Goal: Transaction & Acquisition: Purchase product/service

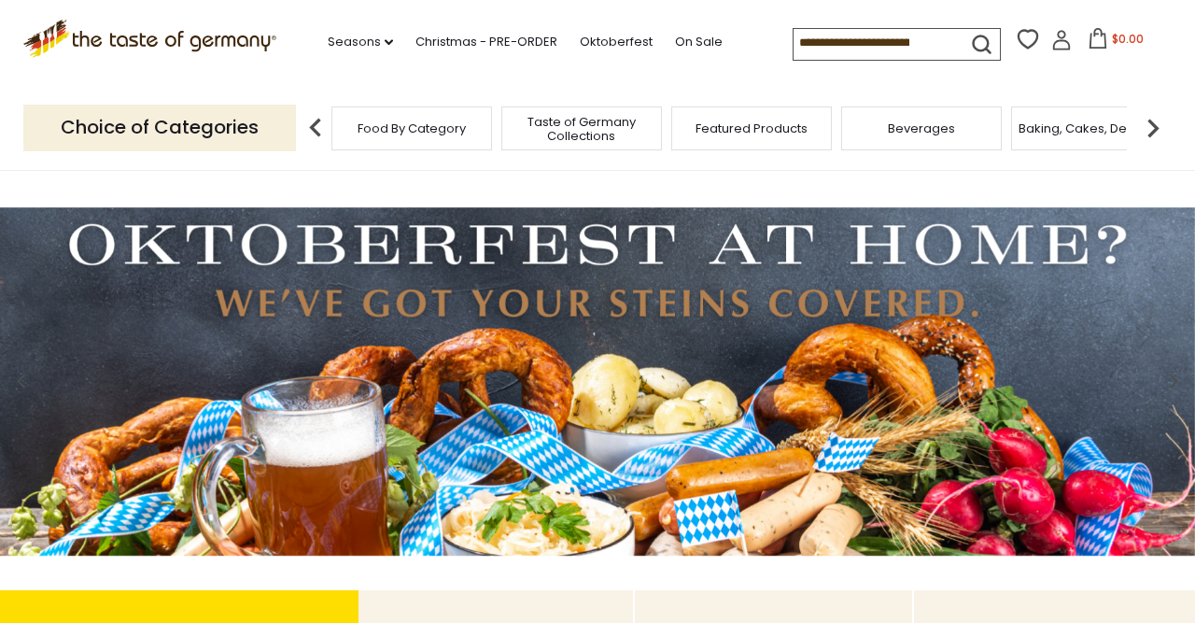
click at [419, 126] on span "Food By Category" at bounding box center [412, 128] width 108 height 14
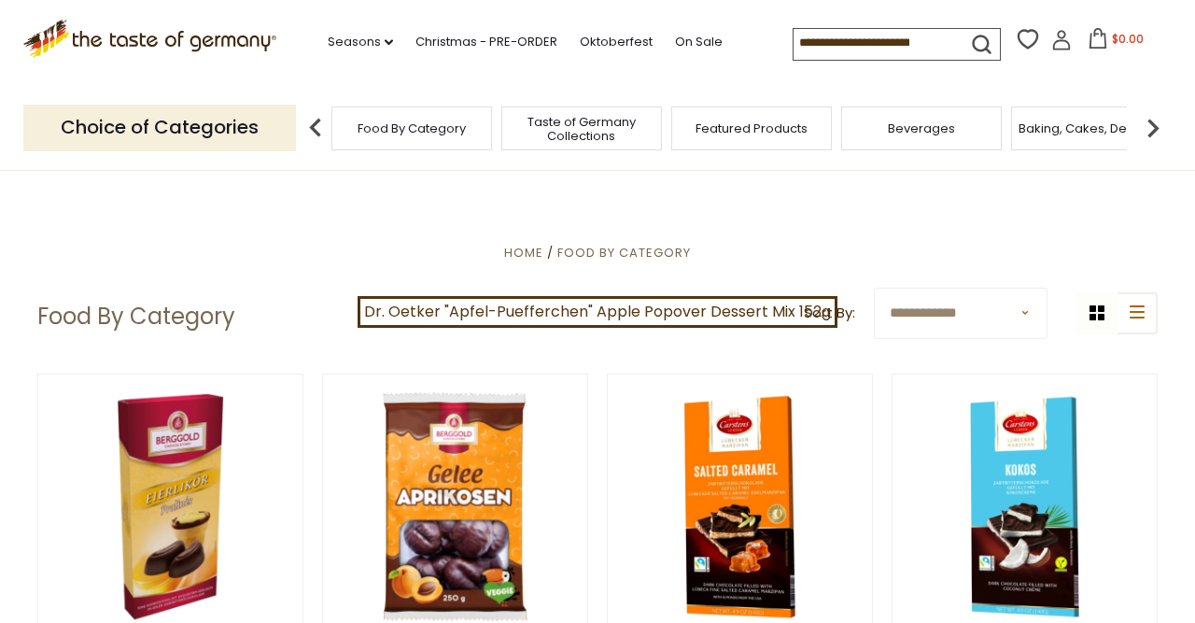
click at [163, 122] on p "Choice of Categories" at bounding box center [159, 128] width 273 height 46
click at [246, 126] on p "Choice of Categories" at bounding box center [159, 128] width 273 height 46
click at [628, 255] on span "Food By Category" at bounding box center [624, 253] width 134 height 18
click at [1149, 128] on img at bounding box center [1152, 127] width 37 height 37
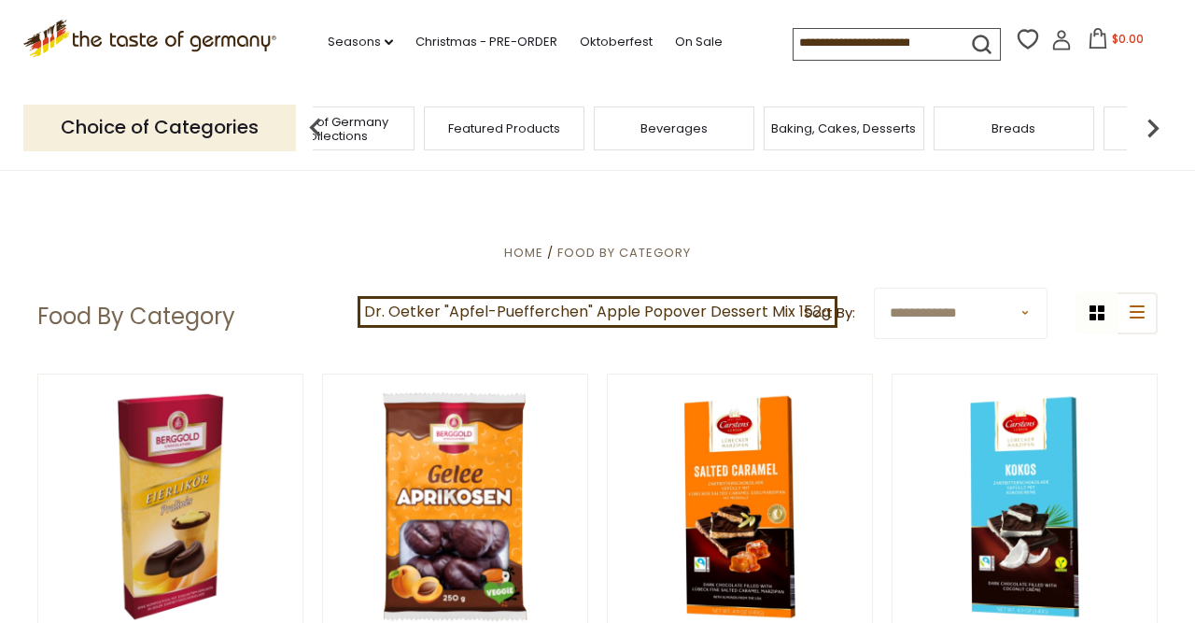
click at [1149, 128] on img at bounding box center [1152, 127] width 37 height 37
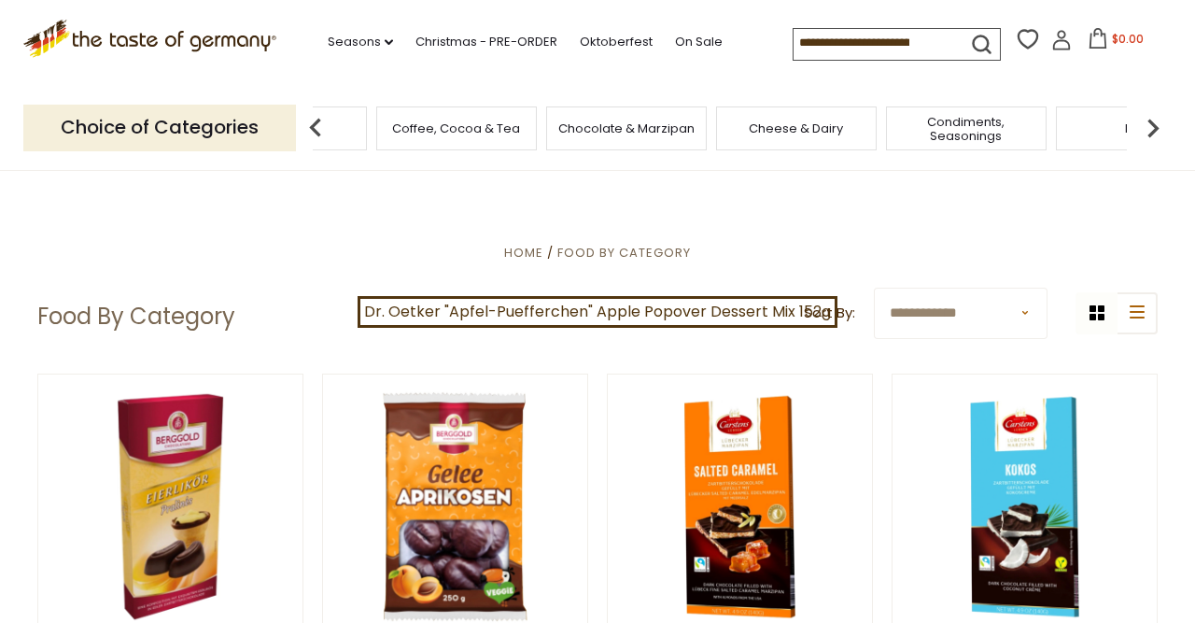
click at [1149, 128] on img at bounding box center [1152, 127] width 37 height 37
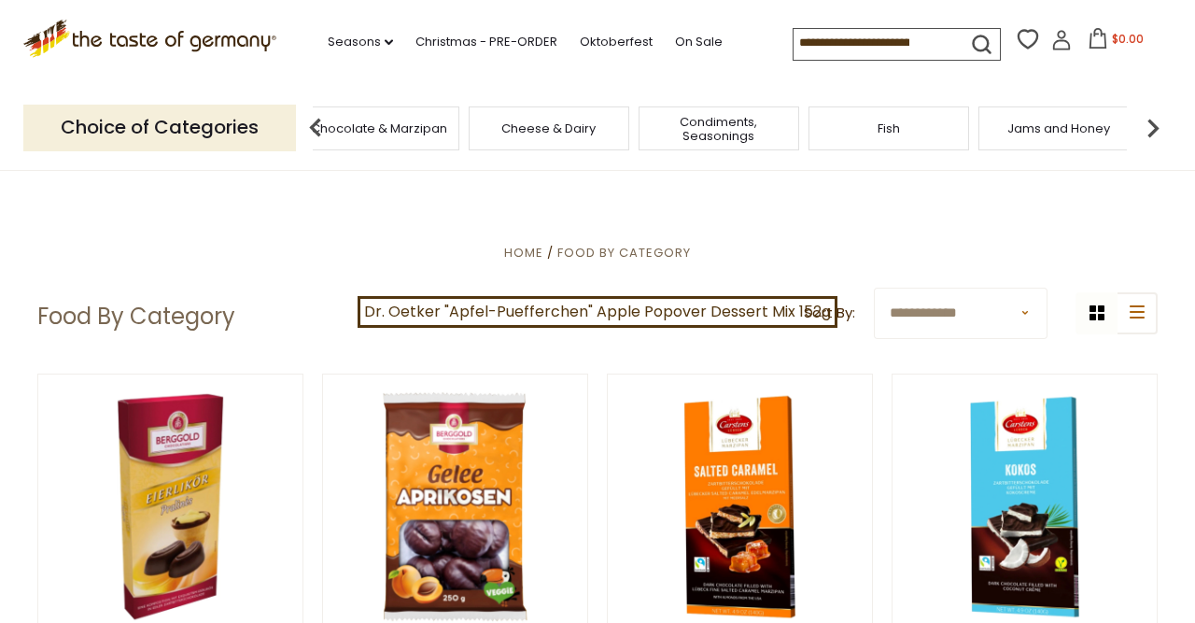
click at [1149, 128] on img at bounding box center [1152, 127] width 37 height 37
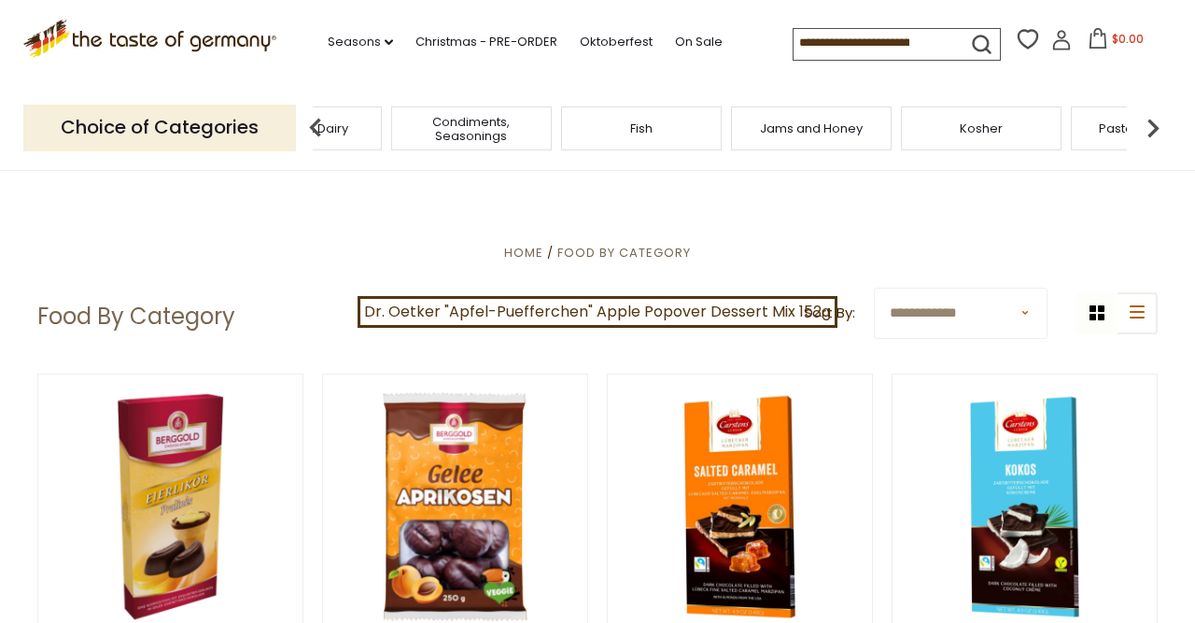
click at [1149, 128] on img at bounding box center [1152, 127] width 37 height 37
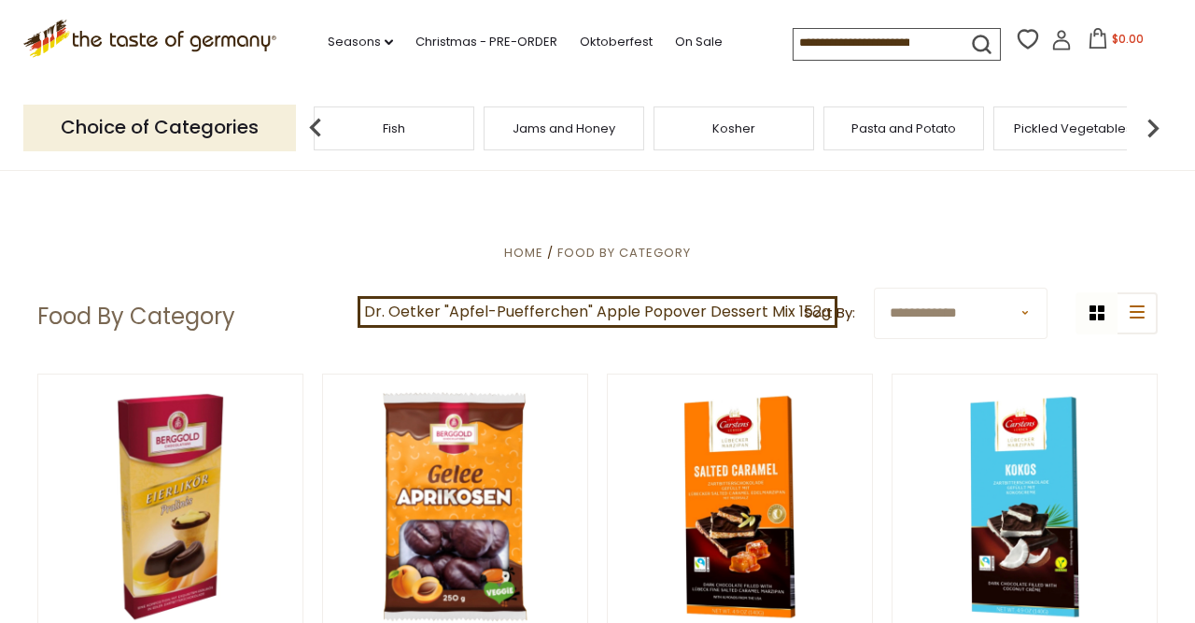
click at [1149, 128] on img at bounding box center [1152, 127] width 37 height 37
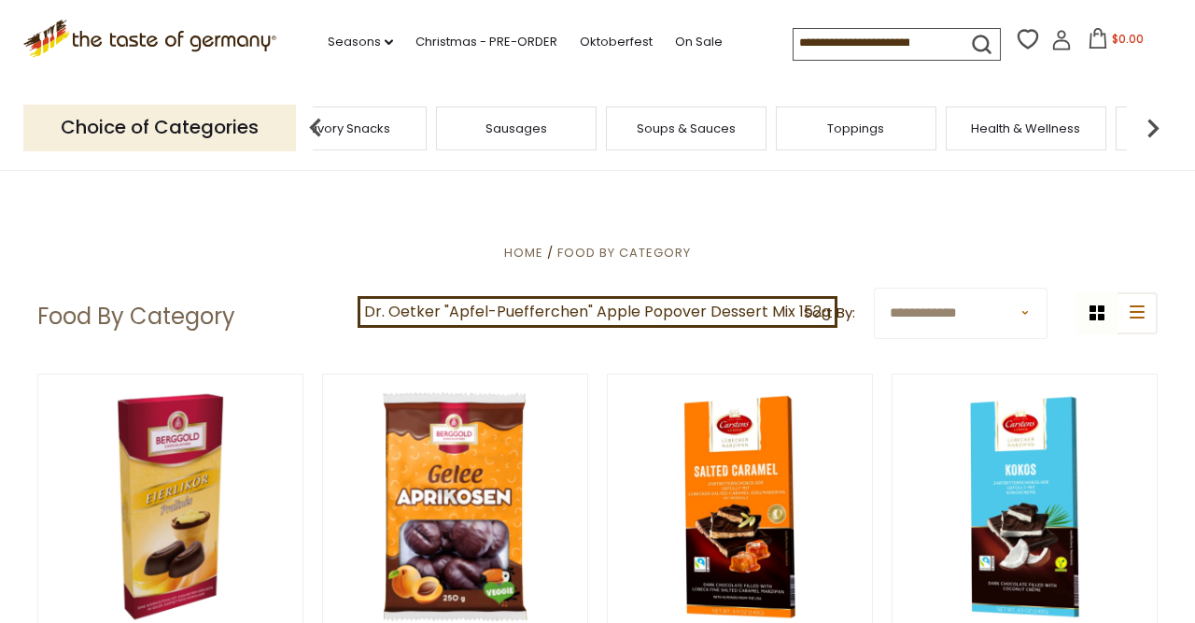
click at [1149, 128] on img at bounding box center [1152, 127] width 37 height 37
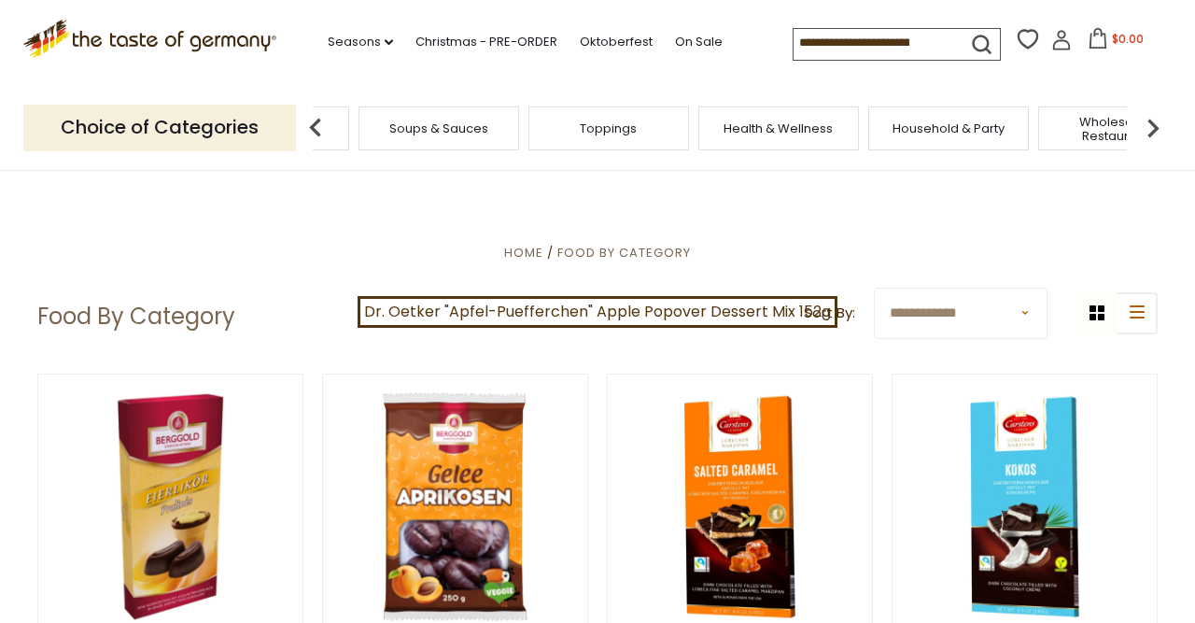
click at [1149, 128] on img at bounding box center [1152, 127] width 37 height 37
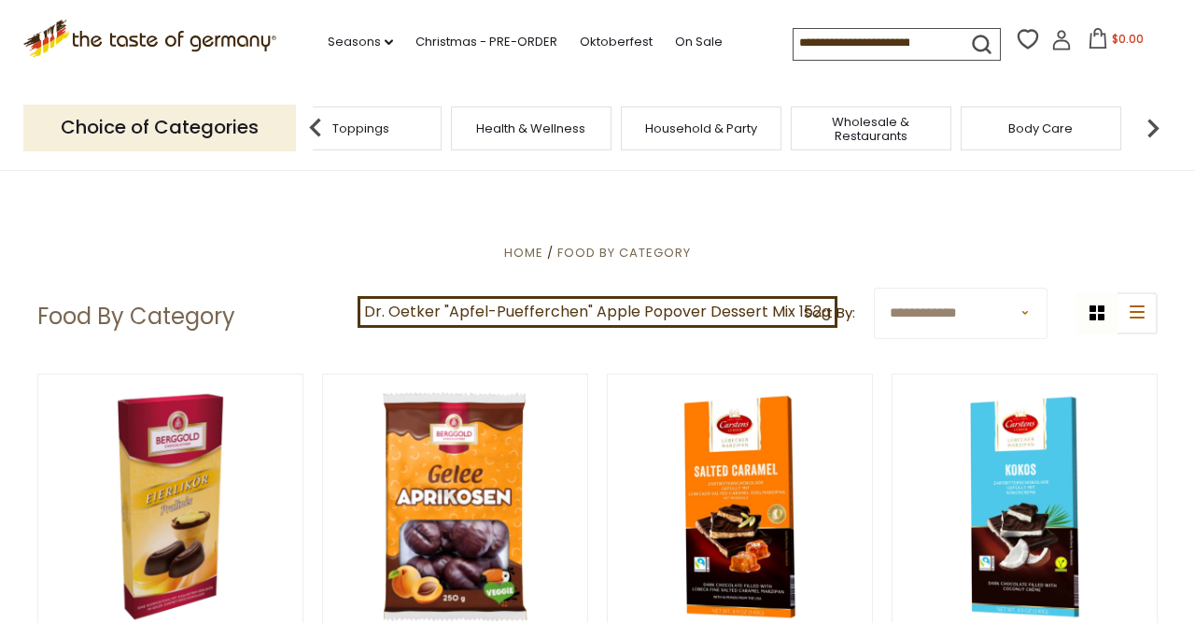
click at [1149, 128] on img at bounding box center [1152, 127] width 37 height 37
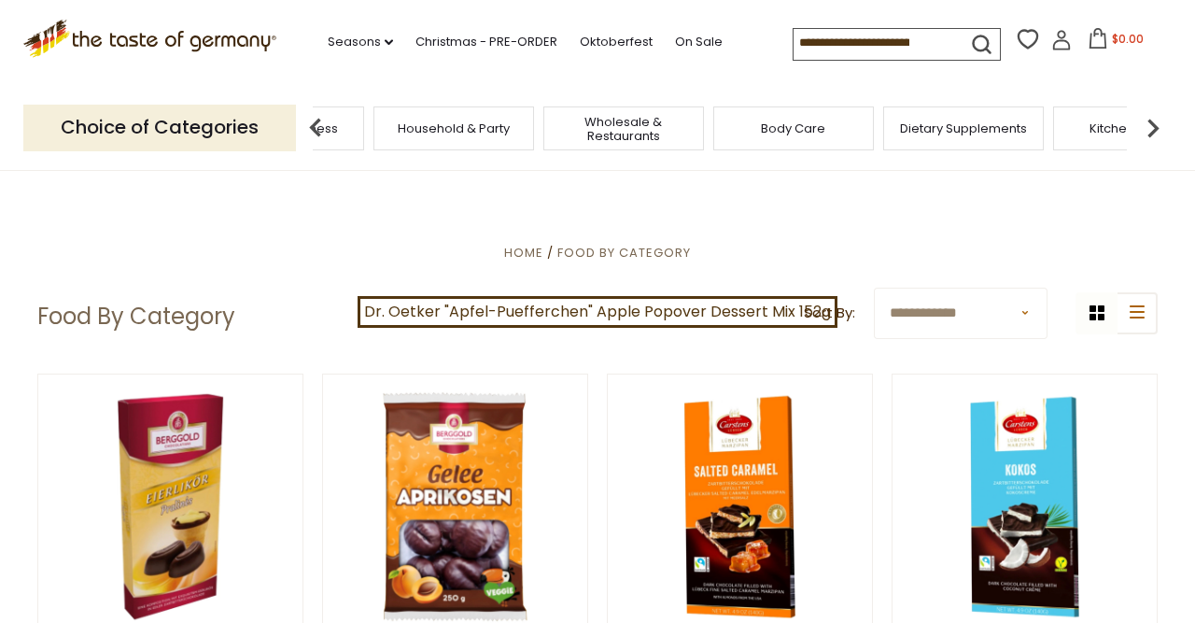
click at [1149, 128] on img at bounding box center [1152, 127] width 37 height 37
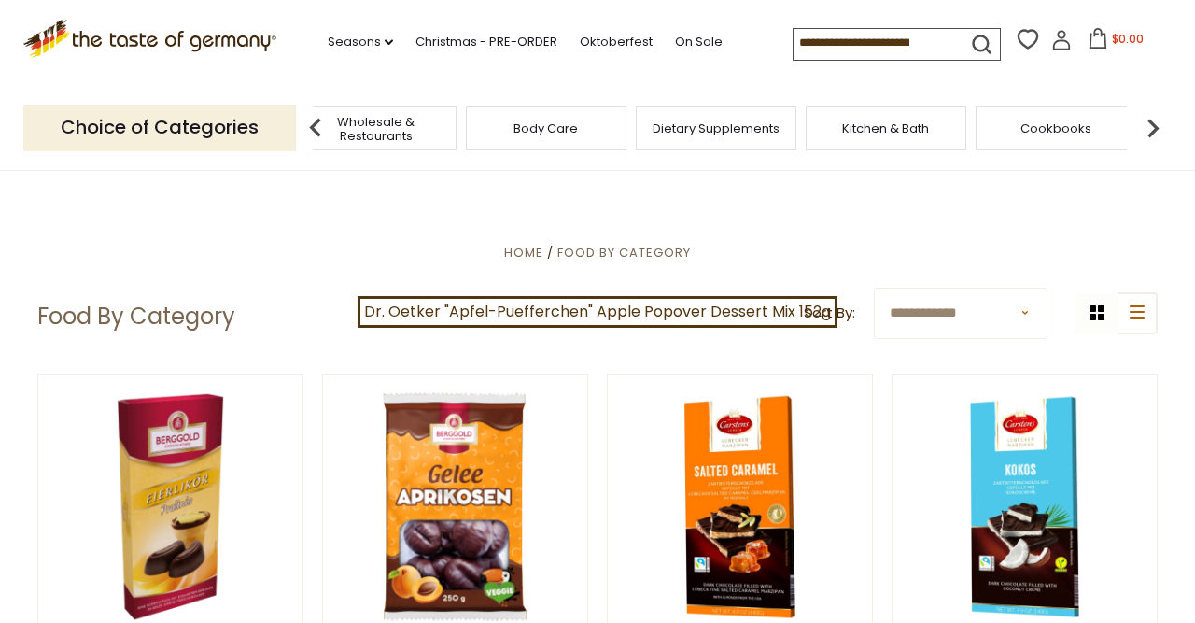
click at [1149, 128] on img at bounding box center [1152, 127] width 37 height 37
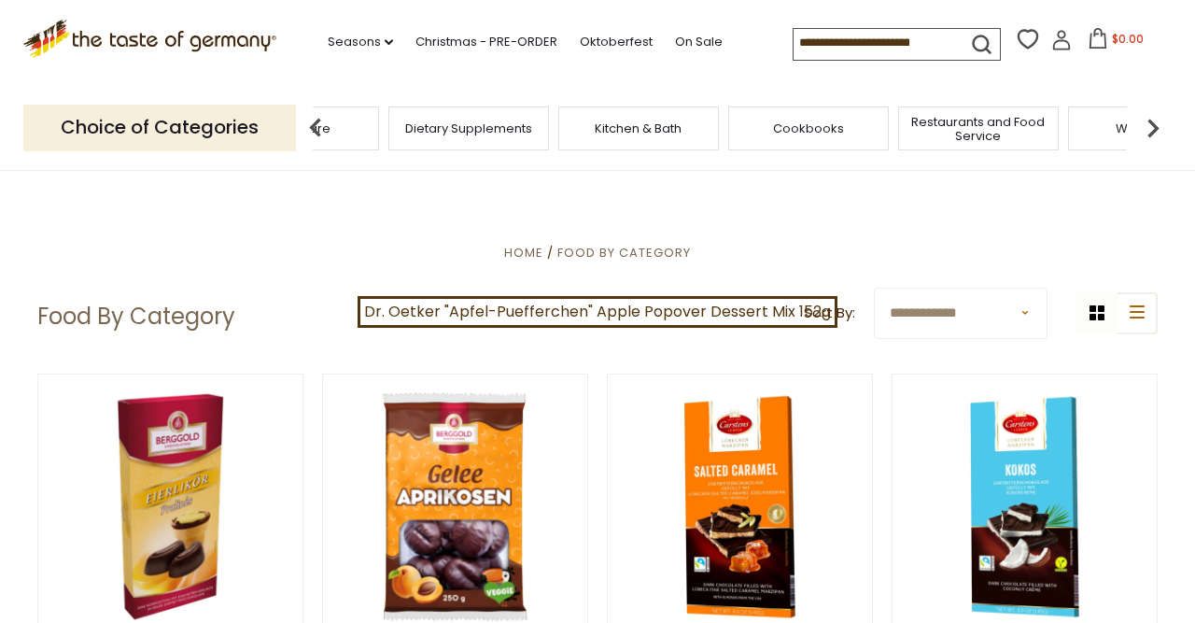
click at [1149, 128] on img at bounding box center [1152, 127] width 37 height 37
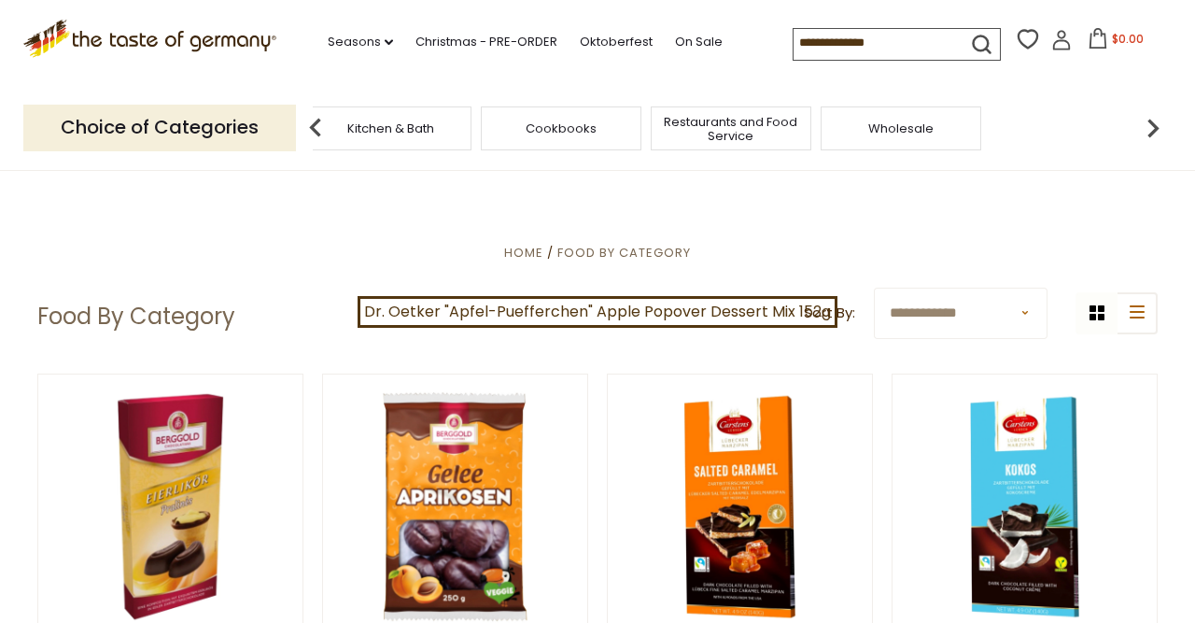
click at [320, 126] on img at bounding box center [315, 127] width 37 height 37
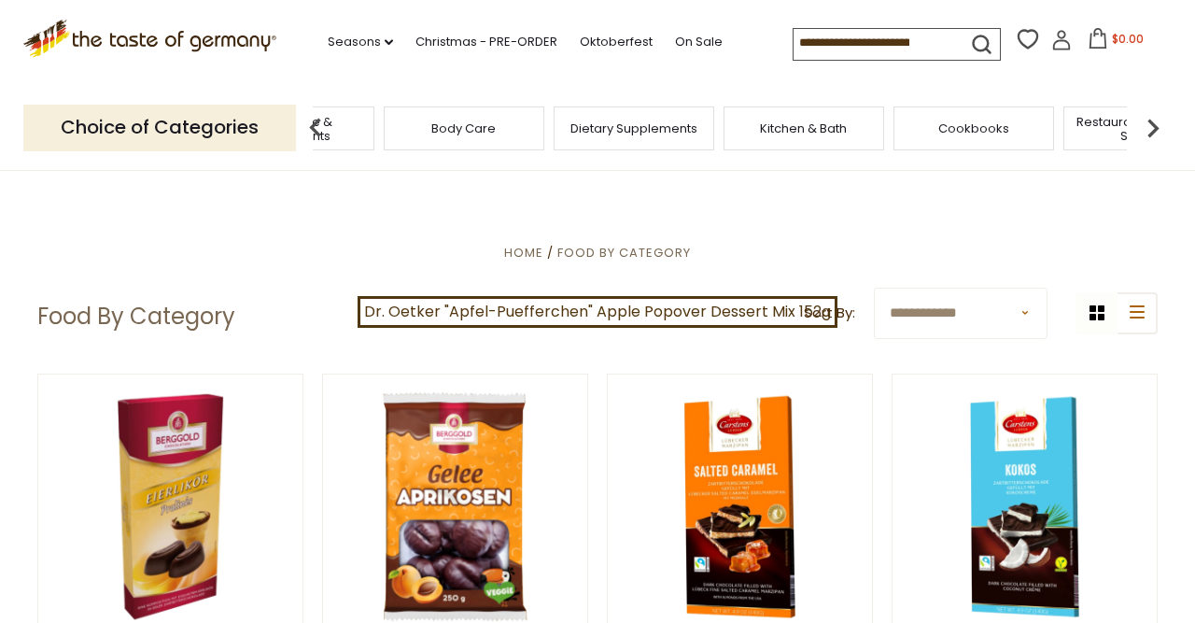
click at [320, 126] on img at bounding box center [315, 127] width 37 height 37
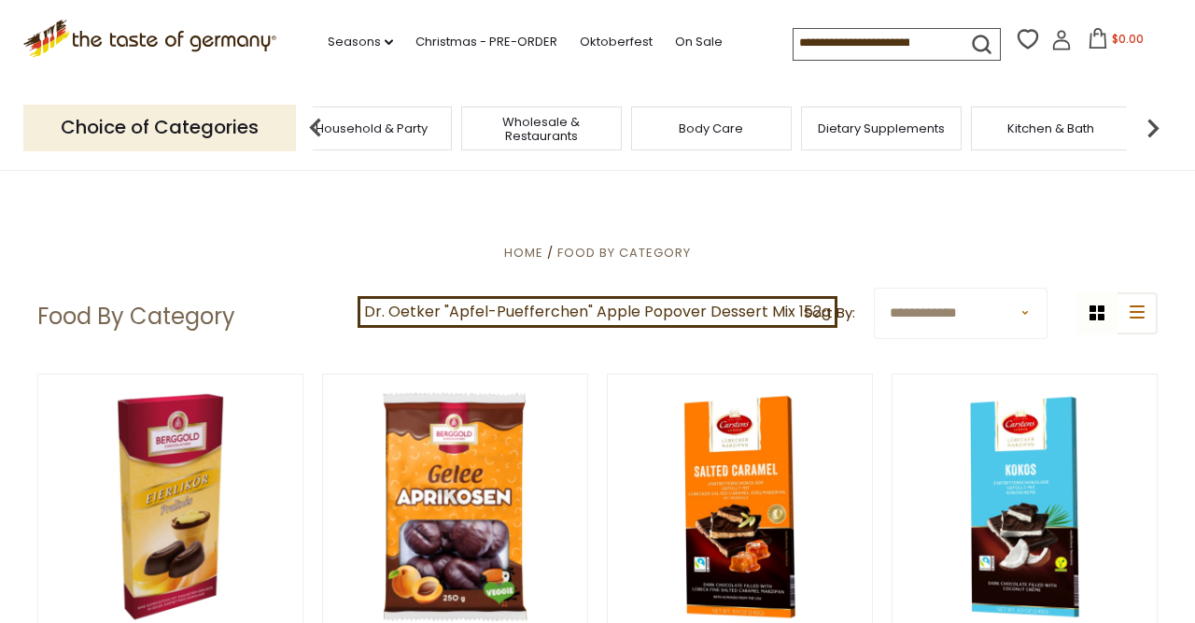
click at [320, 126] on img at bounding box center [315, 127] width 37 height 37
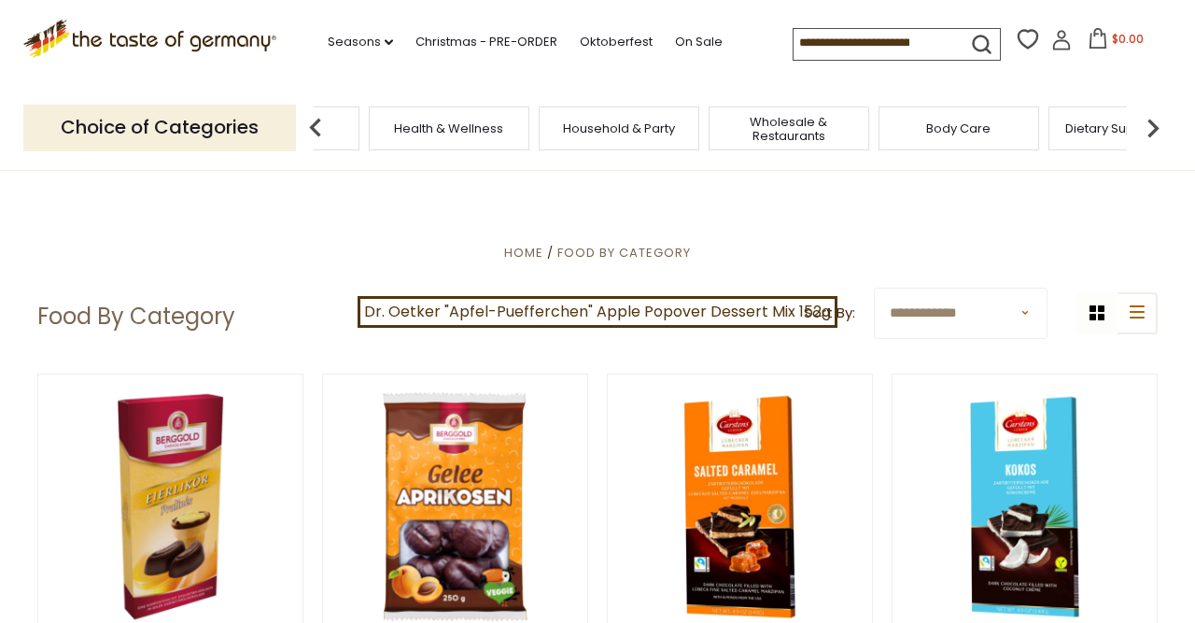
click at [320, 126] on img at bounding box center [315, 127] width 37 height 37
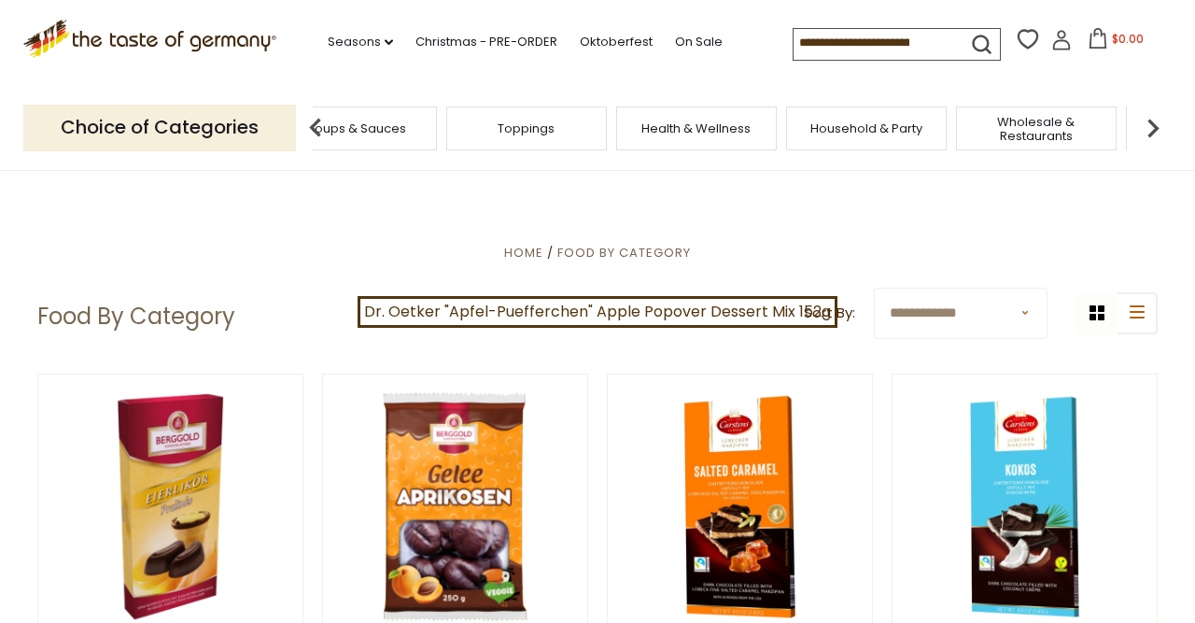
click at [320, 126] on img at bounding box center [315, 127] width 37 height 37
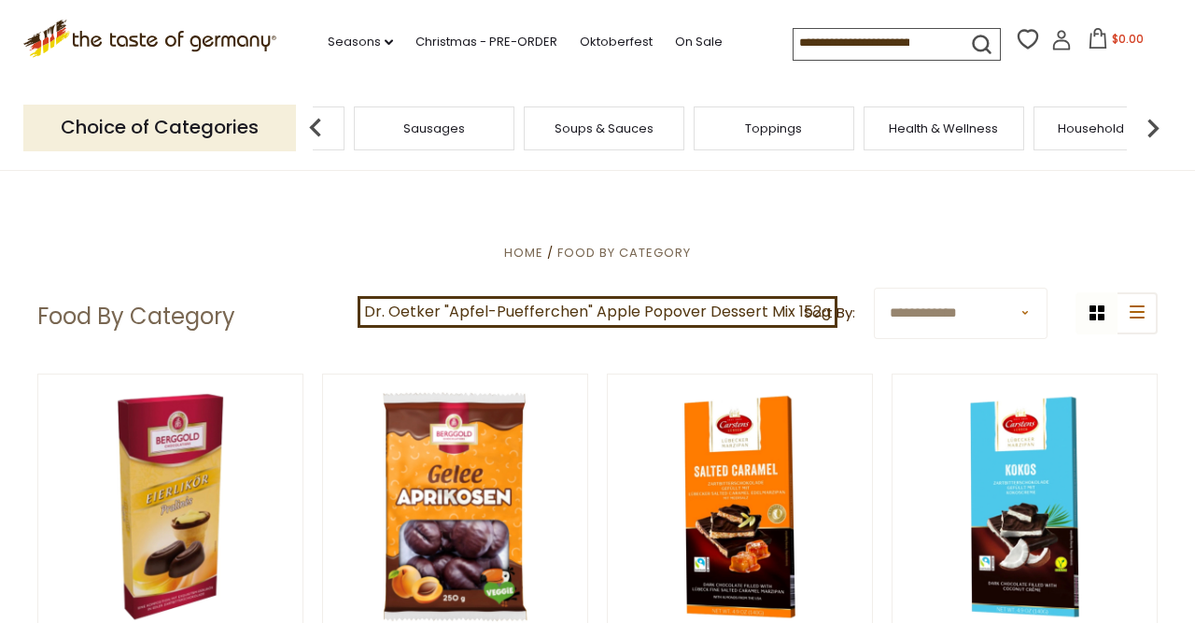
click at [320, 126] on img at bounding box center [315, 127] width 37 height 37
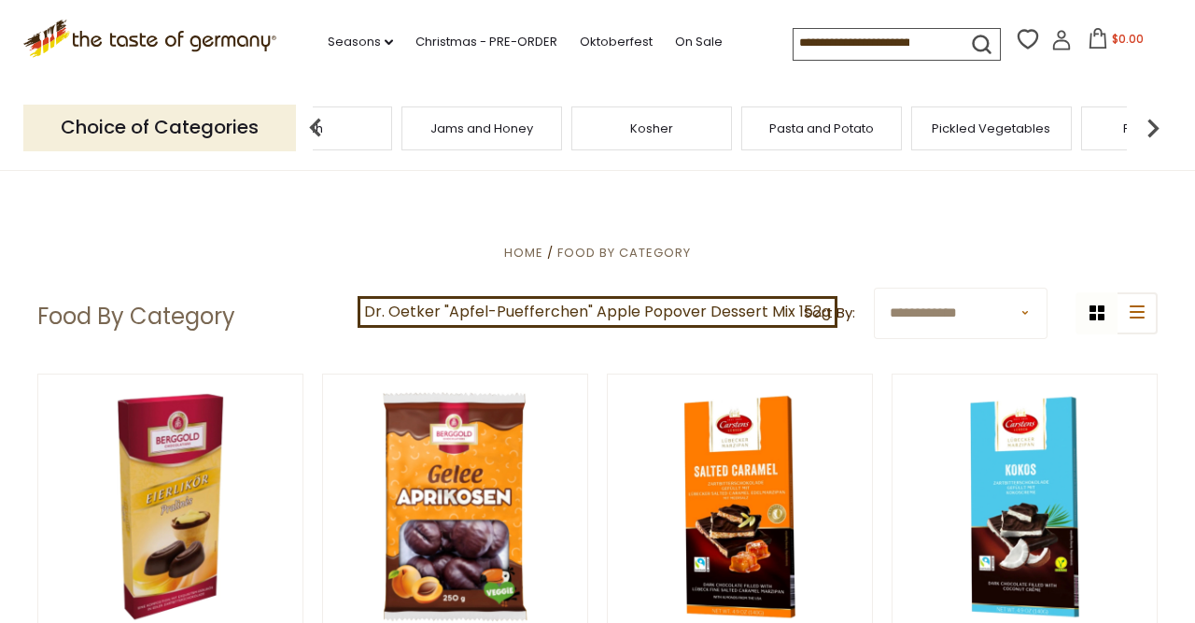
click at [320, 126] on img at bounding box center [315, 127] width 37 height 37
click at [348, 121] on span "Chocolate & Marzipan" at bounding box center [297, 128] width 136 height 14
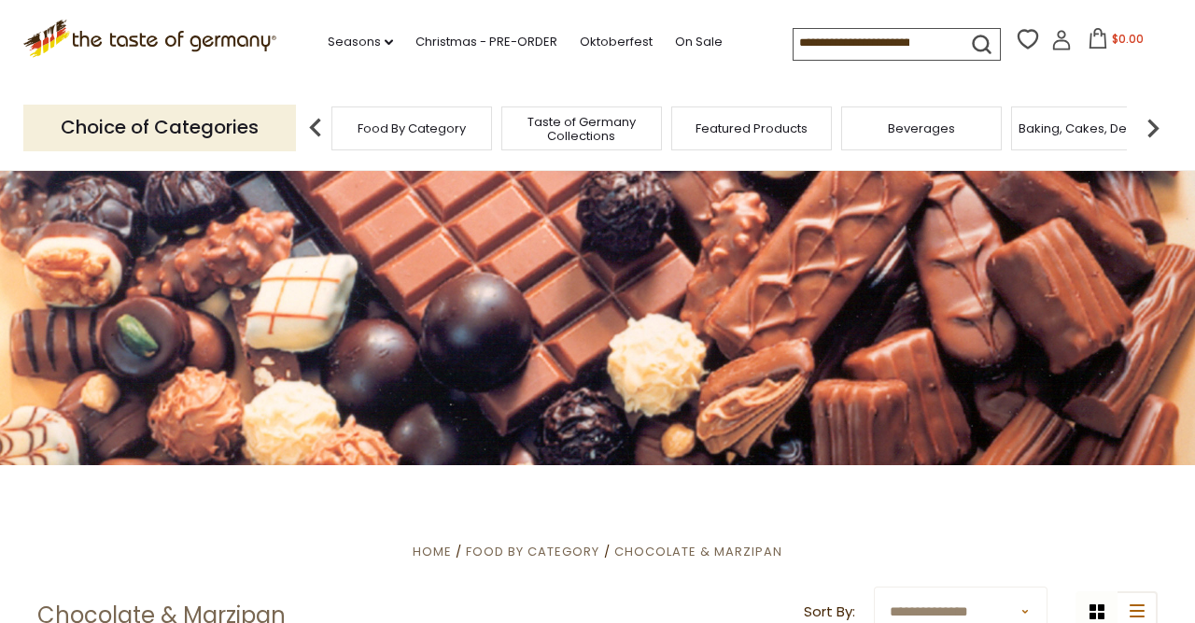
click at [794, 38] on input at bounding box center [873, 42] width 158 height 26
type input "******"
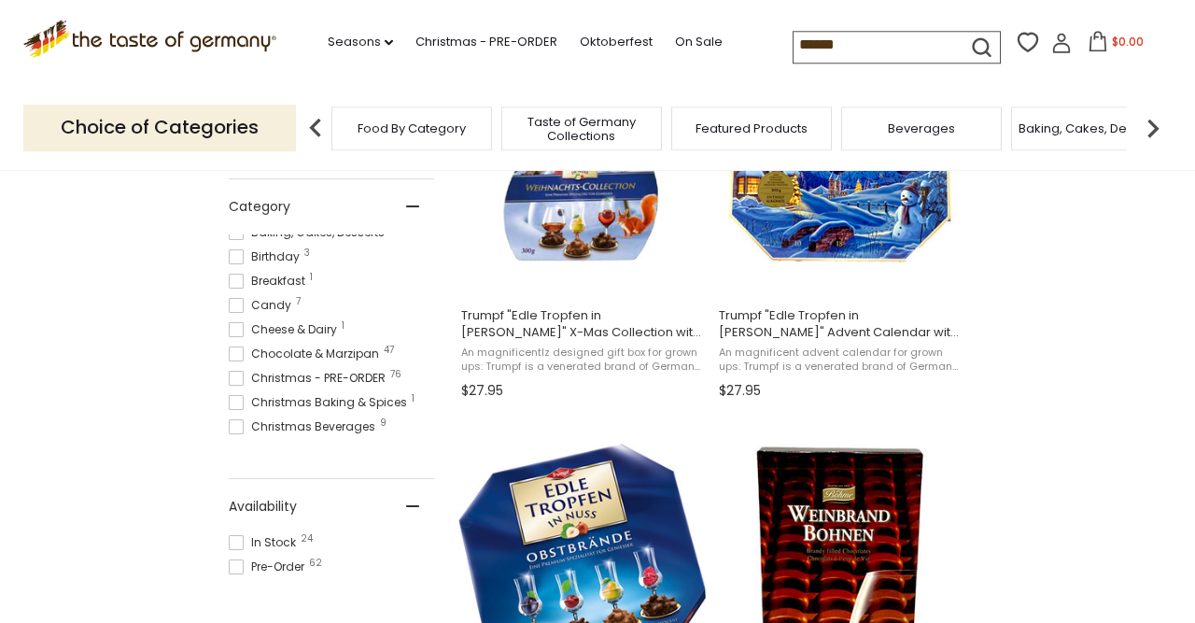
scroll to position [89, 0]
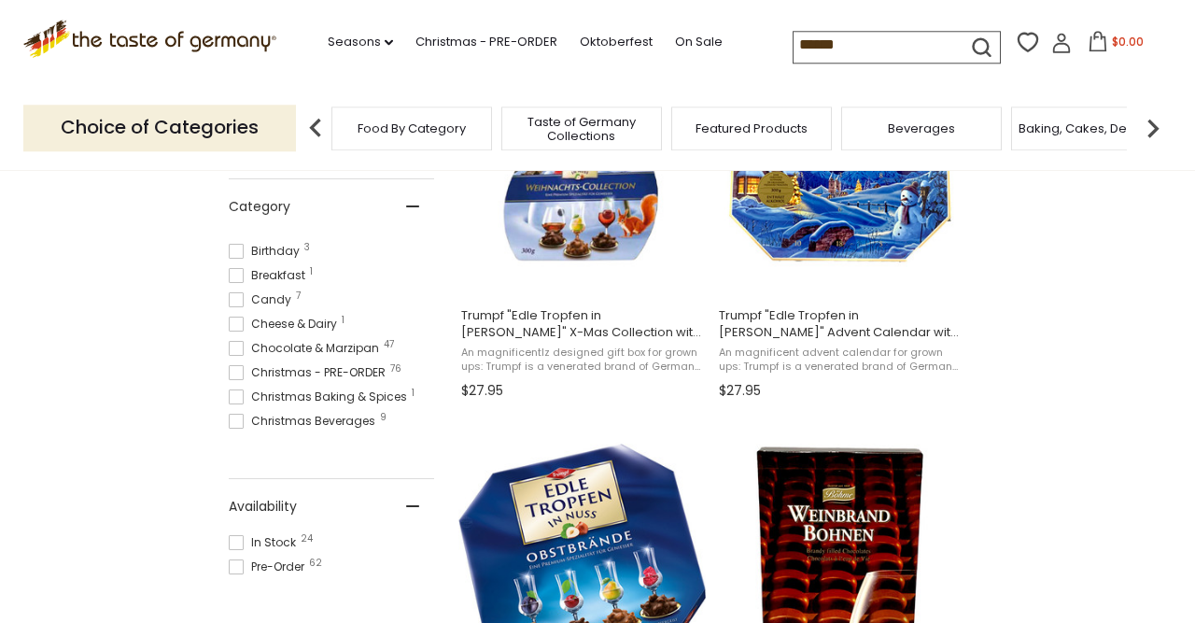
click at [239, 541] on span at bounding box center [236, 542] width 15 height 15
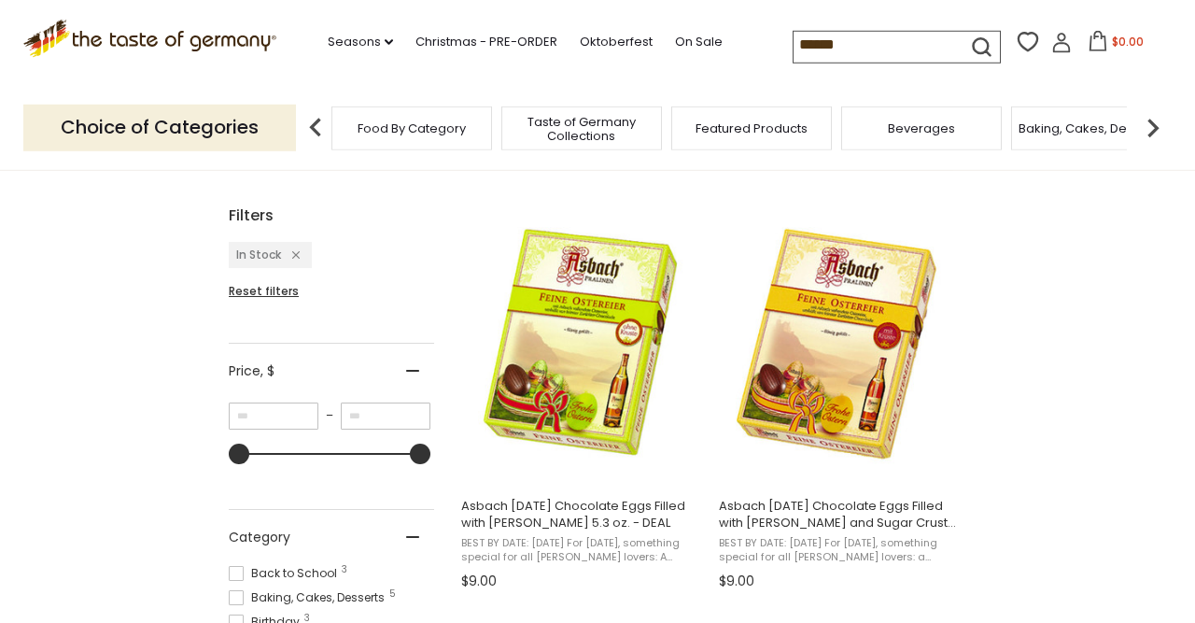
scroll to position [320, 0]
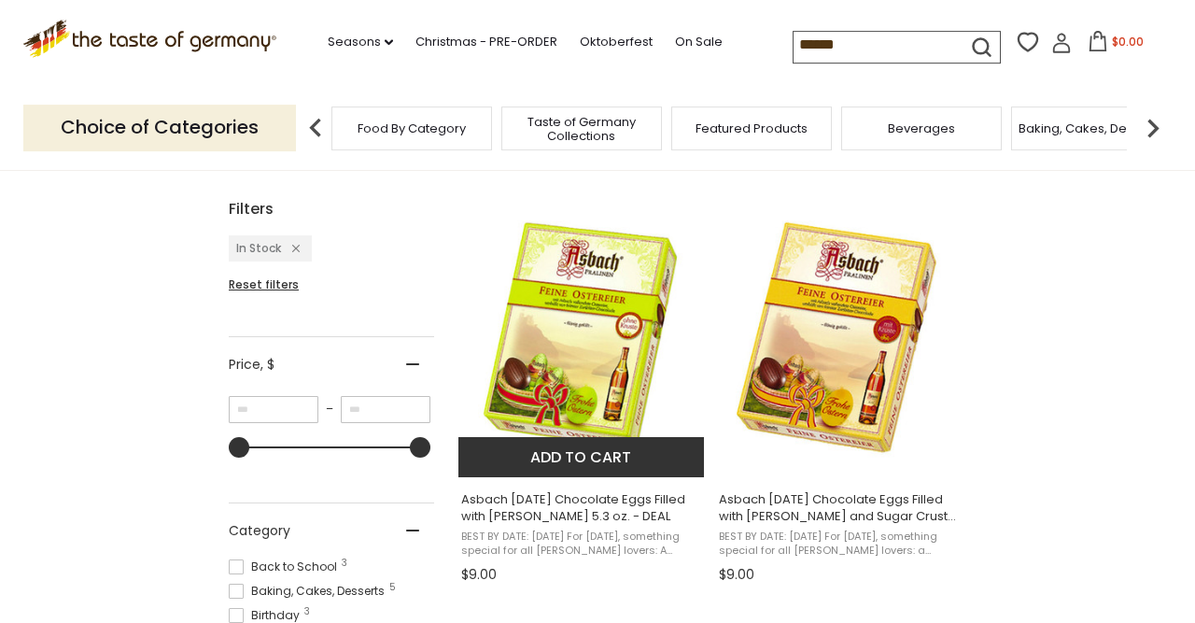
click at [592, 503] on span "Asbach [DATE] Chocolate Eggs Filled with [PERSON_NAME] 5.3 oz. - DEAL" at bounding box center [582, 508] width 242 height 34
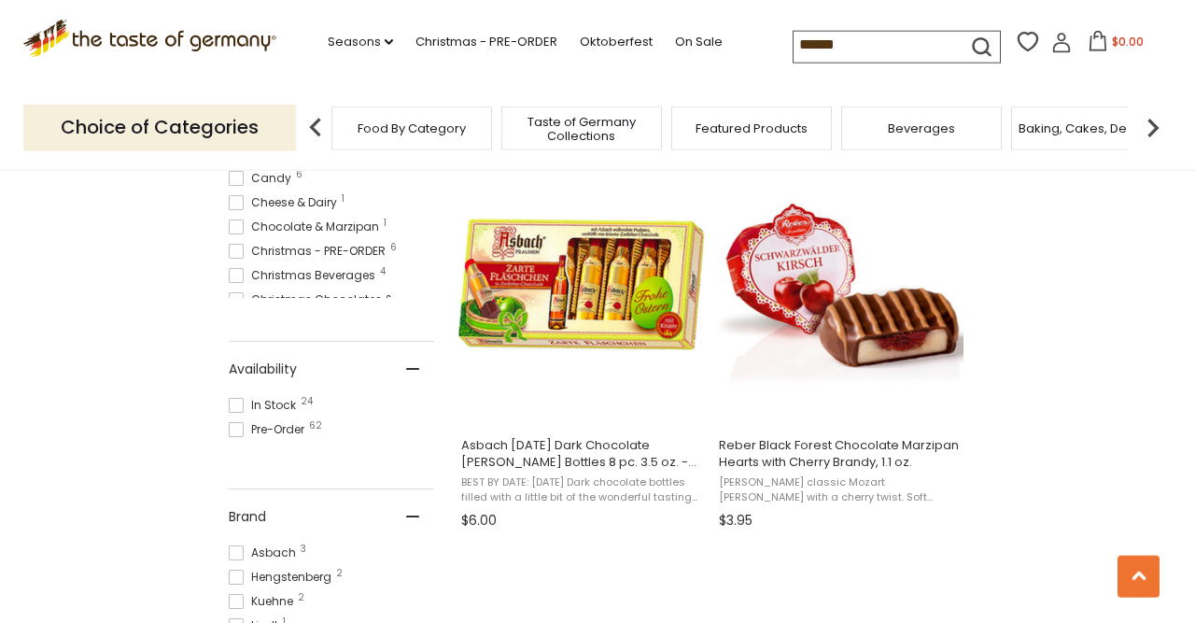
scroll to position [783, 0]
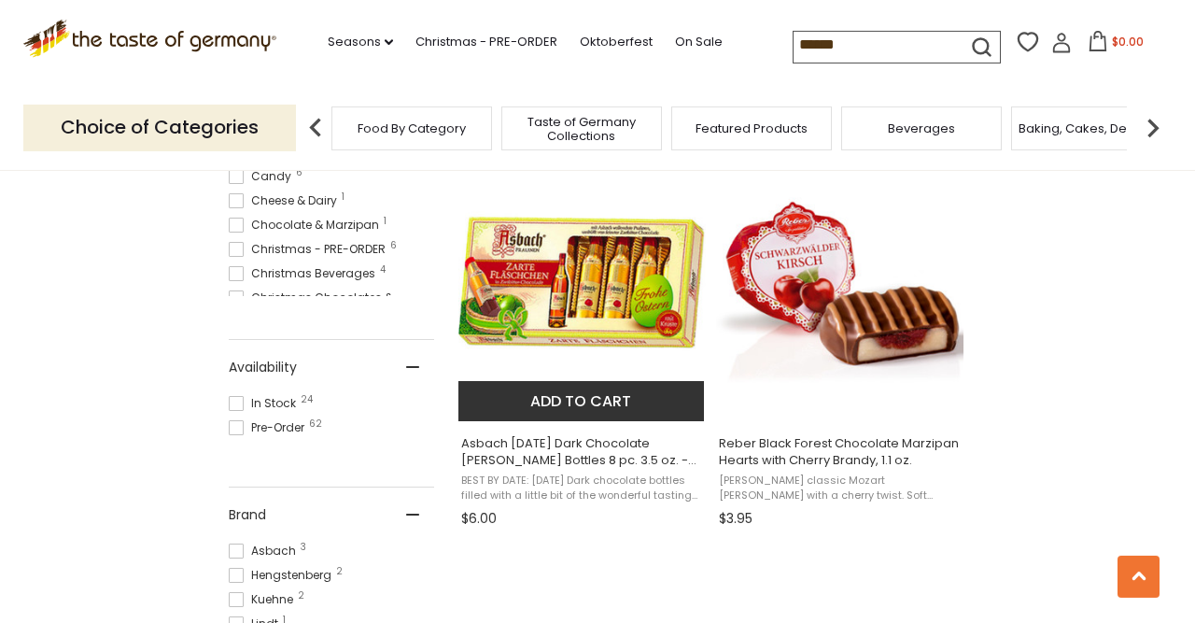
click at [562, 457] on span "Asbach Easter Dark Chocolate Brandy Bottles 8 pc. 3.5 oz. - DEAL" at bounding box center [582, 452] width 242 height 34
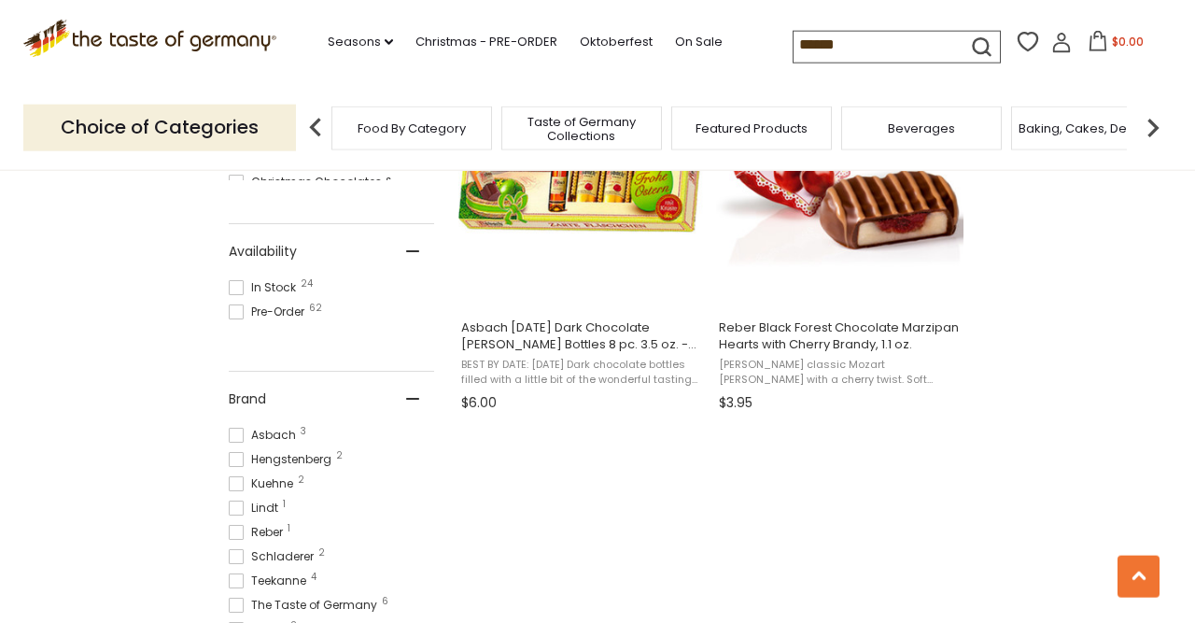
scroll to position [898, 0]
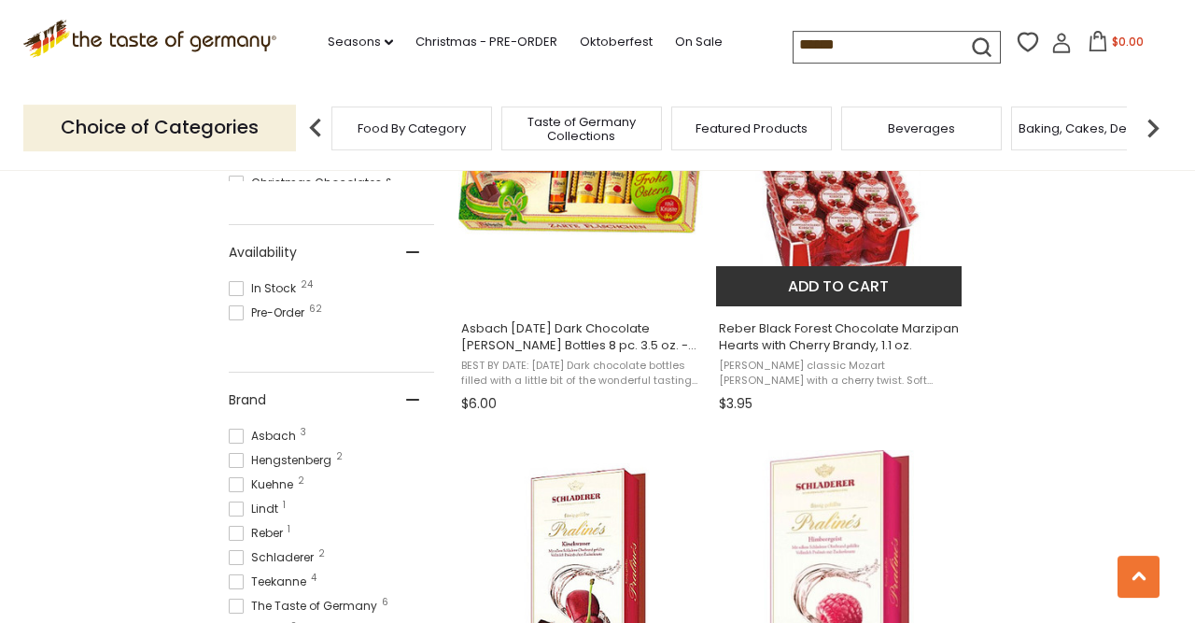
click at [798, 330] on span "Reber Black Forest Chocolate Marzipan Hearts with Cherry Brandy, 1.1 oz." at bounding box center [840, 337] width 242 height 34
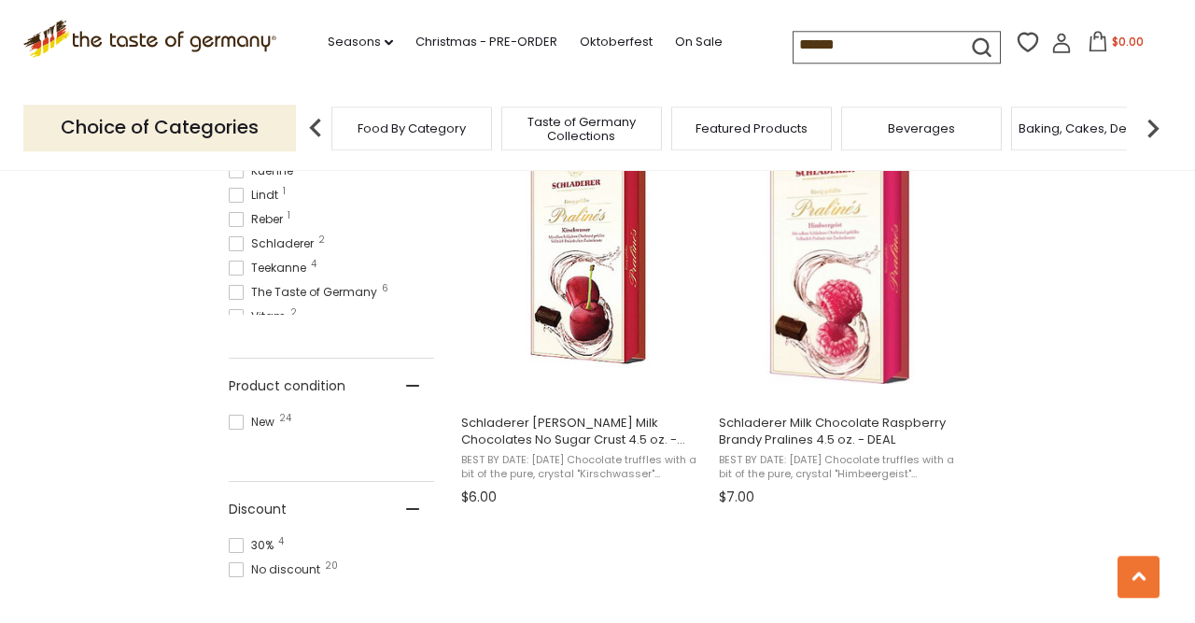
scroll to position [1222, 0]
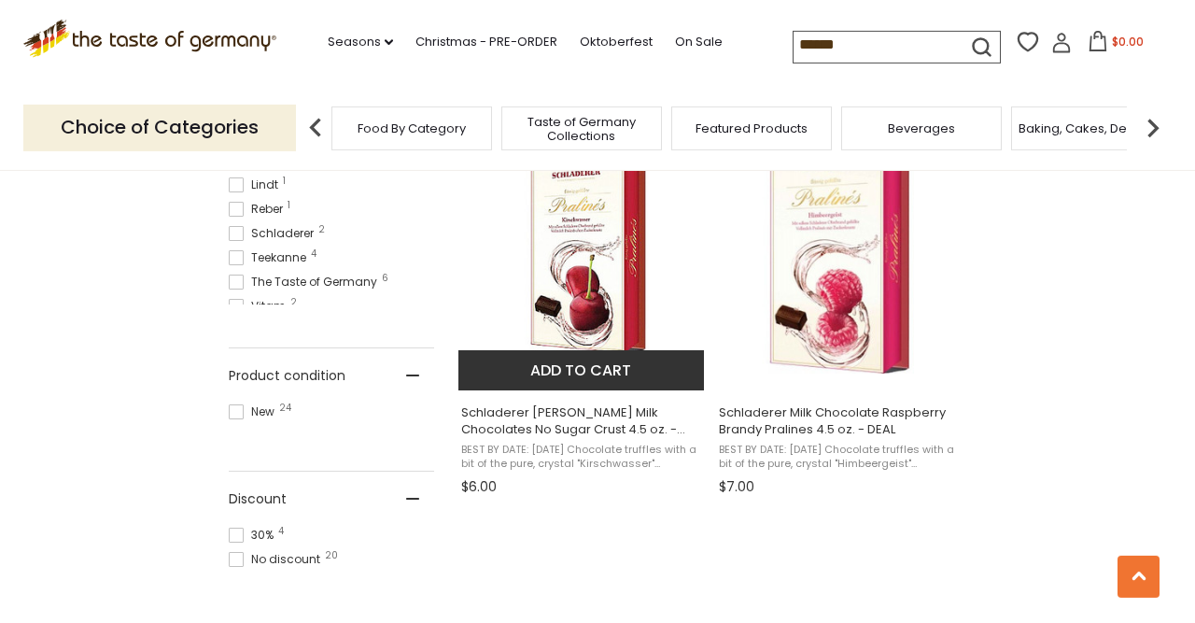
click at [611, 418] on span "Schladerer Cherry Brandy Milk Chocolates No Sugar Crust 4.5 oz. - DEAL" at bounding box center [582, 421] width 242 height 34
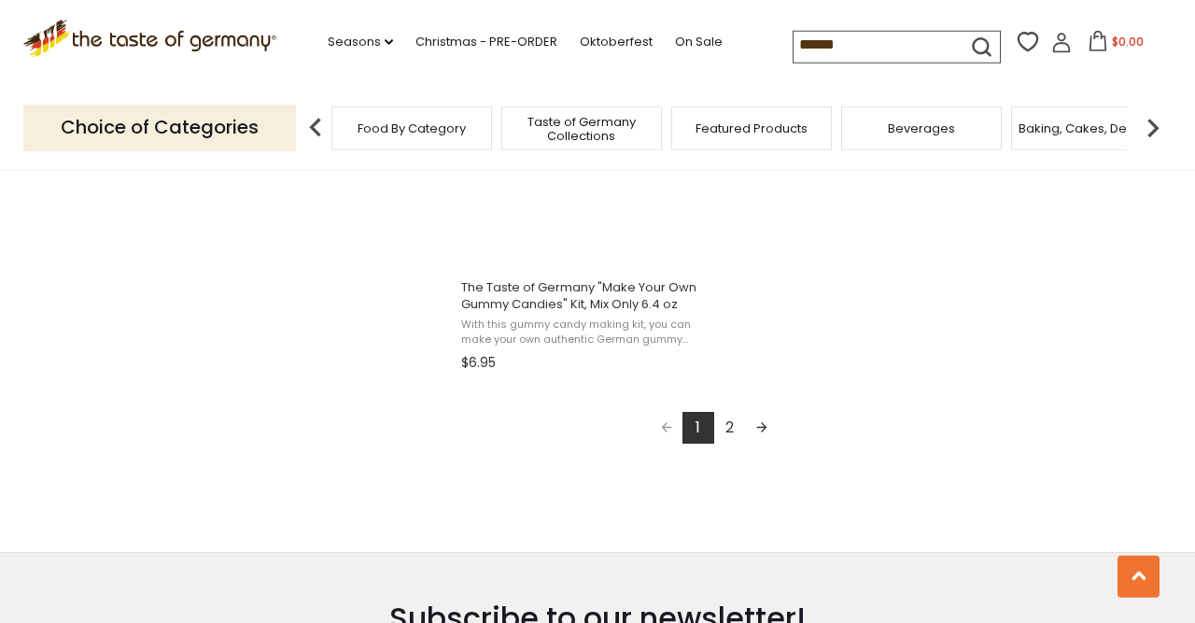
scroll to position [3385, 0]
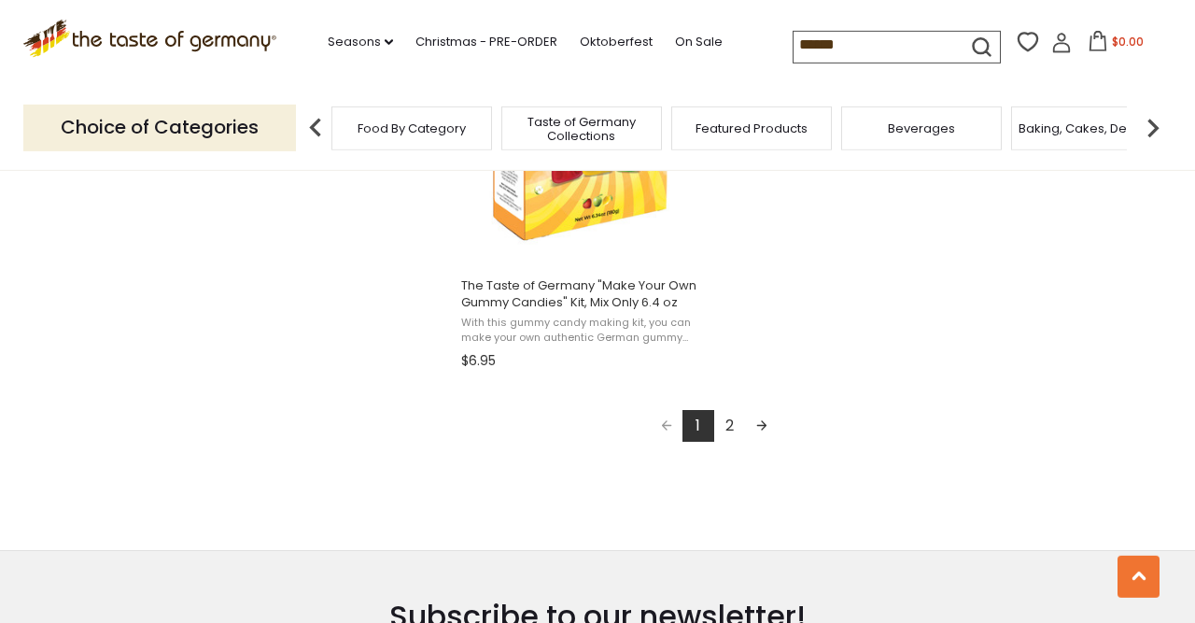
click at [731, 427] on link "2" at bounding box center [730, 426] width 32 height 32
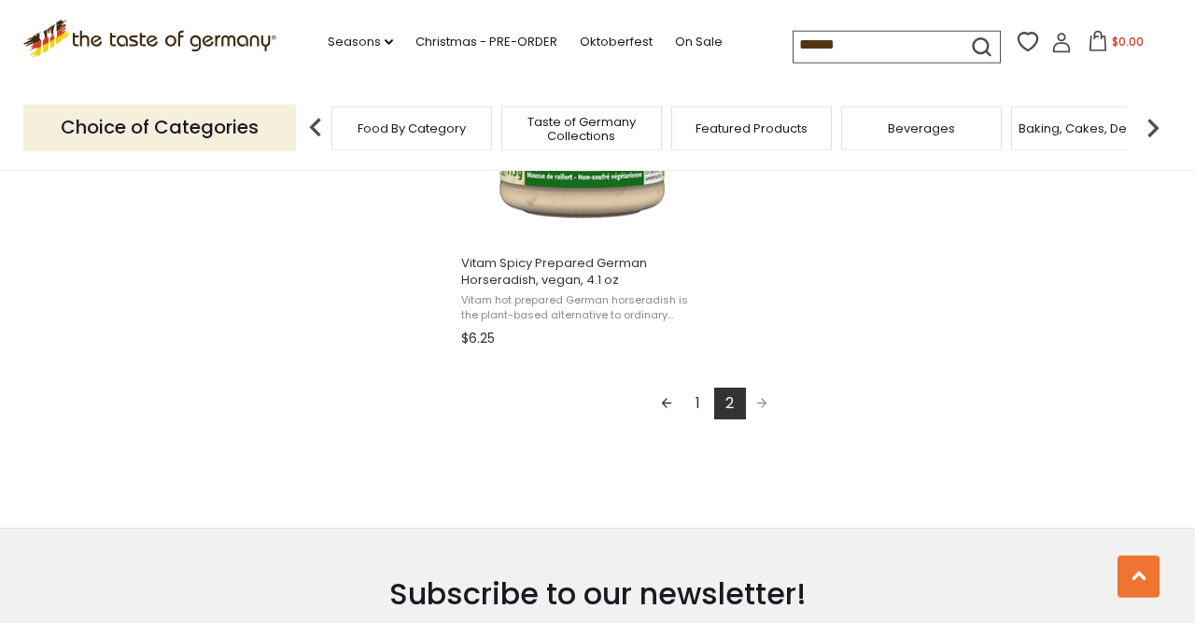
scroll to position [2186, 0]
click at [827, 46] on input "******" at bounding box center [873, 45] width 158 height 26
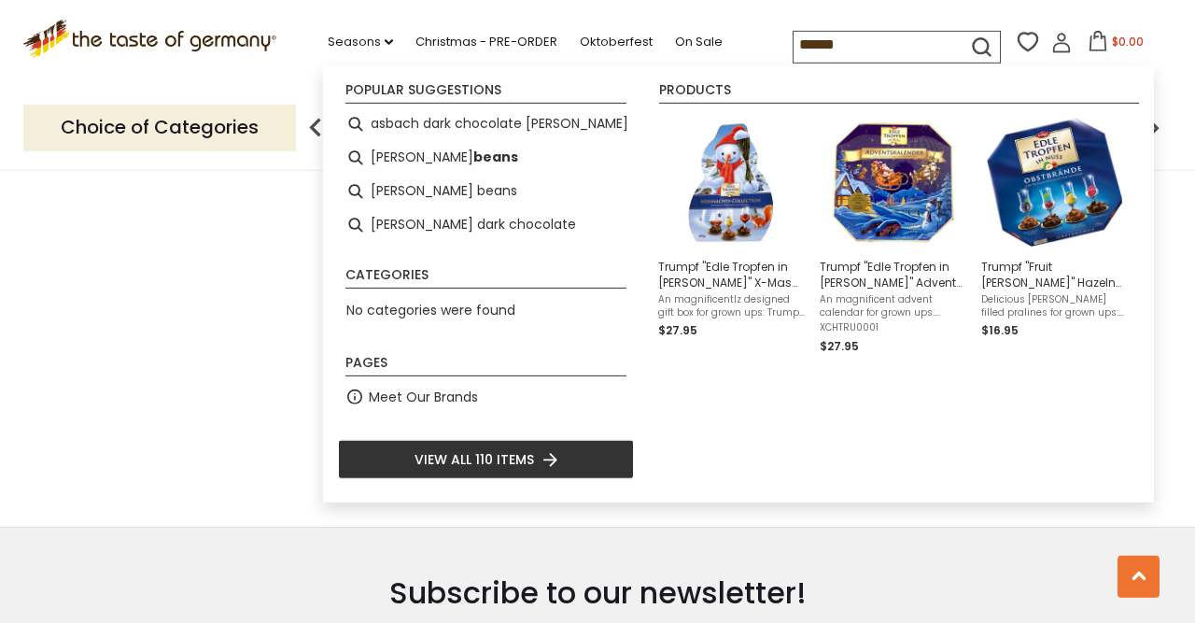
click at [827, 46] on input "******" at bounding box center [873, 45] width 158 height 26
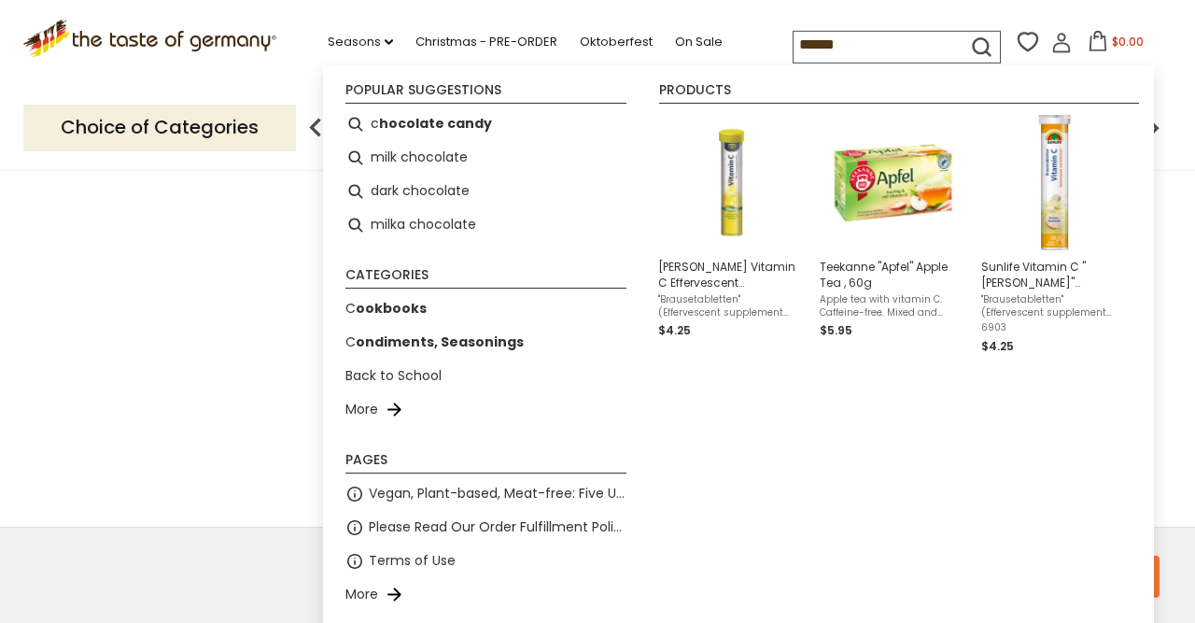
type input "*******"
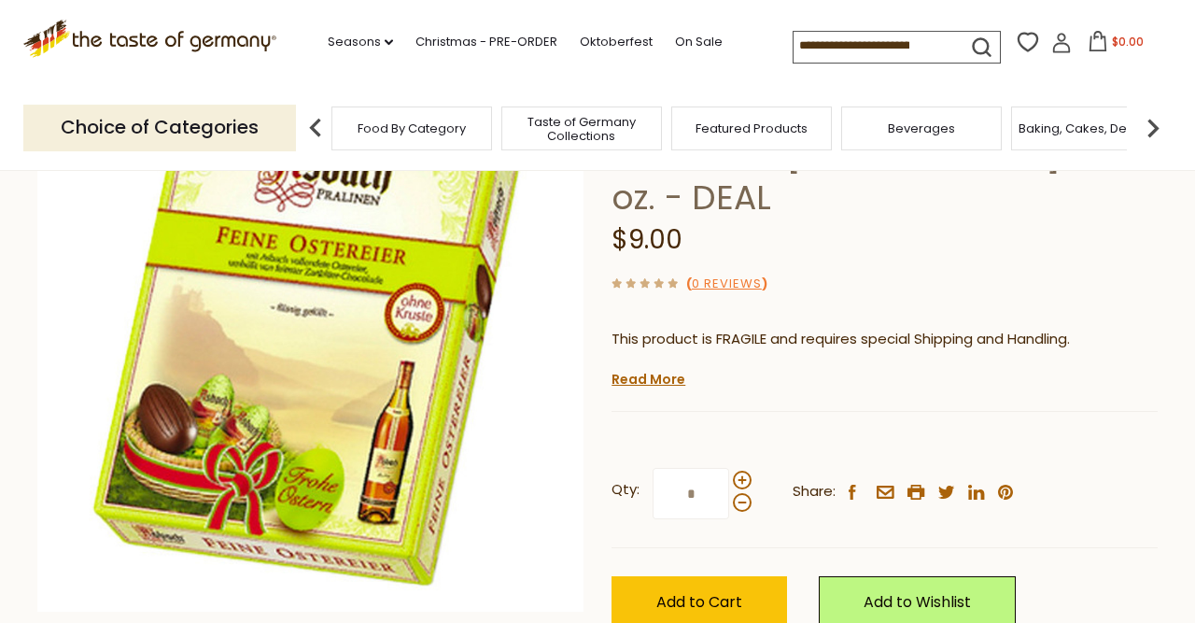
scroll to position [210, 0]
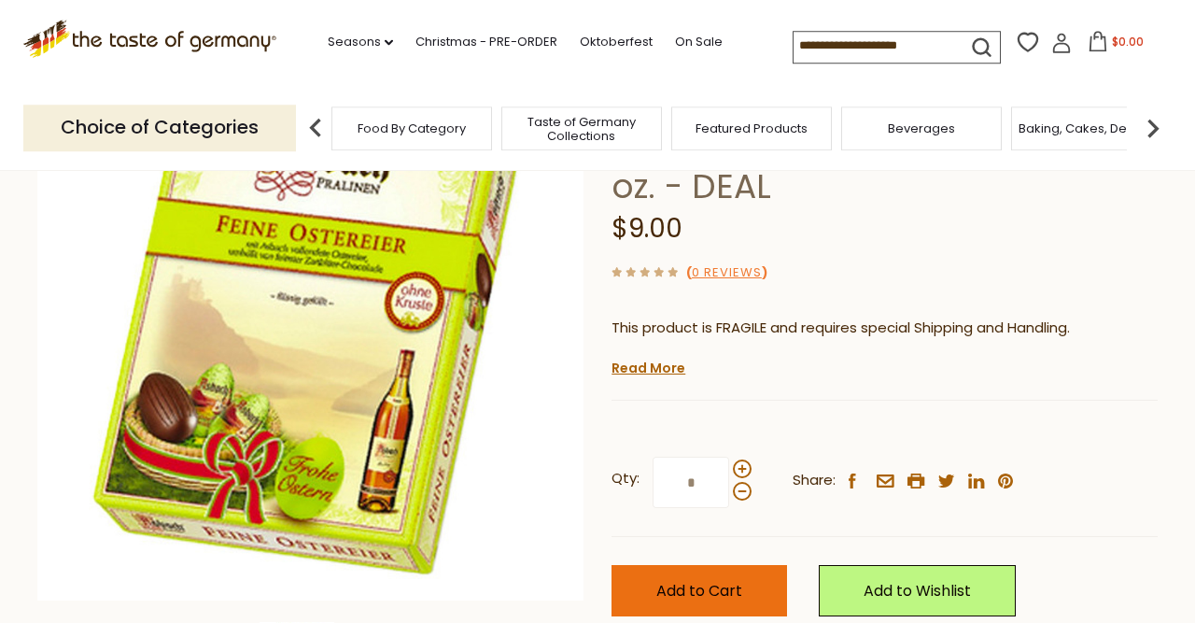
click at [738, 580] on span "Add to Cart" at bounding box center [699, 590] width 86 height 21
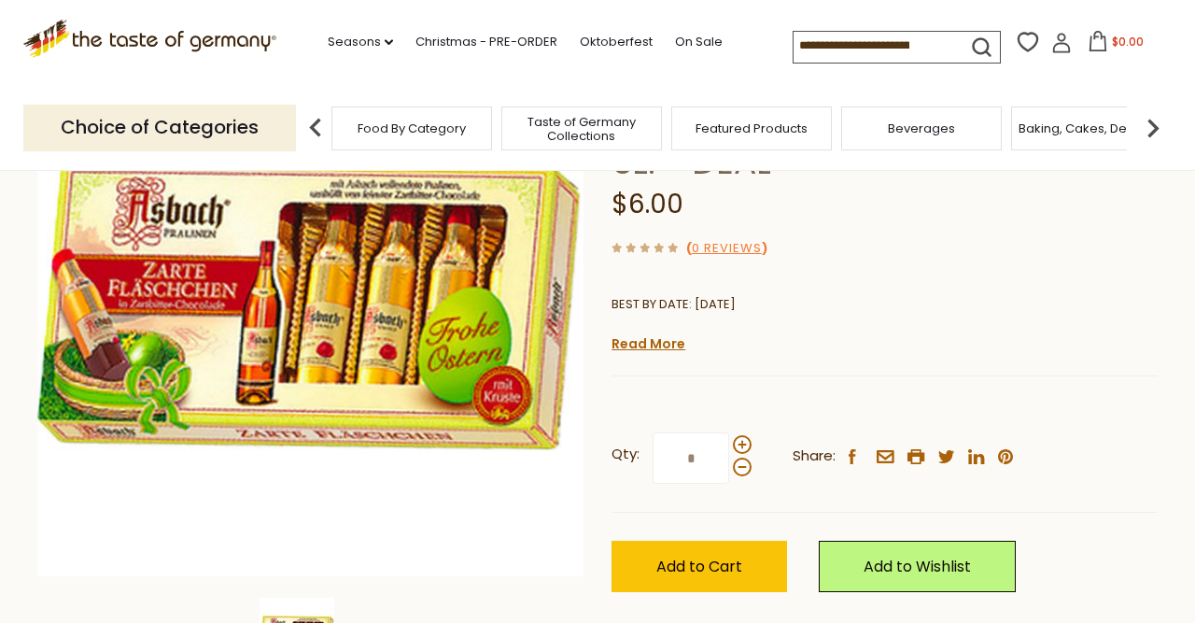
scroll to position [235, 0]
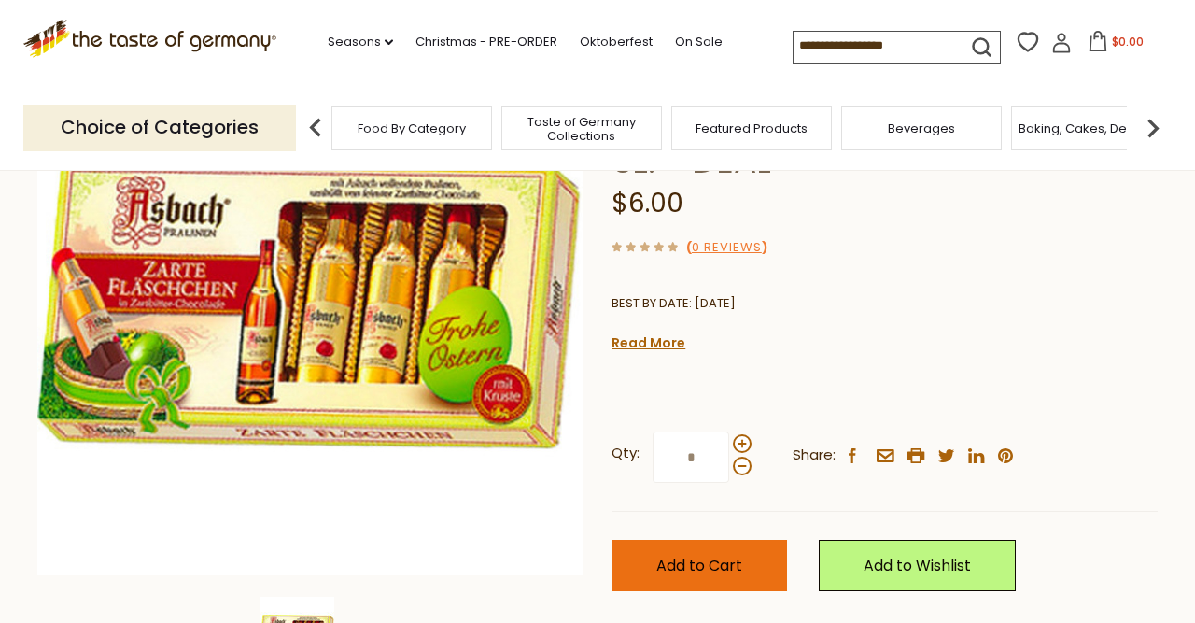
click at [668, 570] on span "Add to Cart" at bounding box center [699, 565] width 86 height 21
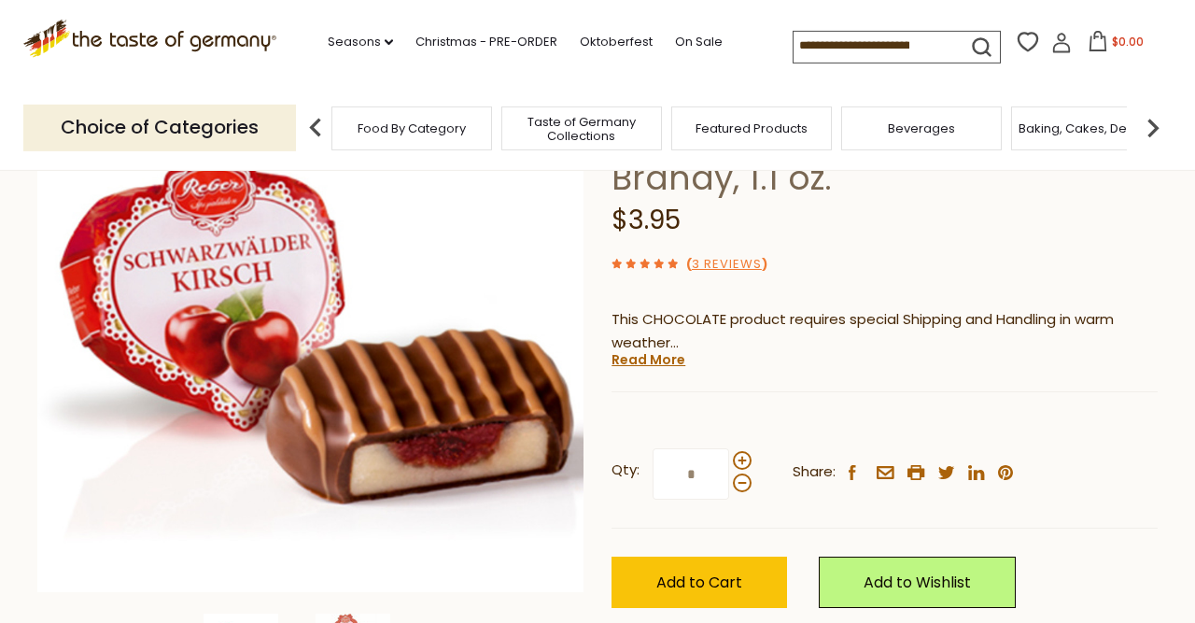
scroll to position [219, 0]
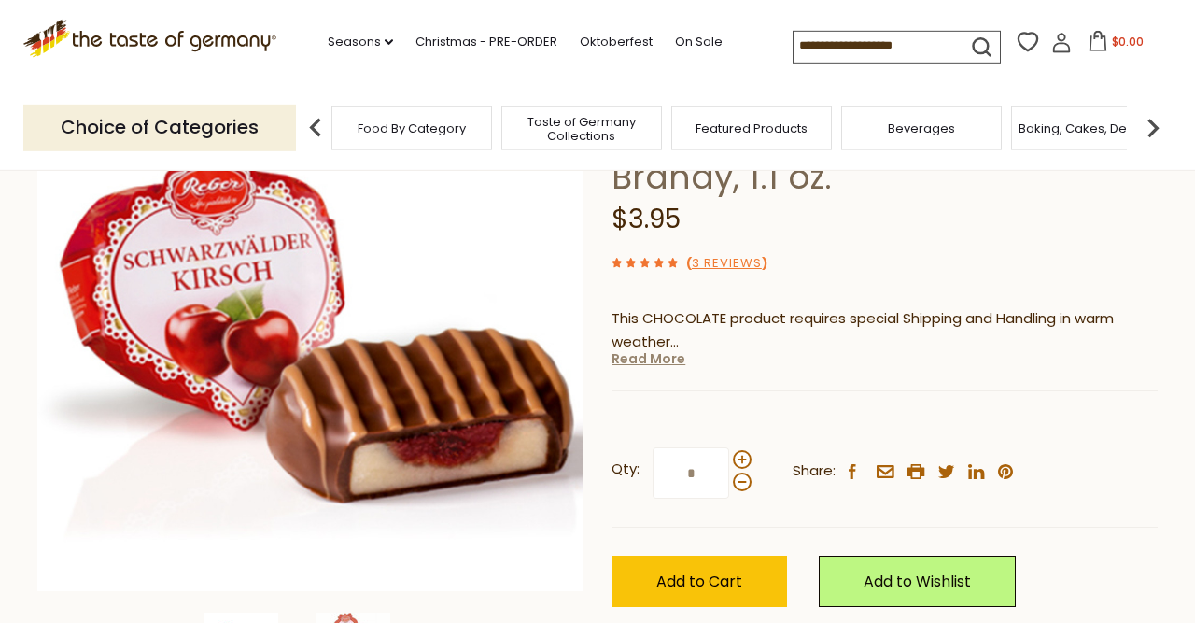
click at [656, 361] on link "Read More" at bounding box center [648, 358] width 74 height 19
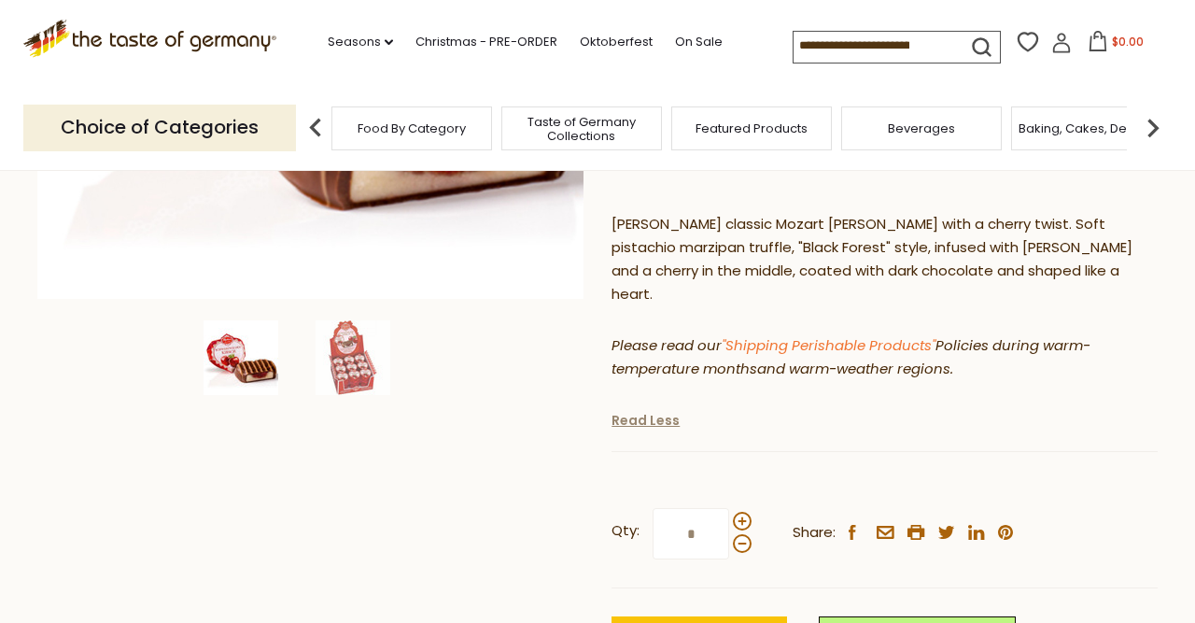
scroll to position [525, 0]
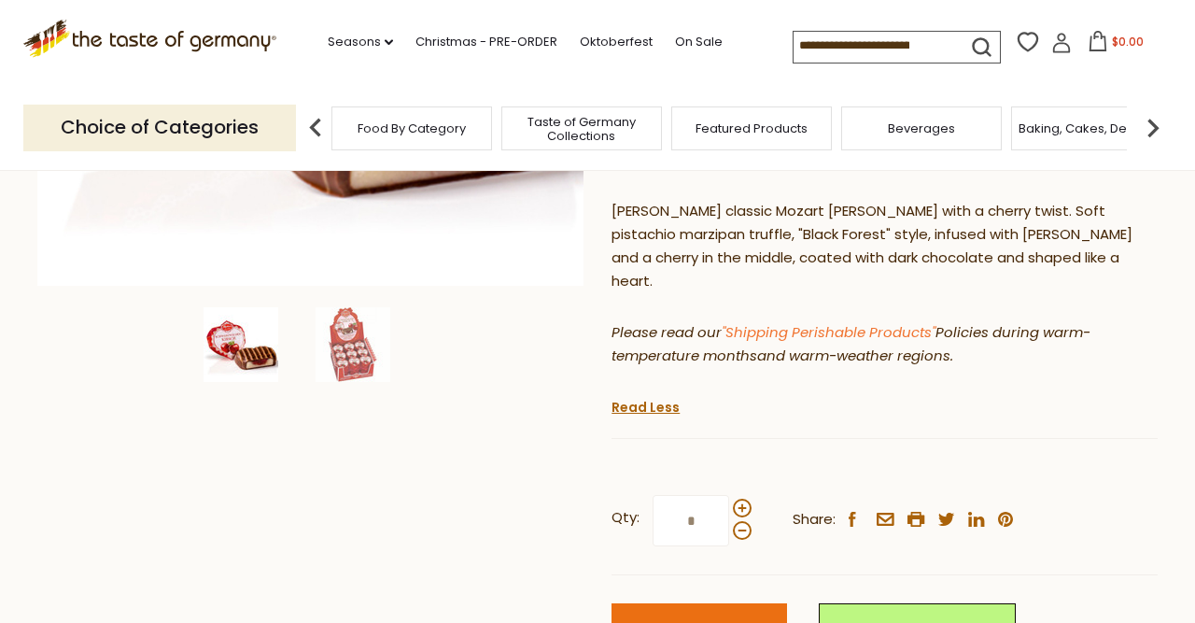
click at [640, 617] on button "Add to Cart" at bounding box center [699, 628] width 176 height 51
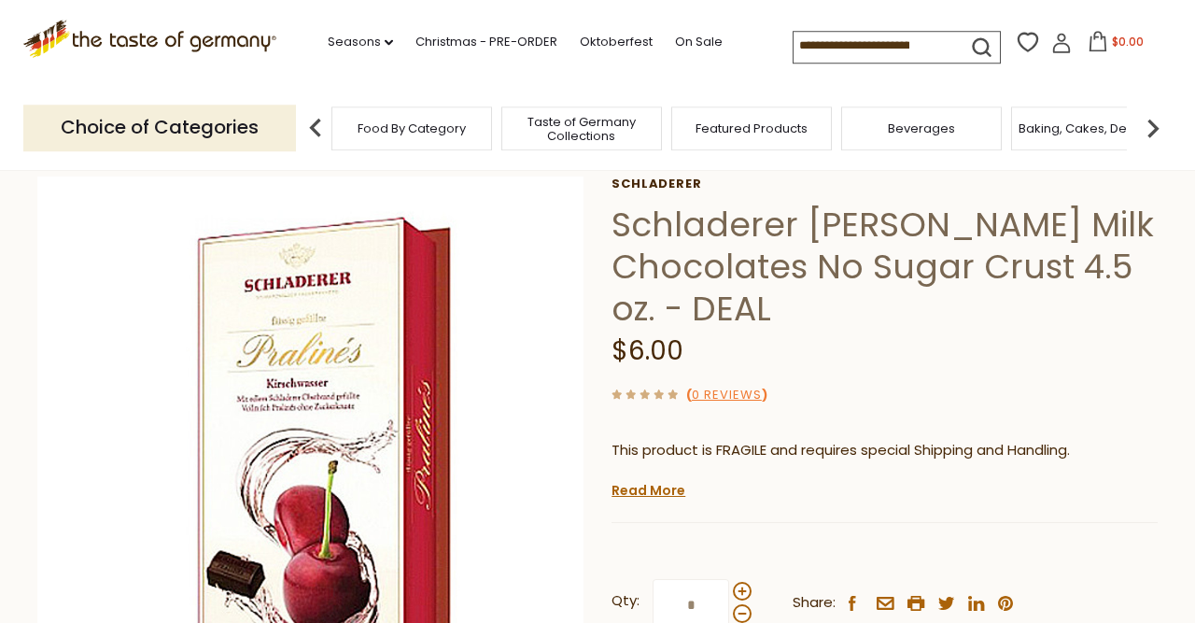
scroll to position [88, 0]
click at [650, 499] on link "Read More" at bounding box center [648, 490] width 74 height 19
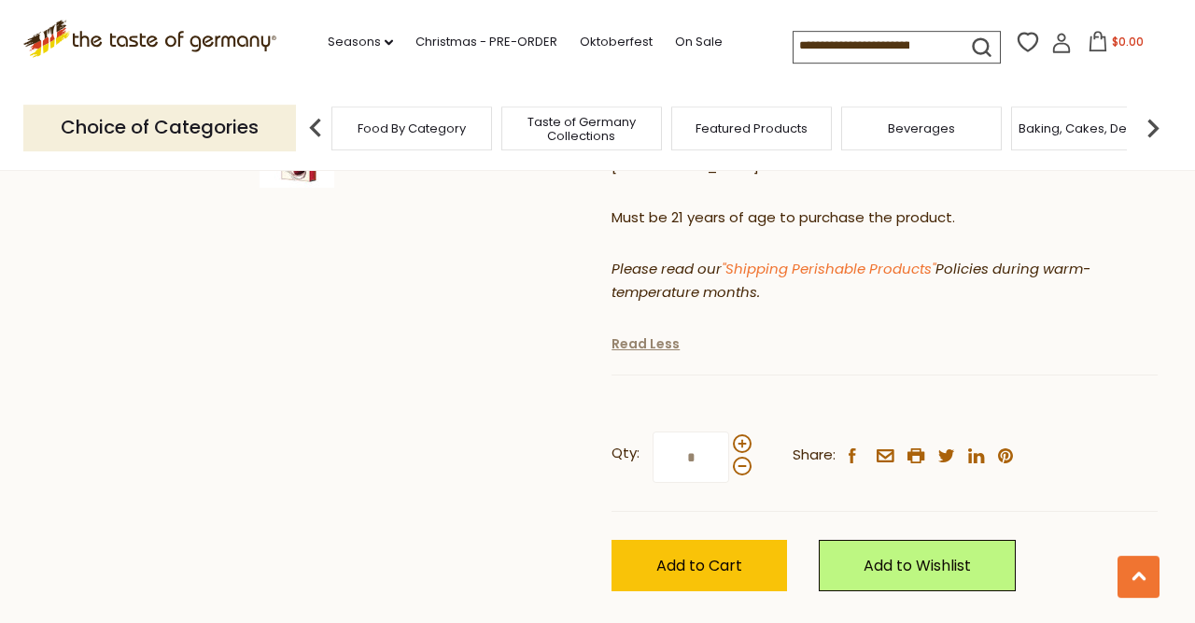
scroll to position [720, 0]
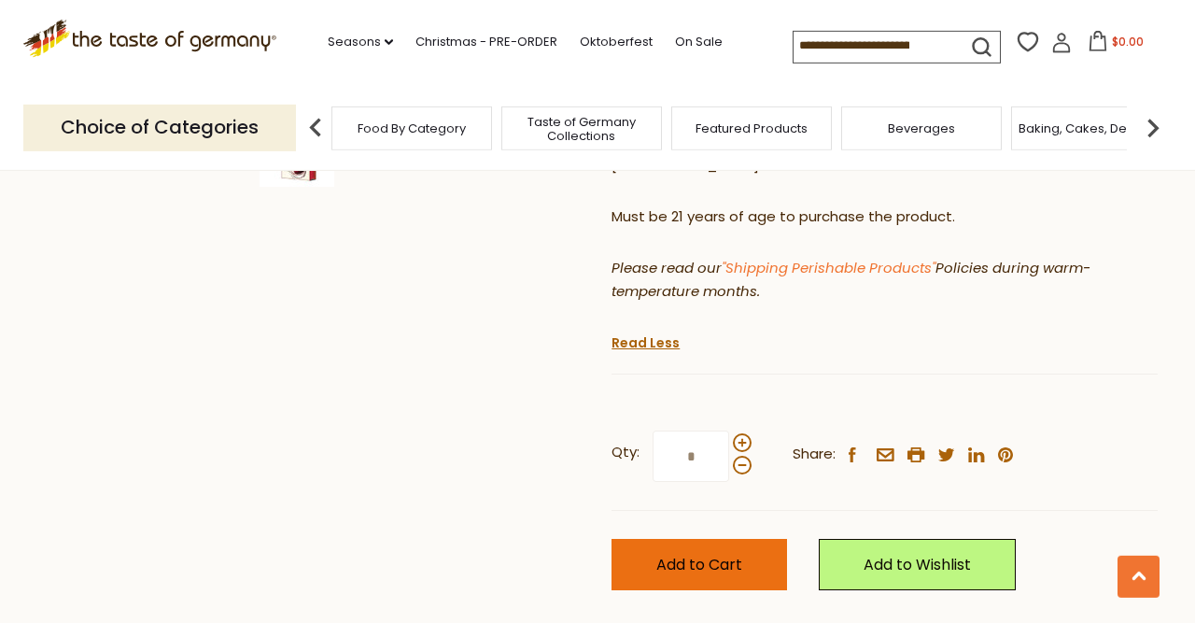
click at [660, 554] on span "Add to Cart" at bounding box center [699, 564] width 86 height 21
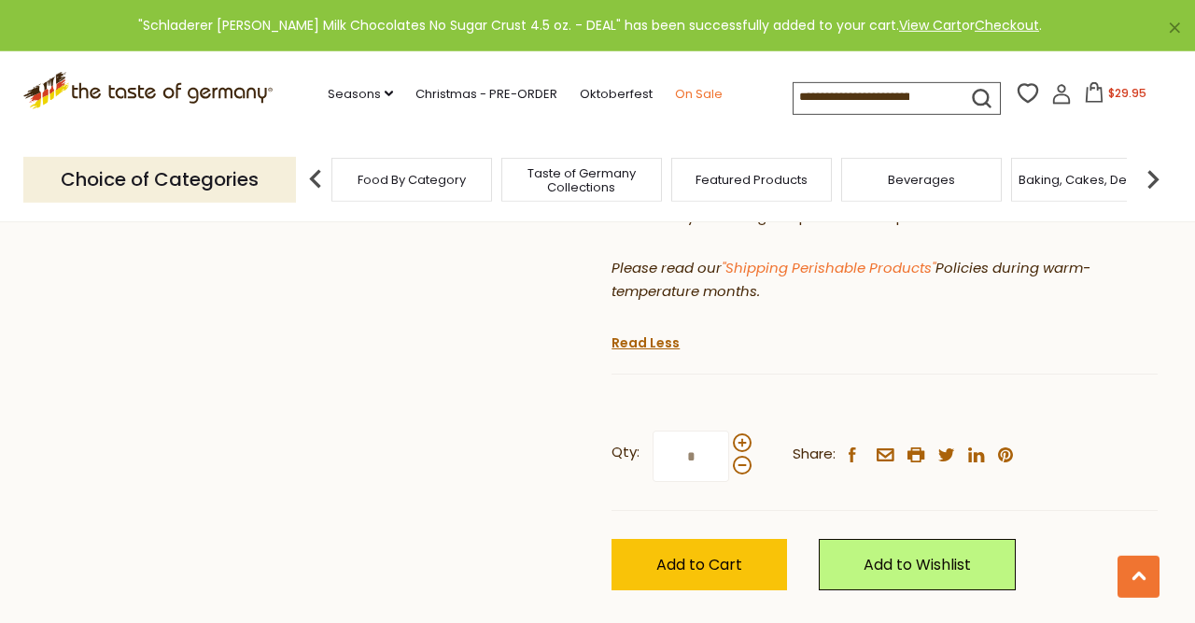
click at [675, 89] on link "On Sale" at bounding box center [699, 94] width 48 height 21
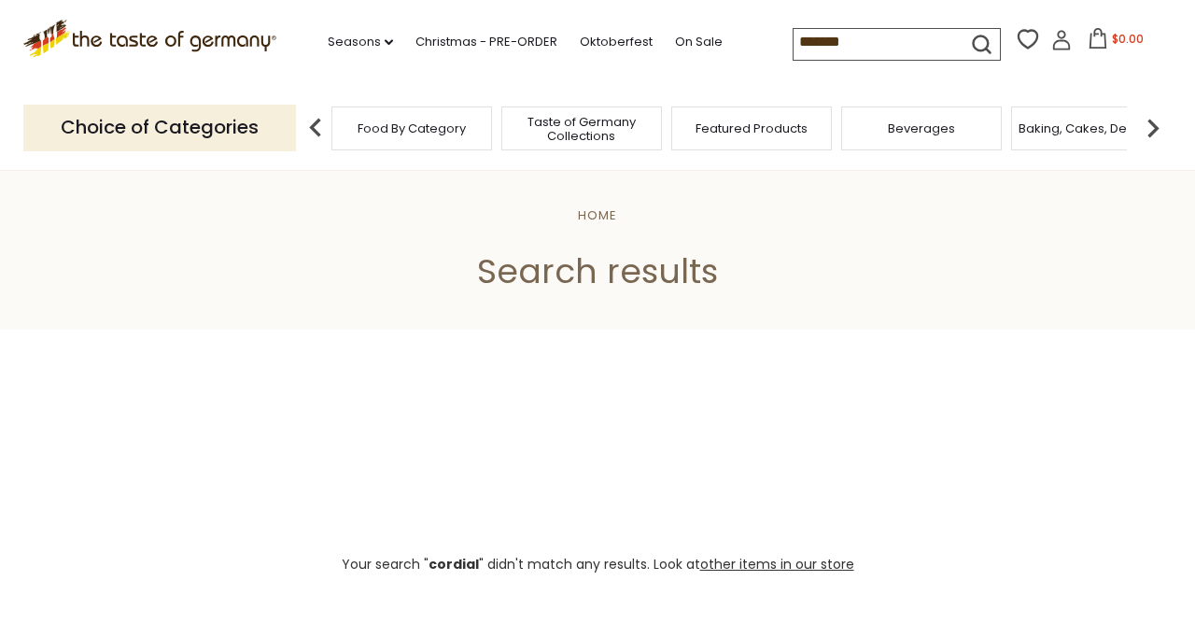
click at [808, 40] on input "*******" at bounding box center [873, 42] width 158 height 26
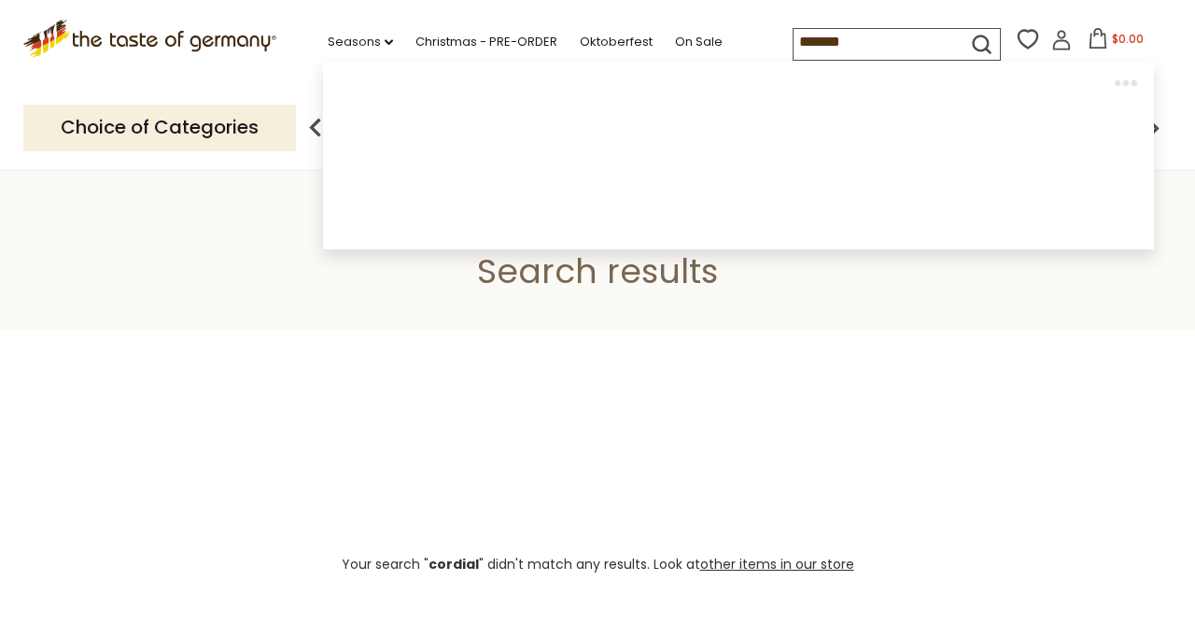
click at [808, 40] on input "*******" at bounding box center [873, 42] width 158 height 26
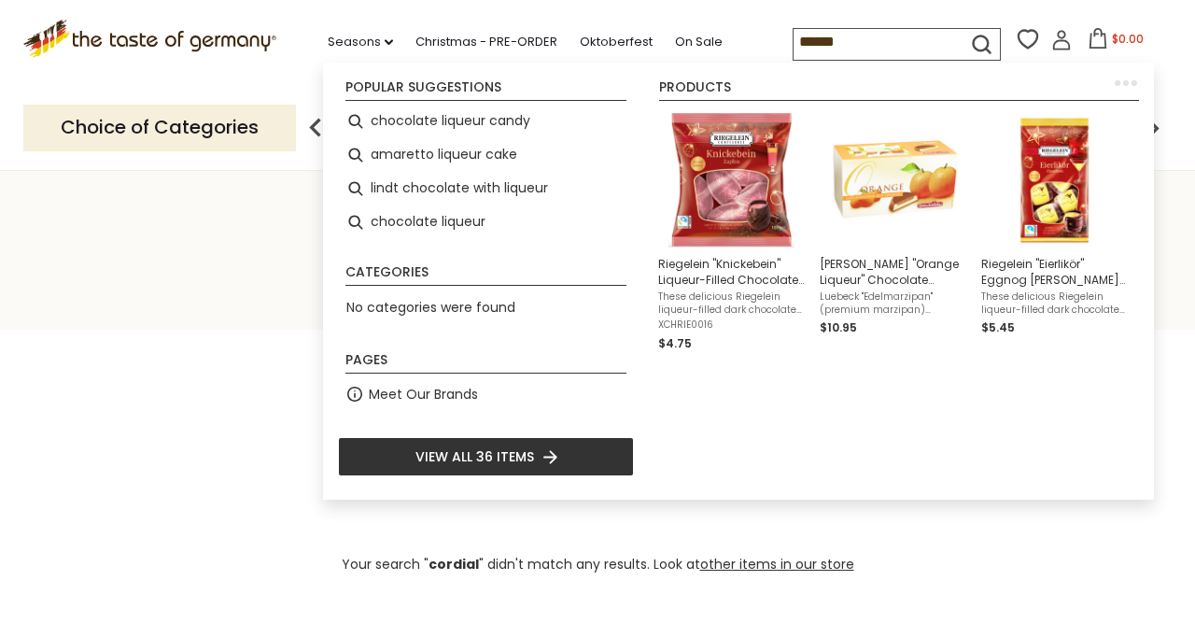
type input "*******"
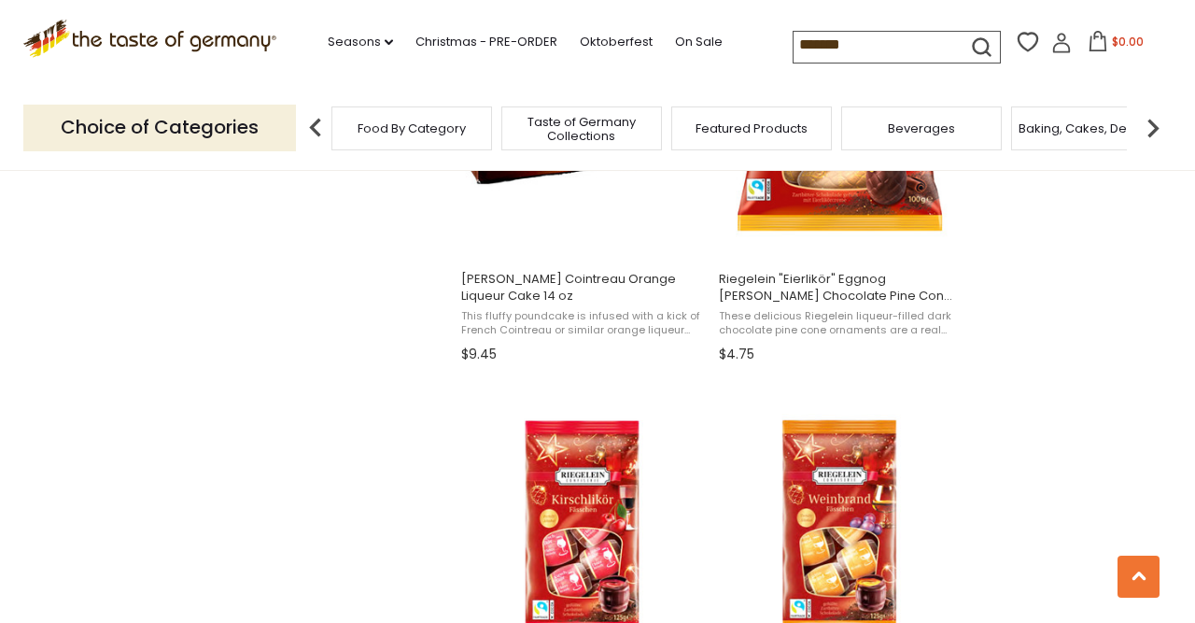
scroll to position [1776, 0]
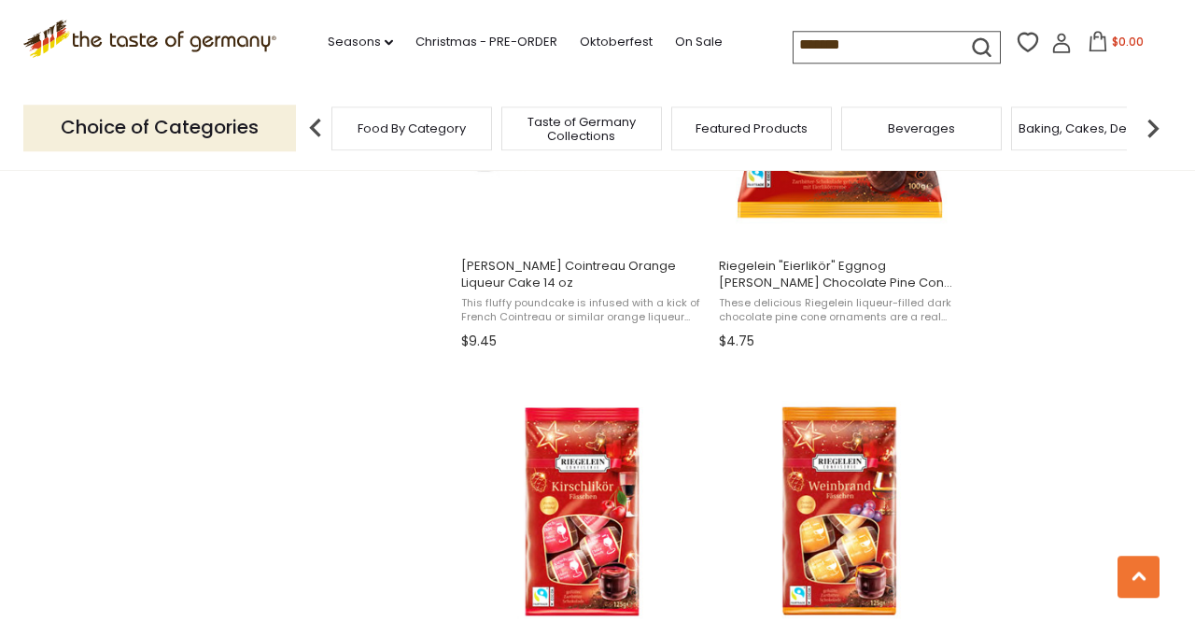
drag, startPoint x: 744, startPoint y: 41, endPoint x: 778, endPoint y: 46, distance: 33.9
click at [794, 46] on input "*******" at bounding box center [873, 45] width 158 height 26
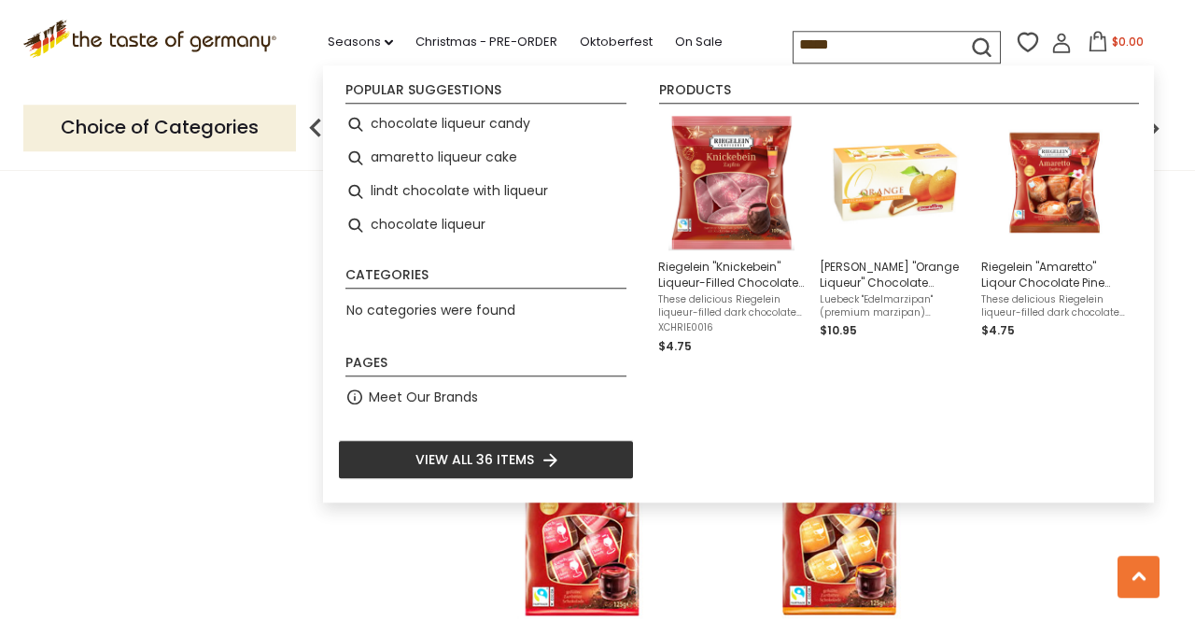
type input "******"
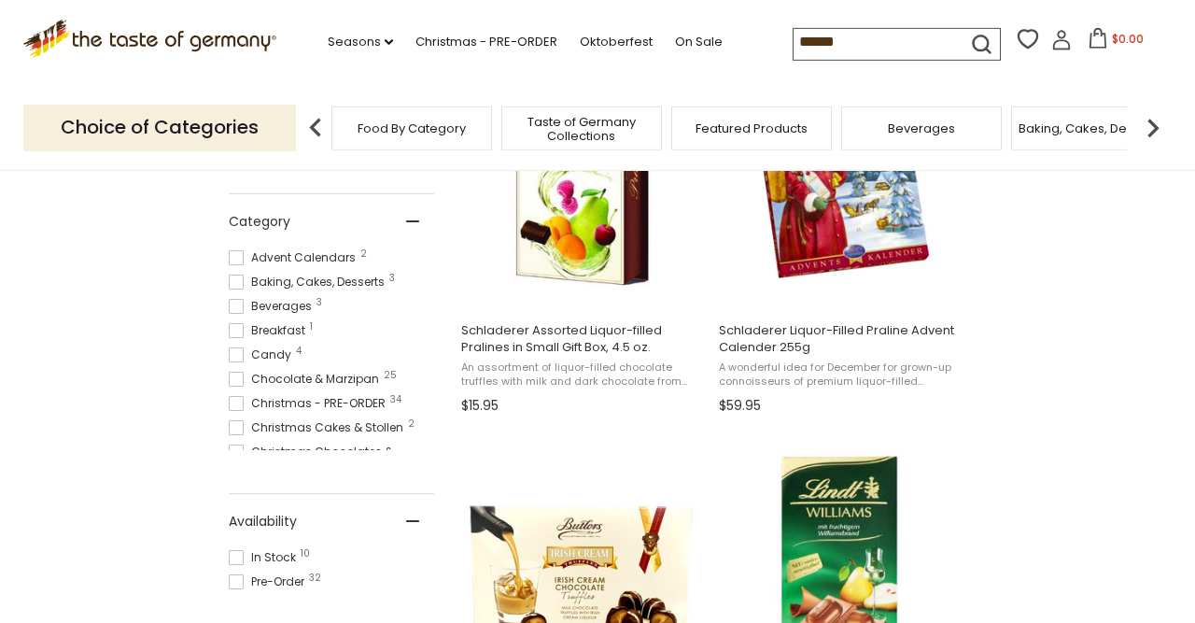
scroll to position [489, 0]
click at [242, 555] on span at bounding box center [236, 557] width 15 height 15
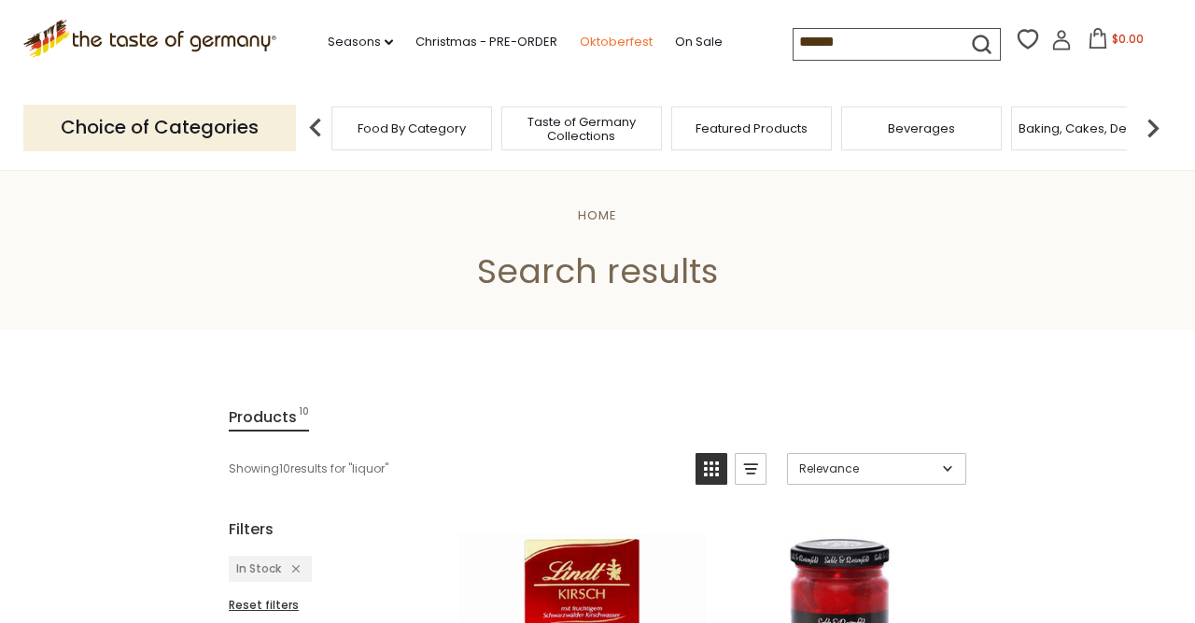
click at [580, 36] on link "Oktoberfest" at bounding box center [616, 42] width 73 height 21
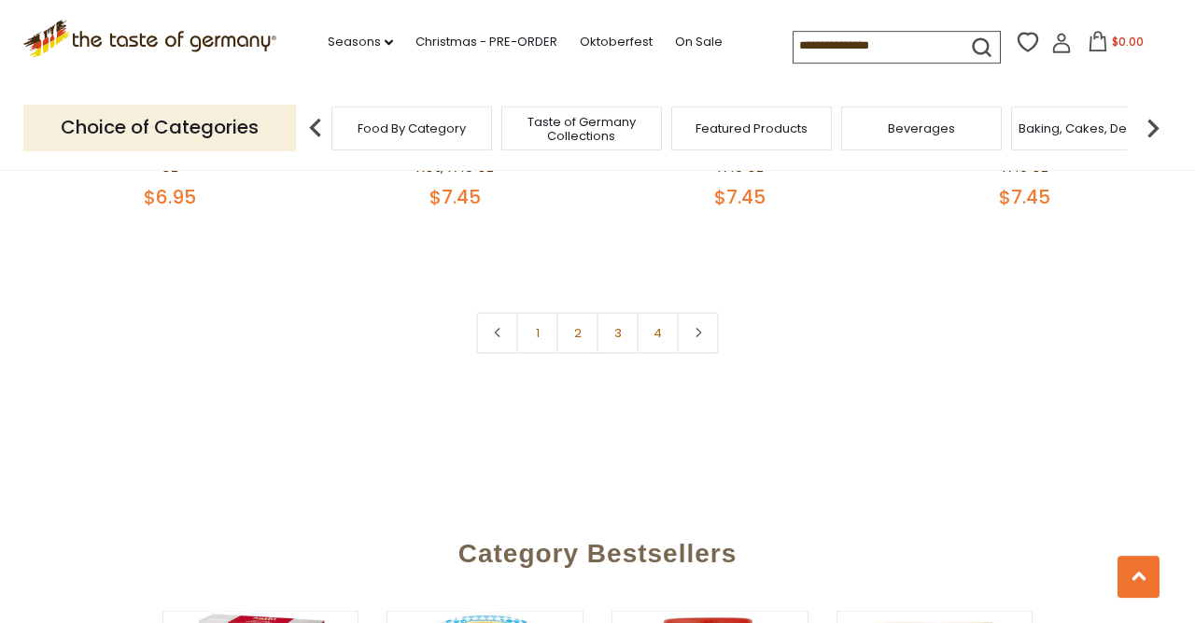
scroll to position [4589, 0]
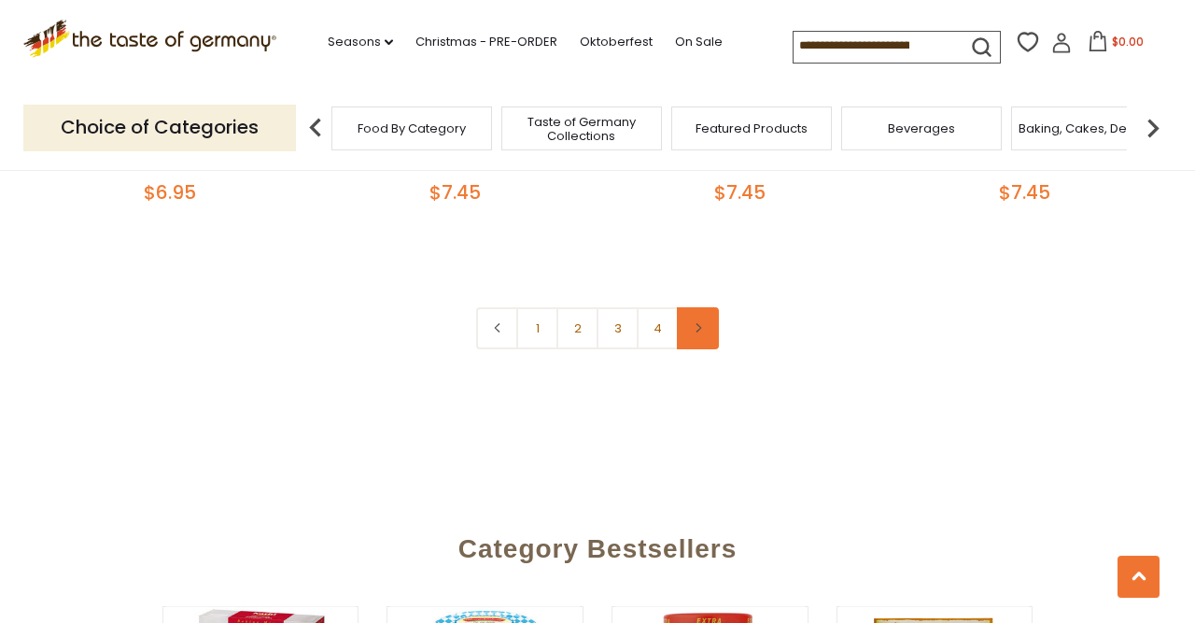
click icon
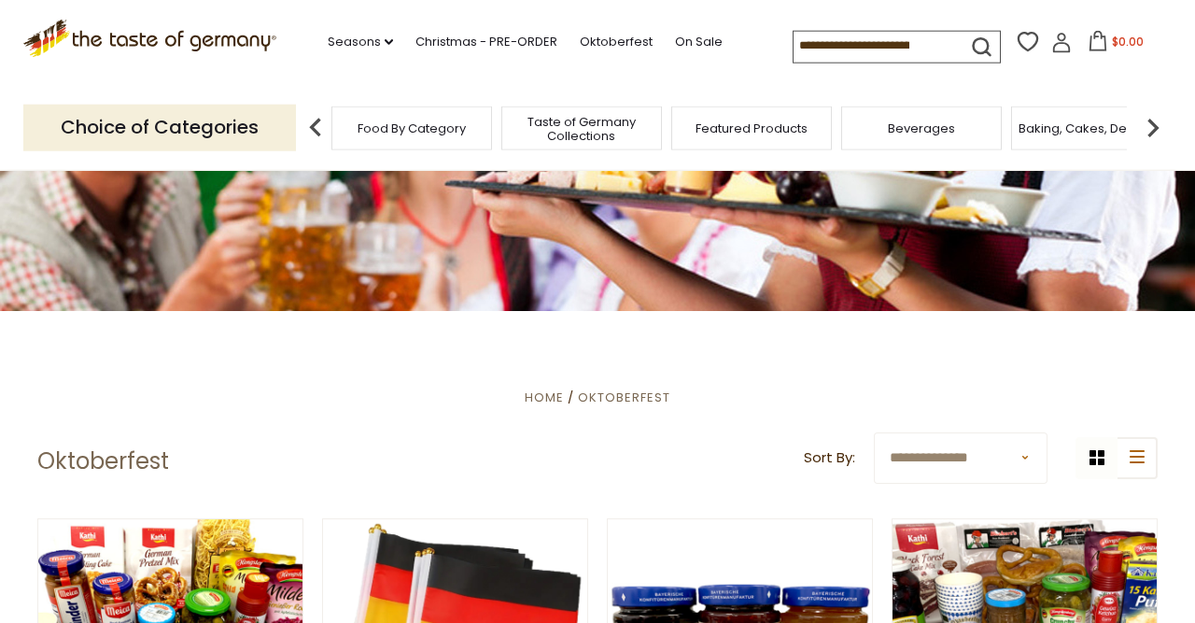
scroll to position [0, 0]
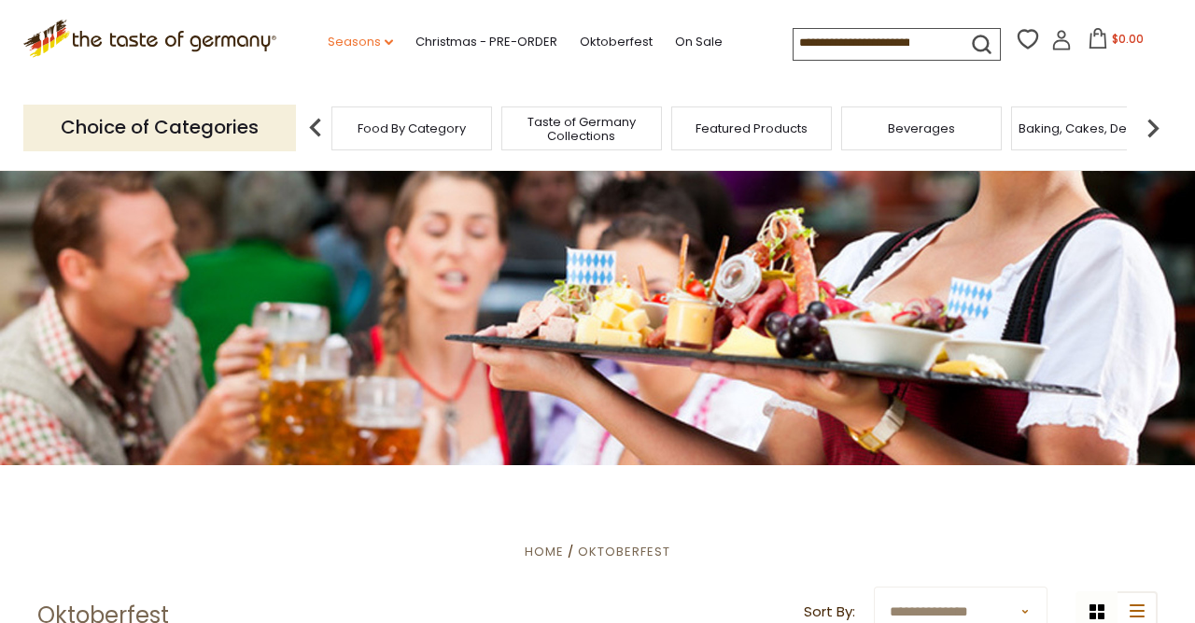
click icon "dropdown_arrow"
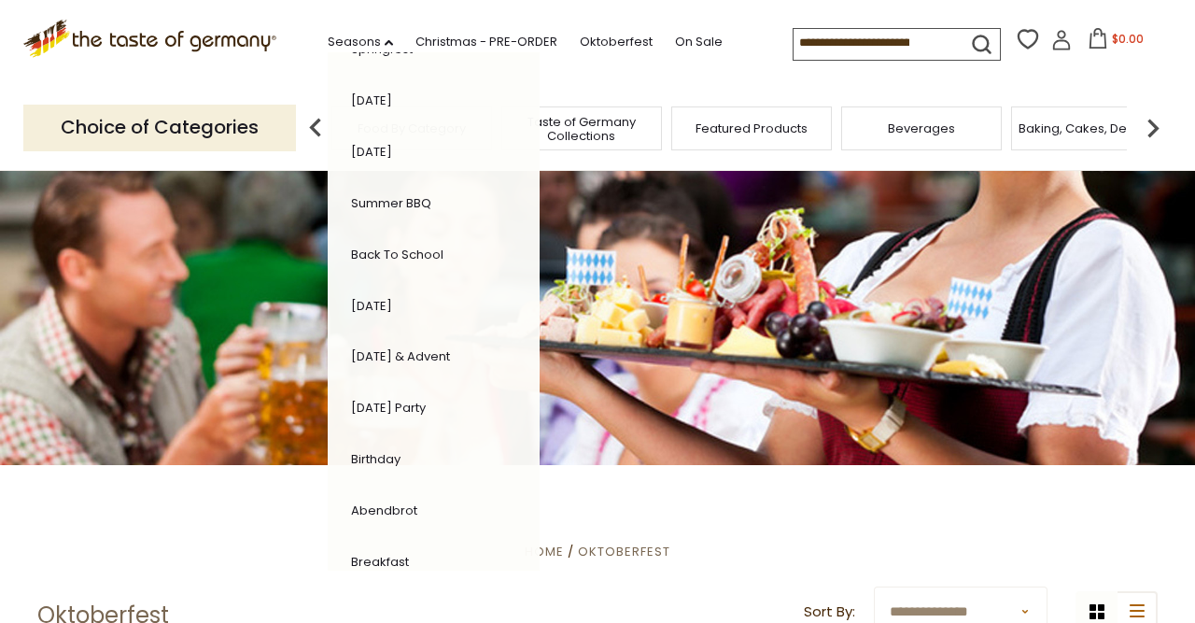
scroll to position [400, 0]
click link "[DATE] Party"
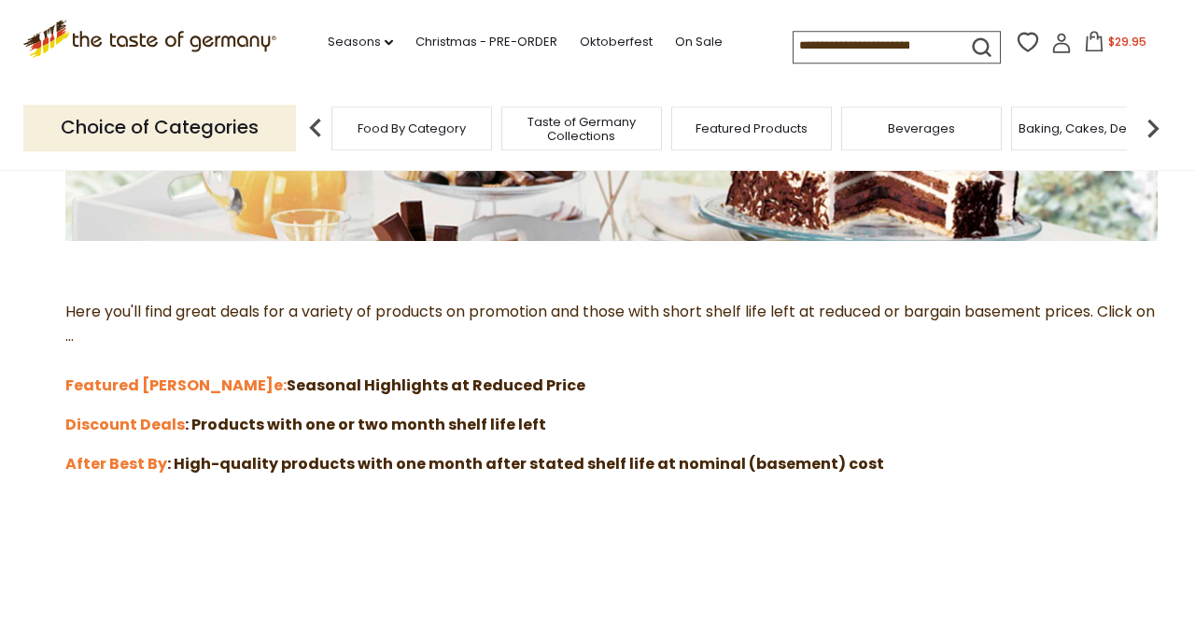
scroll to position [415, 0]
click at [122, 387] on strong "Featured [PERSON_NAME]" at bounding box center [169, 385] width 208 height 21
click at [120, 423] on strong "Discount Deals" at bounding box center [124, 425] width 119 height 21
click at [116, 457] on strong "After Best By" at bounding box center [116, 464] width 102 height 21
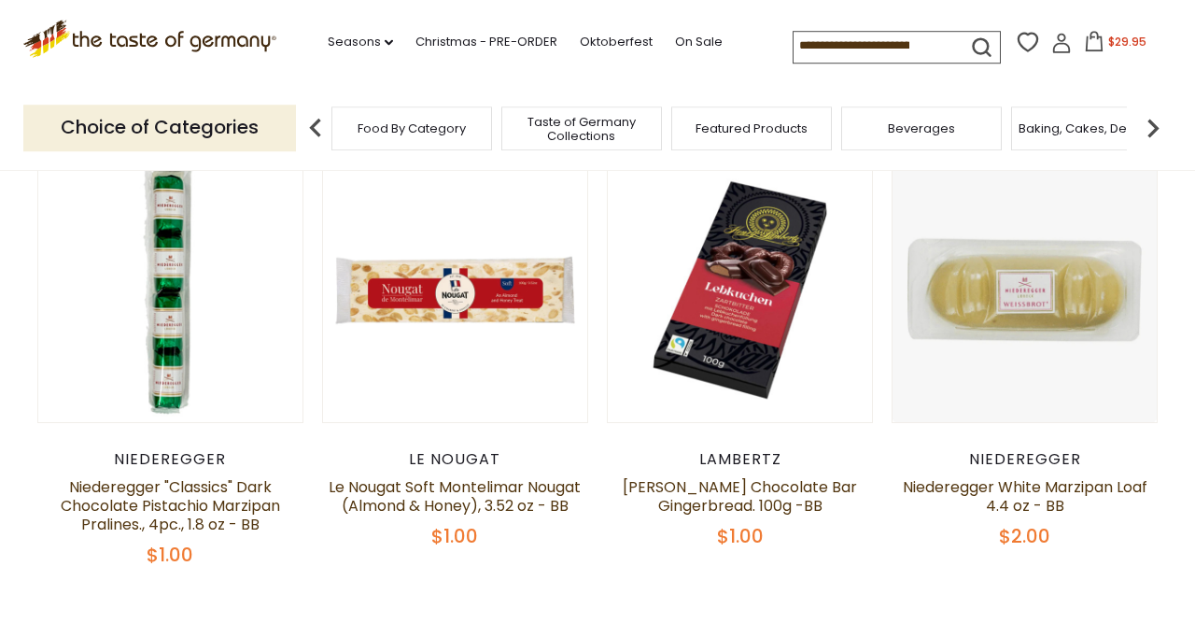
scroll to position [329, 0]
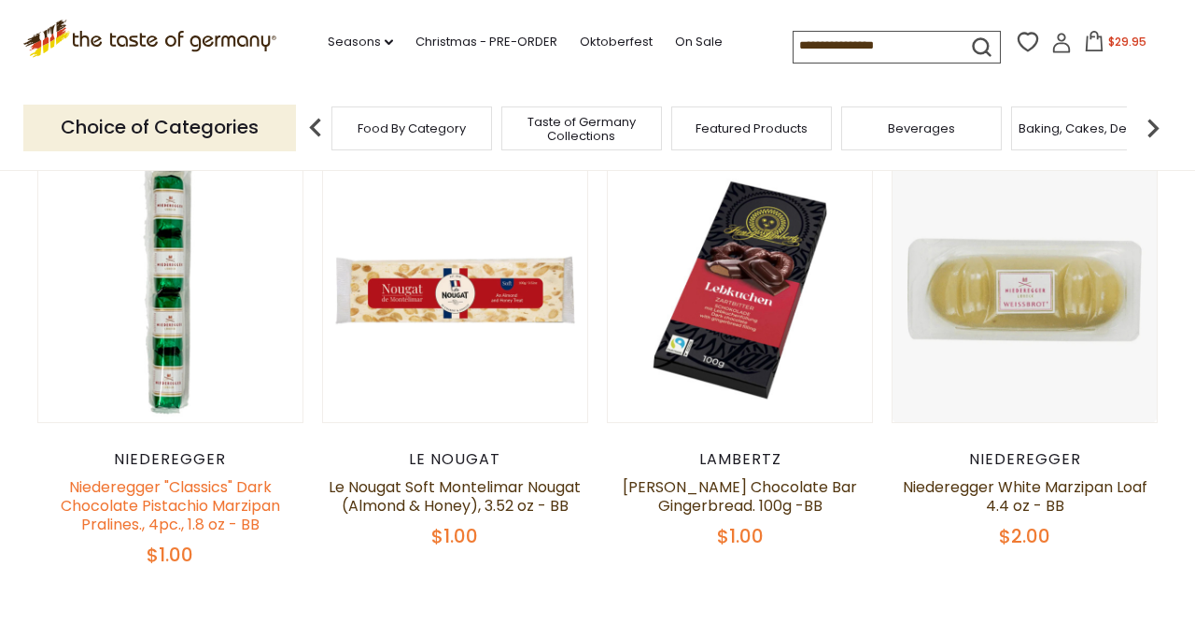
click at [180, 517] on link "Niederegger "Classics" Dark Chocolate Pistachio Marzipan Pralines., 4pc., 1.8 o…" at bounding box center [170, 505] width 219 height 59
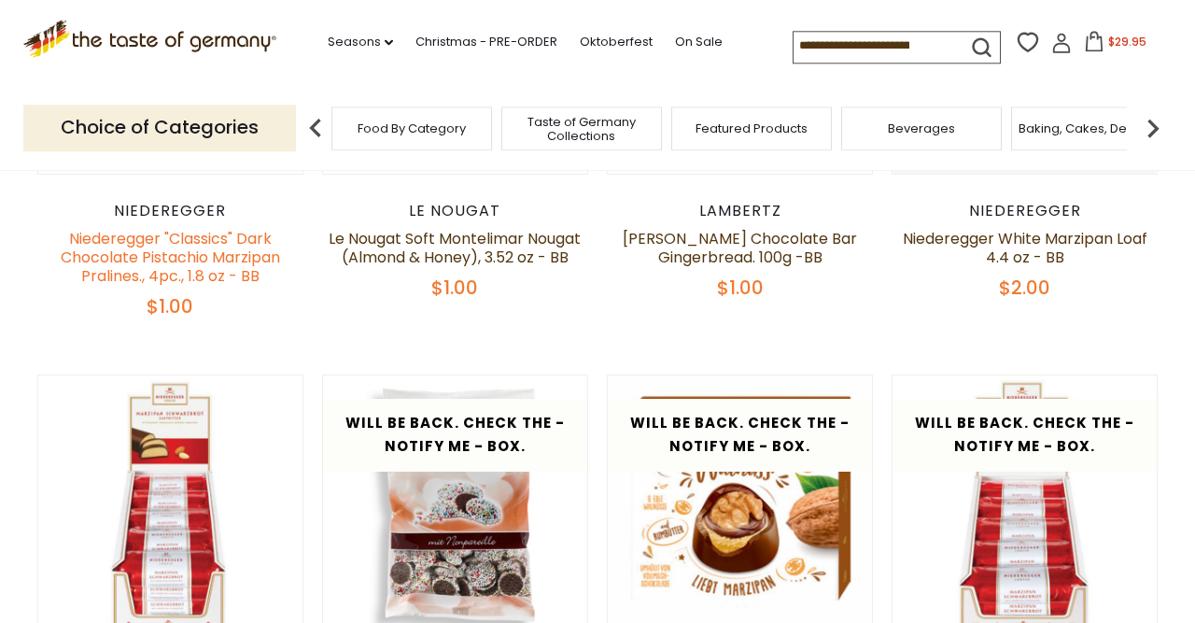
scroll to position [578, 0]
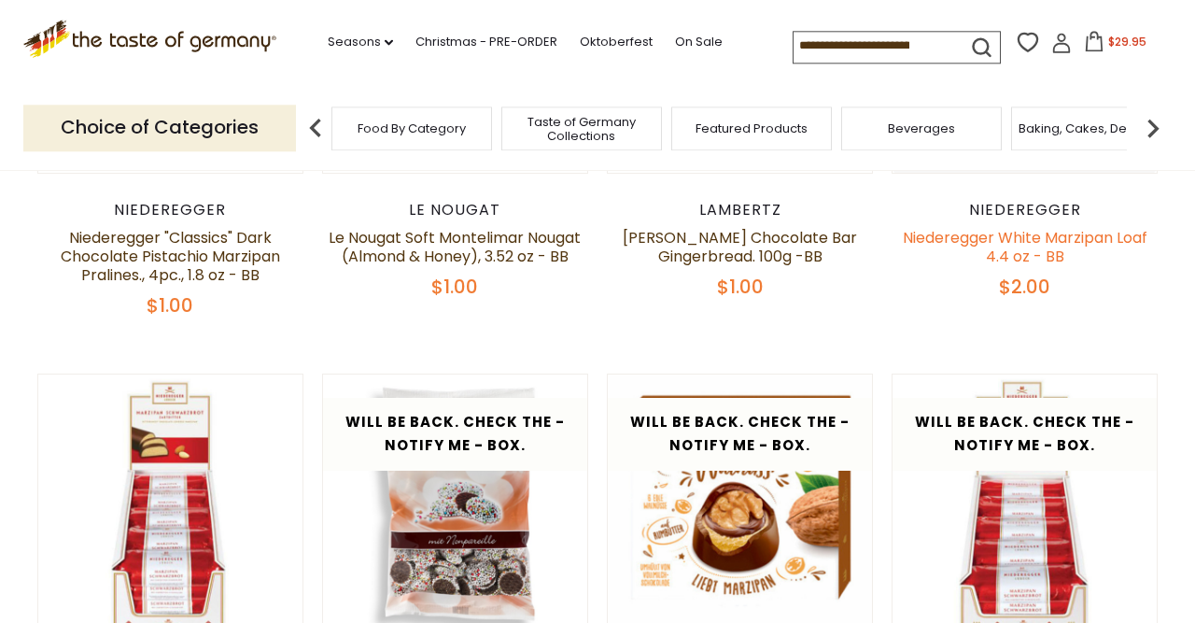
click at [1052, 267] on link "Niederegger White Marzipan Loaf 4.4 oz - BB" at bounding box center [1025, 247] width 245 height 40
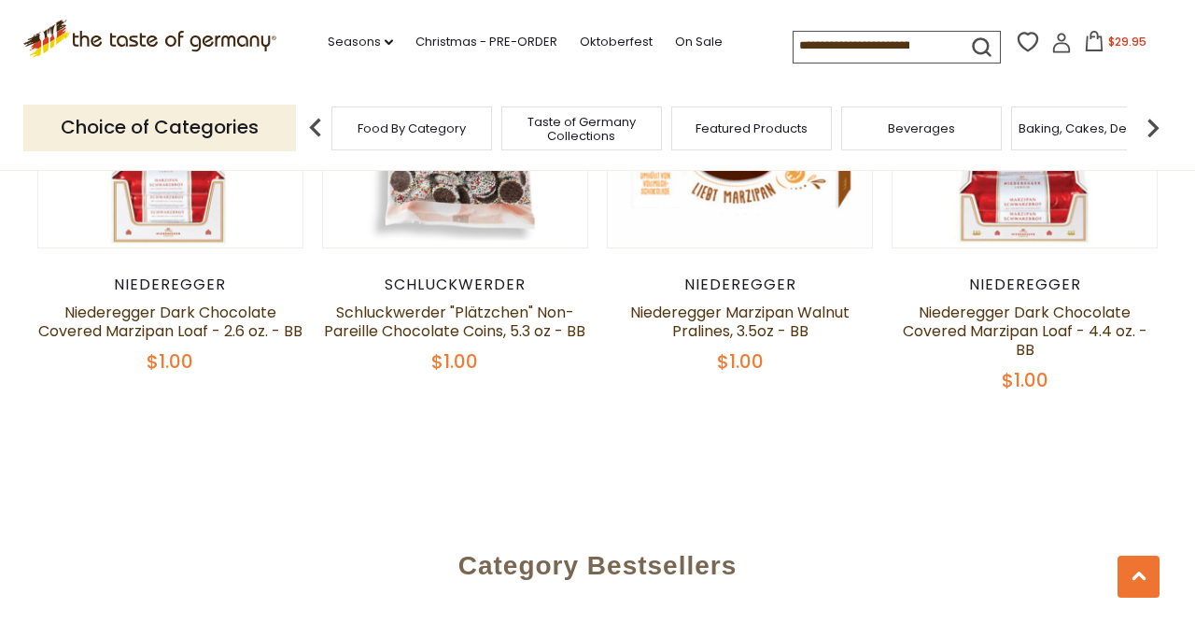
scroll to position [971, 0]
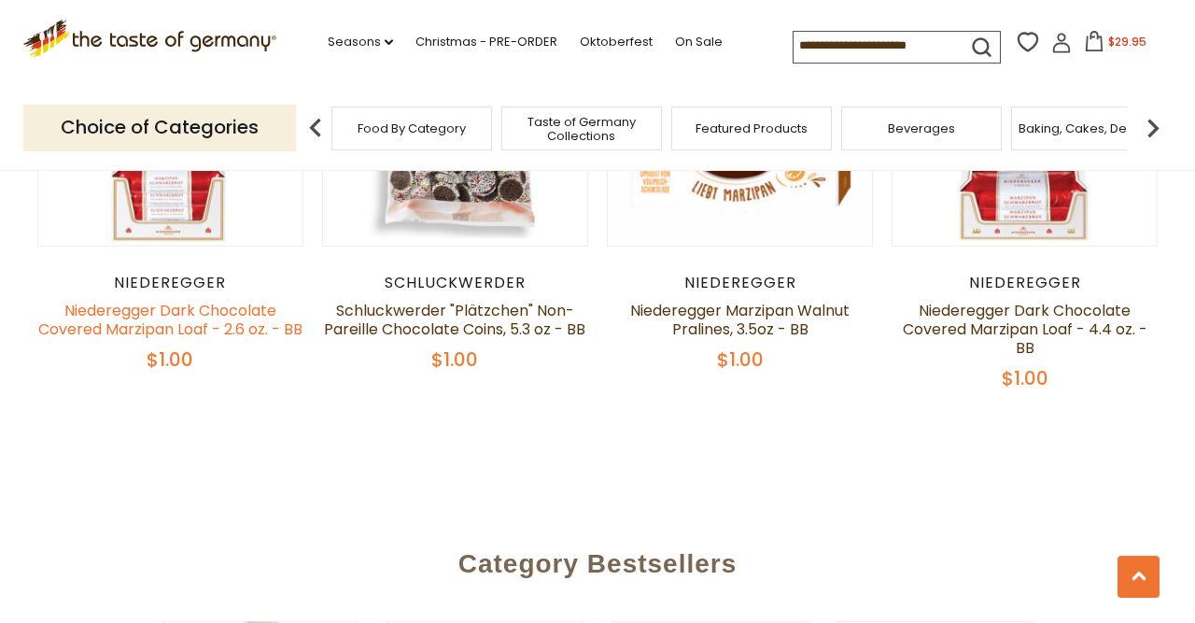
click at [175, 340] on link "Niederegger Dark Chocolate Covered Marzipan Loaf - 2.6 oz. - BB" at bounding box center [170, 320] width 264 height 40
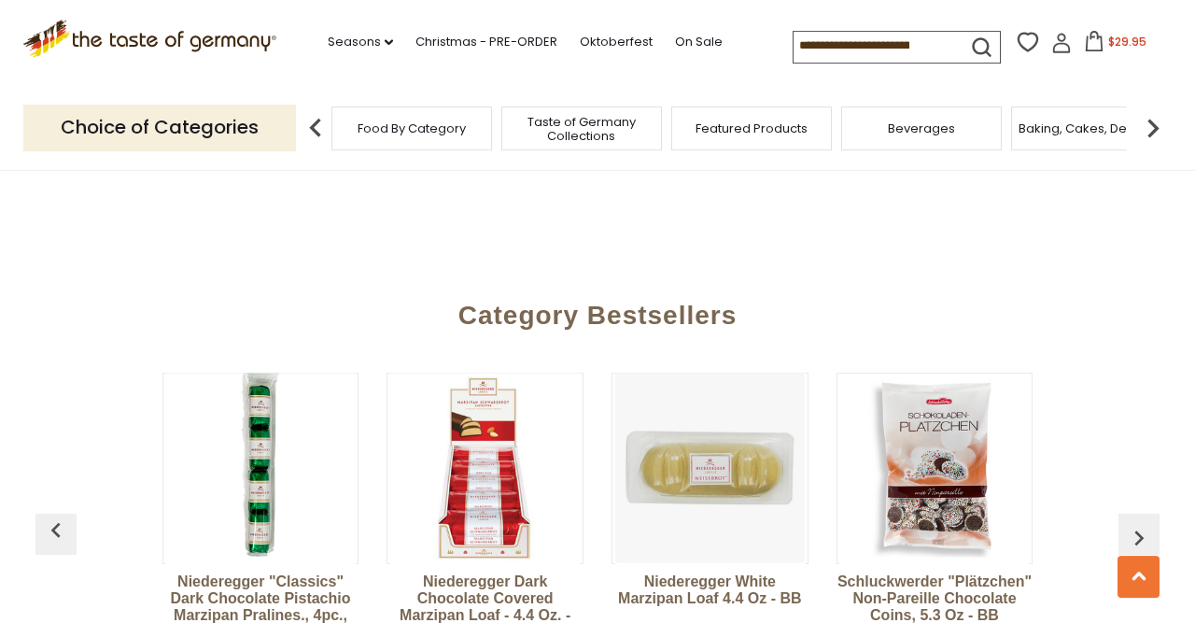
scroll to position [1222, 0]
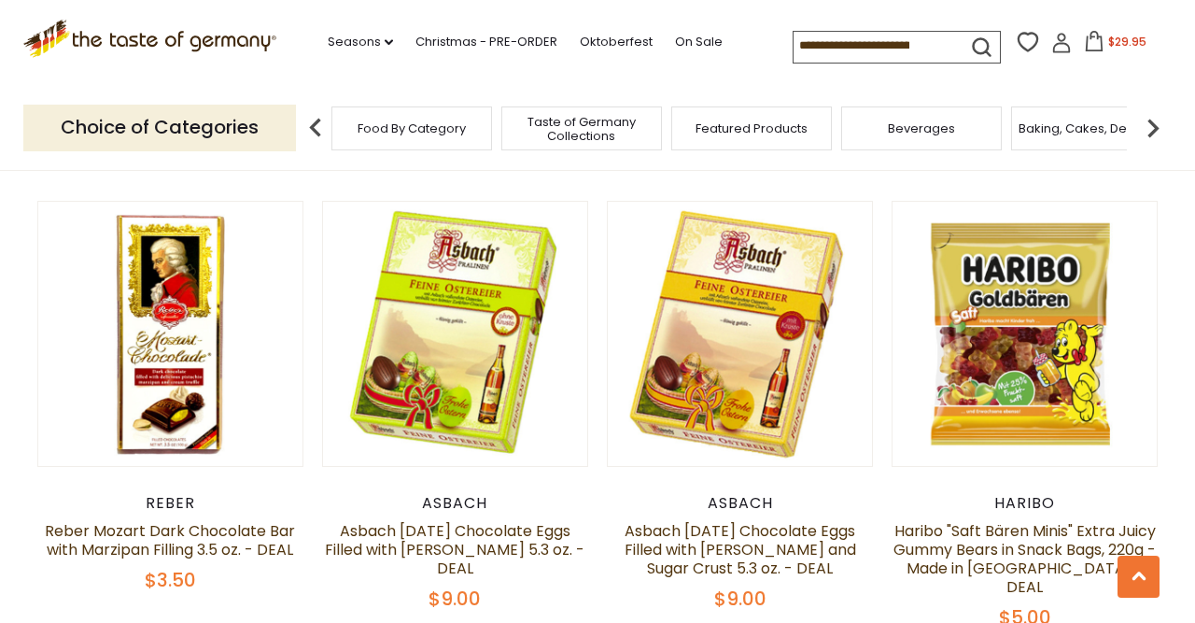
scroll to position [4016, 0]
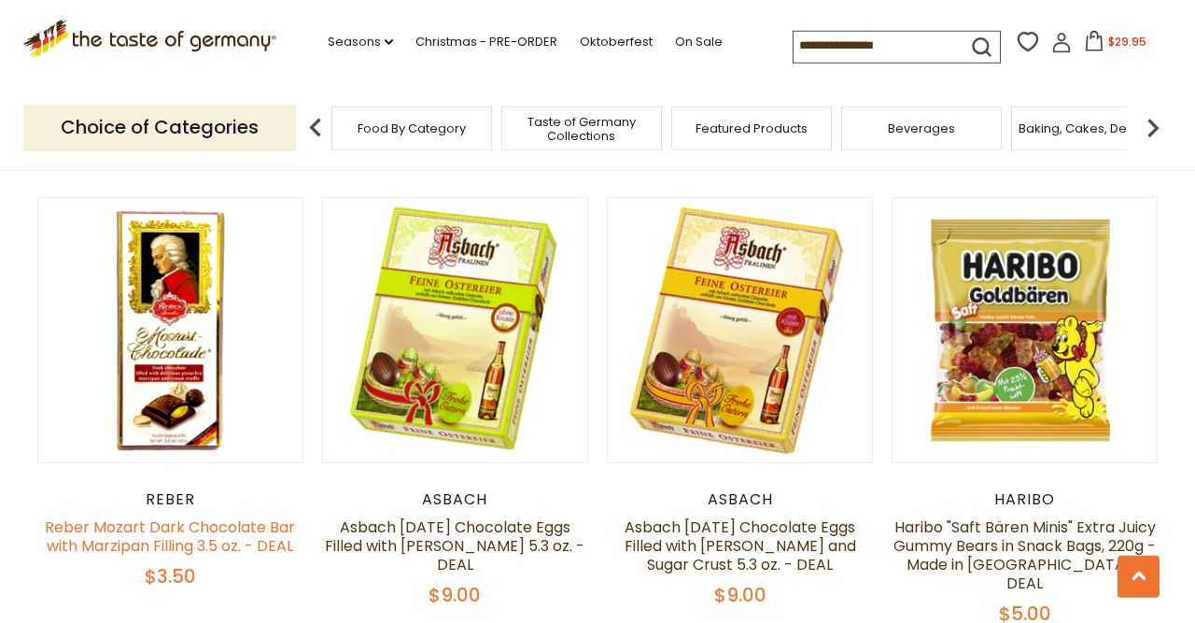
click at [133, 516] on link "Reber Mozart Dark Chocolate Bar with Marzipan Filling 3.5 oz. - DEAL" at bounding box center [170, 536] width 250 height 40
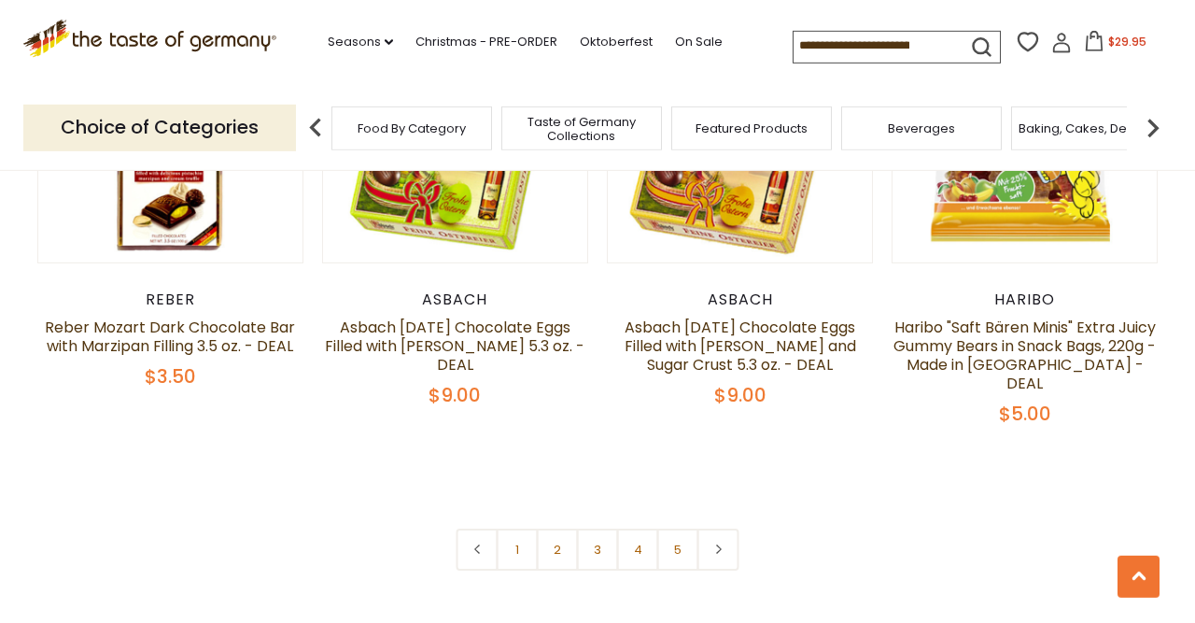
scroll to position [4216, 0]
click at [722, 544] on icon at bounding box center [717, 548] width 11 height 9
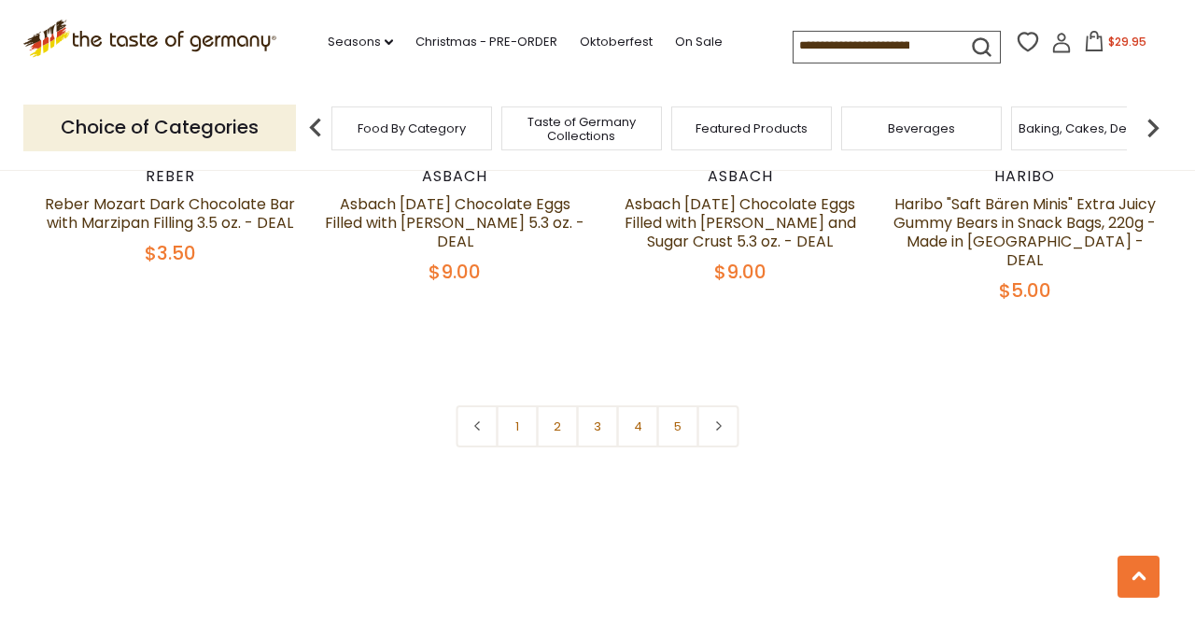
scroll to position [4338, 0]
click at [718, 406] on link at bounding box center [718, 427] width 42 height 42
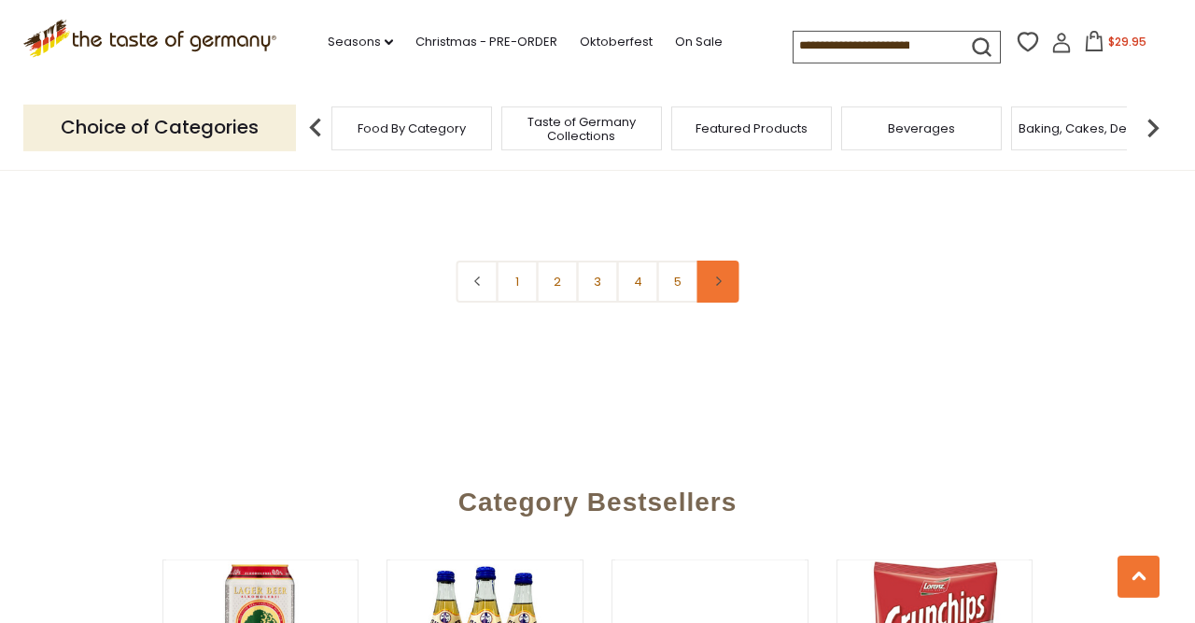
scroll to position [4483, 0]
click at [560, 261] on link "2" at bounding box center [558, 282] width 42 height 42
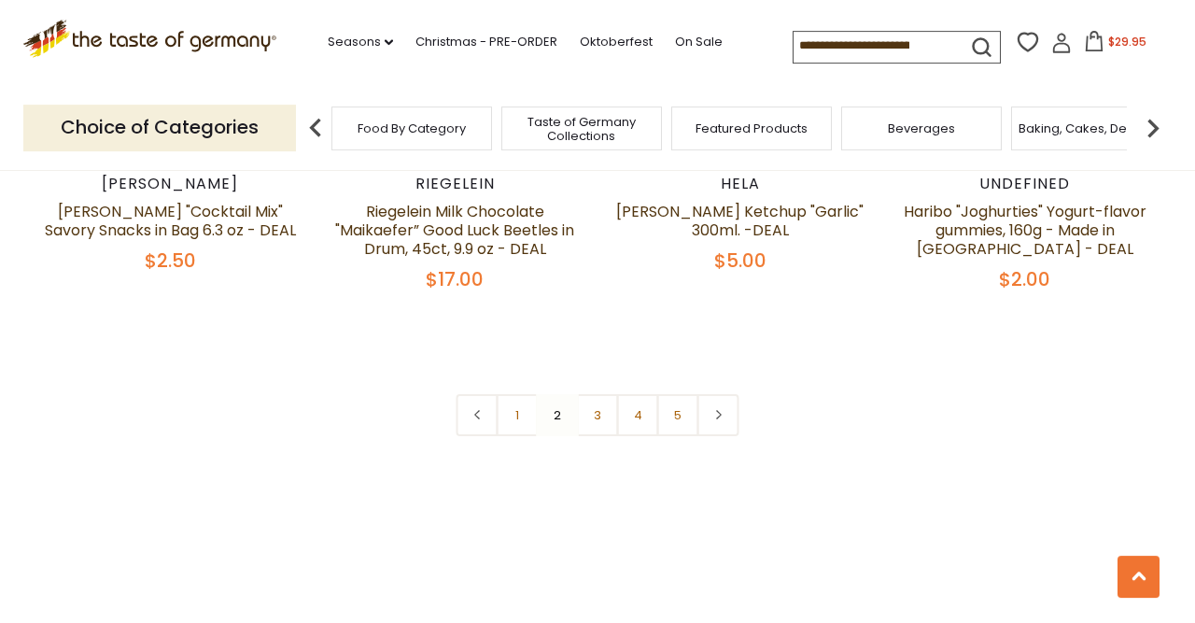
scroll to position [4393, 0]
click at [608, 394] on link "3" at bounding box center [598, 415] width 42 height 42
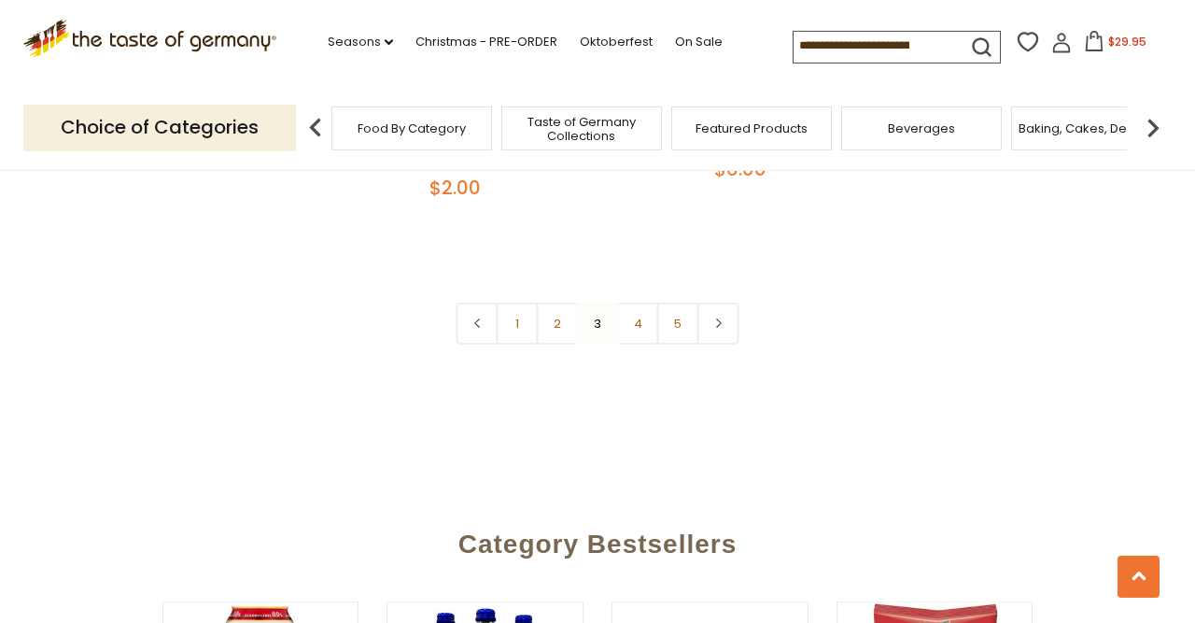
scroll to position [4410, 0]
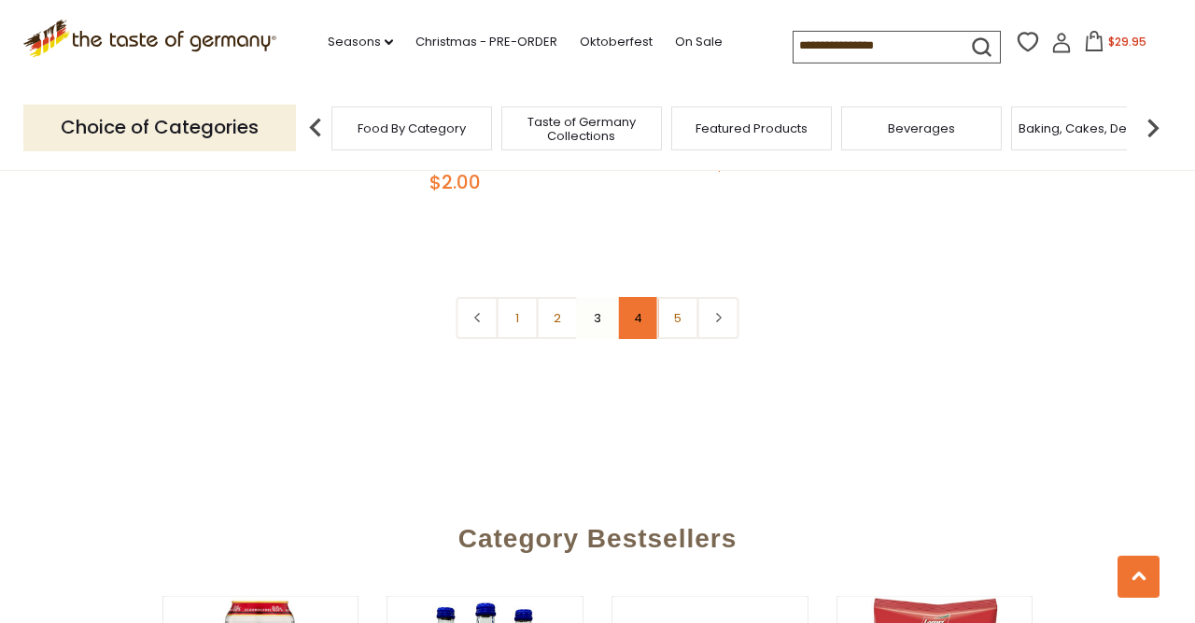
click at [635, 297] on link "4" at bounding box center [638, 318] width 42 height 42
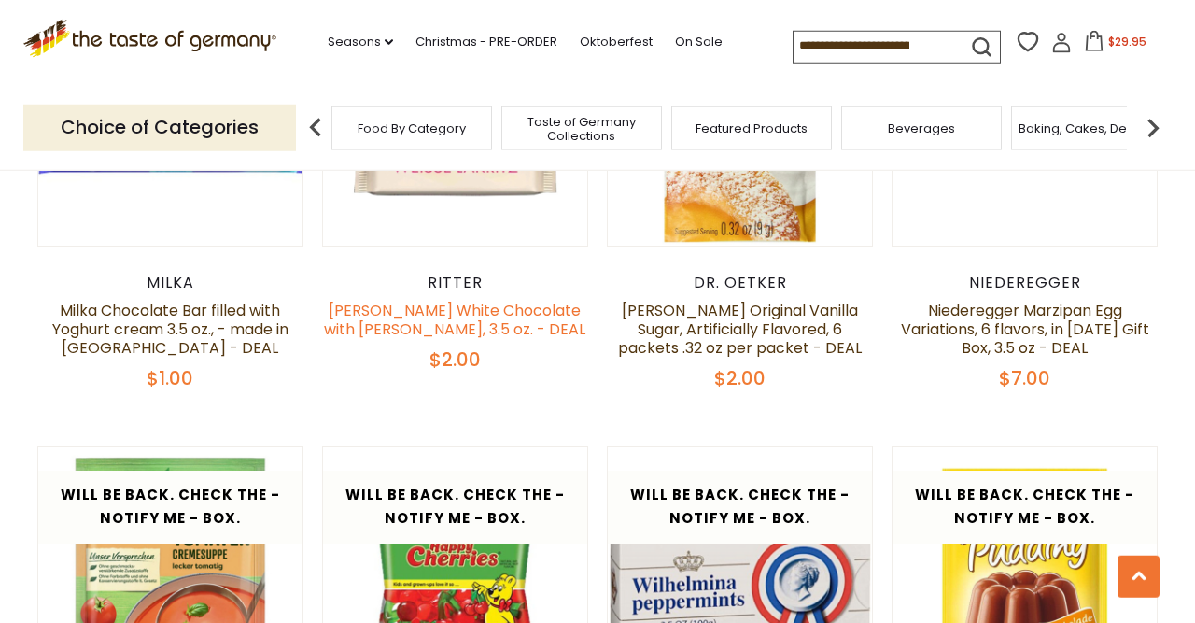
scroll to position [3752, 0]
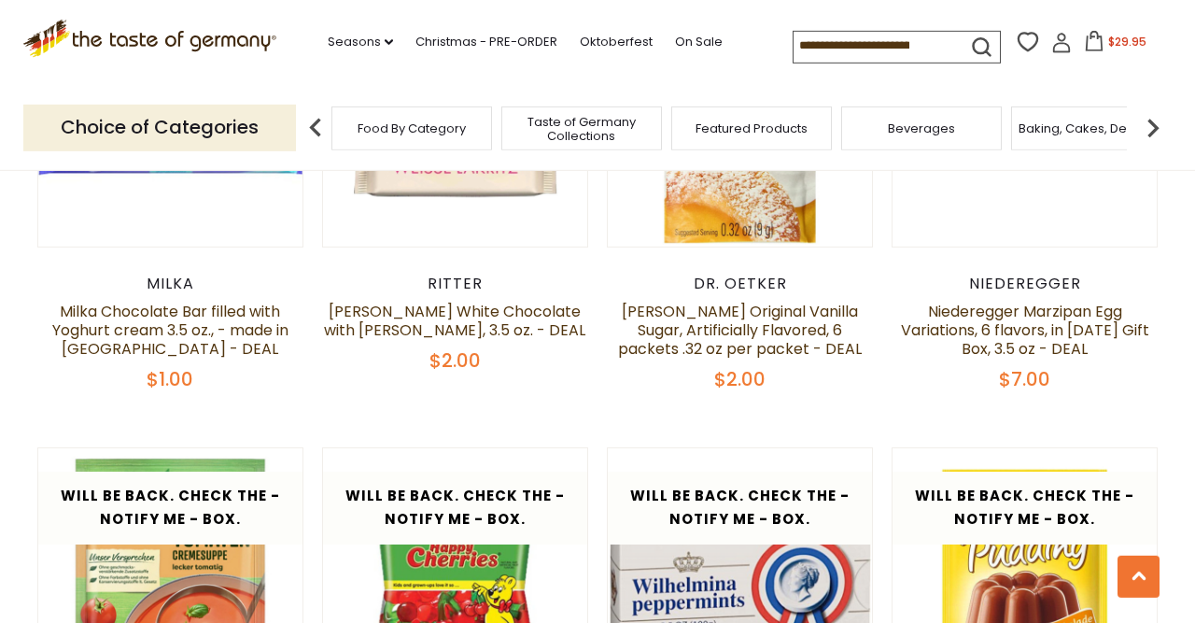
click at [1103, 132] on span "Baking, Cakes, Desserts" at bounding box center [1091, 128] width 145 height 14
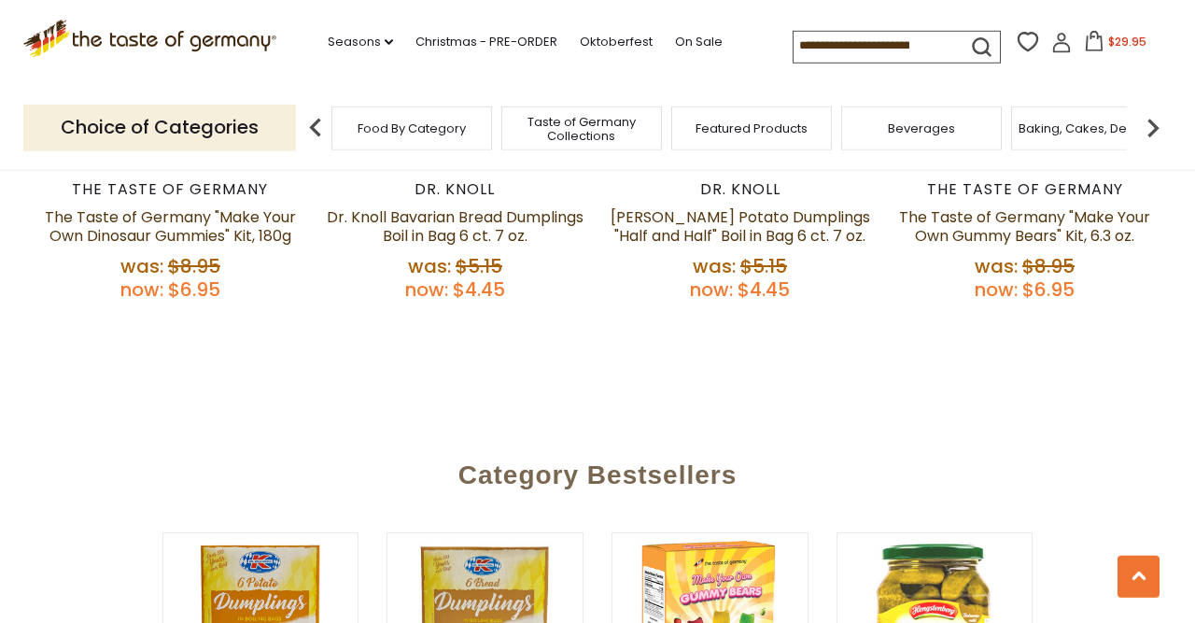
scroll to position [1046, 0]
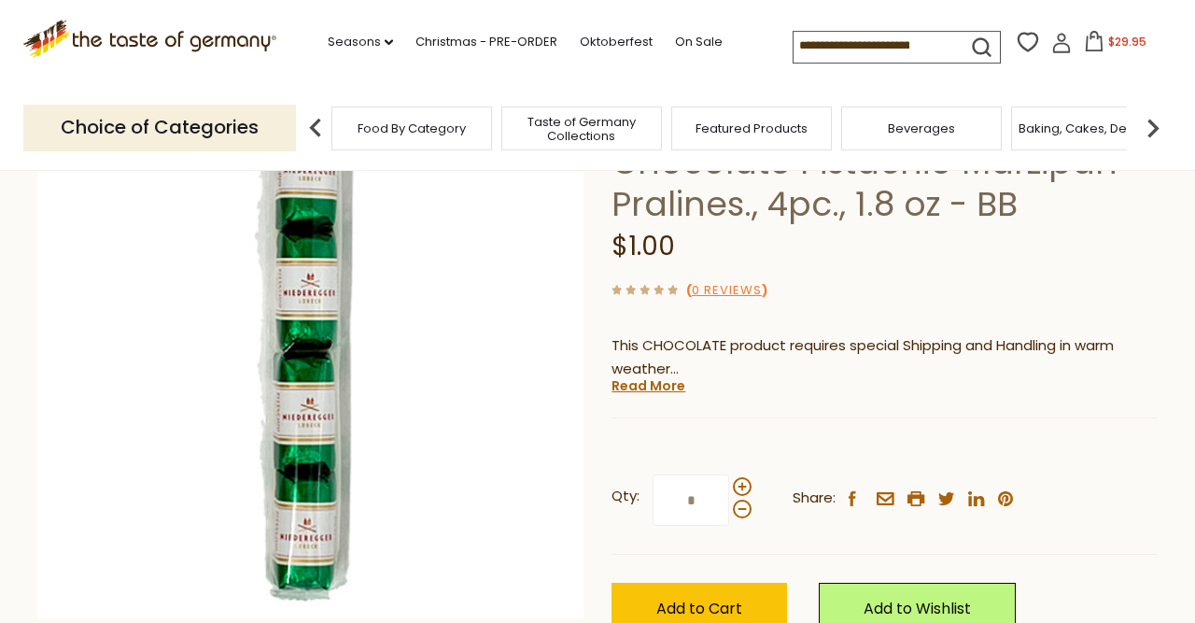
scroll to position [192, 0]
click at [641, 391] on link "Read More" at bounding box center [648, 385] width 74 height 19
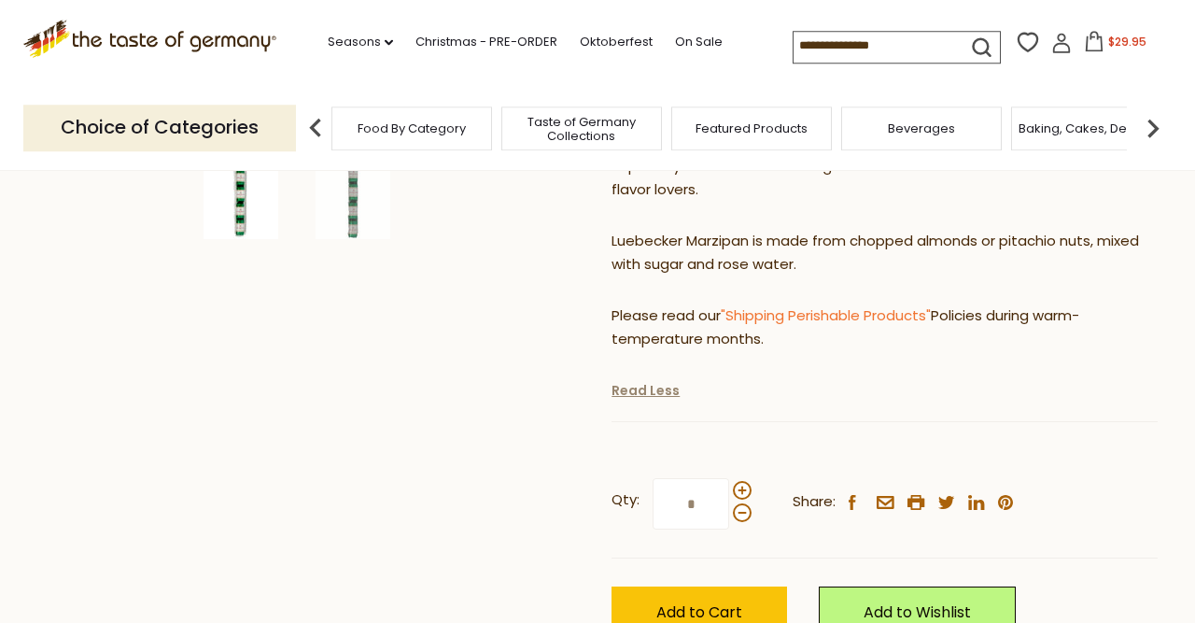
scroll to position [670, 0]
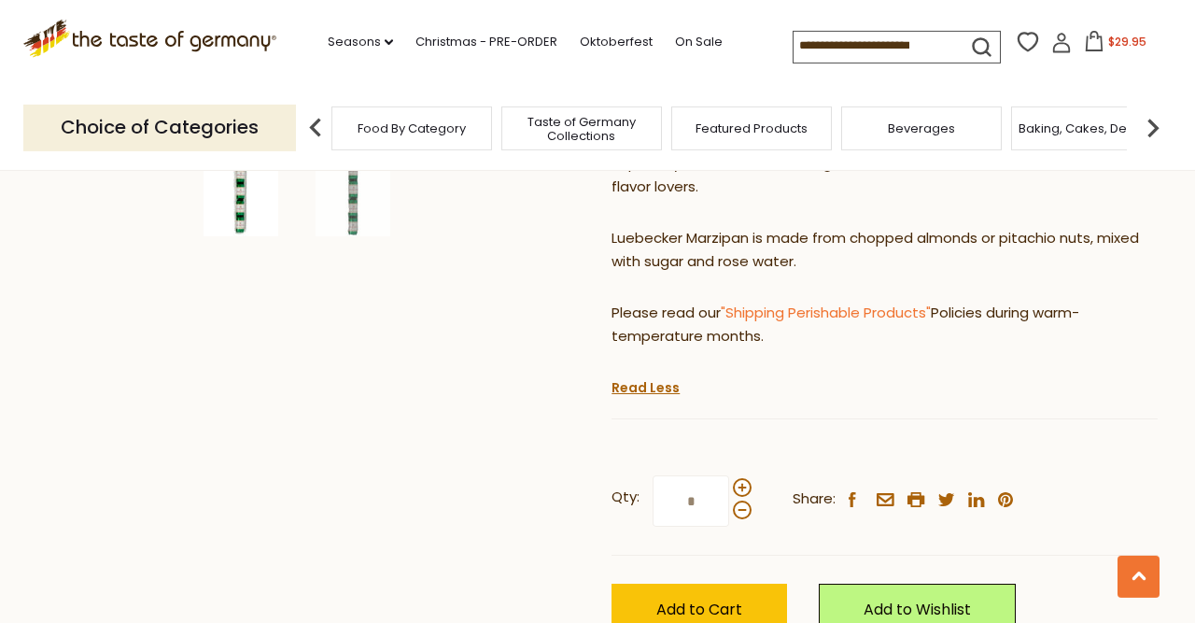
click at [681, 513] on input "*" at bounding box center [691, 500] width 77 height 51
type input "*"
click at [697, 595] on button "Add to Cart" at bounding box center [699, 608] width 176 height 51
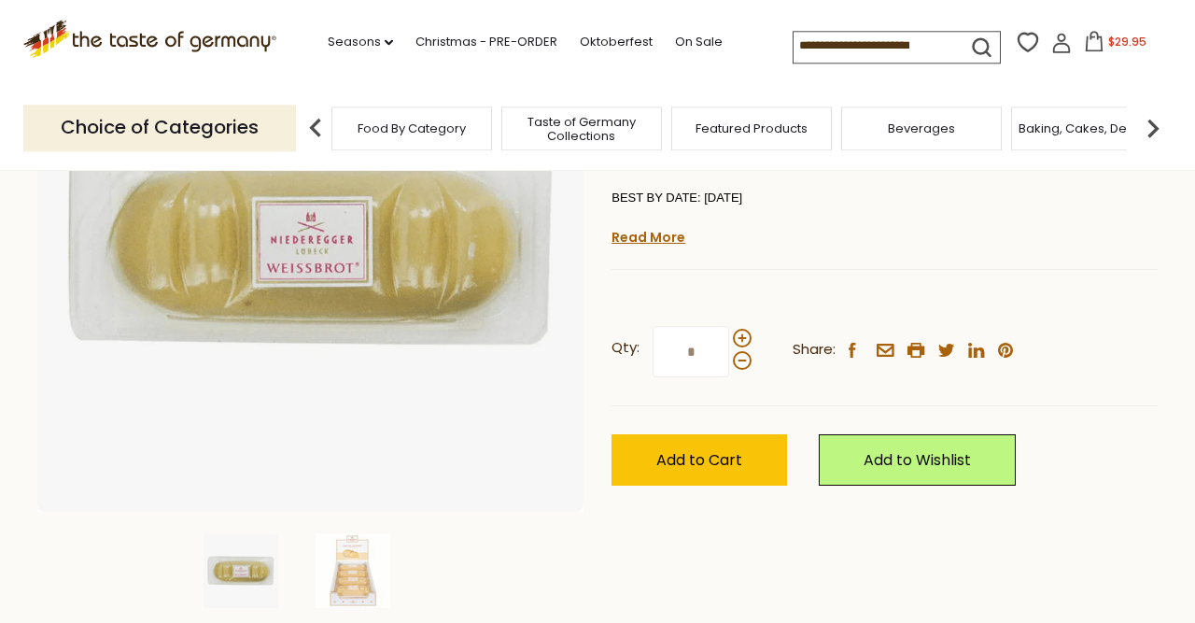
scroll to position [298, 0]
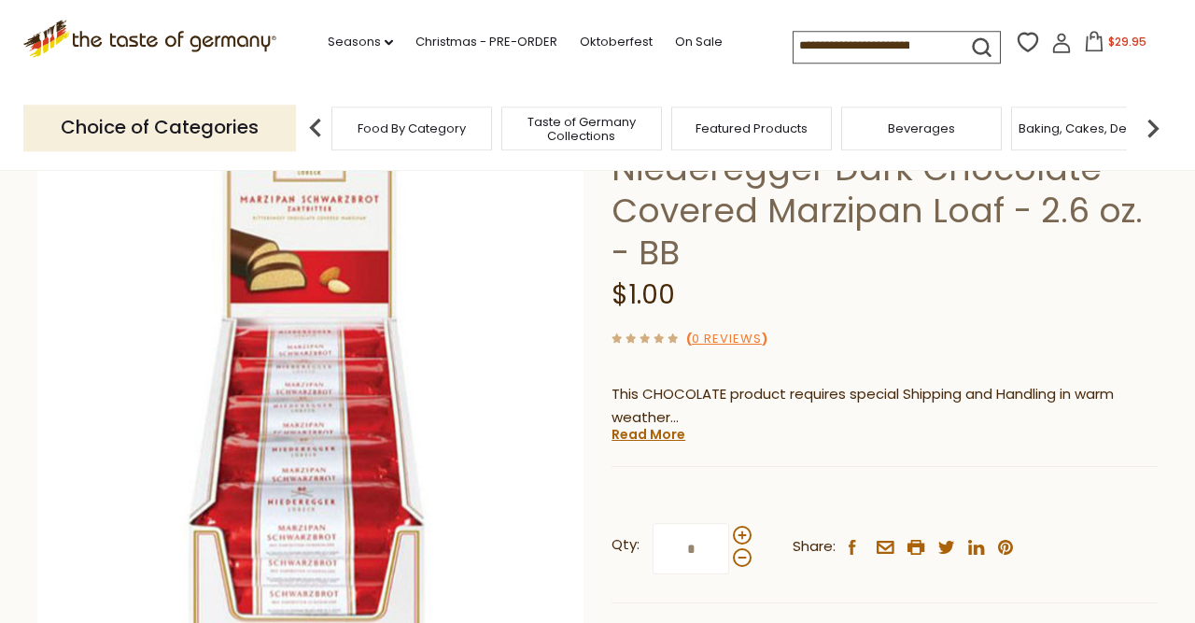
scroll to position [144, 0]
click at [640, 440] on link "Read More" at bounding box center [648, 434] width 74 height 19
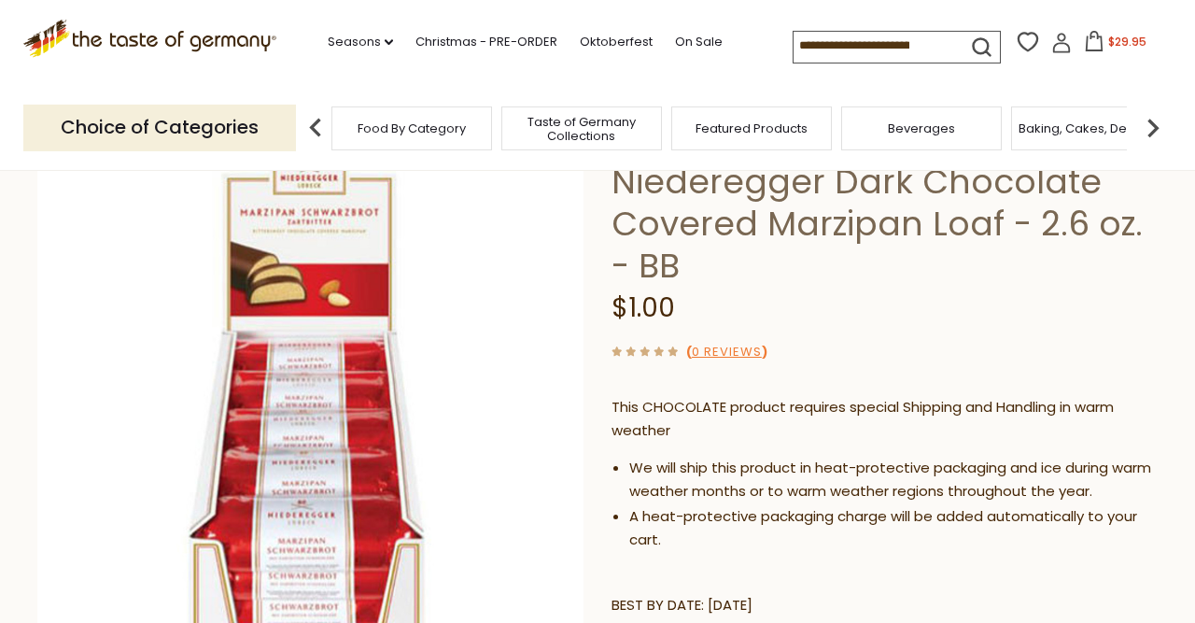
scroll to position [118, 0]
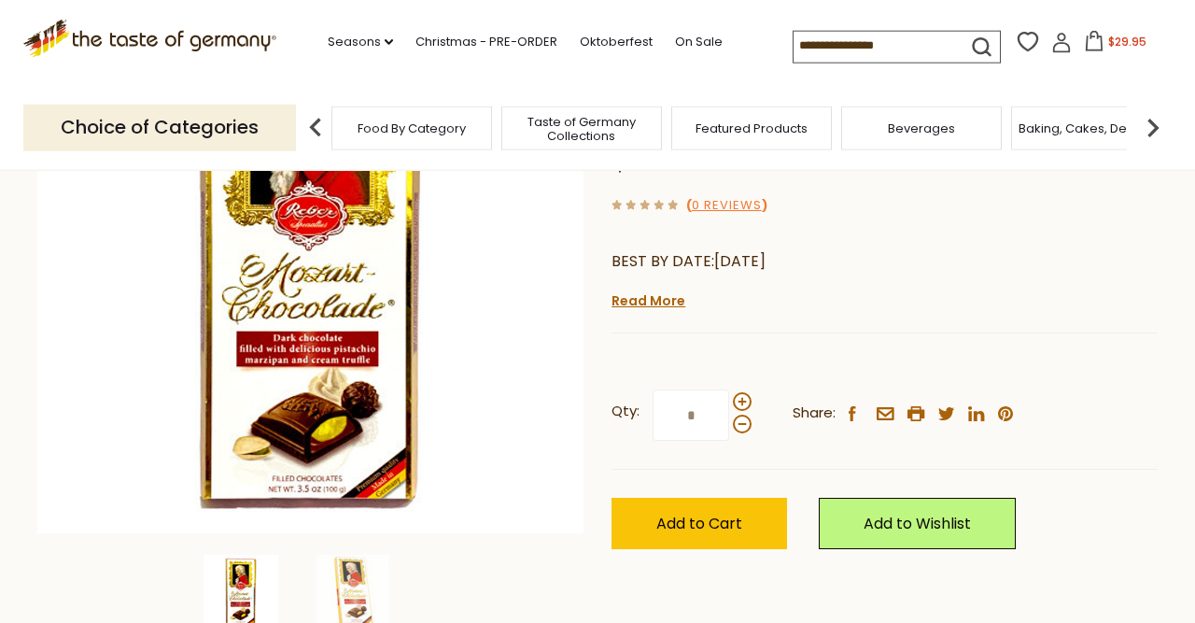
scroll to position [278, 0]
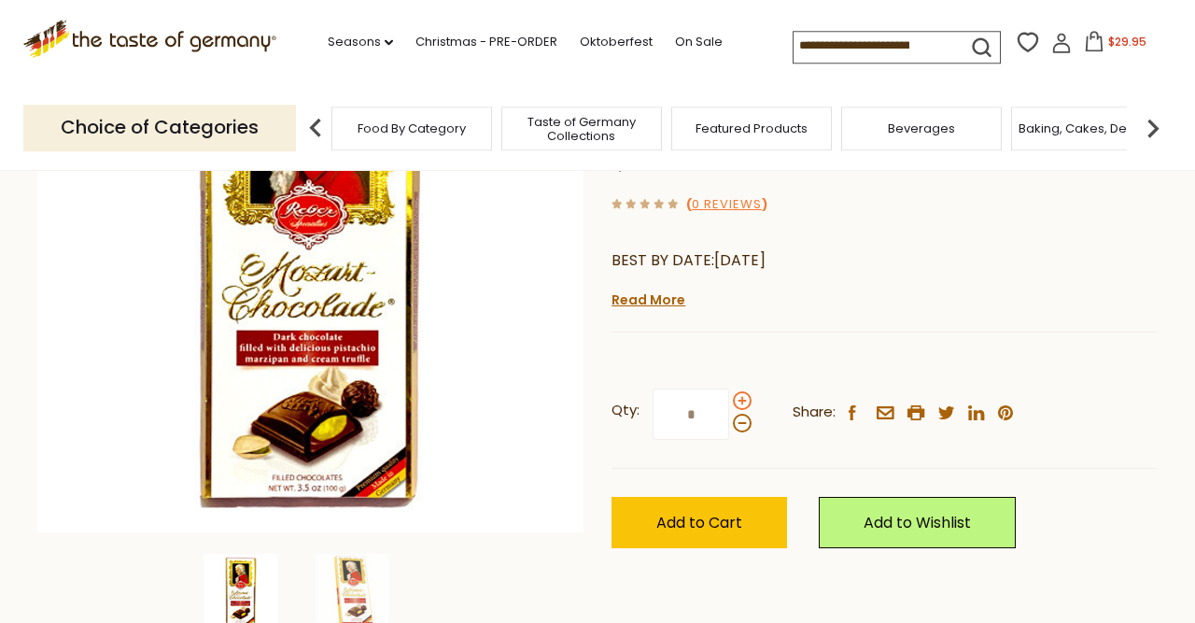
click at [742, 403] on span at bounding box center [742, 400] width 19 height 19
click at [729, 403] on input "*" at bounding box center [691, 413] width 77 height 51
click at [742, 403] on span at bounding box center [742, 400] width 19 height 19
click at [729, 403] on input "*" at bounding box center [691, 413] width 77 height 51
click at [738, 429] on span at bounding box center [742, 423] width 19 height 19
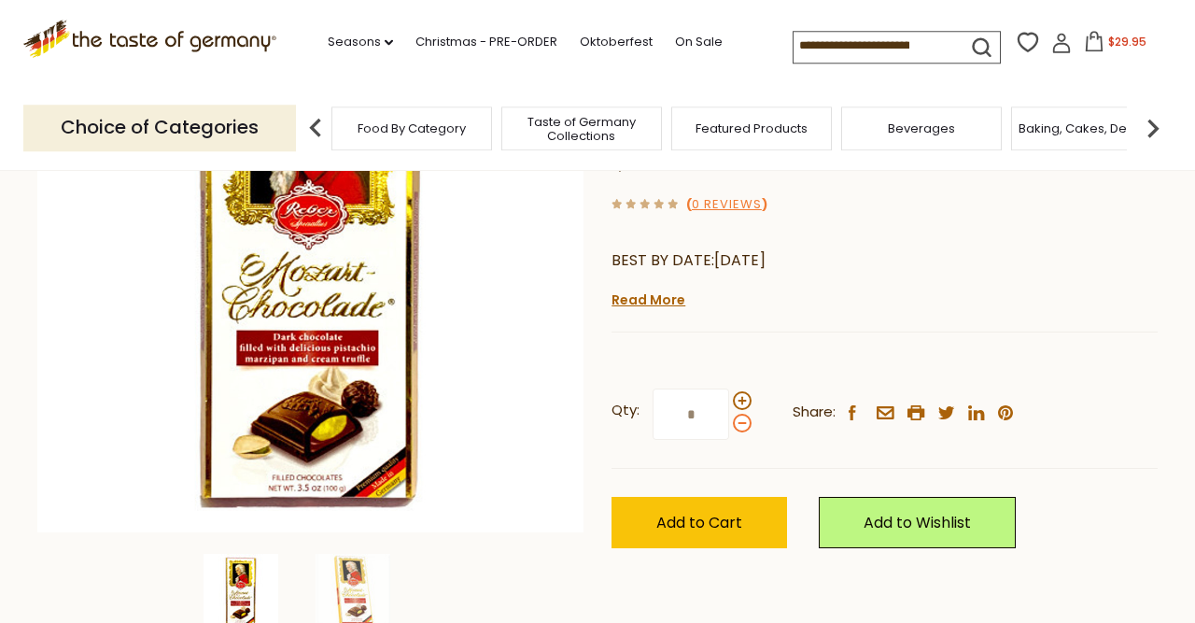
click at [729, 429] on input "*" at bounding box center [691, 413] width 77 height 51
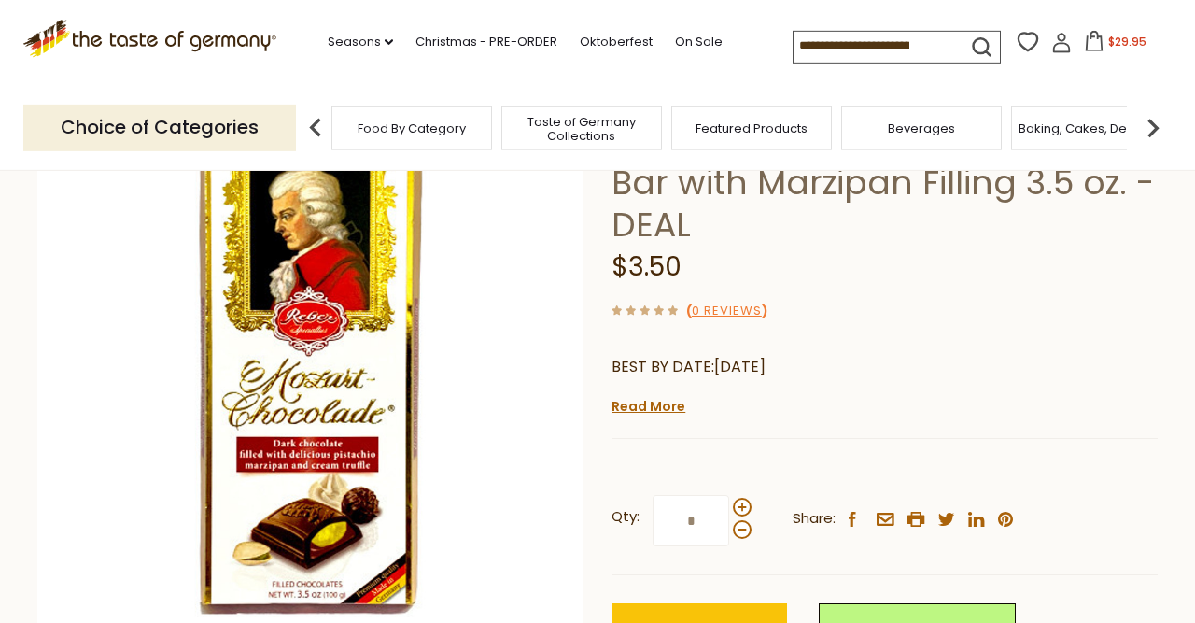
scroll to position [214, 0]
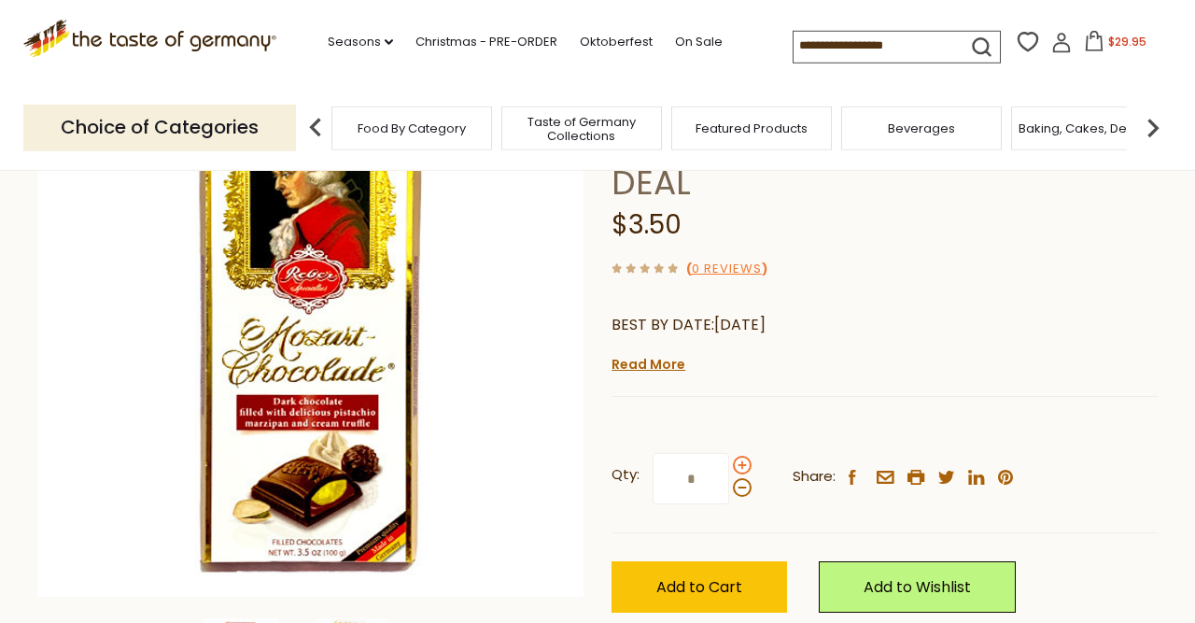
click at [742, 471] on span at bounding box center [742, 465] width 19 height 19
click at [729, 471] on input "*" at bounding box center [691, 478] width 77 height 51
click at [742, 495] on span at bounding box center [742, 487] width 19 height 19
click at [729, 495] on input "*" at bounding box center [691, 478] width 77 height 51
type input "*"
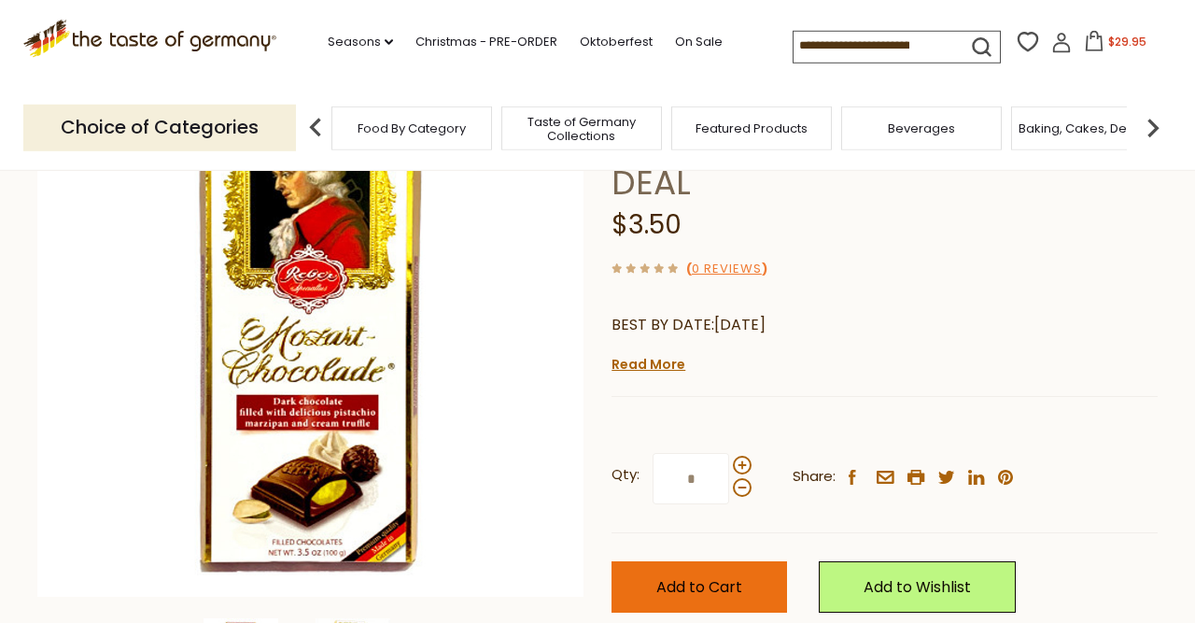
click at [739, 599] on button "Add to Cart" at bounding box center [699, 586] width 176 height 51
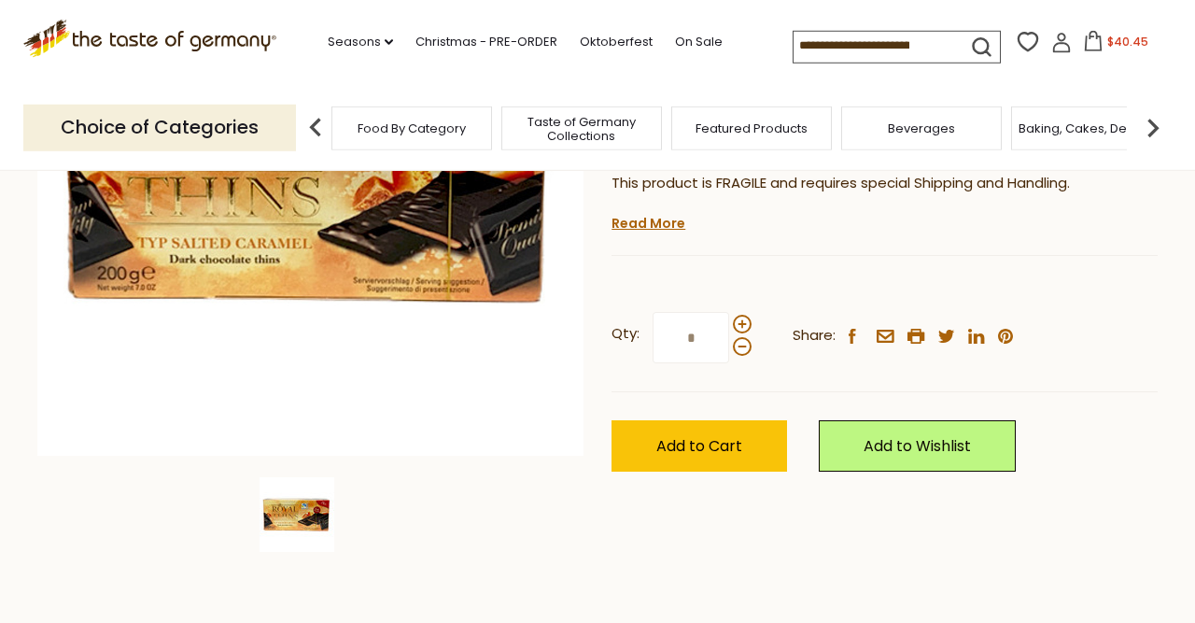
scroll to position [368, 0]
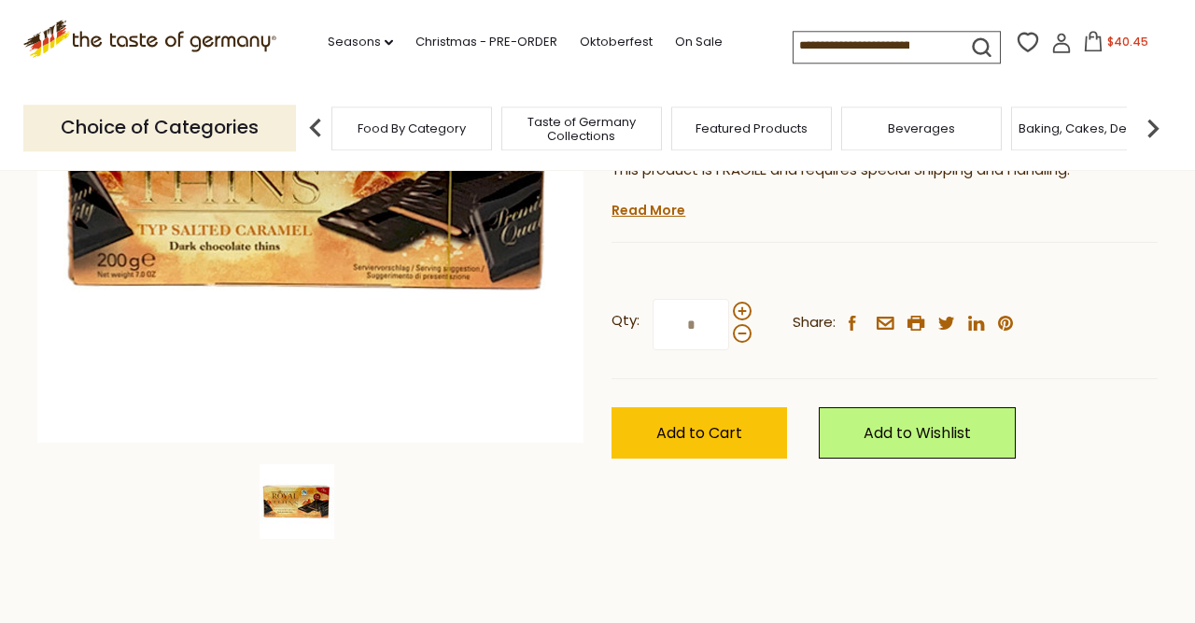
click at [755, 450] on button "Add to Cart" at bounding box center [699, 432] width 176 height 51
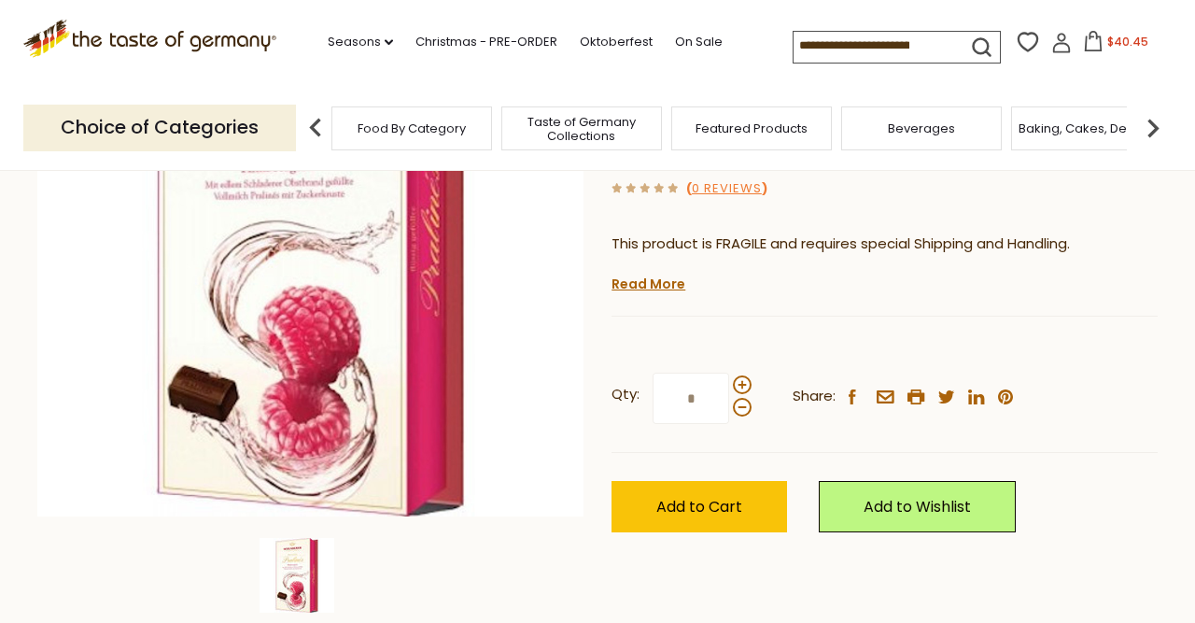
scroll to position [295, 0]
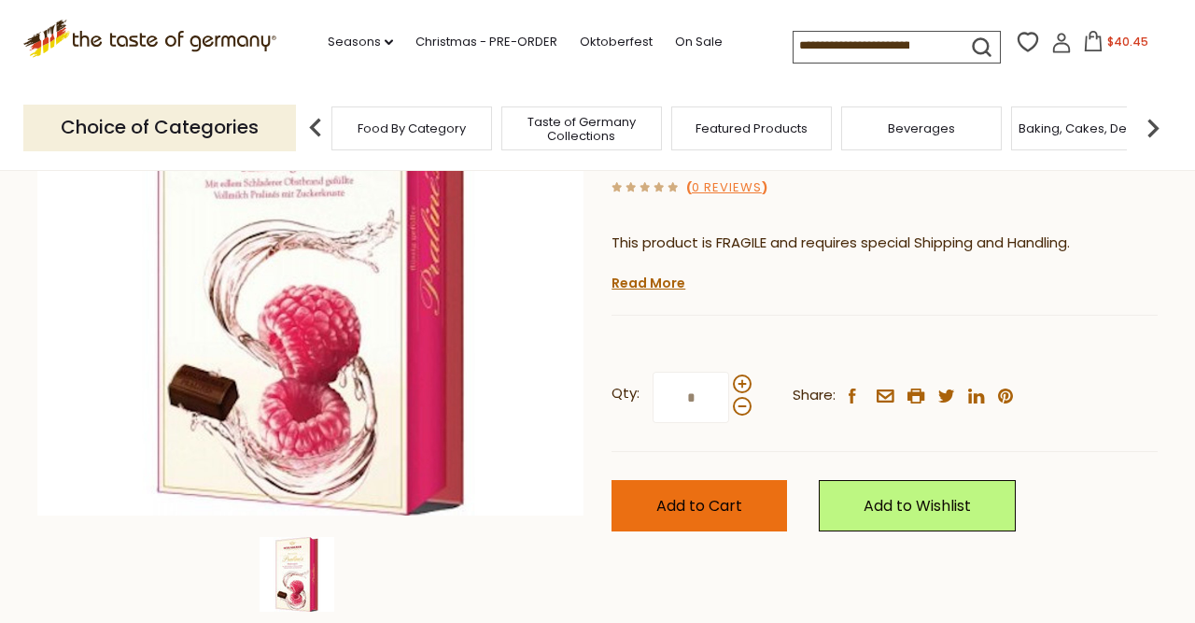
click at [740, 510] on span "Add to Cart" at bounding box center [699, 505] width 86 height 21
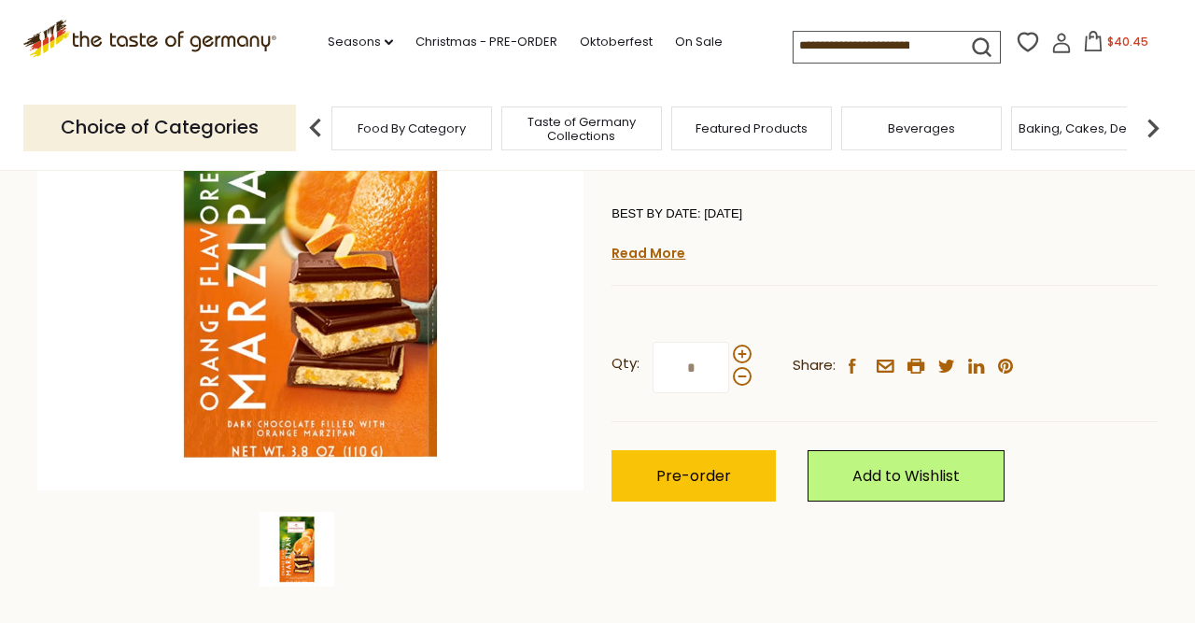
scroll to position [319, 0]
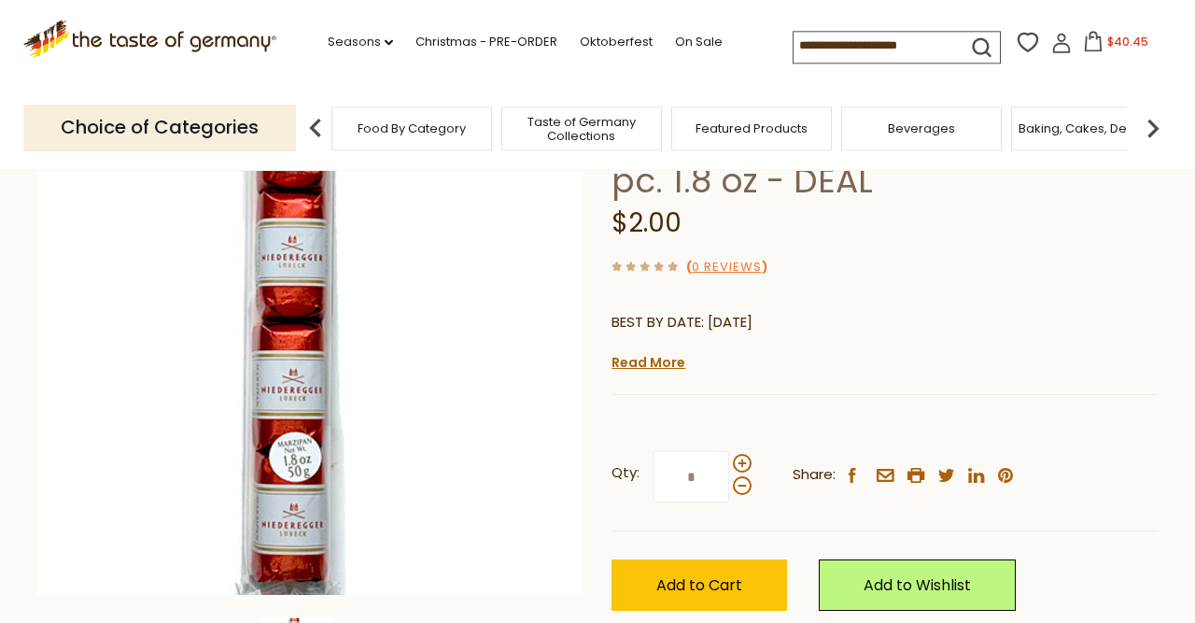
scroll to position [217, 0]
click at [738, 456] on span at bounding box center [742, 462] width 19 height 19
click at [729, 456] on input "*" at bounding box center [691, 475] width 77 height 51
click at [738, 456] on span at bounding box center [742, 462] width 19 height 19
click at [729, 456] on input "*" at bounding box center [691, 475] width 77 height 51
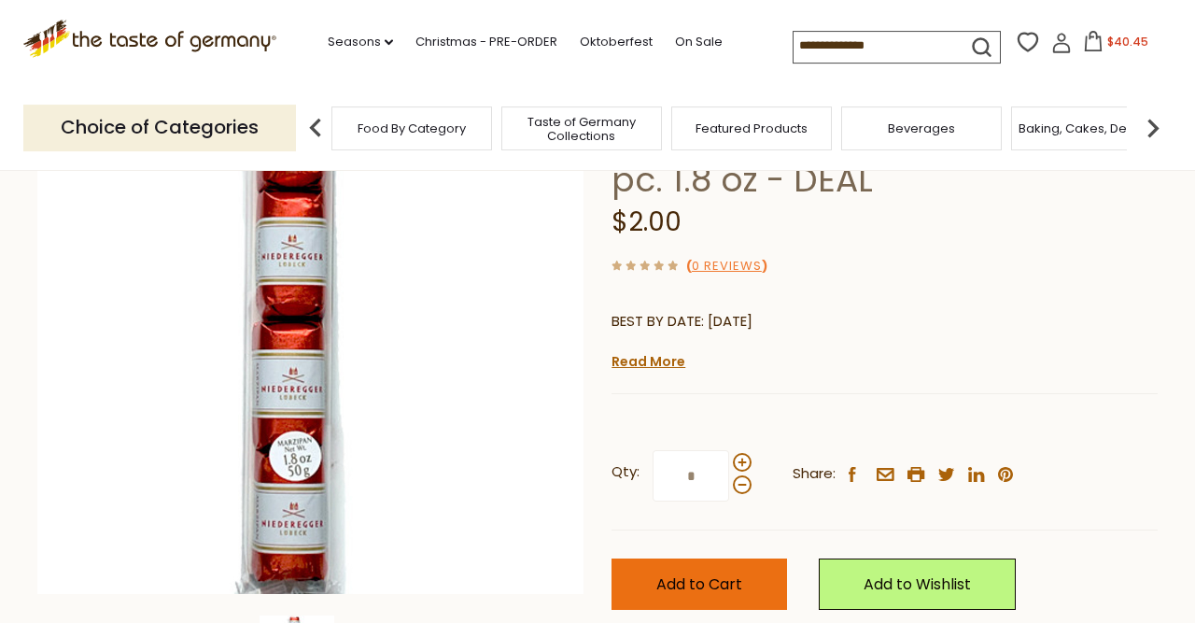
type input "*"
click at [702, 579] on span "Add to Cart" at bounding box center [699, 583] width 86 height 21
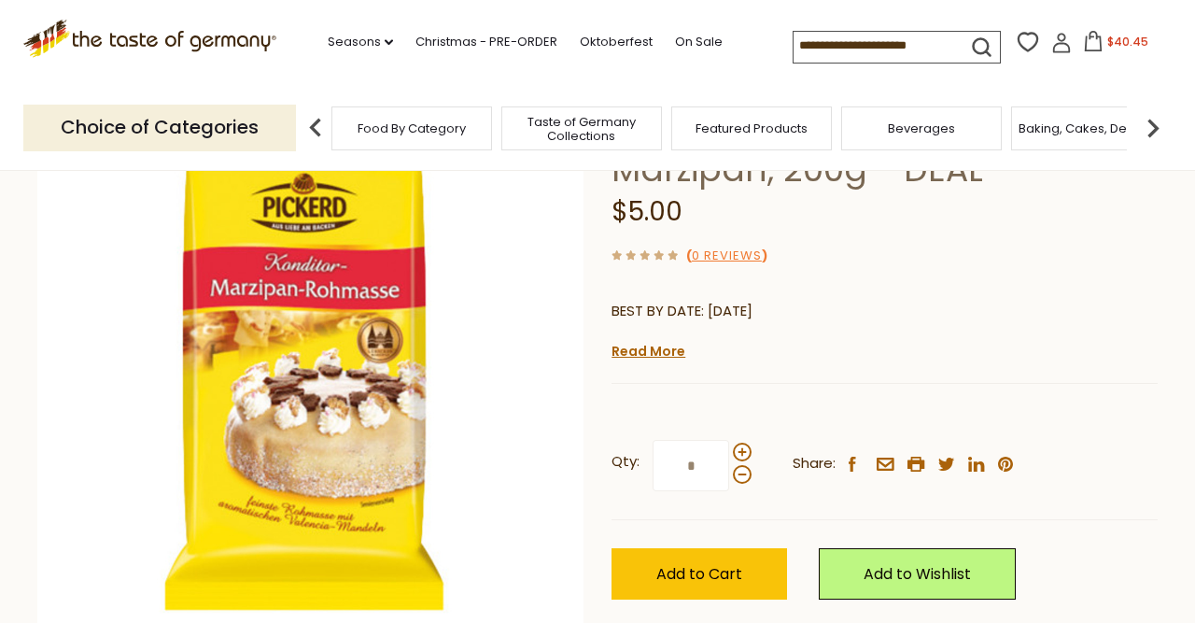
scroll to position [193, 0]
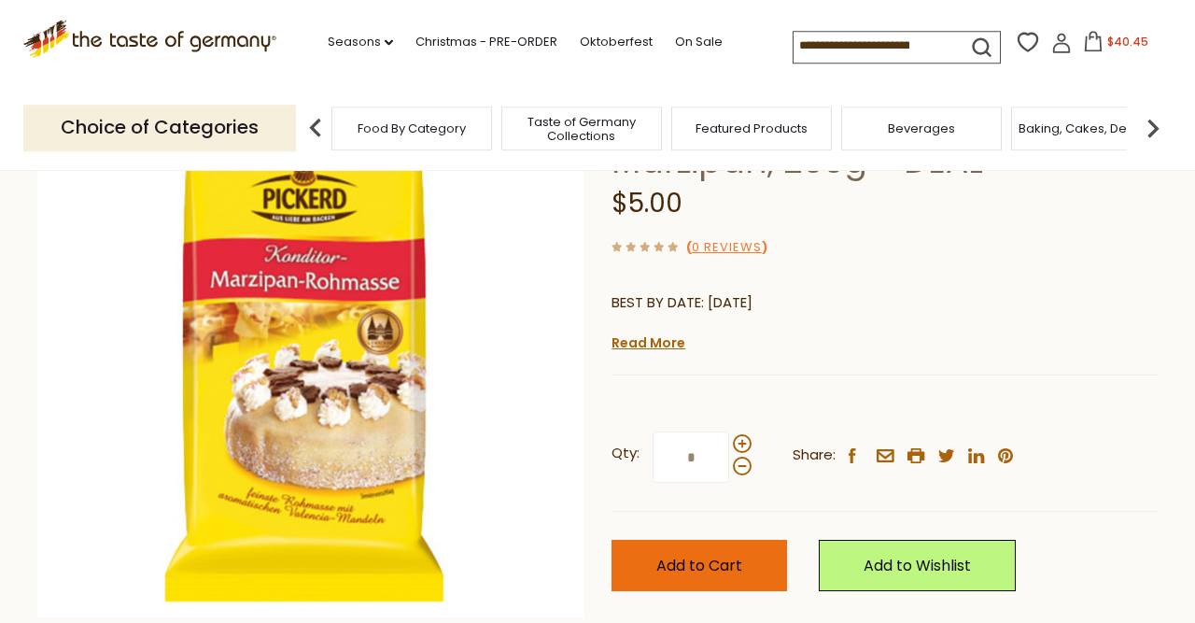
click at [700, 542] on button "Add to Cart" at bounding box center [699, 565] width 176 height 51
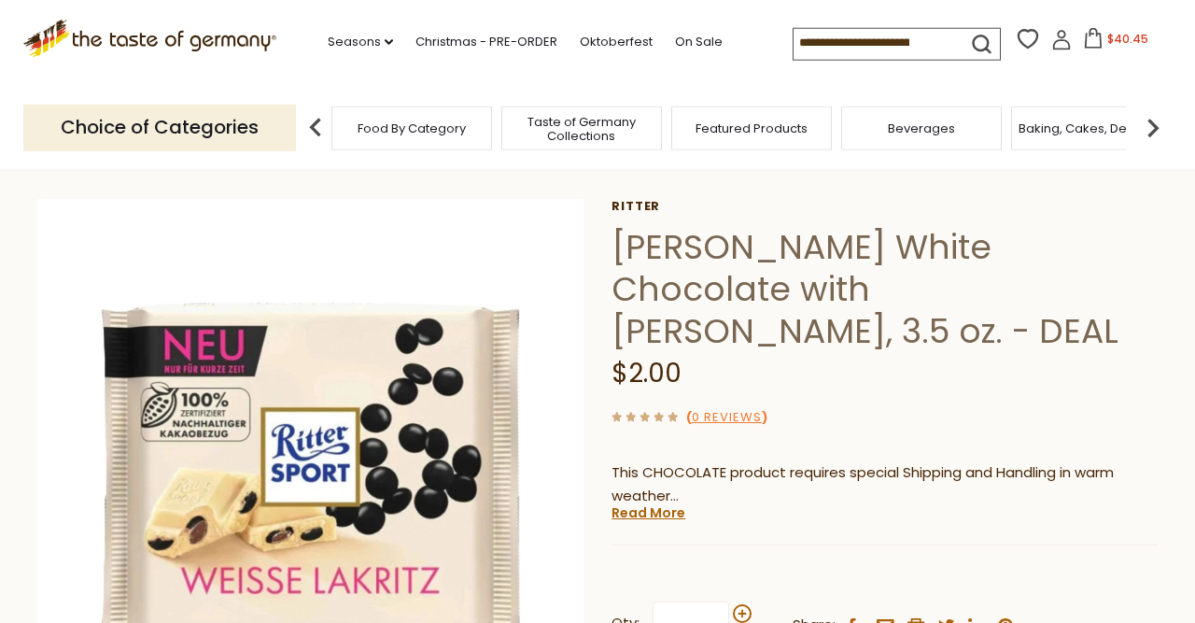
scroll to position [67, 0]
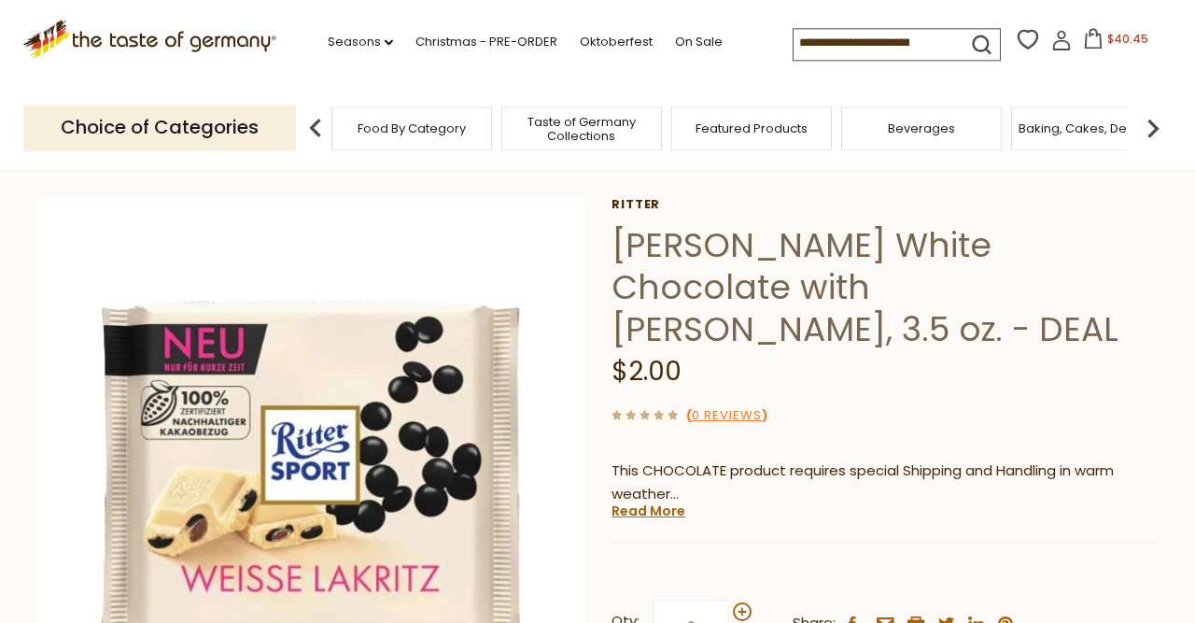
click at [672, 523] on div "Current stock: 0" at bounding box center [884, 529] width 546 height 12
click at [658, 501] on link "Read More" at bounding box center [648, 510] width 74 height 19
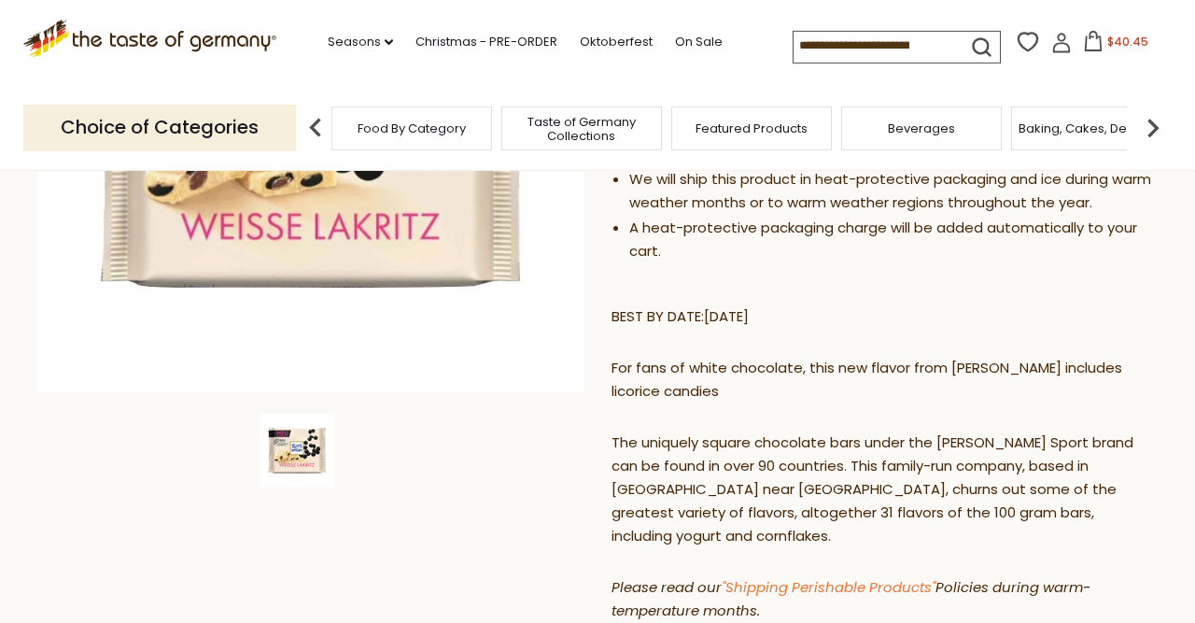
scroll to position [428, 0]
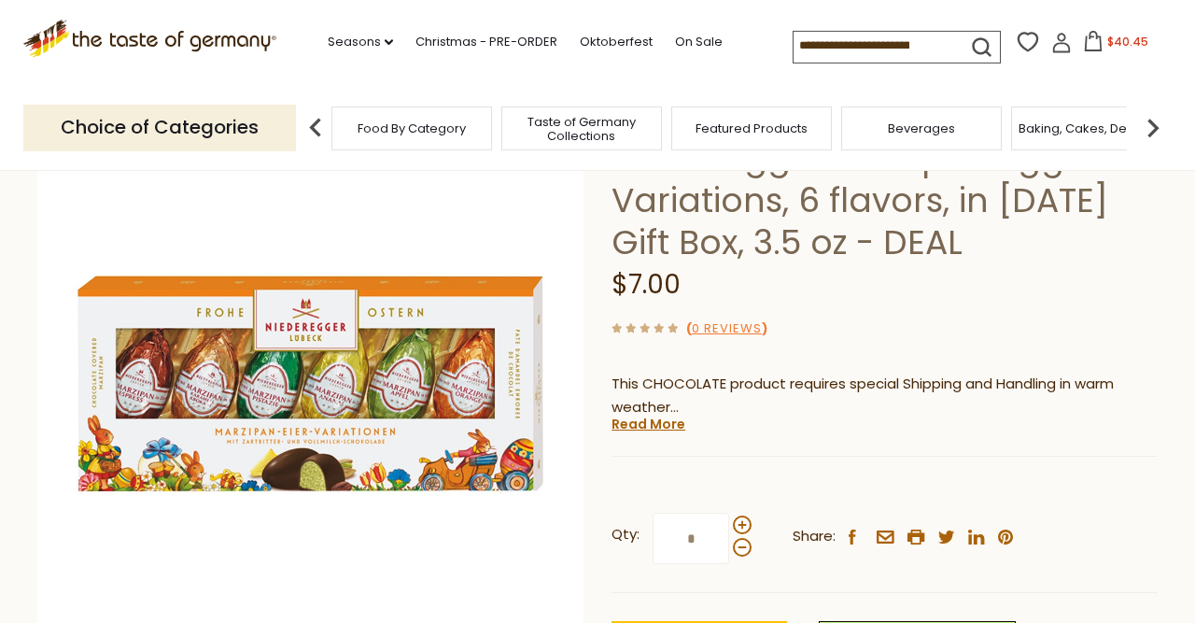
scroll to position [155, 0]
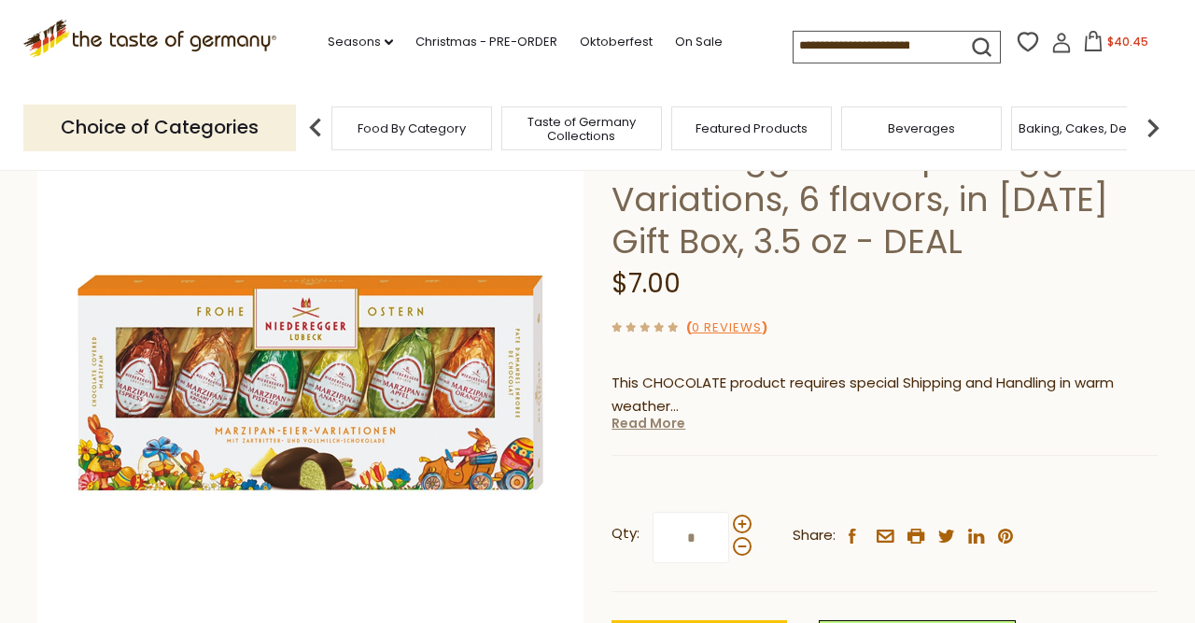
click at [656, 429] on link "Read More" at bounding box center [648, 423] width 74 height 19
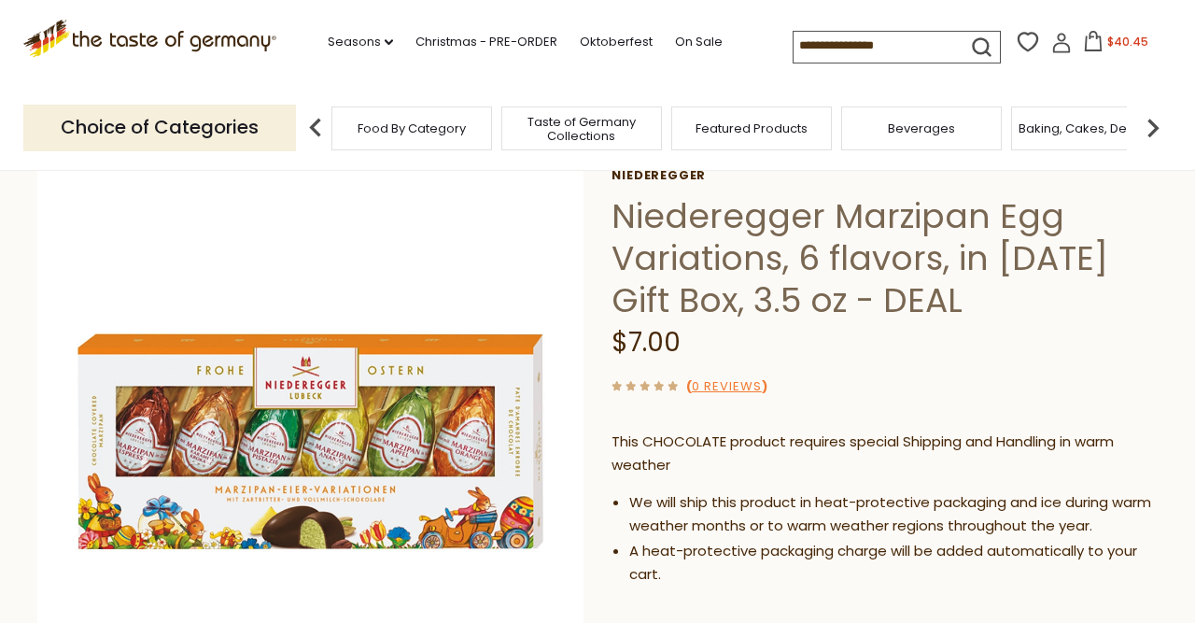
scroll to position [94, 0]
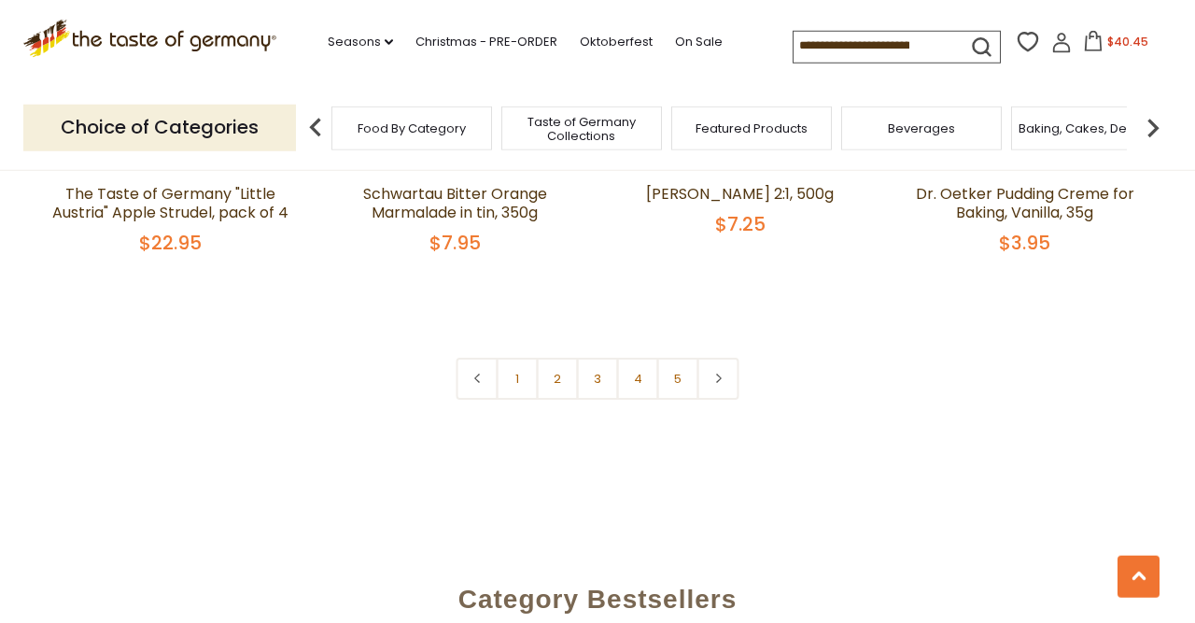
scroll to position [4460, 0]
click at [554, 357] on link "2" at bounding box center [558, 378] width 42 height 42
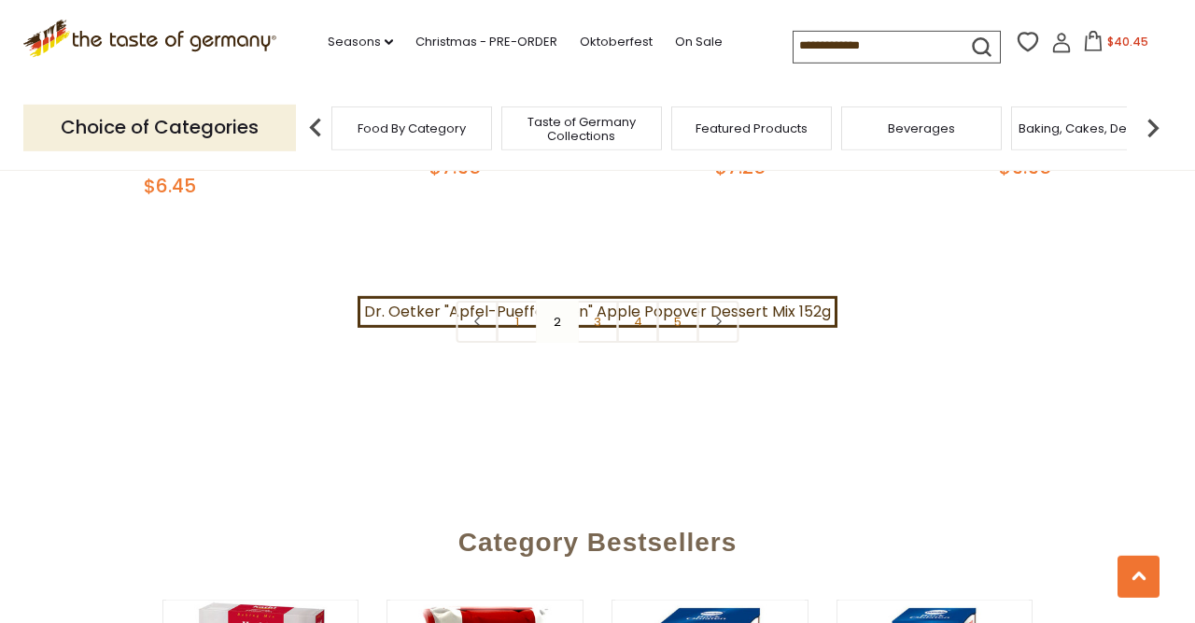
scroll to position [4559, 0]
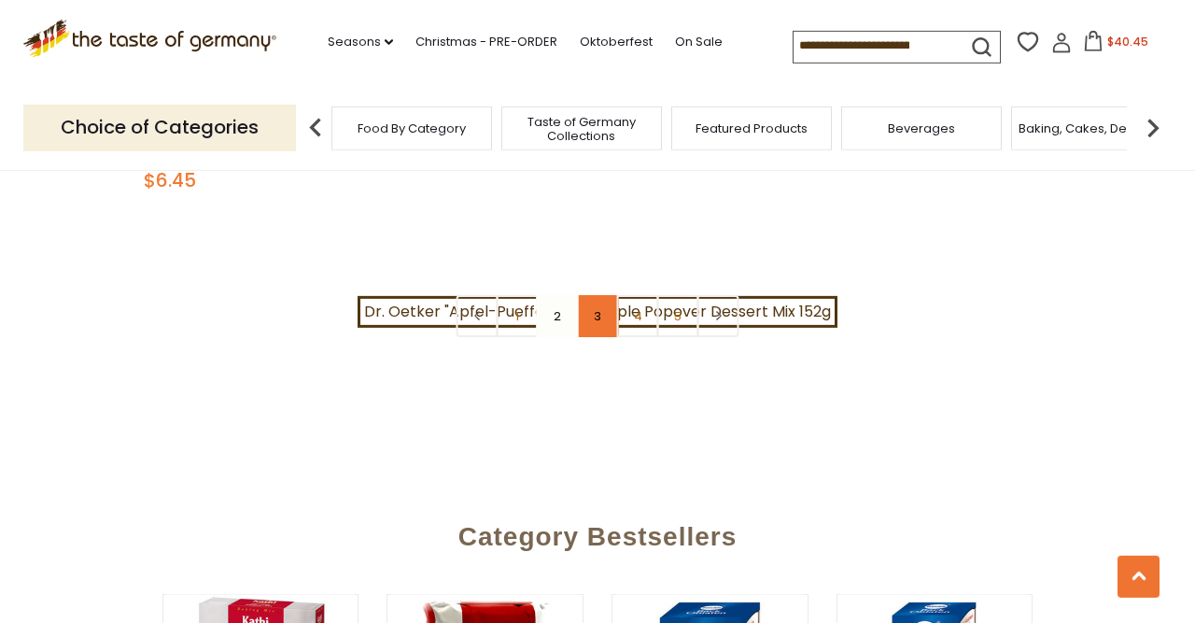
click link "3"
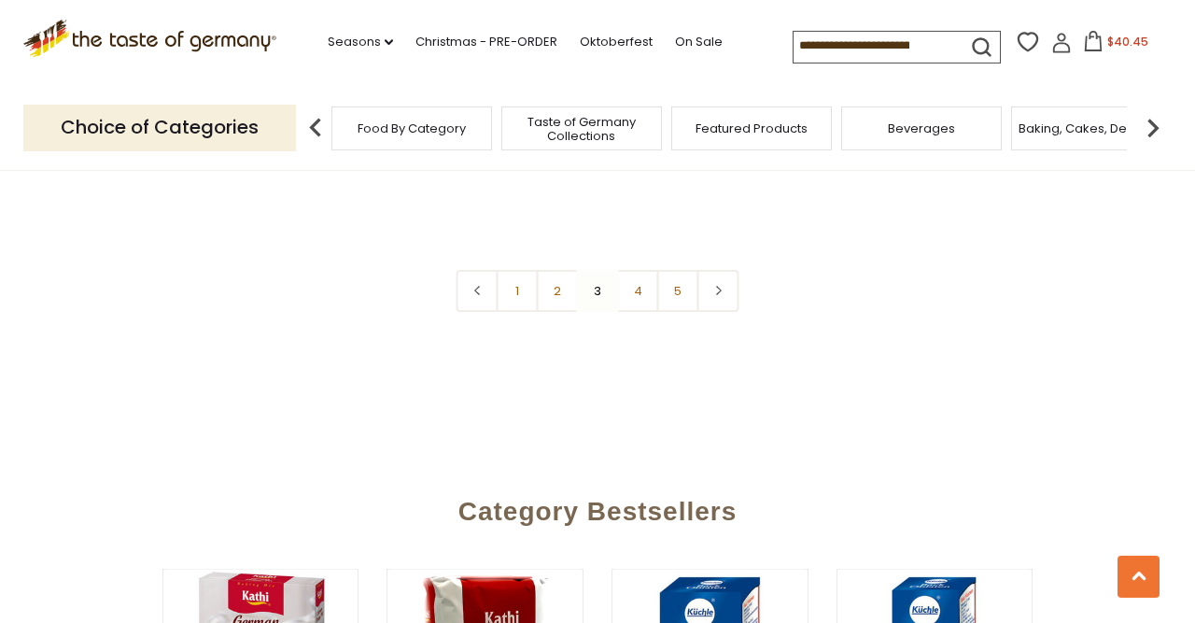
scroll to position [4560, 0]
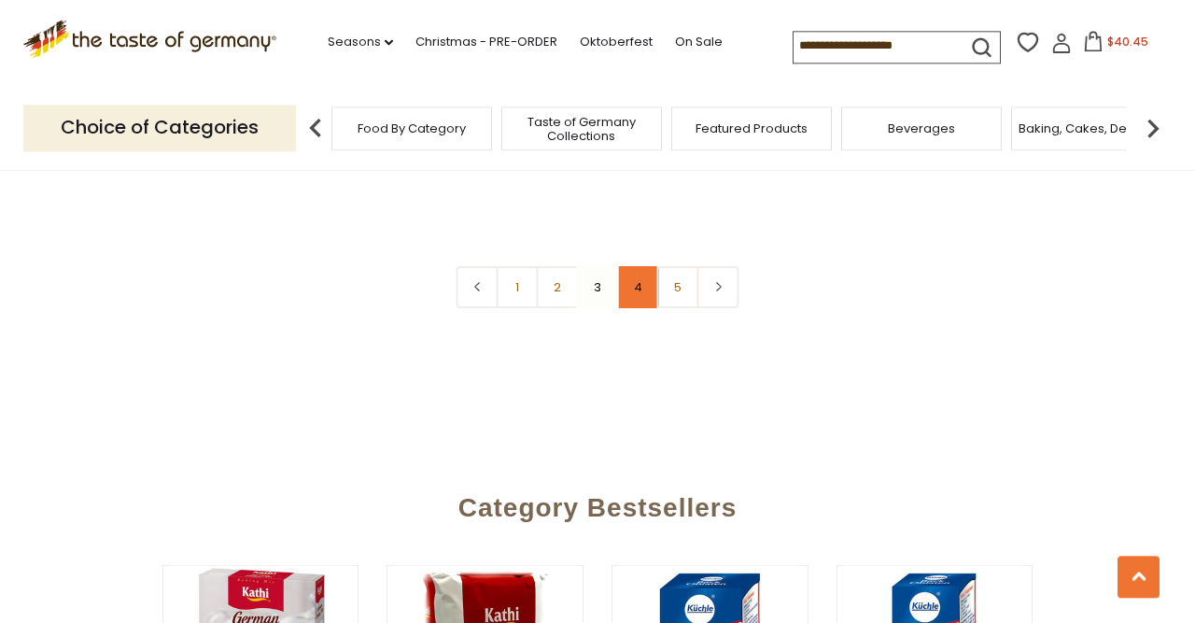
click link "4"
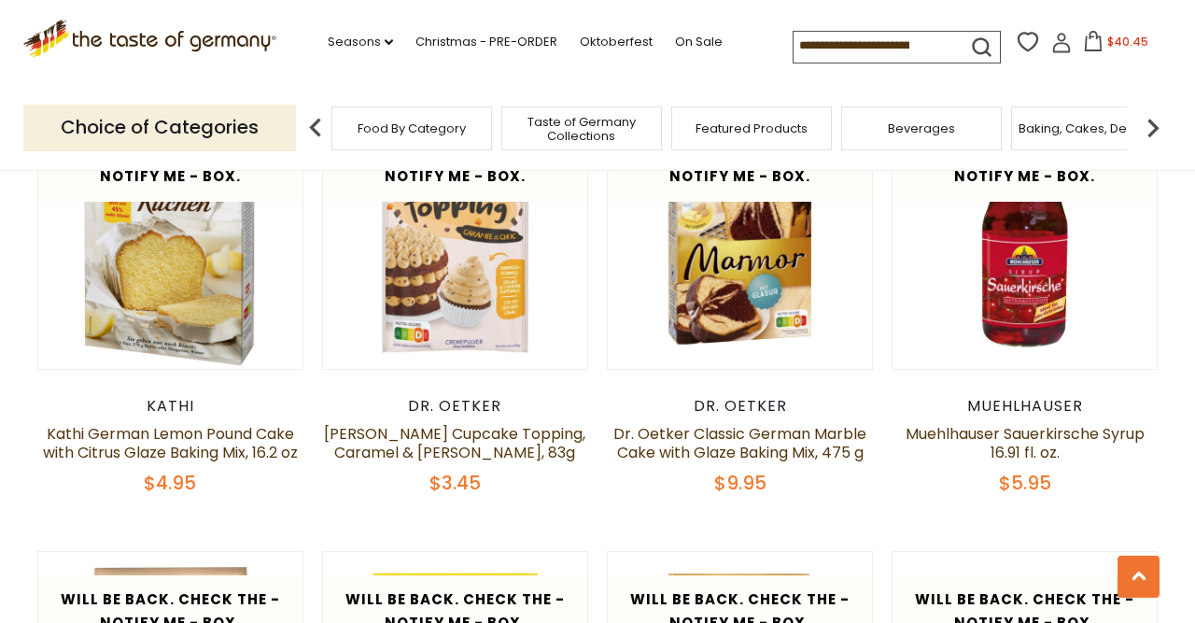
scroll to position [1515, 0]
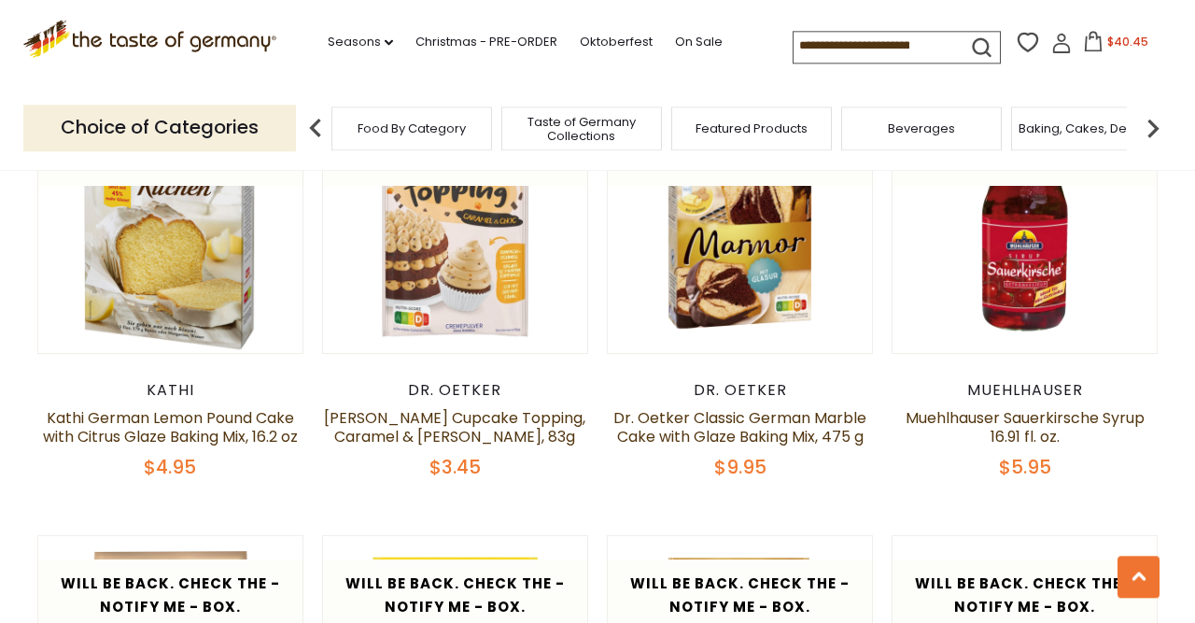
click img
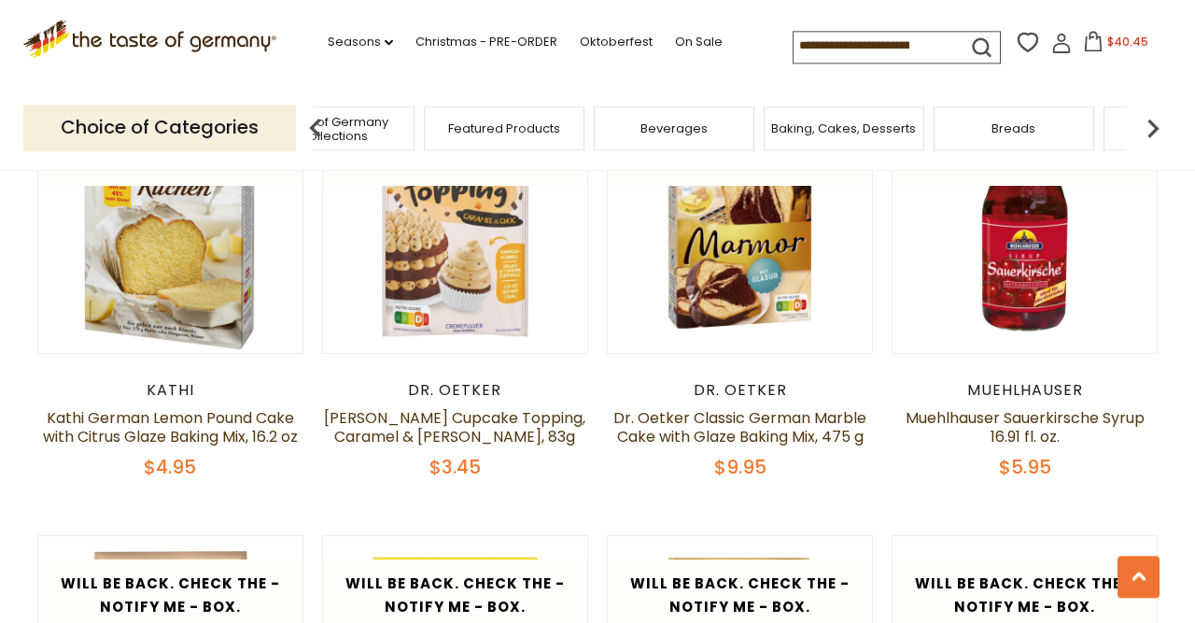
click img
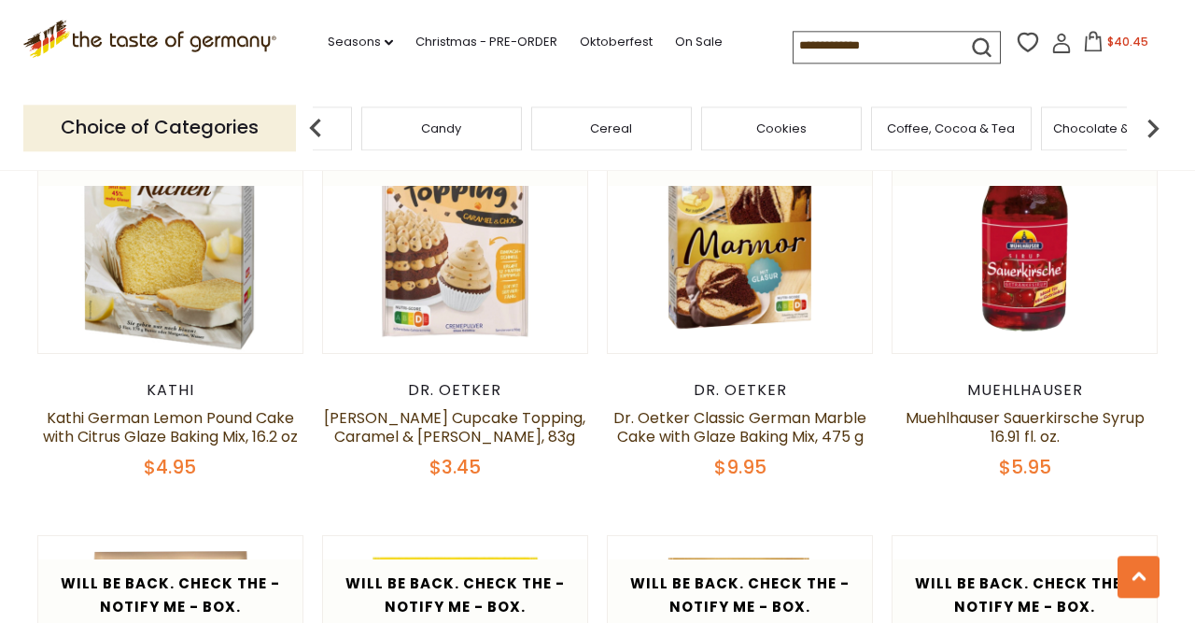
click span "Cookies"
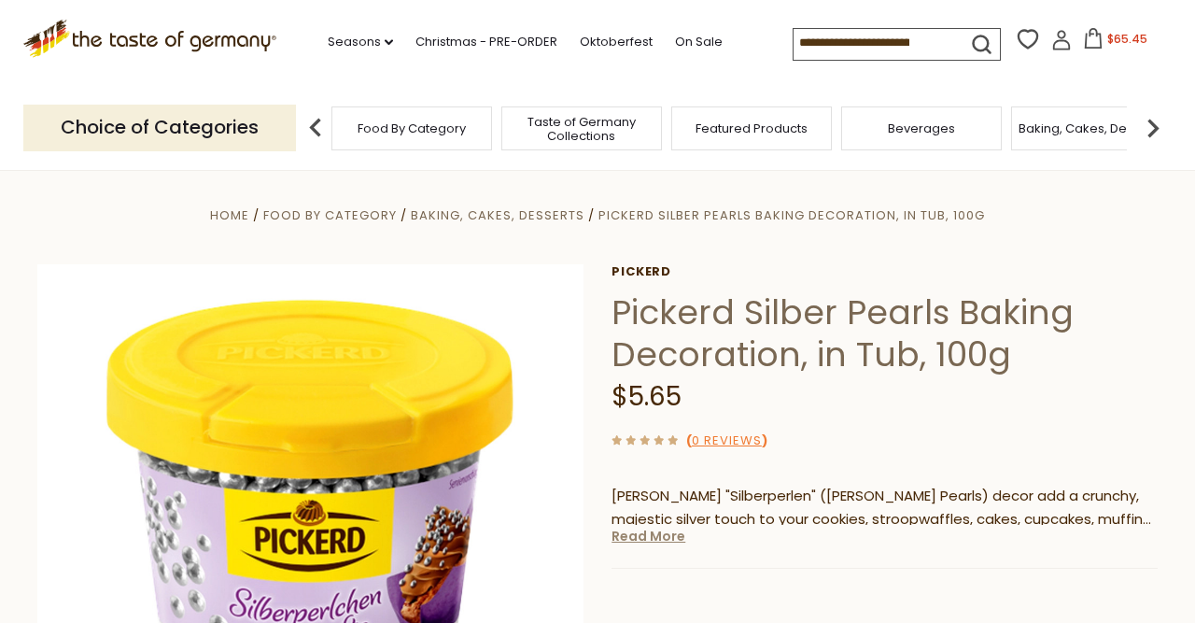
click at [653, 541] on link "Read More" at bounding box center [648, 536] width 74 height 19
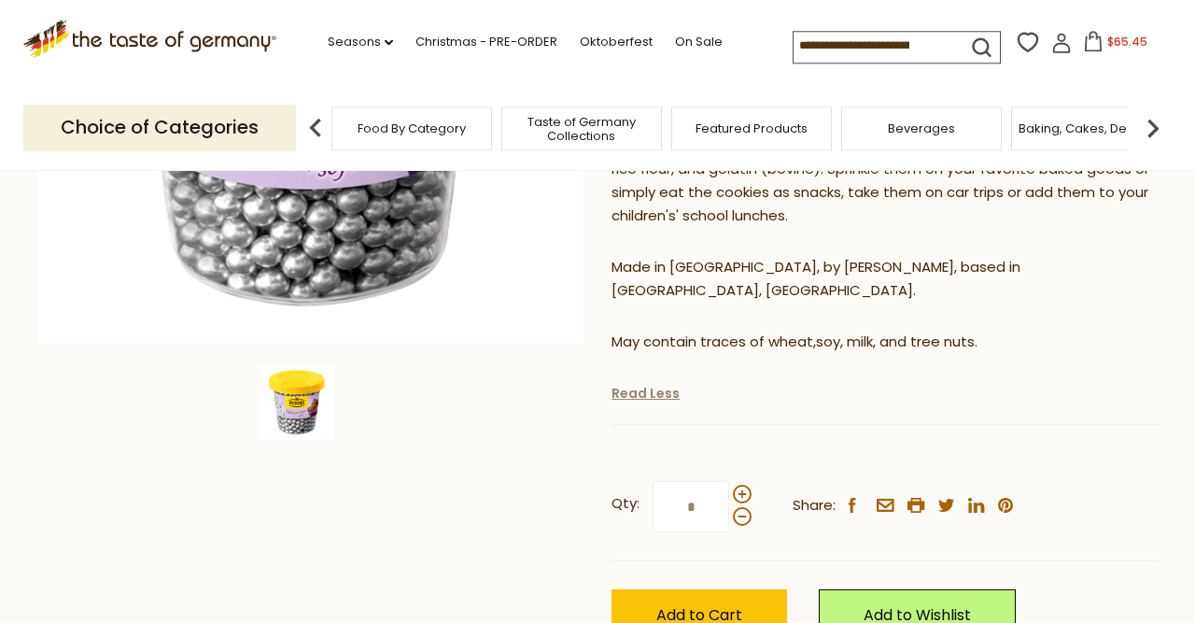
scroll to position [513, 0]
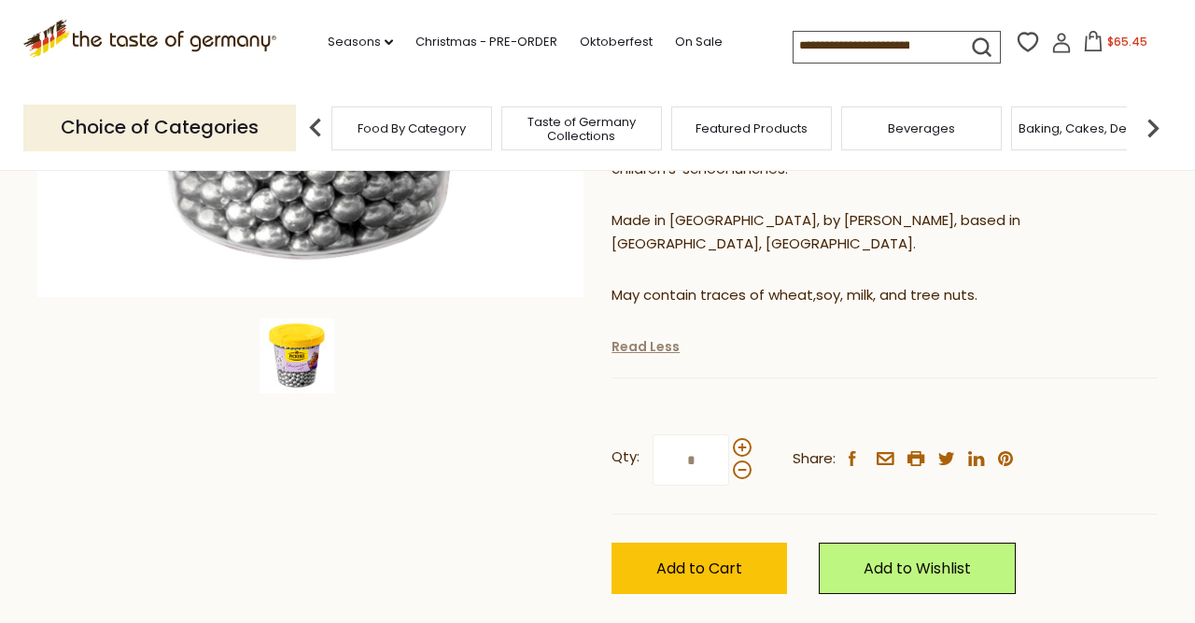
click at [653, 542] on button "Add to Cart" at bounding box center [699, 567] width 176 height 51
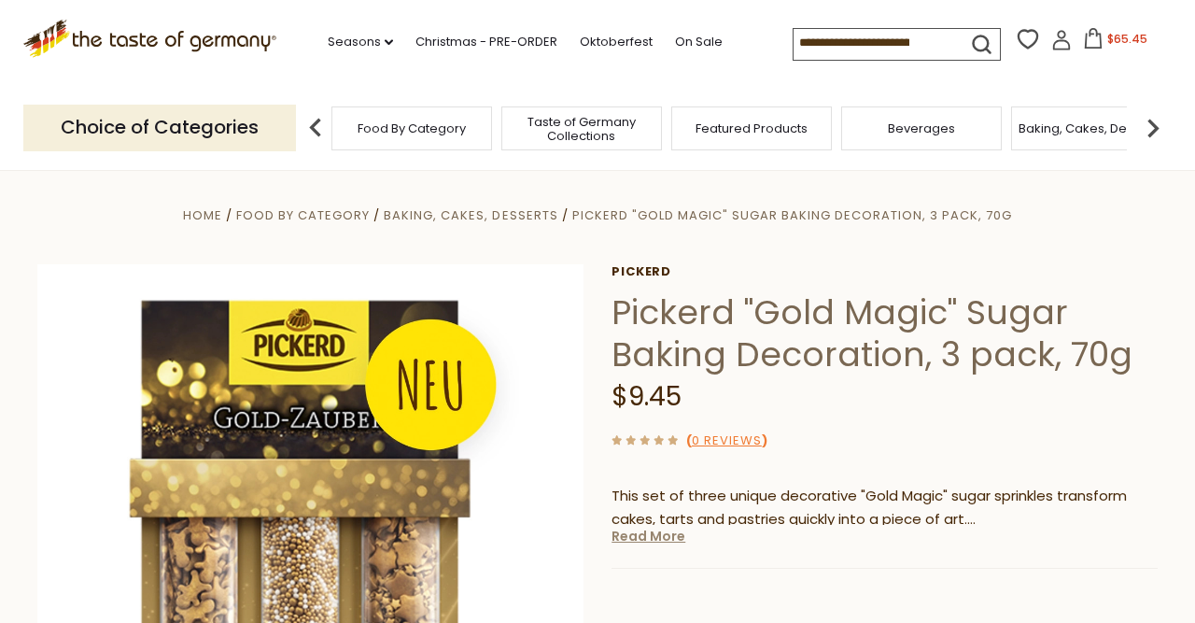
click at [669, 531] on link "Read More" at bounding box center [648, 536] width 74 height 19
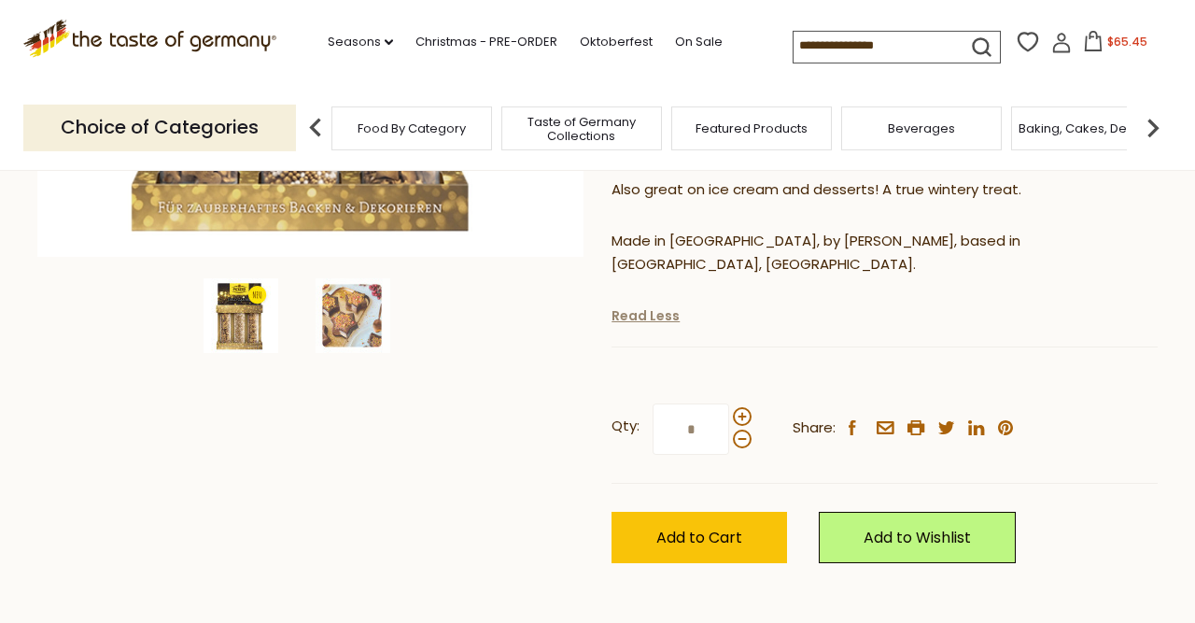
scroll to position [575, 0]
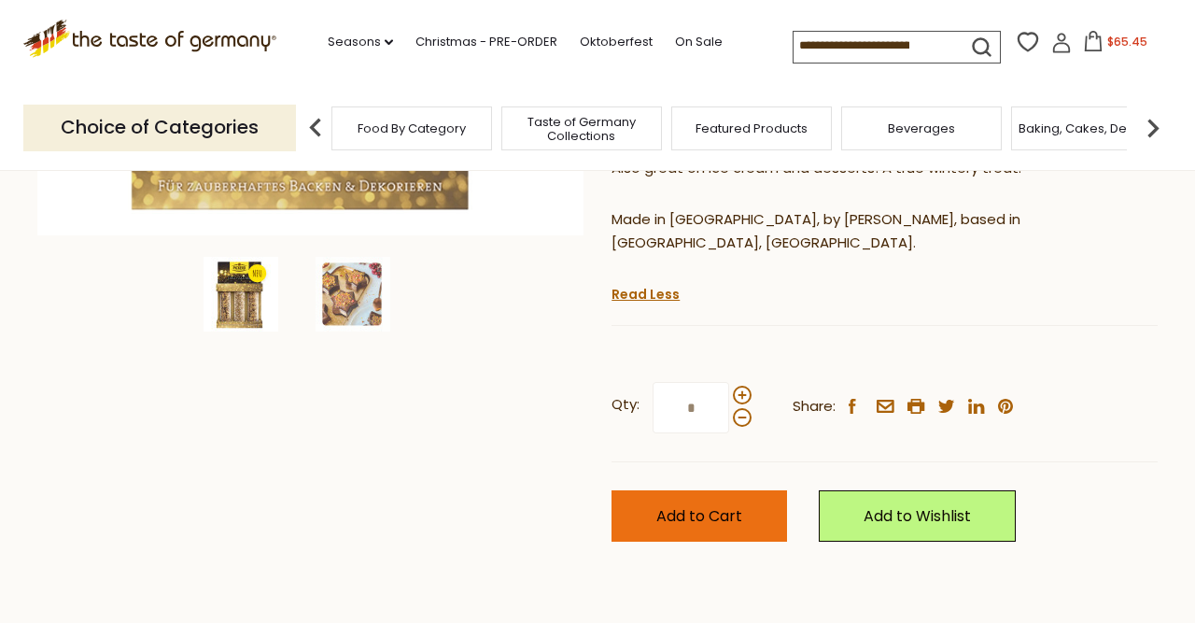
click at [668, 505] on span "Add to Cart" at bounding box center [699, 515] width 86 height 21
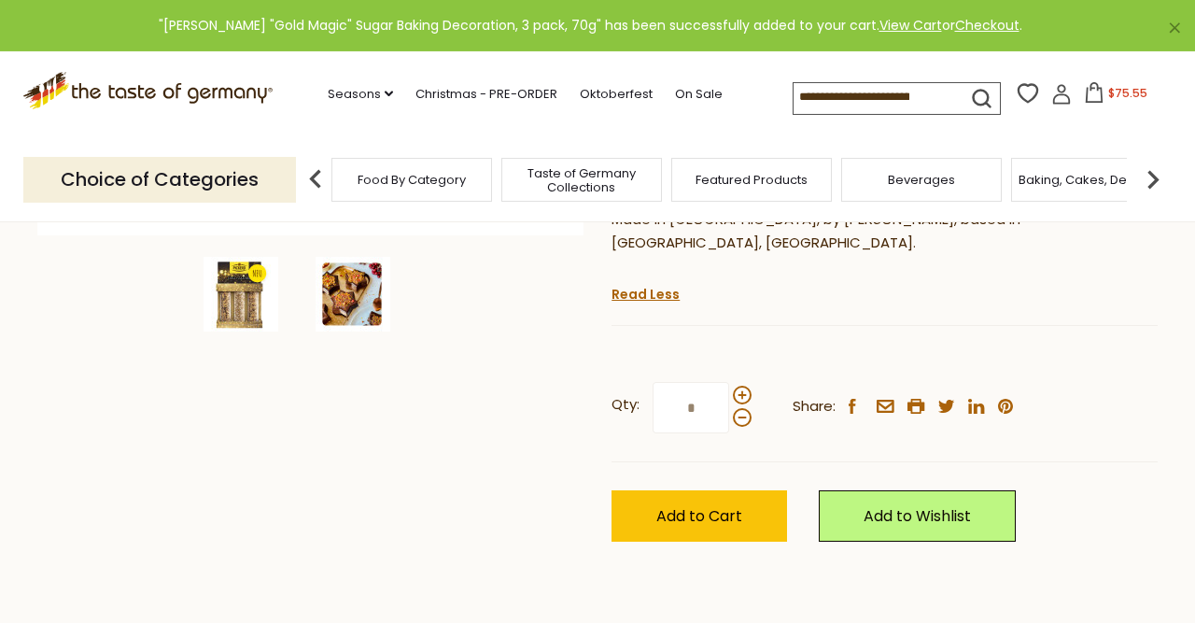
click at [351, 290] on img at bounding box center [353, 294] width 75 height 75
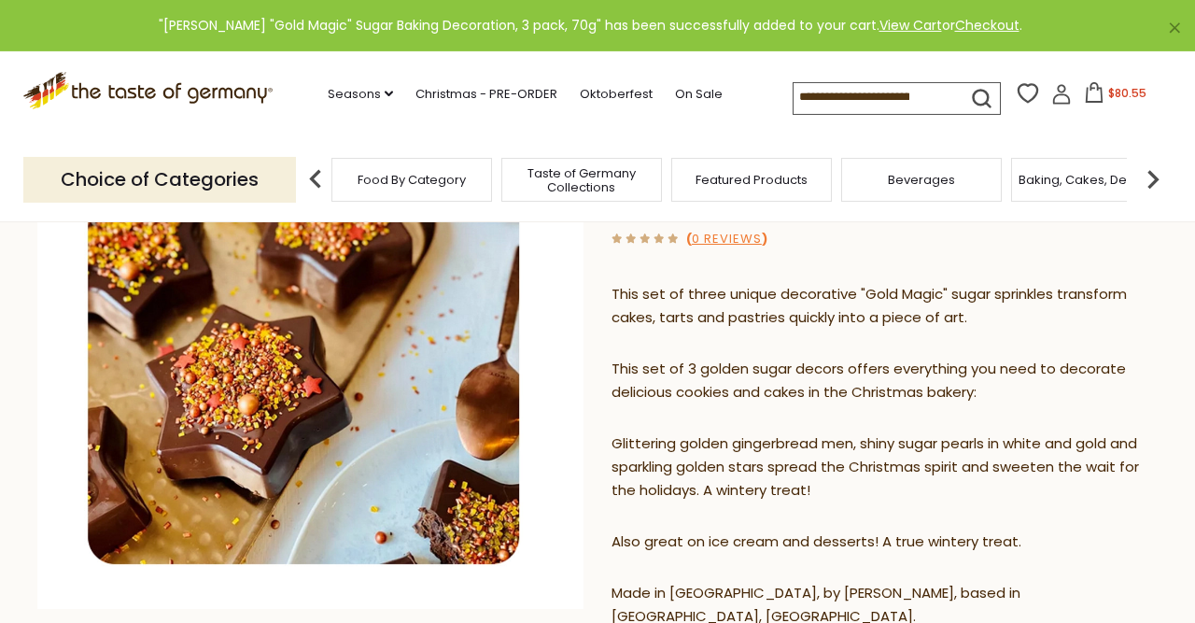
scroll to position [199, 0]
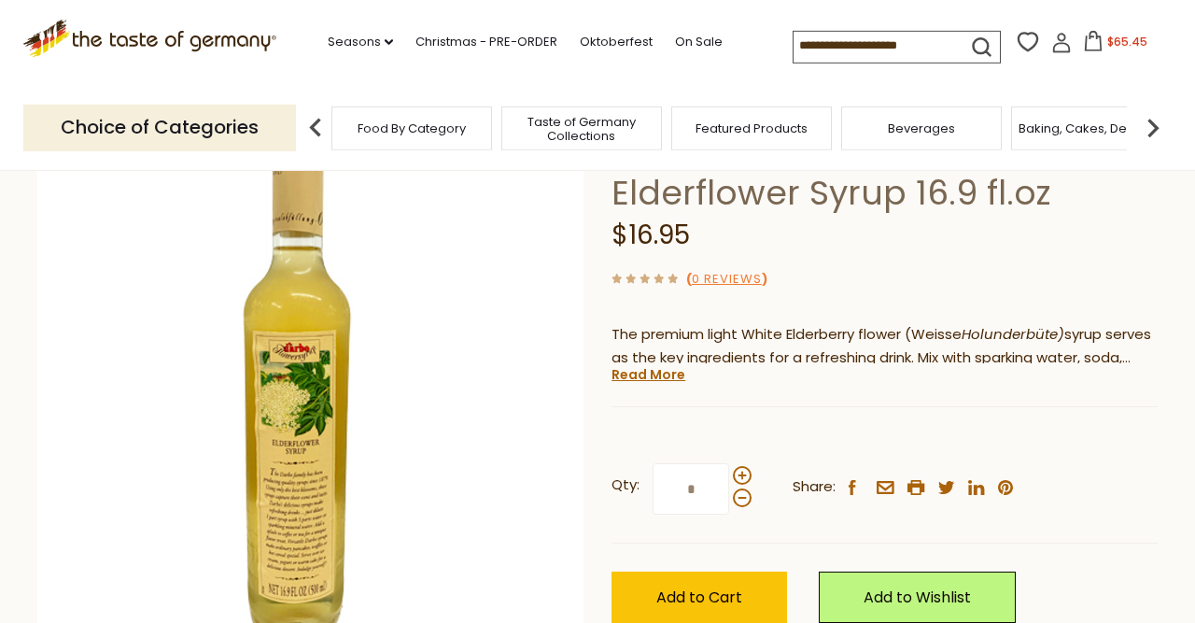
scroll to position [169, 0]
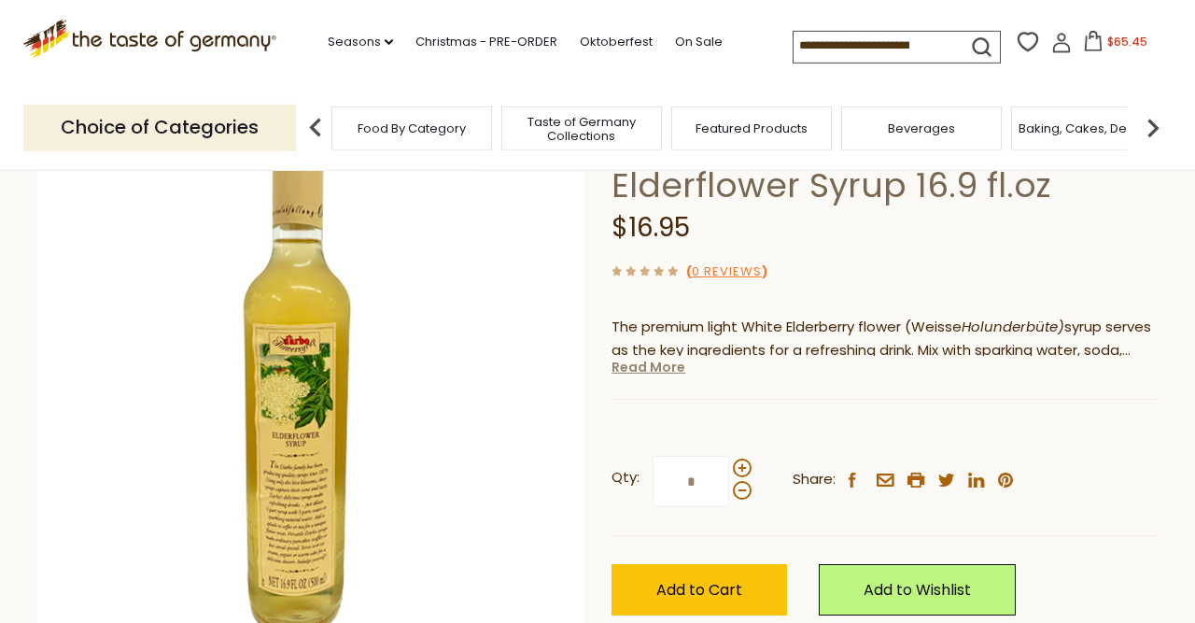
click at [661, 366] on link "Read More" at bounding box center [648, 367] width 74 height 19
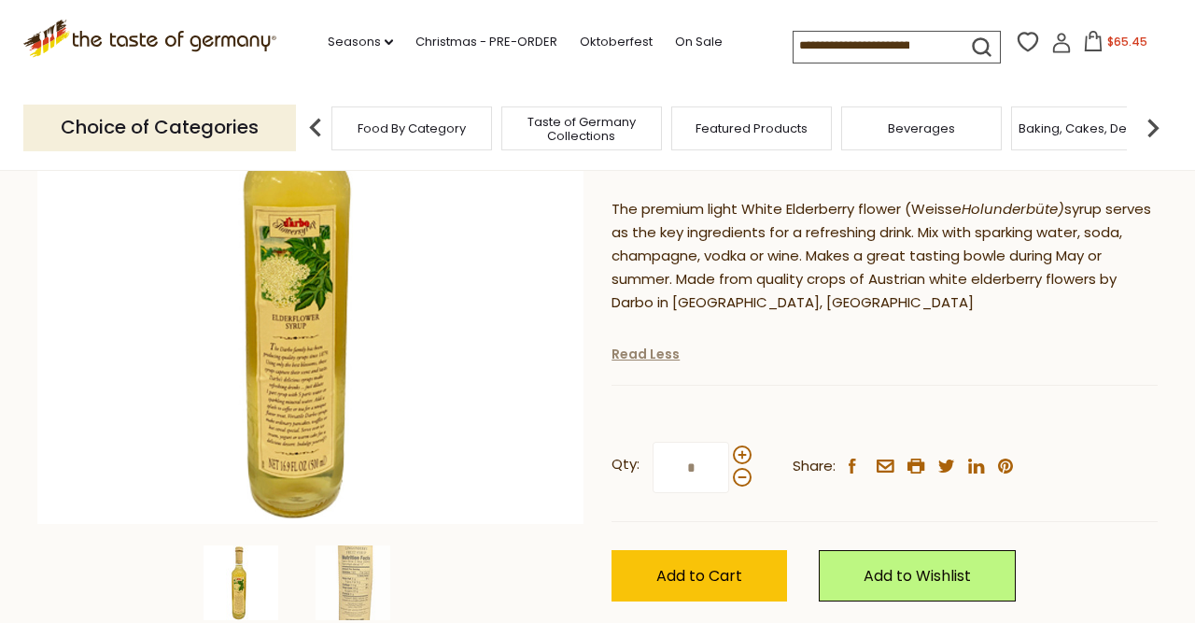
scroll to position [416, 0]
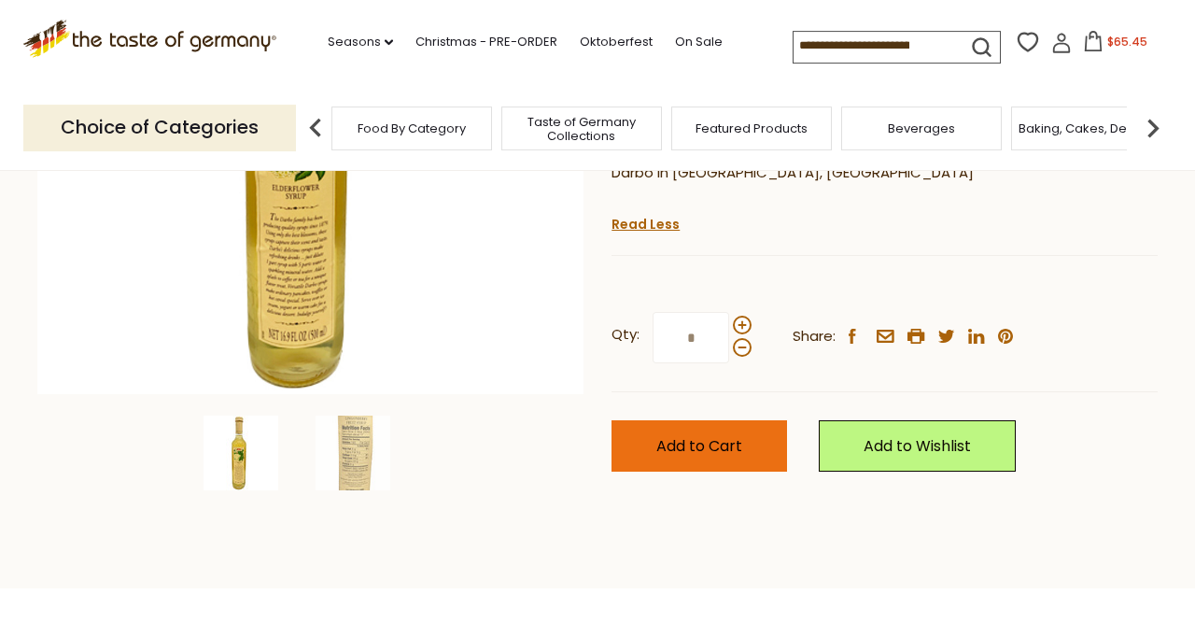
click at [670, 457] on button "Add to Cart" at bounding box center [699, 445] width 176 height 51
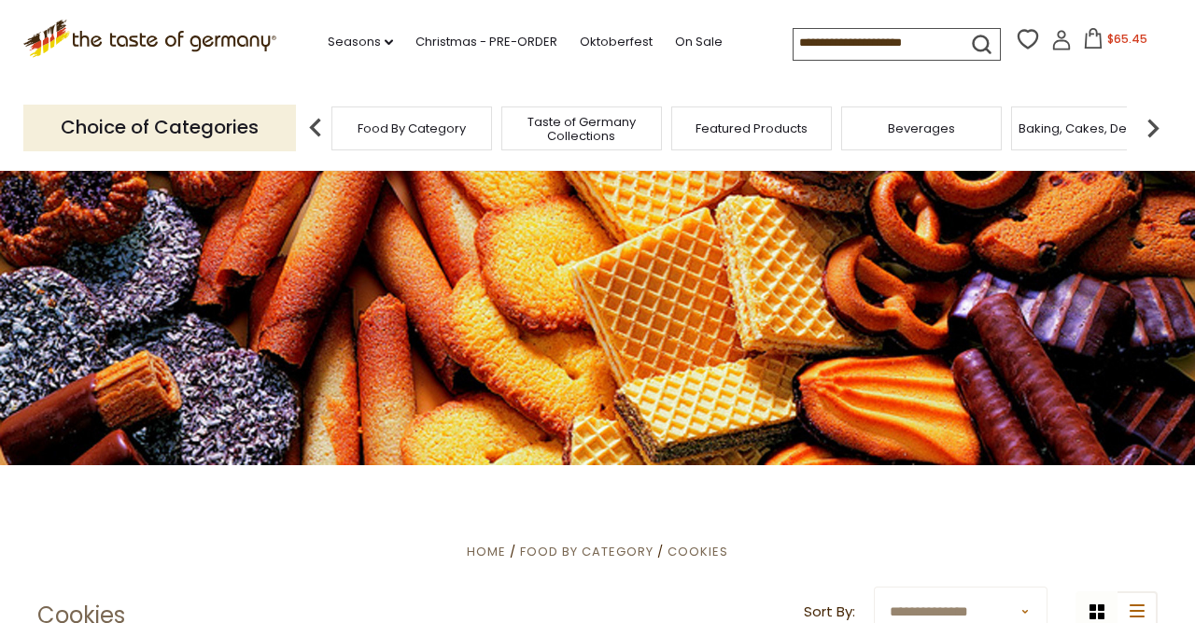
scroll to position [373, 0]
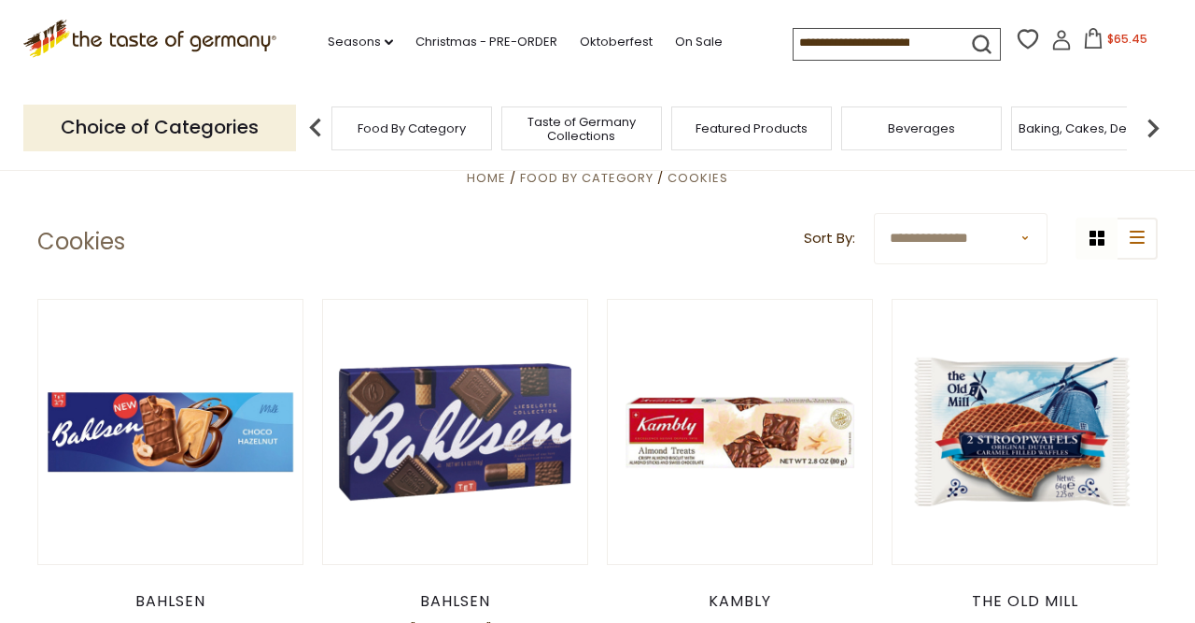
click at [837, 31] on input at bounding box center [873, 42] width 158 height 26
type input "*********"
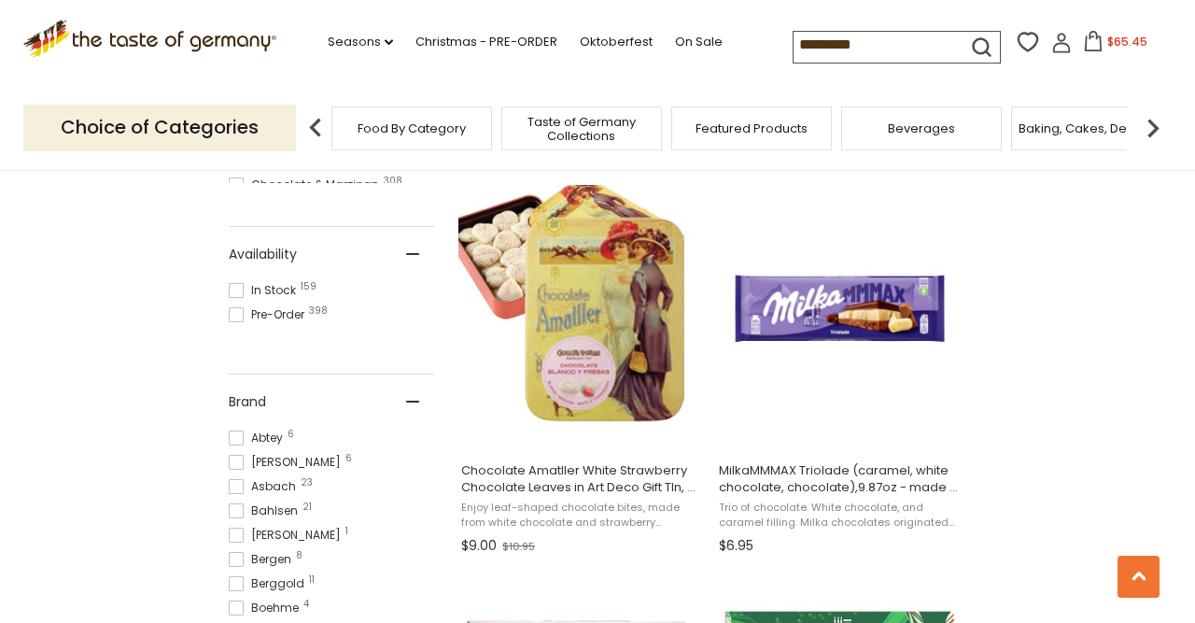
scroll to position [766, 0]
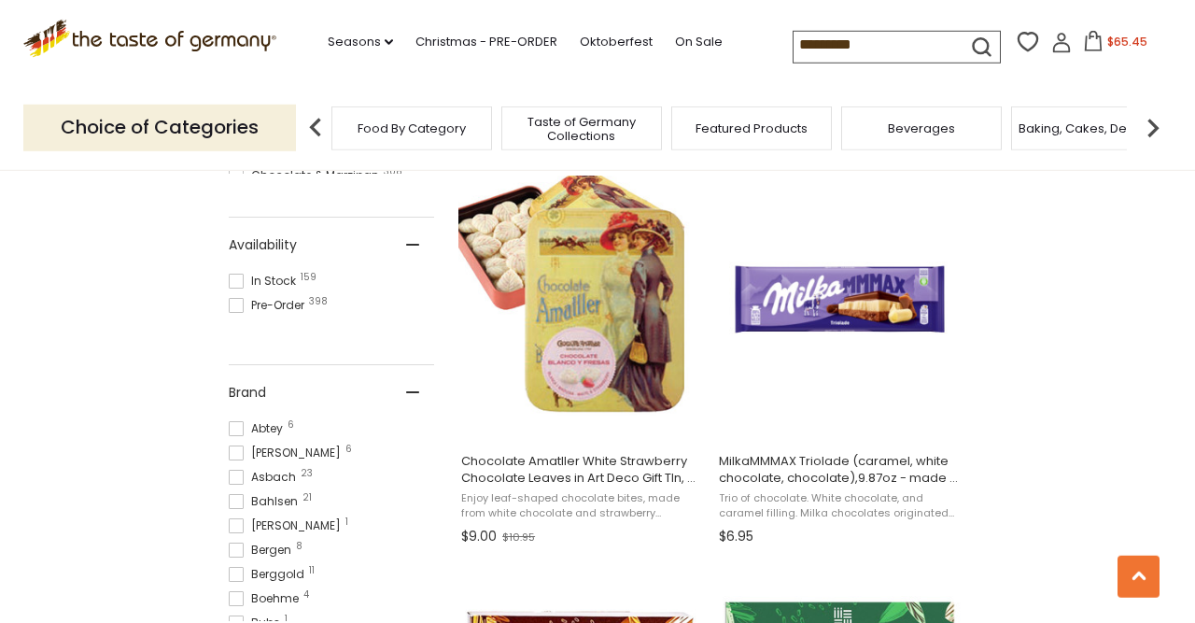
click at [234, 283] on span at bounding box center [236, 281] width 15 height 15
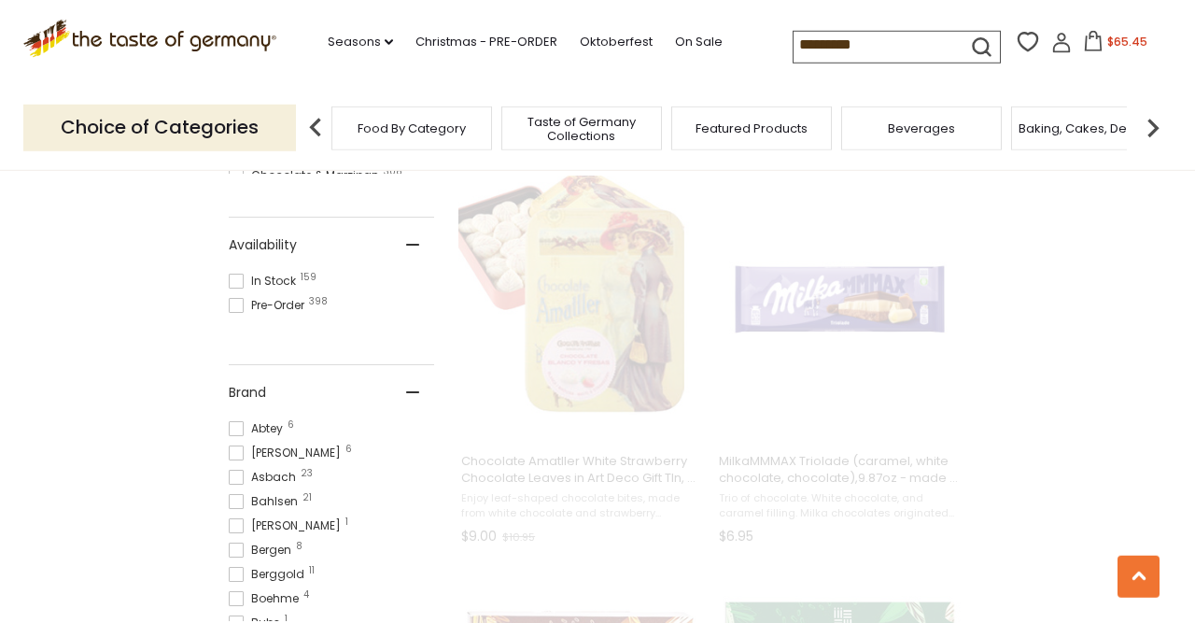
scroll to position [611, 0]
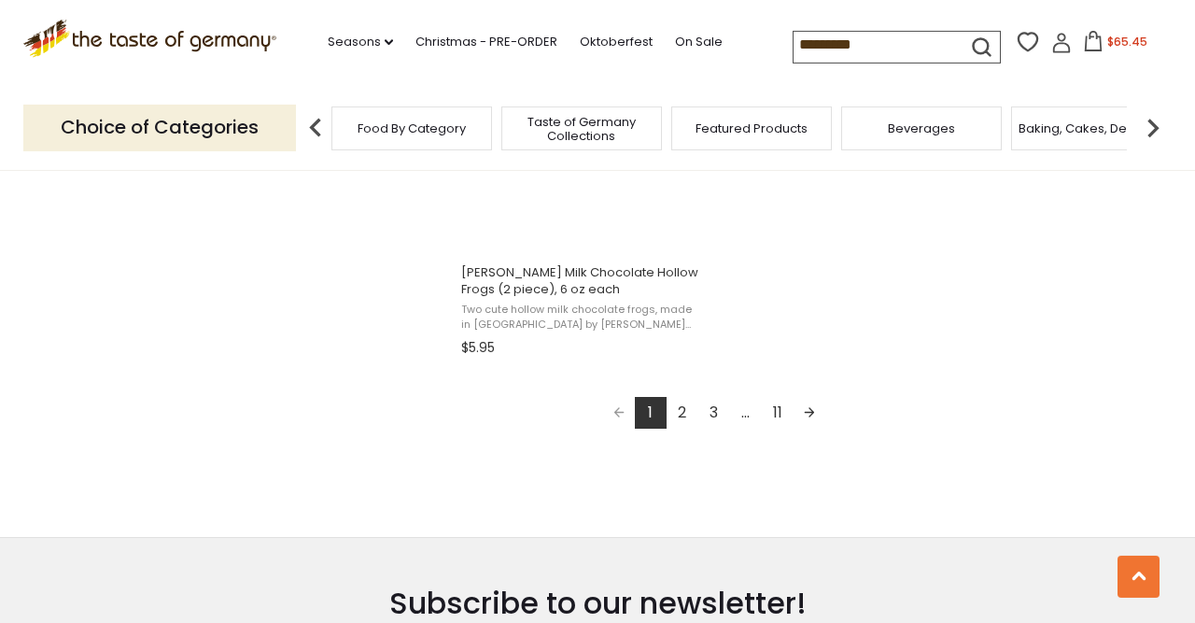
scroll to position [3398, 0]
click at [803, 411] on link "Next page" at bounding box center [810, 413] width 32 height 32
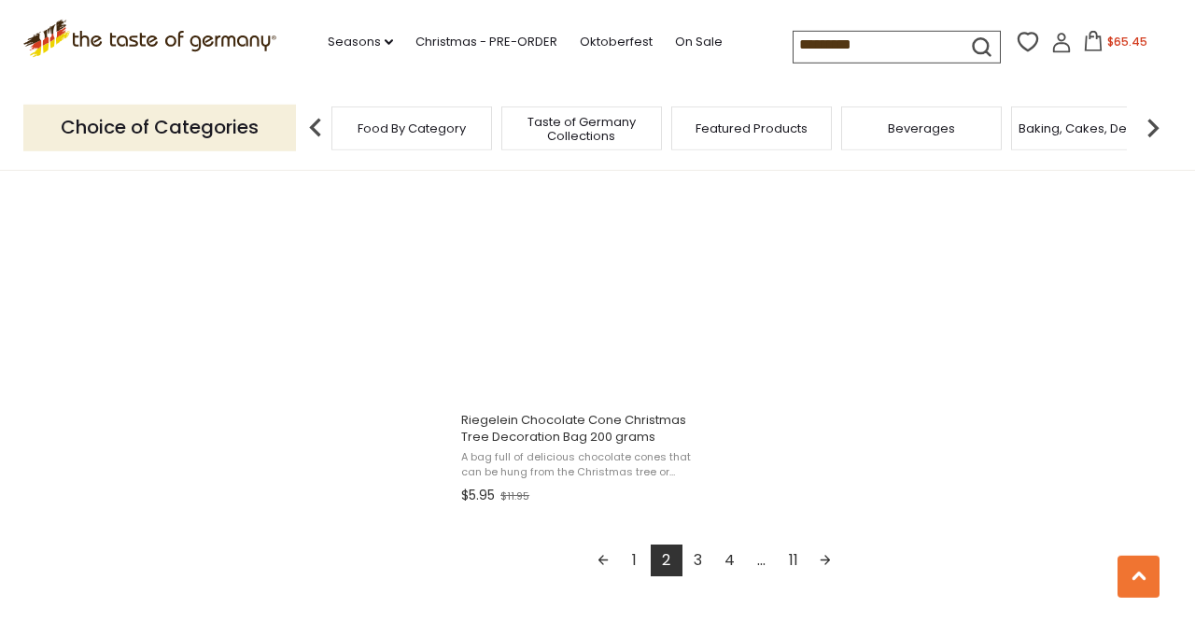
scroll to position [3251, 0]
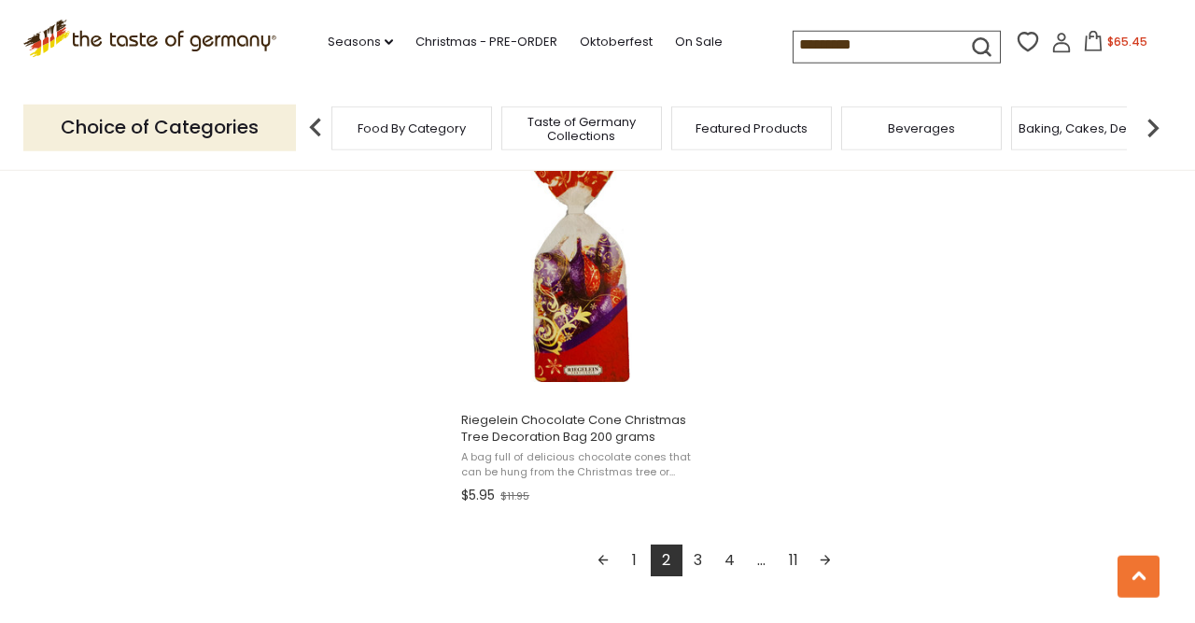
click at [705, 555] on link "3" at bounding box center [698, 560] width 32 height 32
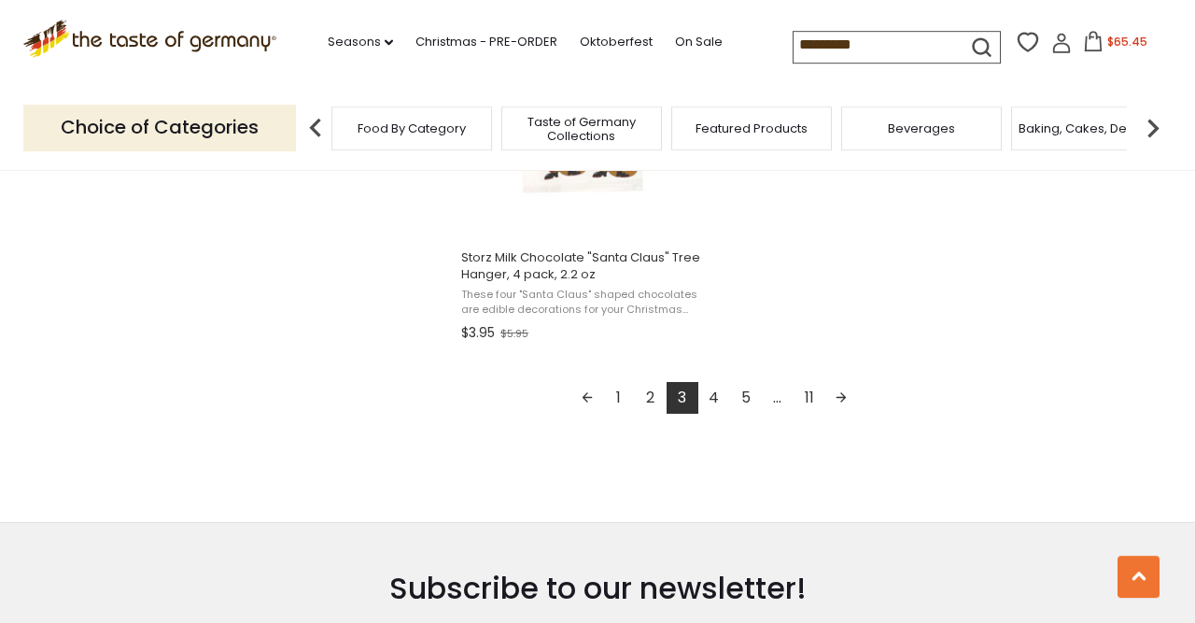
scroll to position [3426, 0]
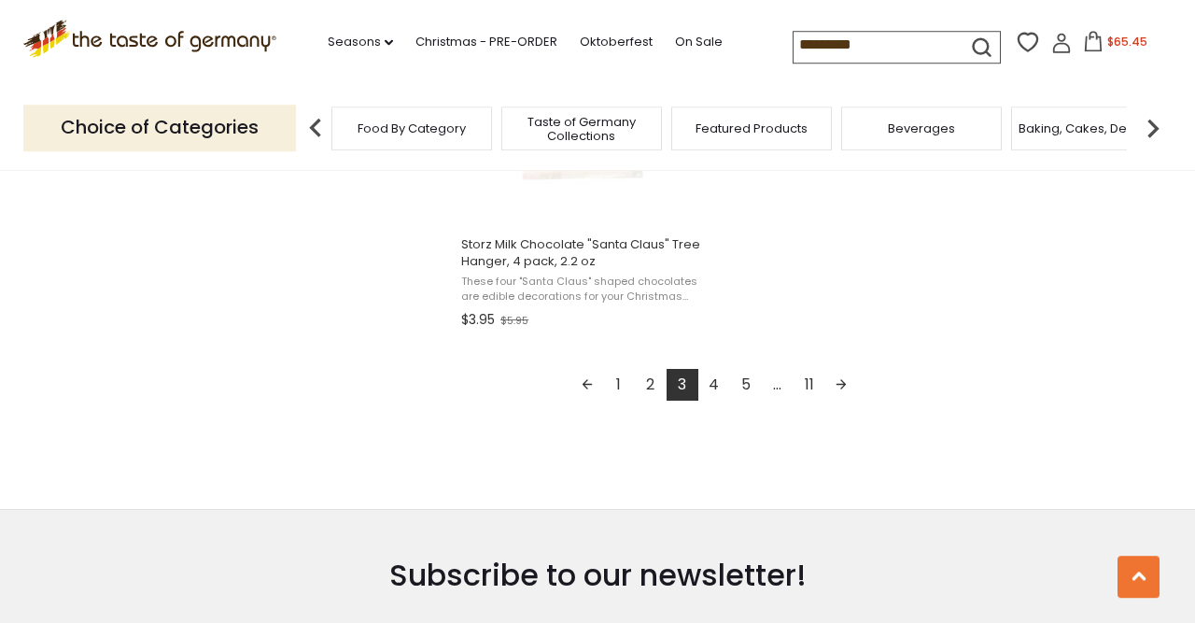
click at [718, 383] on link "4" at bounding box center [714, 385] width 32 height 32
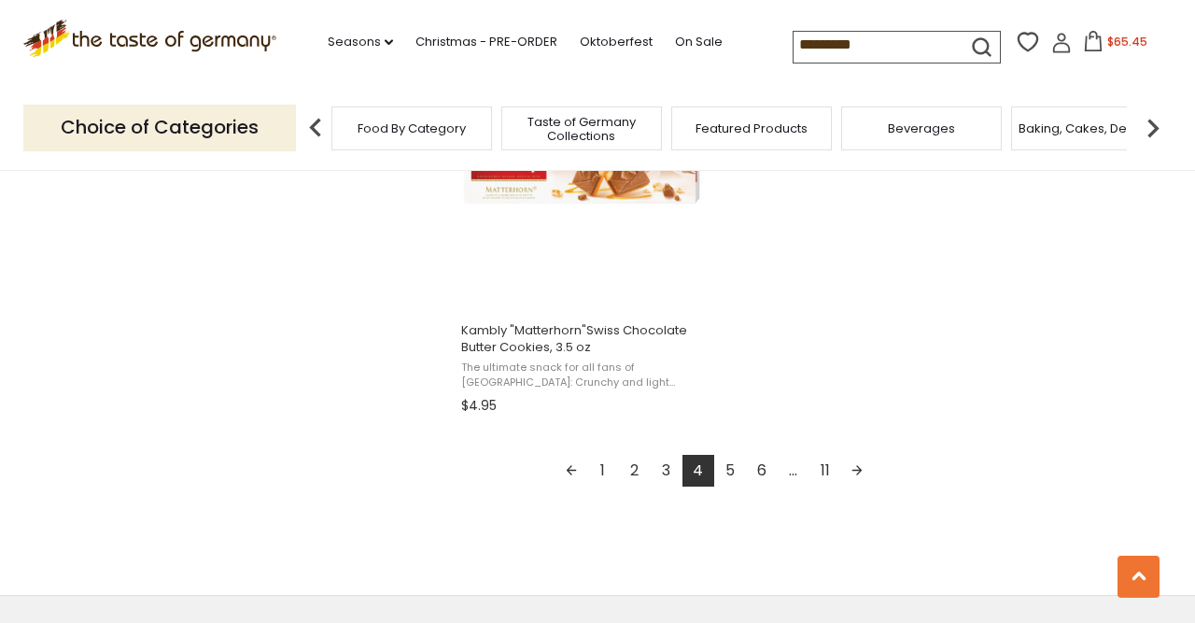
scroll to position [3351, 0]
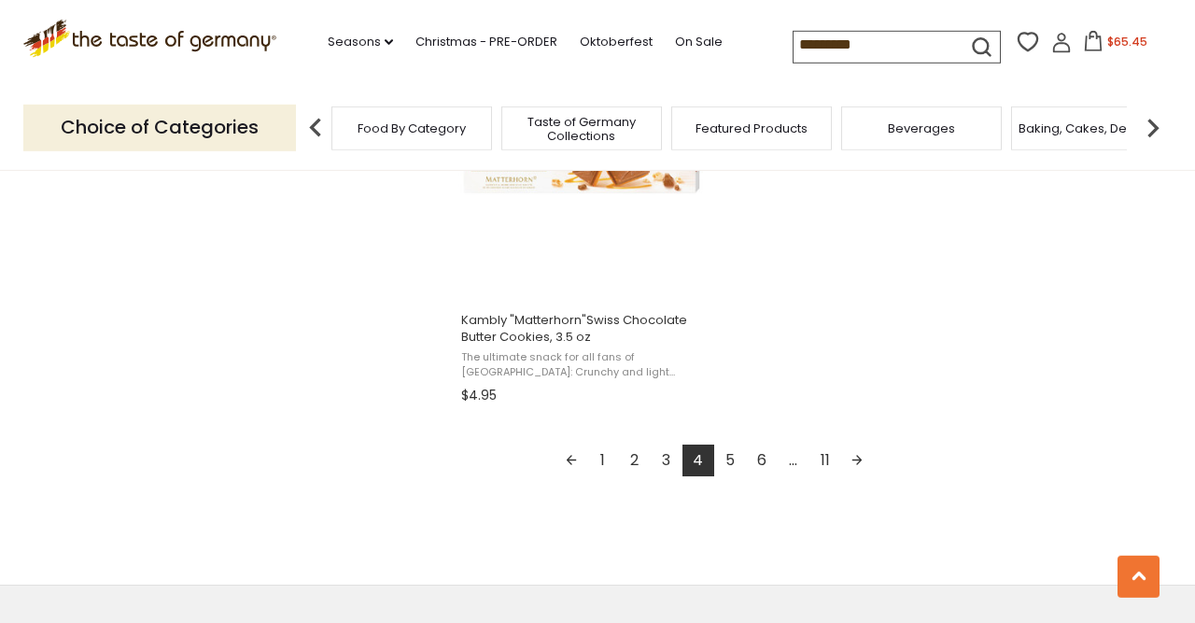
click at [731, 456] on link "5" at bounding box center [730, 460] width 32 height 32
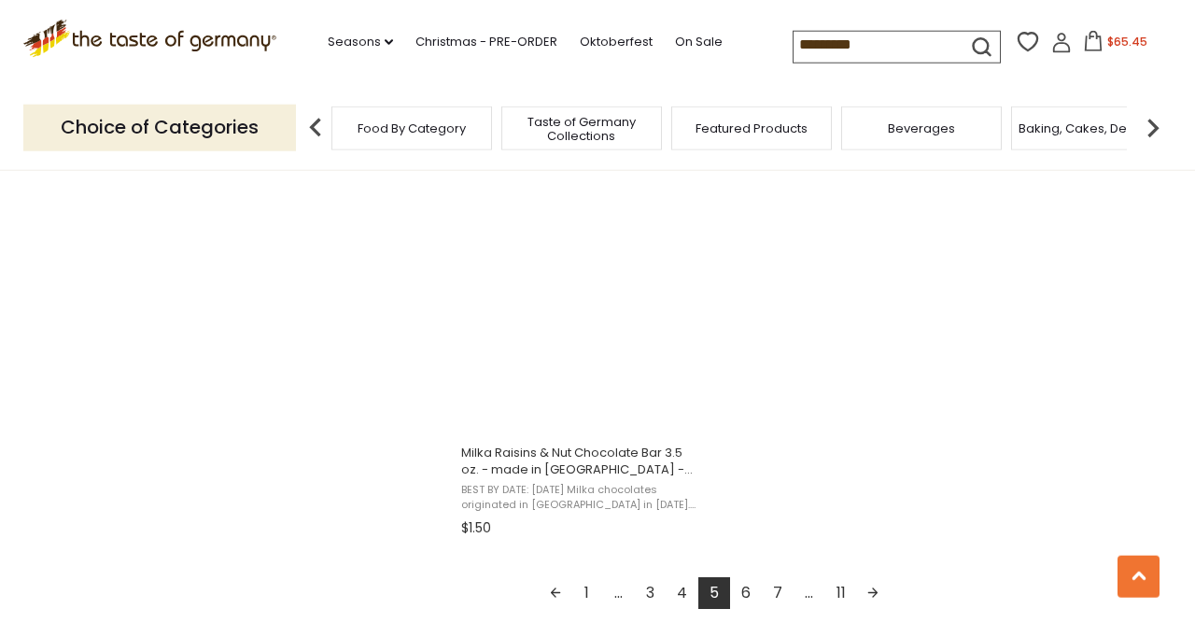
scroll to position [3255, 0]
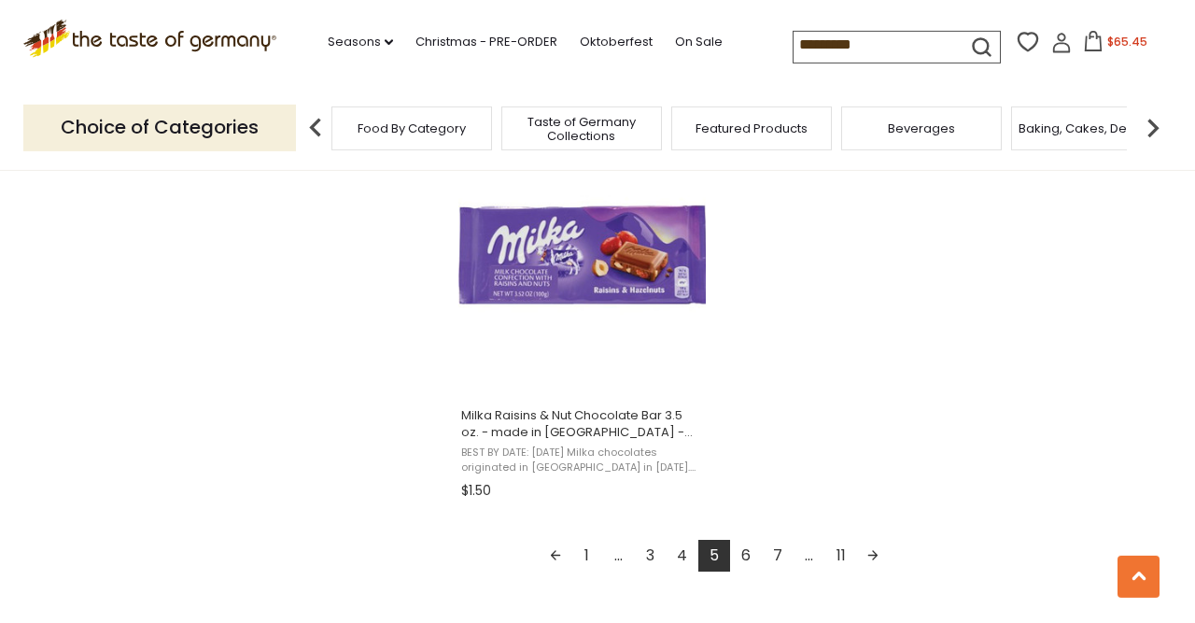
click at [744, 550] on link "6" at bounding box center [746, 556] width 32 height 32
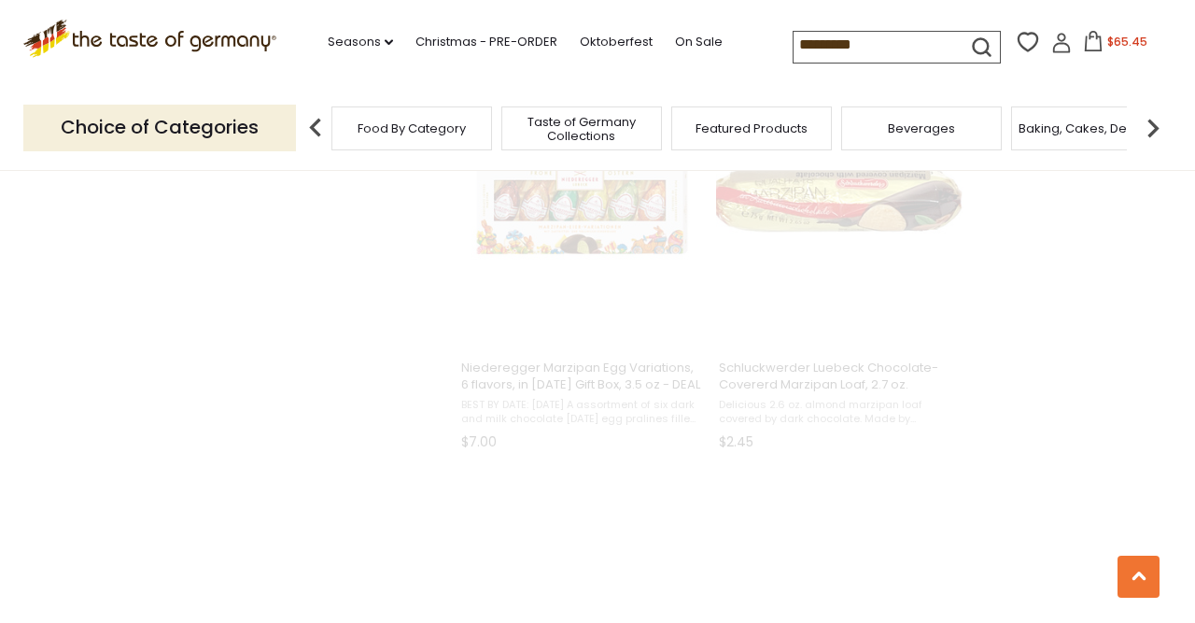
scroll to position [1017, 0]
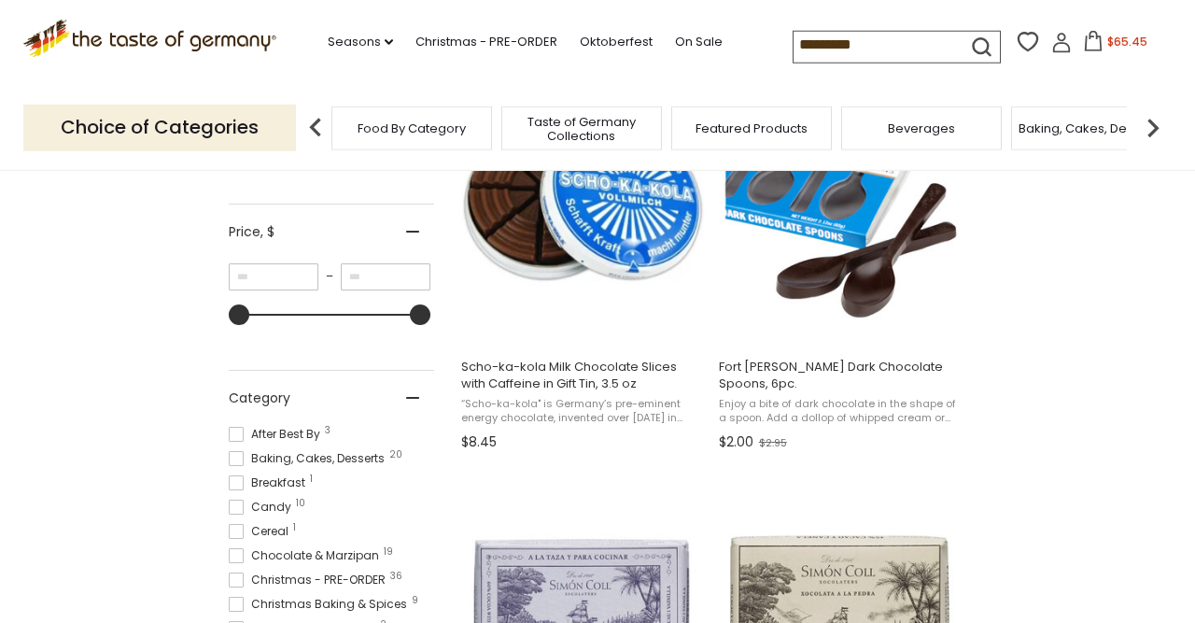
scroll to position [454, 0]
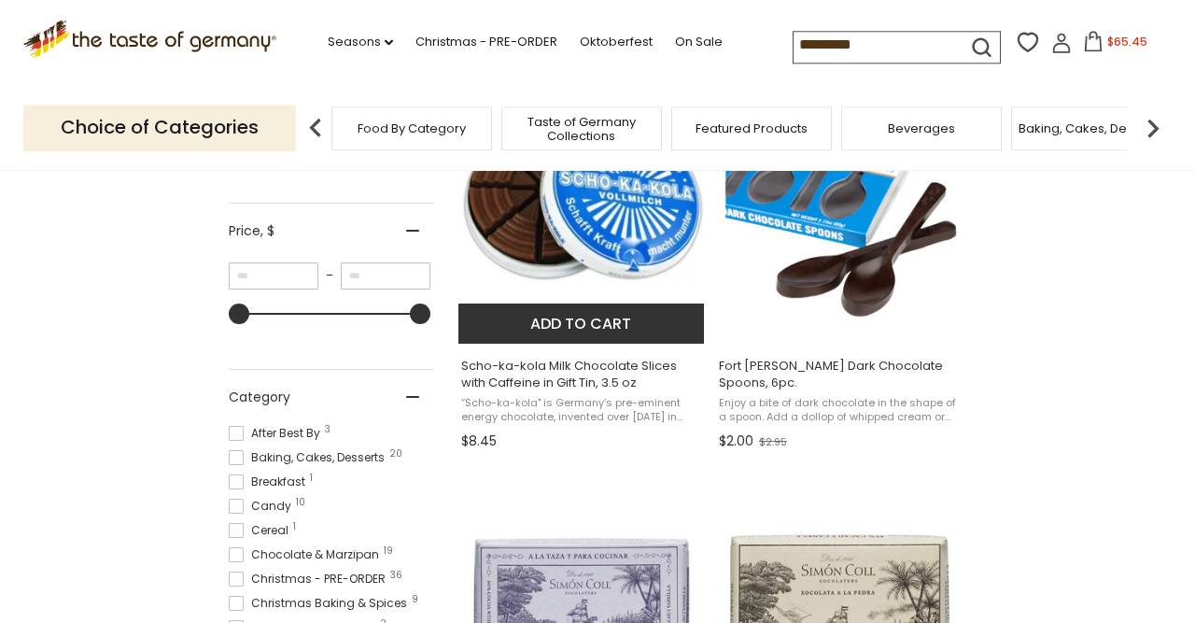
click at [541, 366] on span "Scho-ka-kola Milk Chocolate Slices with Caffeine in Gift Tin, 3.5 oz" at bounding box center [582, 375] width 242 height 34
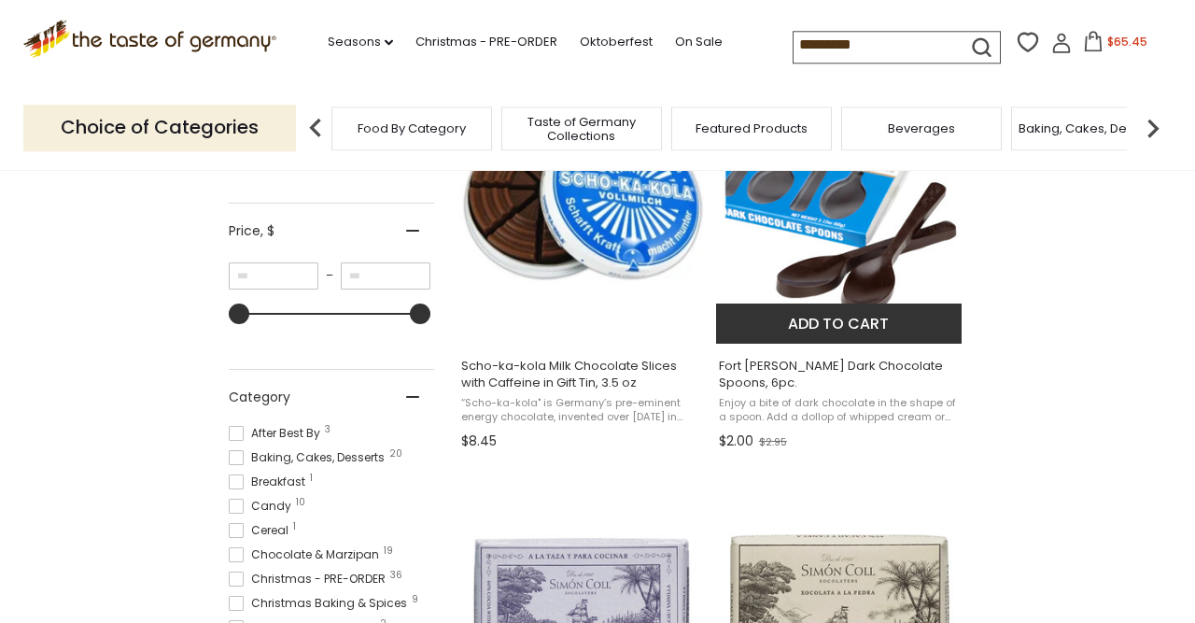
click at [832, 369] on span "Fort [PERSON_NAME] Dark Chocolate Spoons, 6pc." at bounding box center [840, 375] width 242 height 34
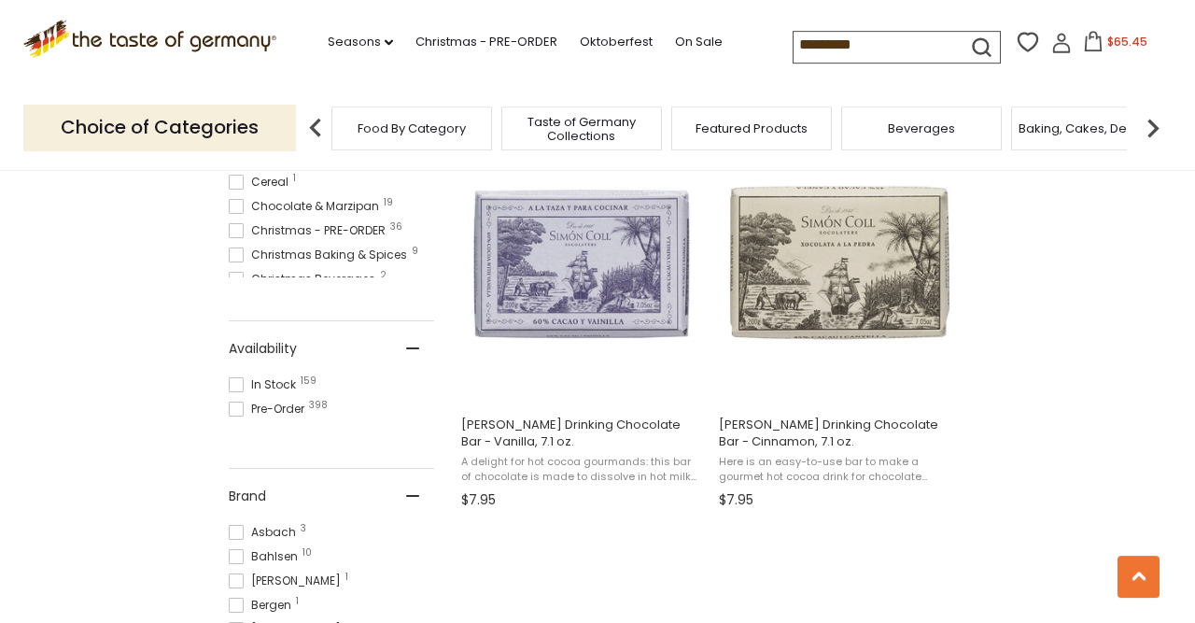
scroll to position [808, 0]
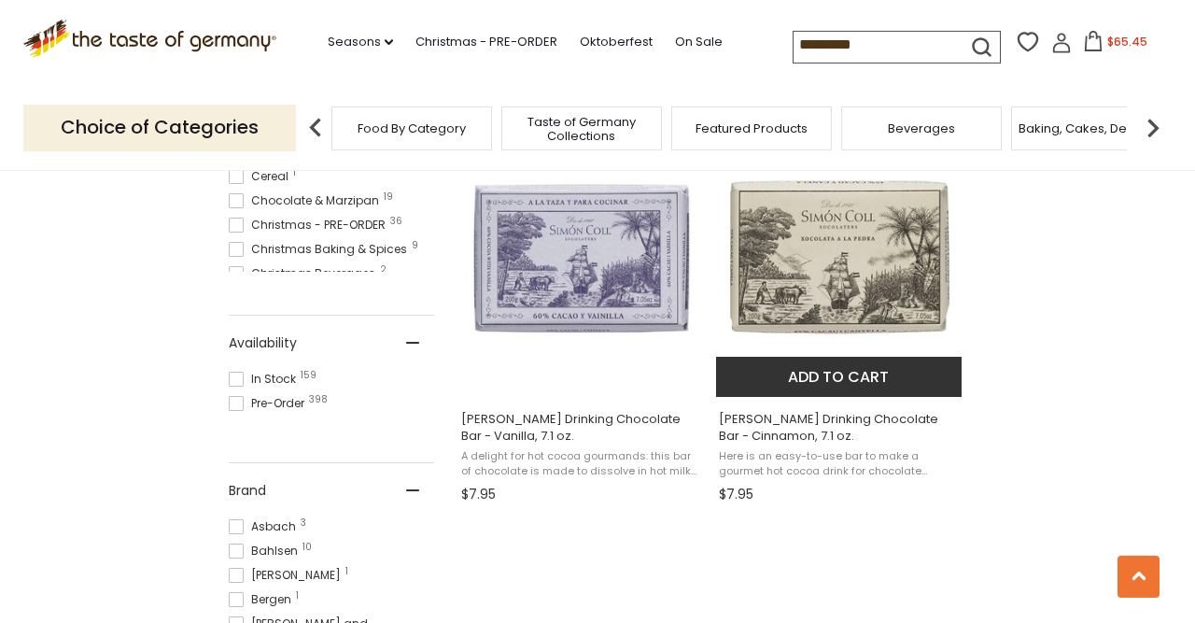
click at [789, 425] on span "[PERSON_NAME] Drinking Chocolate Bar - Cinnamon, 7.1 oz." at bounding box center [840, 428] width 242 height 34
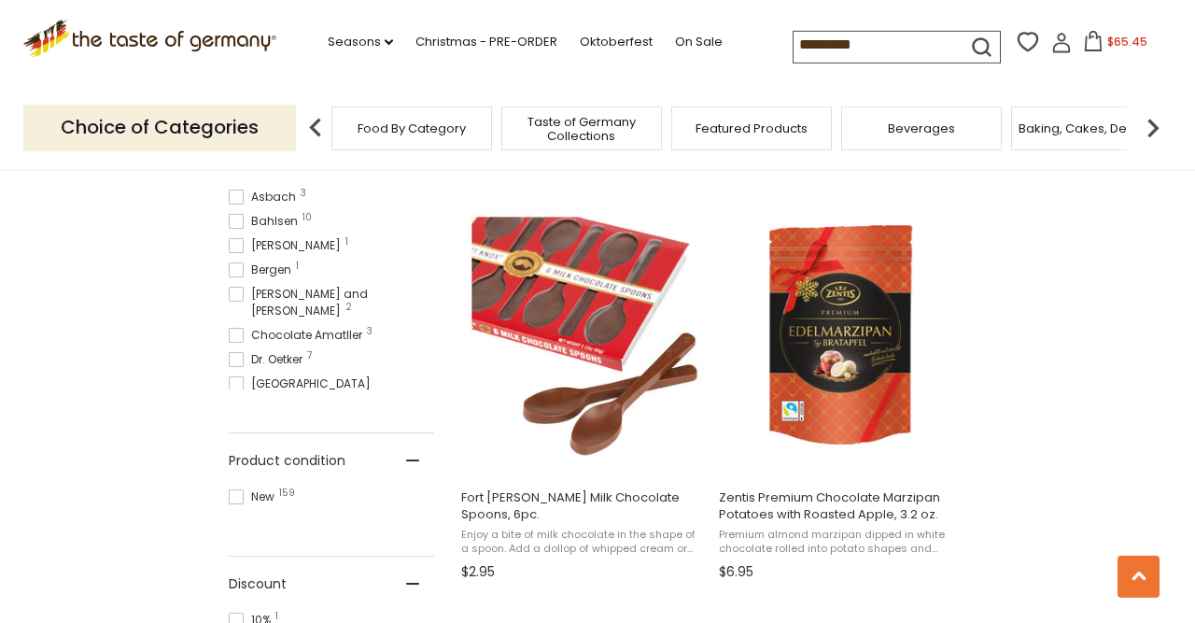
scroll to position [1146, 0]
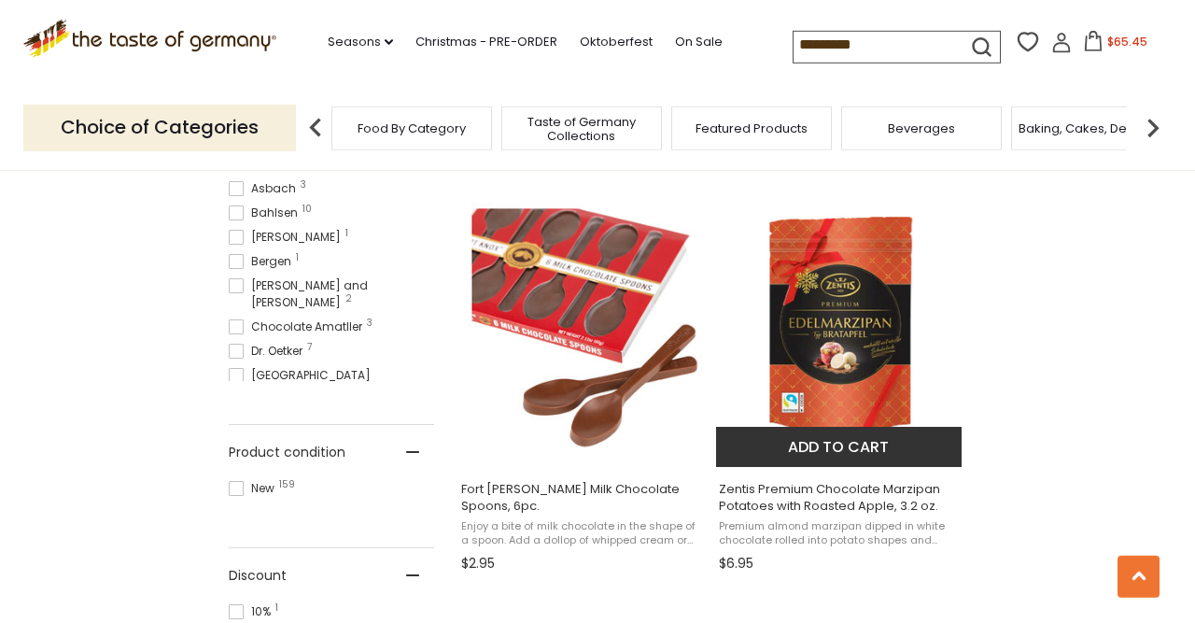
click at [822, 502] on span "Zentis Premium Chocolate Marzipan Potatoes with Roasted Apple, 3.2 oz." at bounding box center [840, 498] width 242 height 34
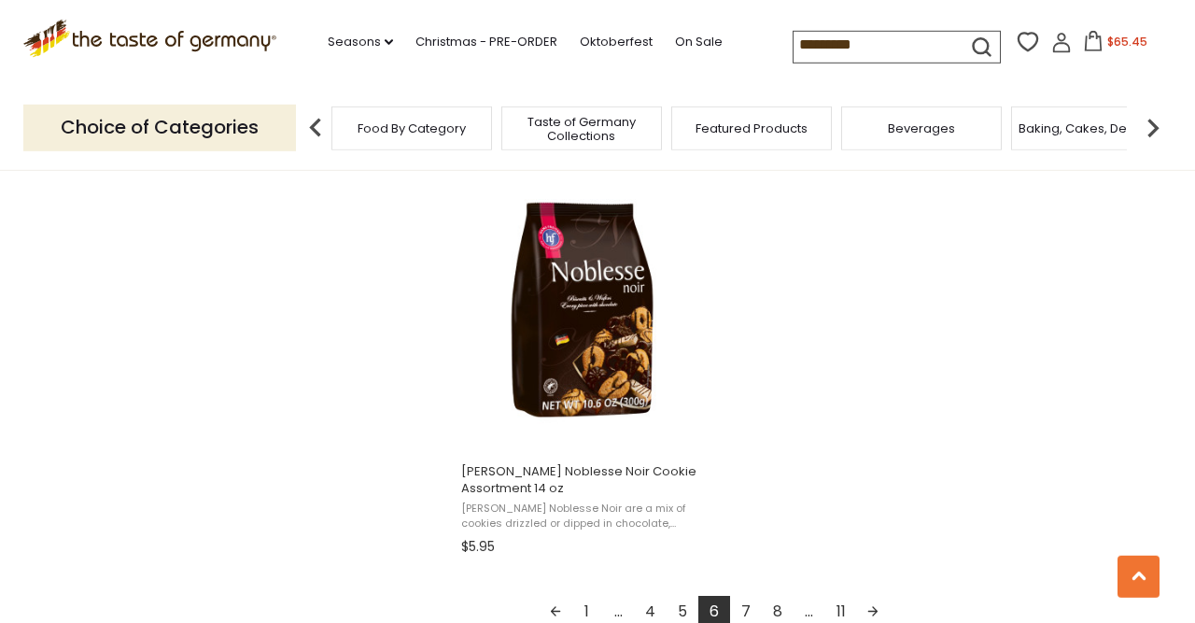
scroll to position [3257, 0]
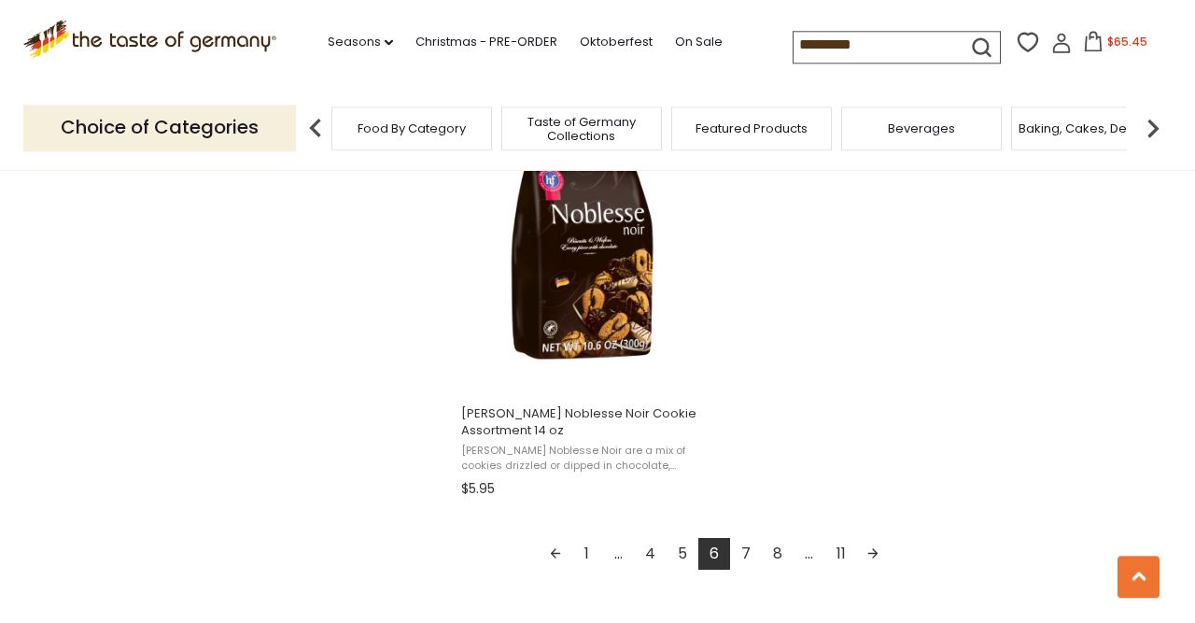
click at [746, 558] on link "7" at bounding box center [746, 554] width 32 height 32
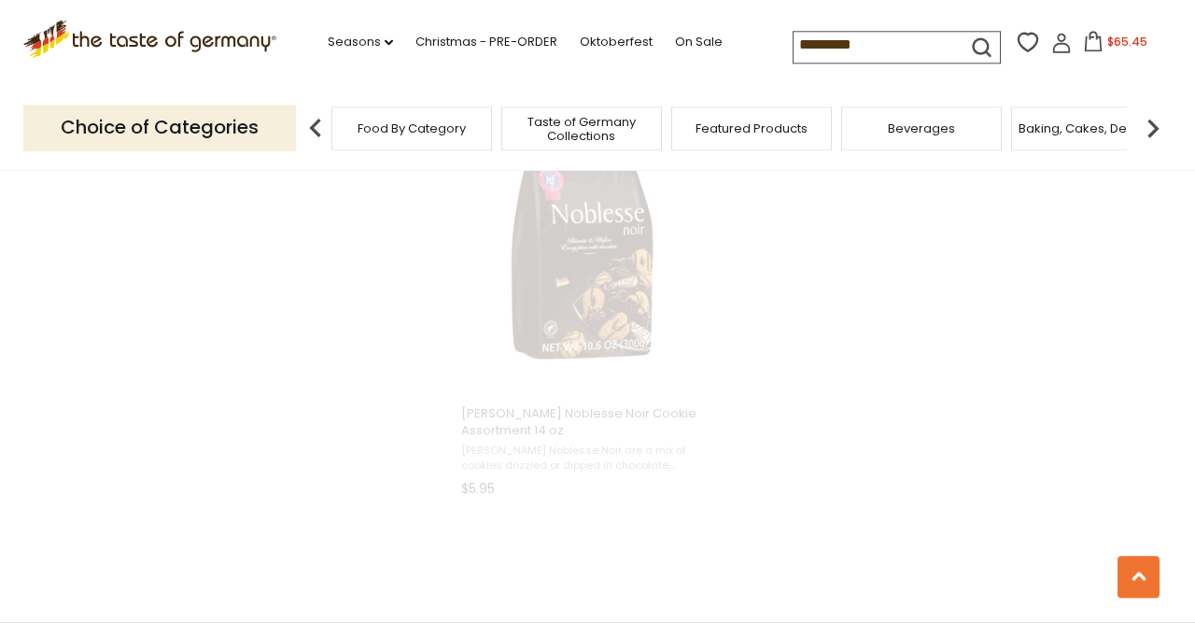
scroll to position [2565, 0]
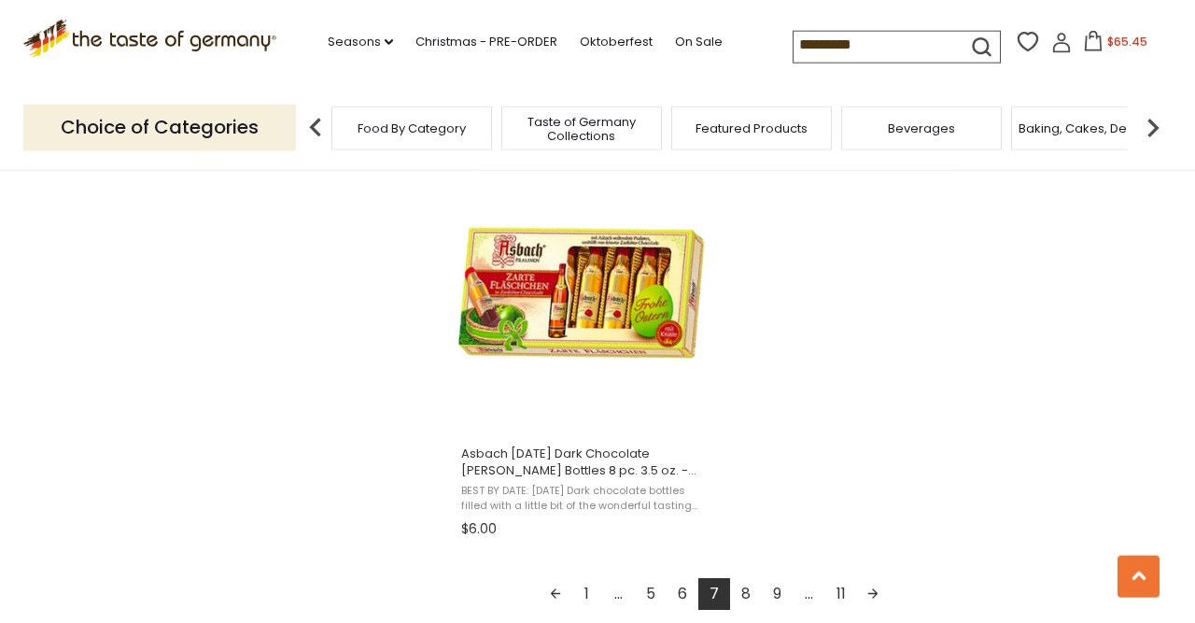
scroll to position [3257, 0]
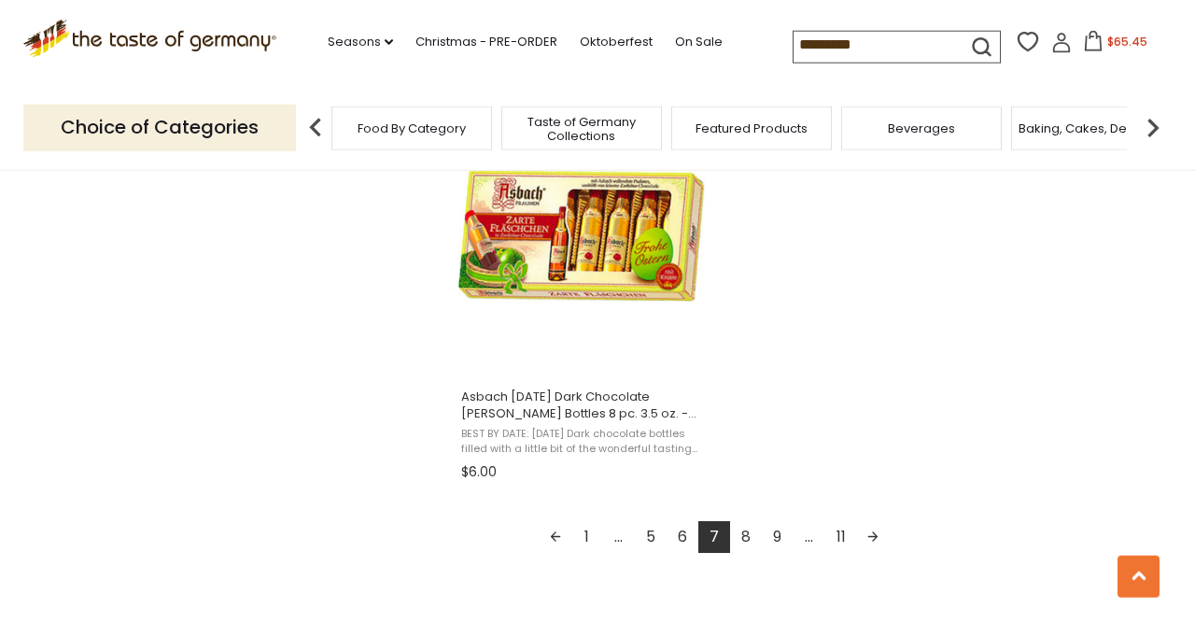
click at [748, 533] on link "8" at bounding box center [746, 537] width 32 height 32
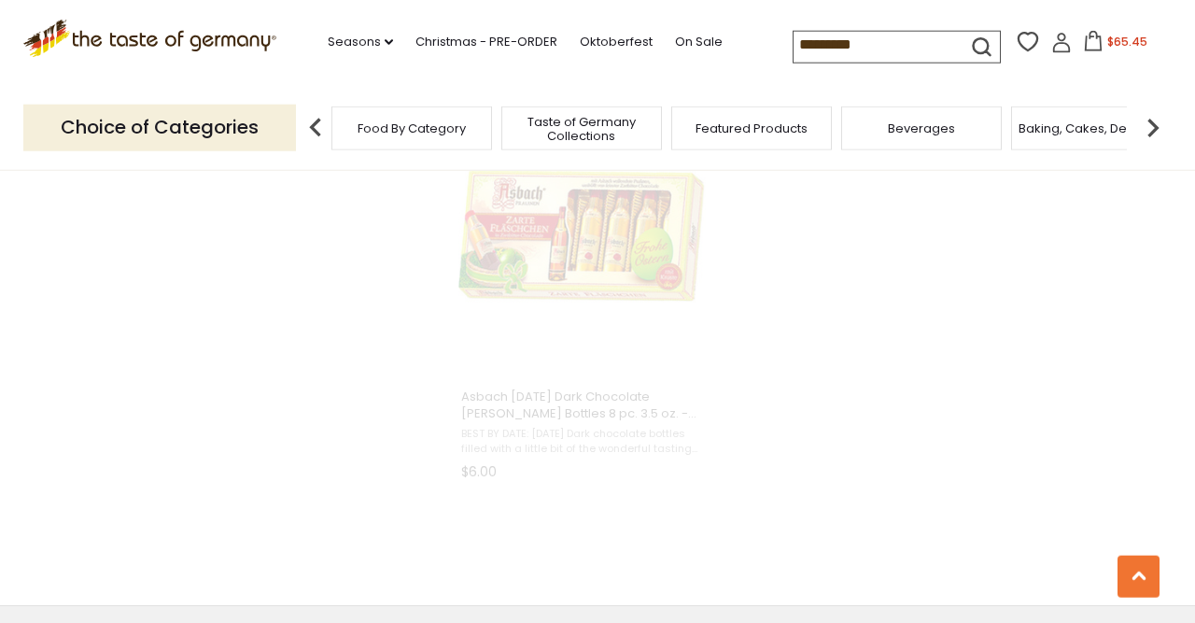
scroll to position [2565, 0]
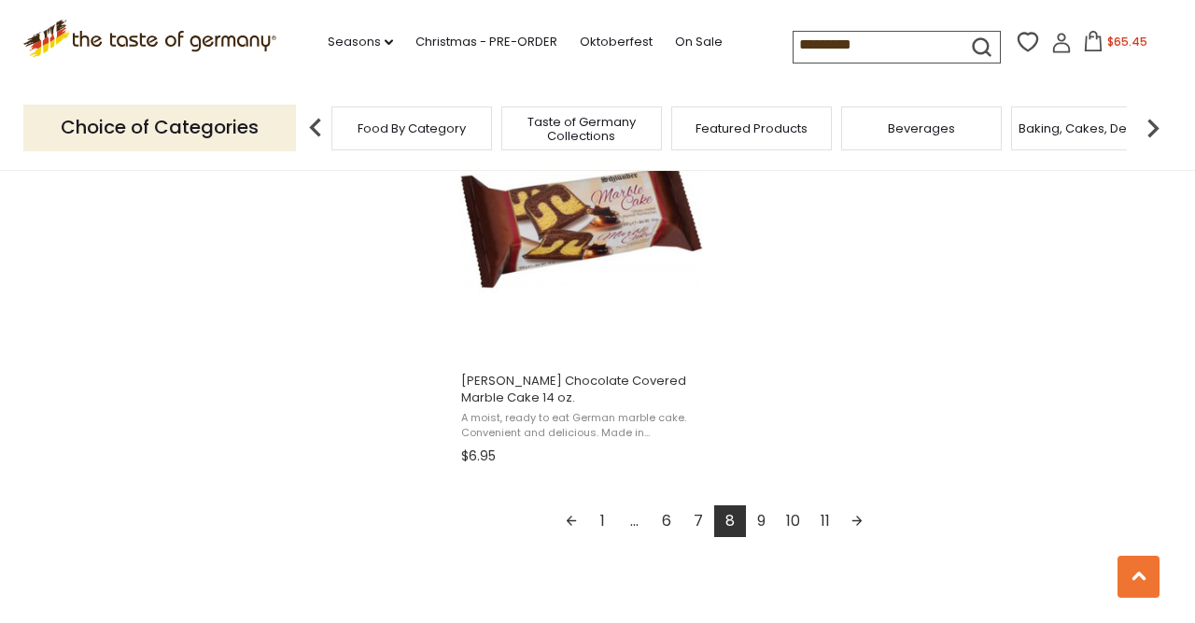
scroll to position [3372, 0]
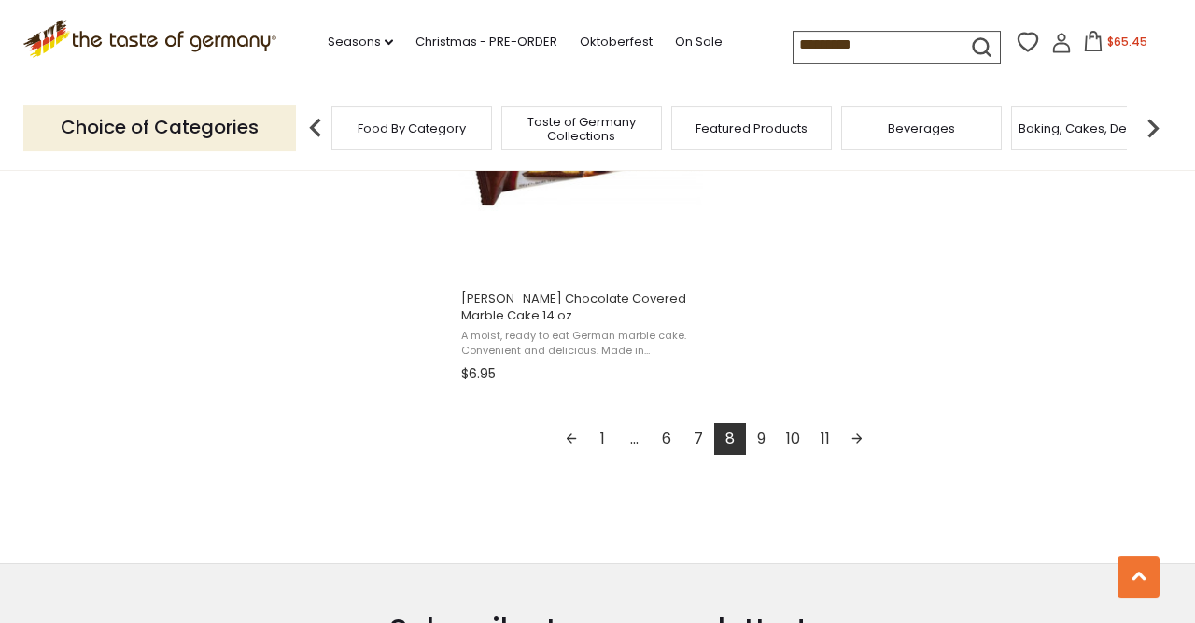
click at [768, 436] on link "9" at bounding box center [762, 439] width 32 height 32
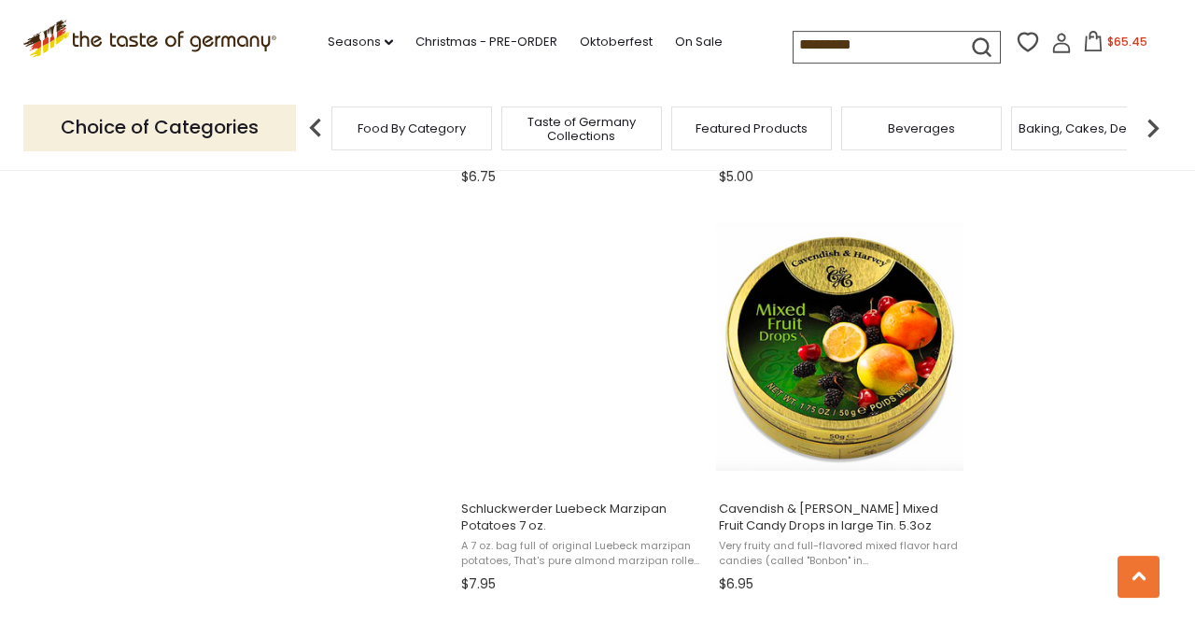
scroll to position [2021, 0]
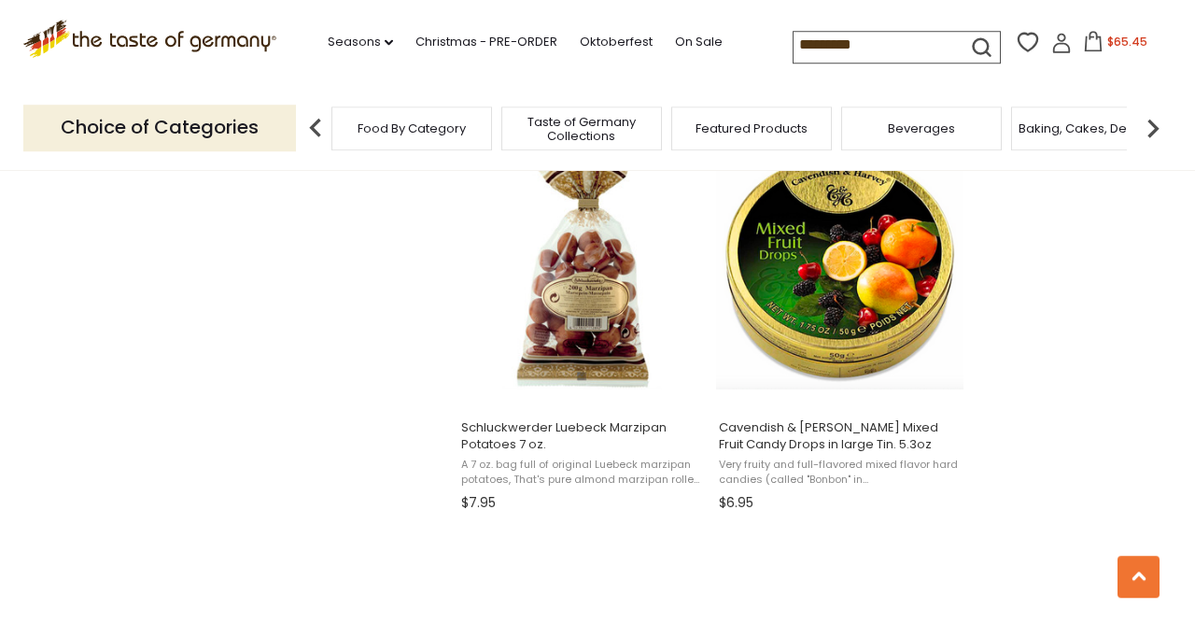
drag, startPoint x: 1194, startPoint y: 46, endPoint x: 1166, endPoint y: 334, distance: 289.8
click at [1166, 334] on section "Products 159 Categories 2 Pages 8 Showing 159 results for " chocolate " Relevan…" at bounding box center [597, 111] width 1195 height 3606
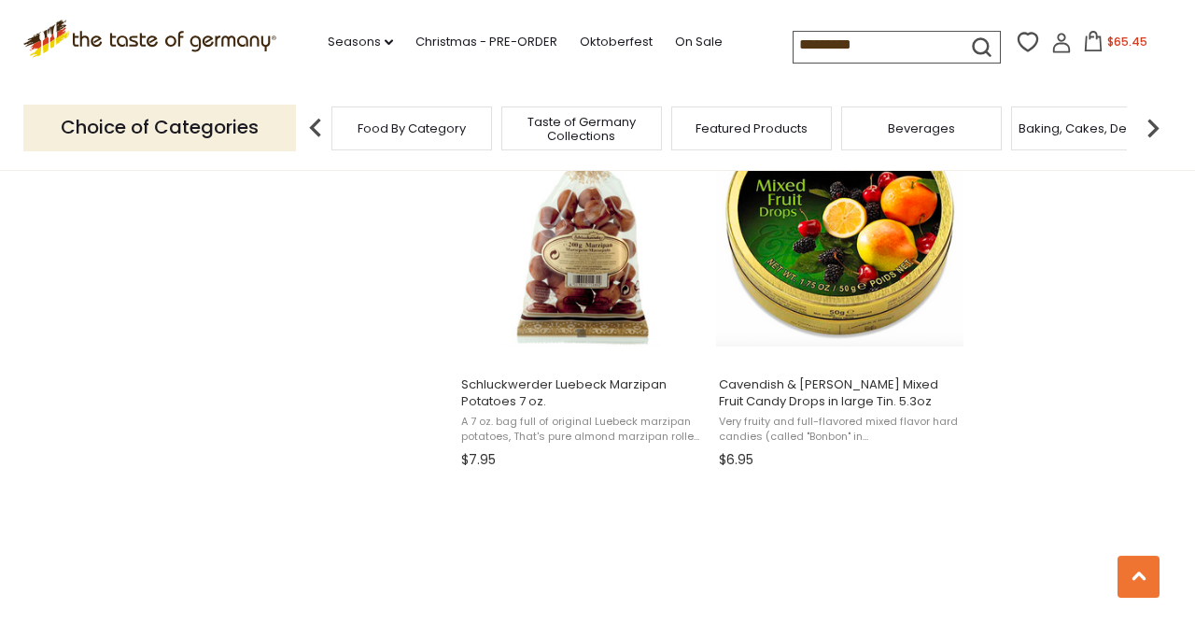
scroll to position [2084, 0]
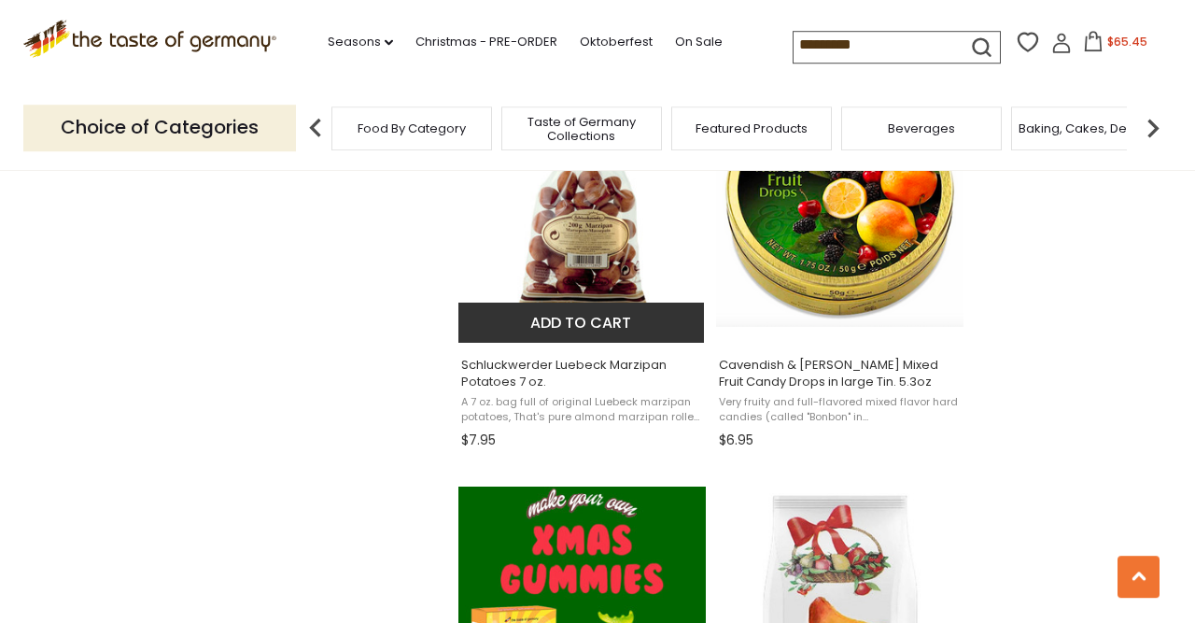
click at [597, 396] on span "Schluckwerder Luebeck Marzipan Potatoes 7 oz. A 7 oz. bag full of original Lueb…" at bounding box center [581, 399] width 247 height 112
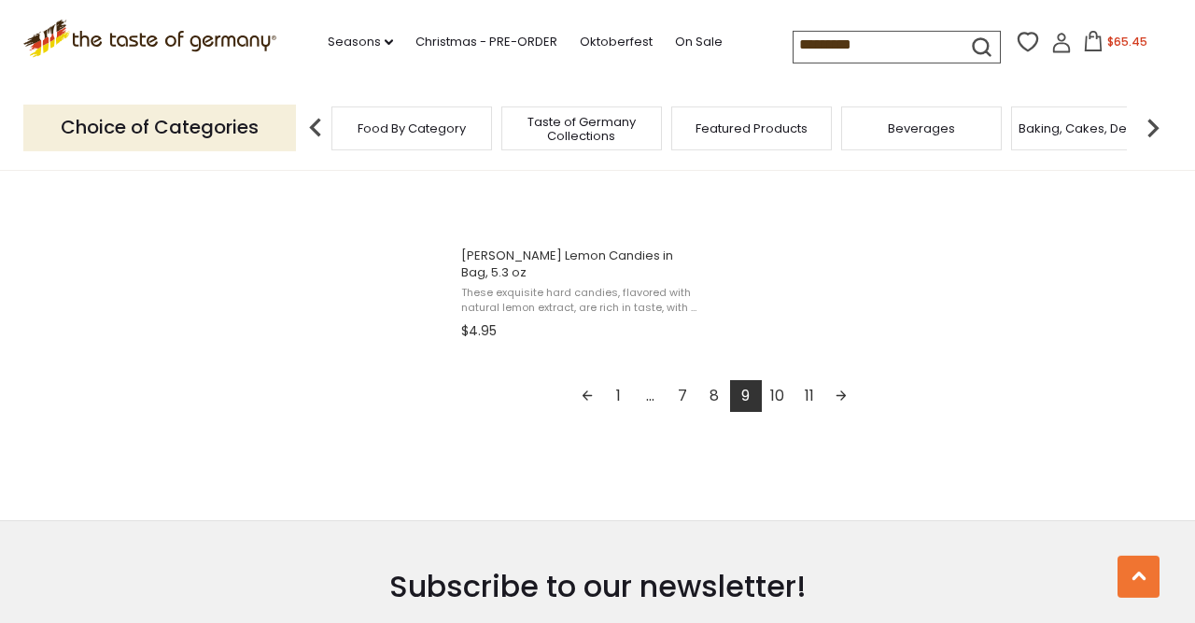
scroll to position [3420, 0]
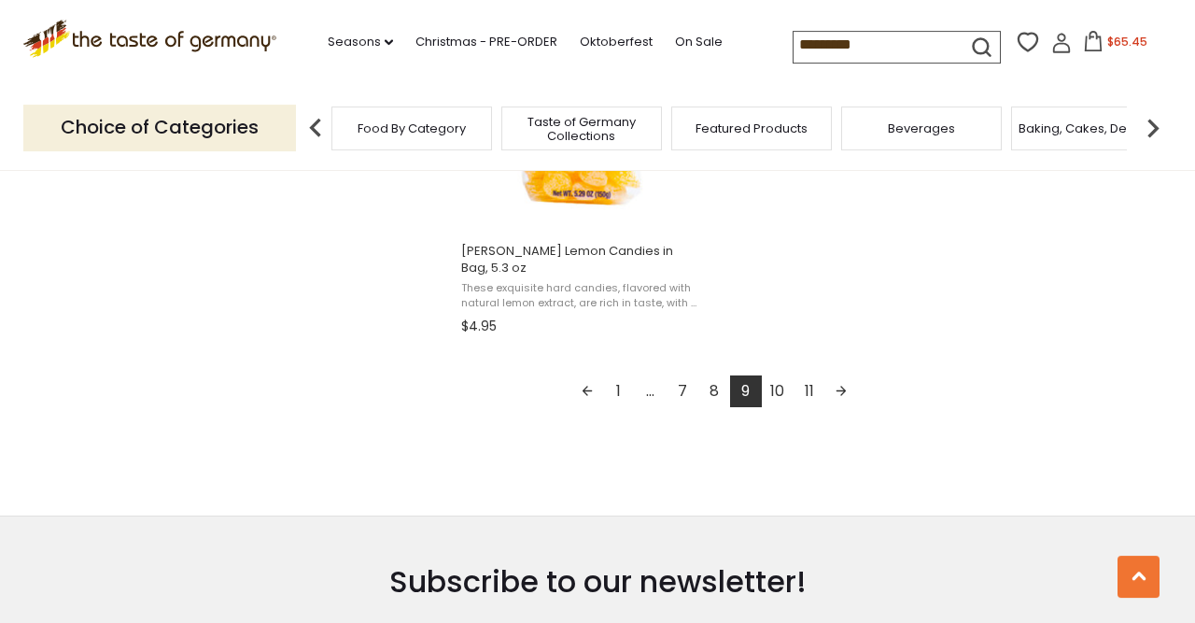
click at [780, 392] on link "10" at bounding box center [778, 391] width 32 height 32
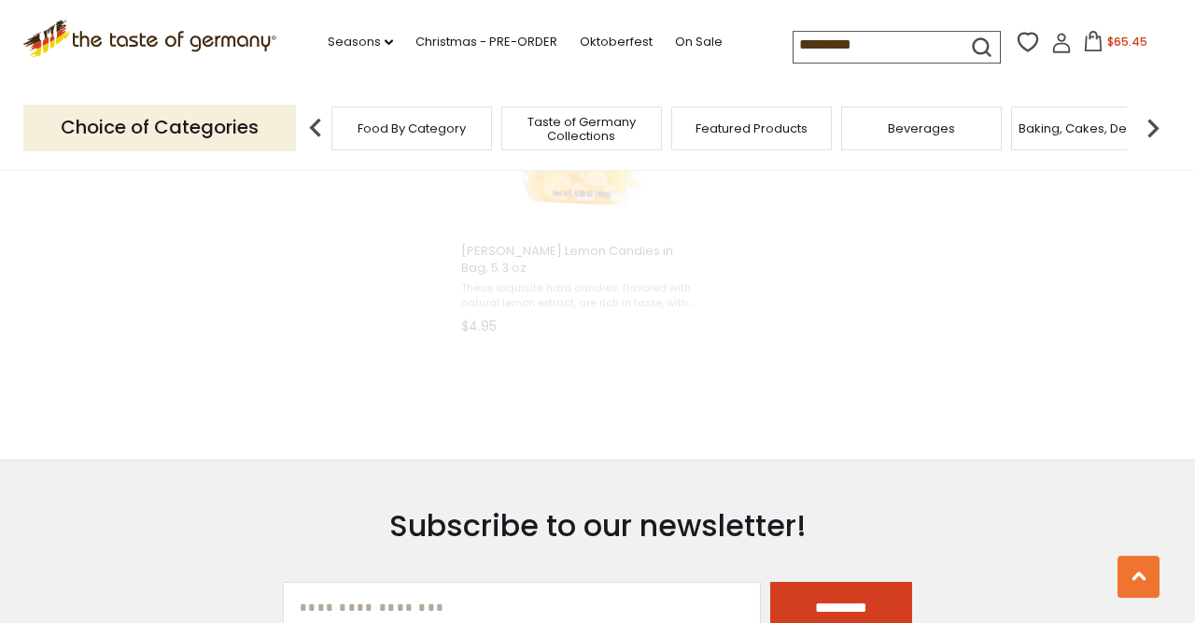
scroll to position [1844, 0]
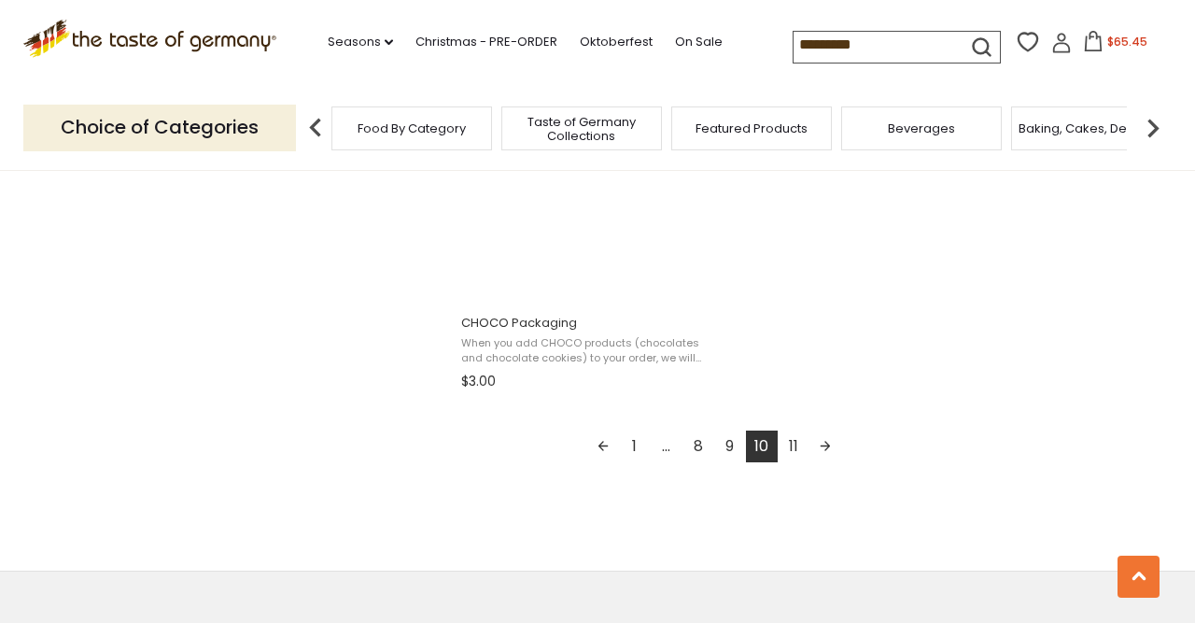
scroll to position [3353, 0]
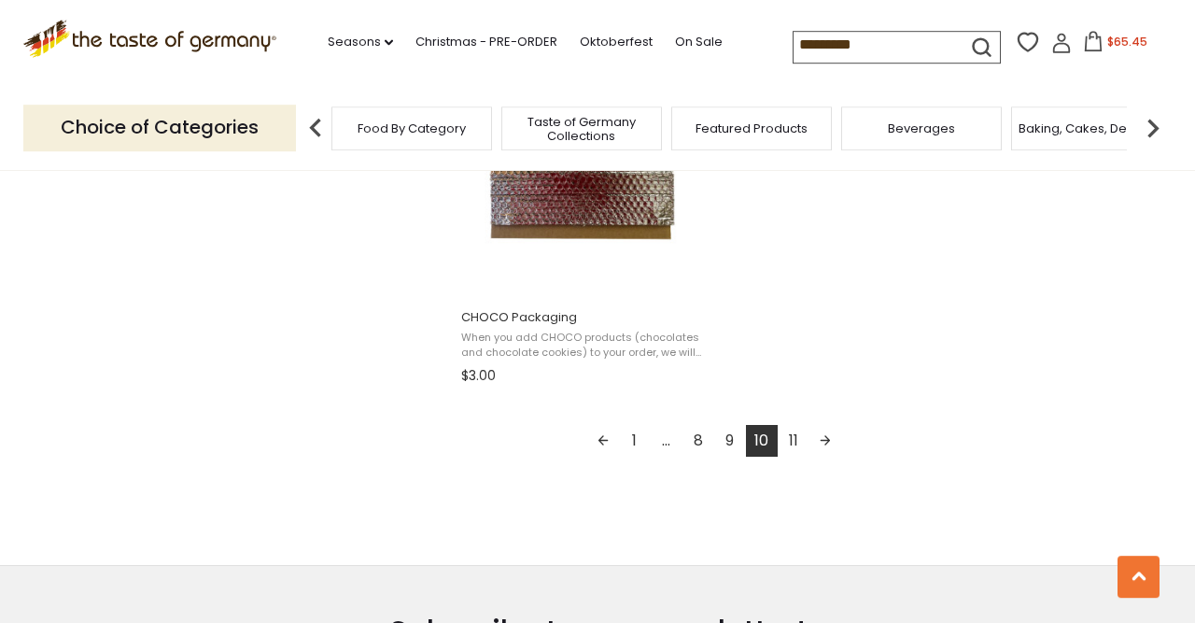
click at [796, 445] on link "11" at bounding box center [794, 441] width 32 height 32
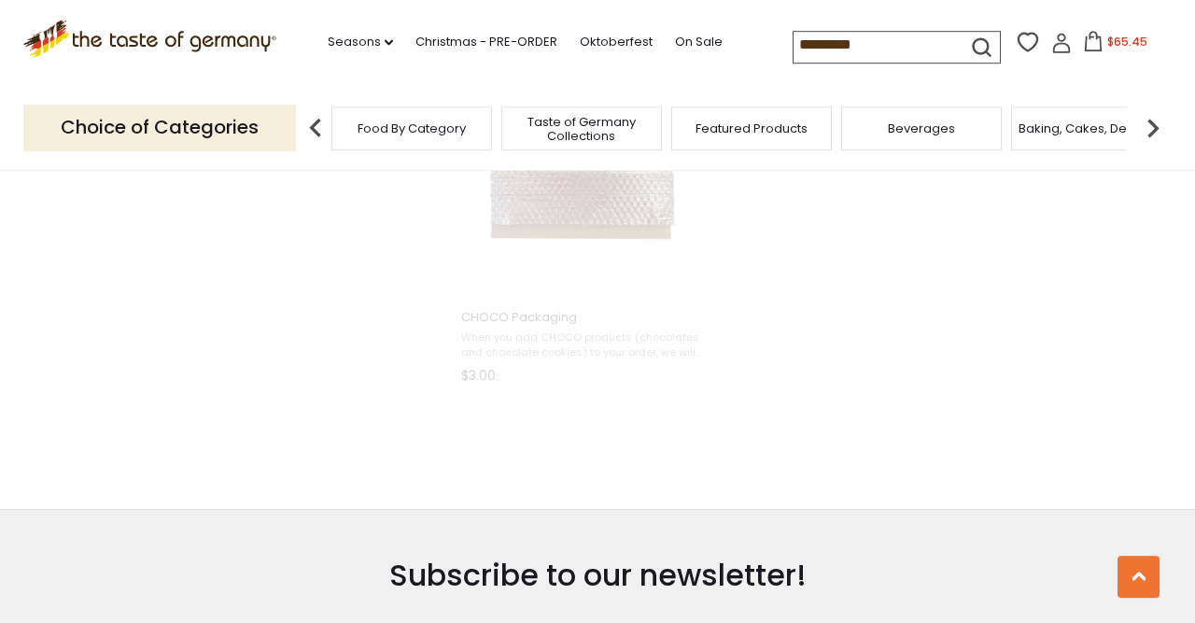
scroll to position [2461, 0]
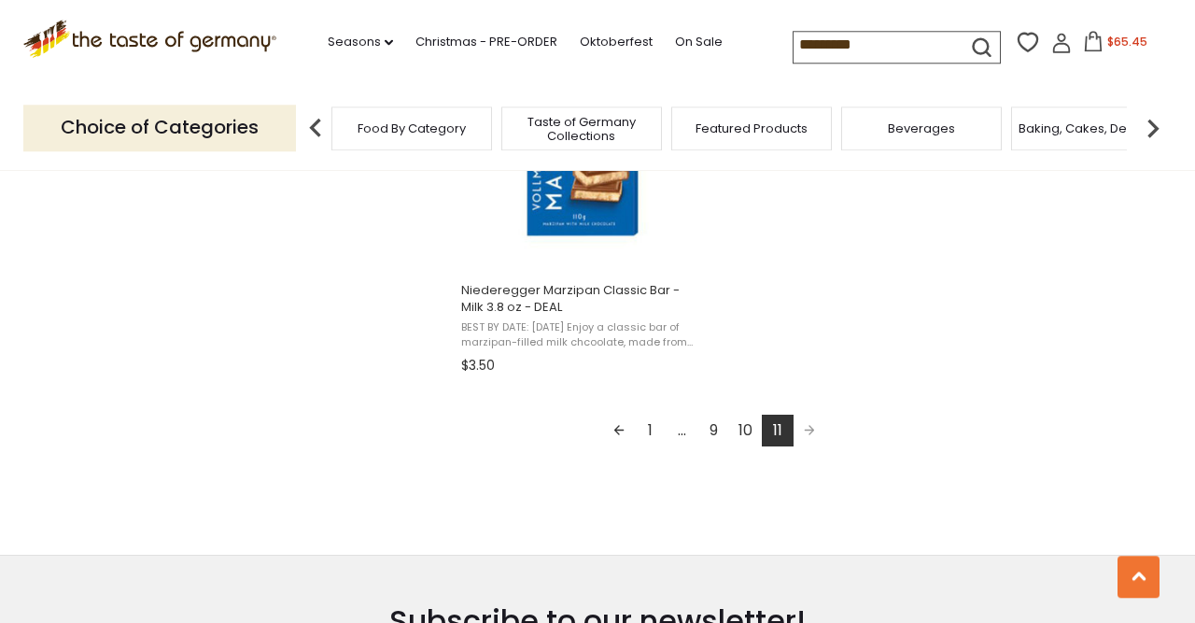
scroll to position [2155, 0]
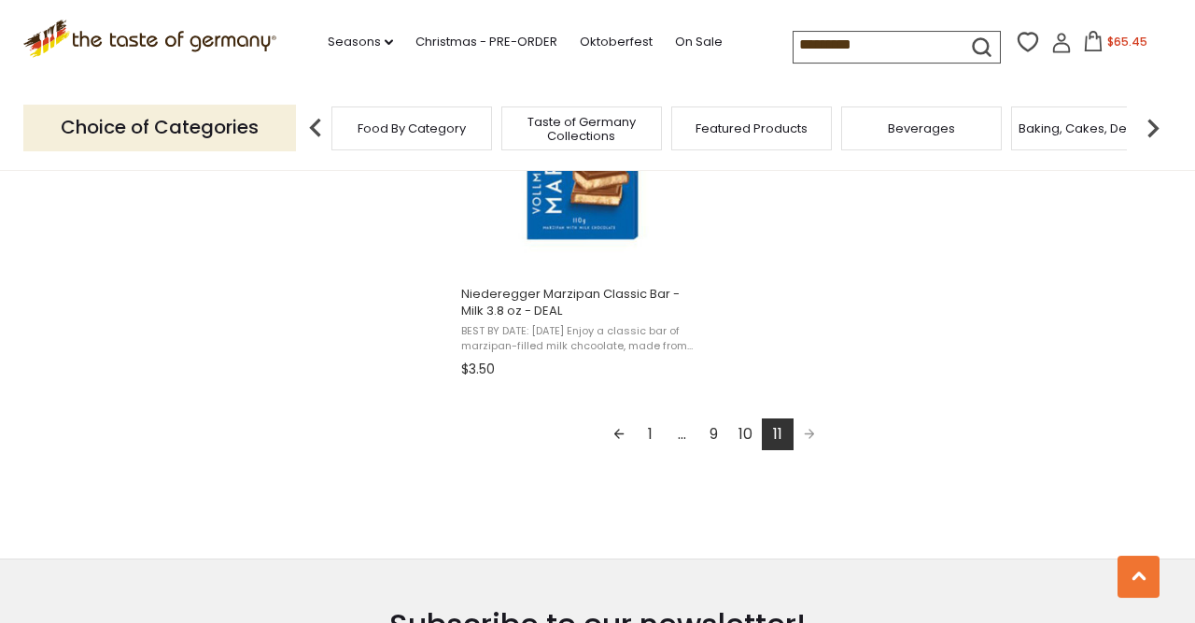
click at [1143, 123] on img at bounding box center [1152, 127] width 37 height 37
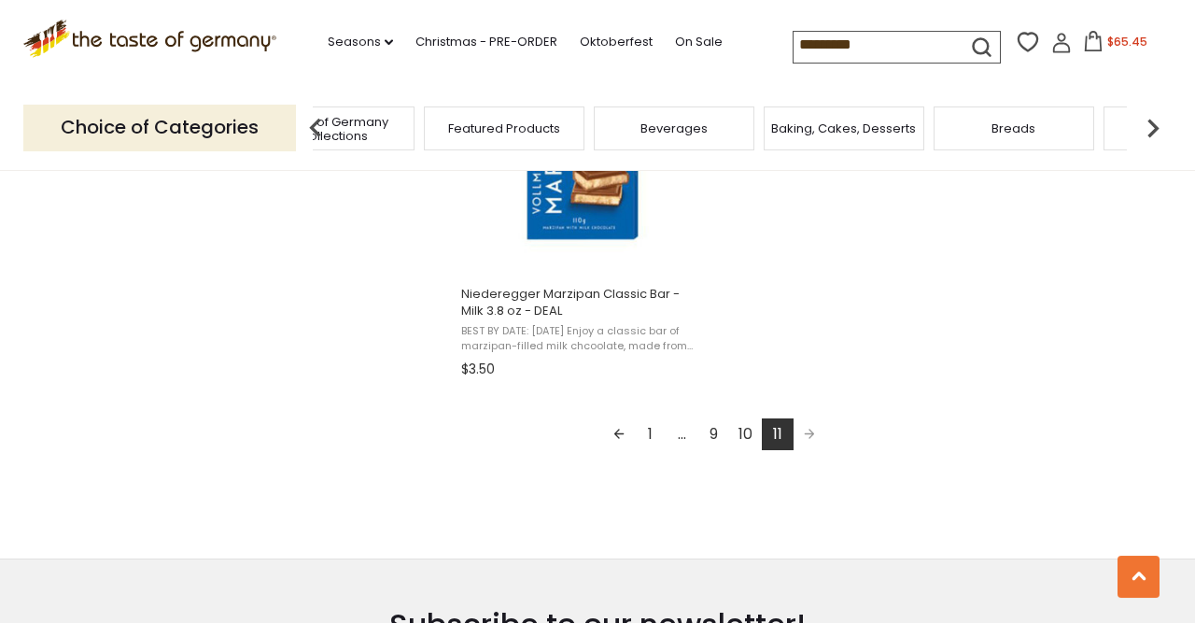
click at [982, 133] on div "Breads" at bounding box center [1014, 128] width 161 height 44
click at [1010, 121] on span "Breads" at bounding box center [1013, 128] width 44 height 14
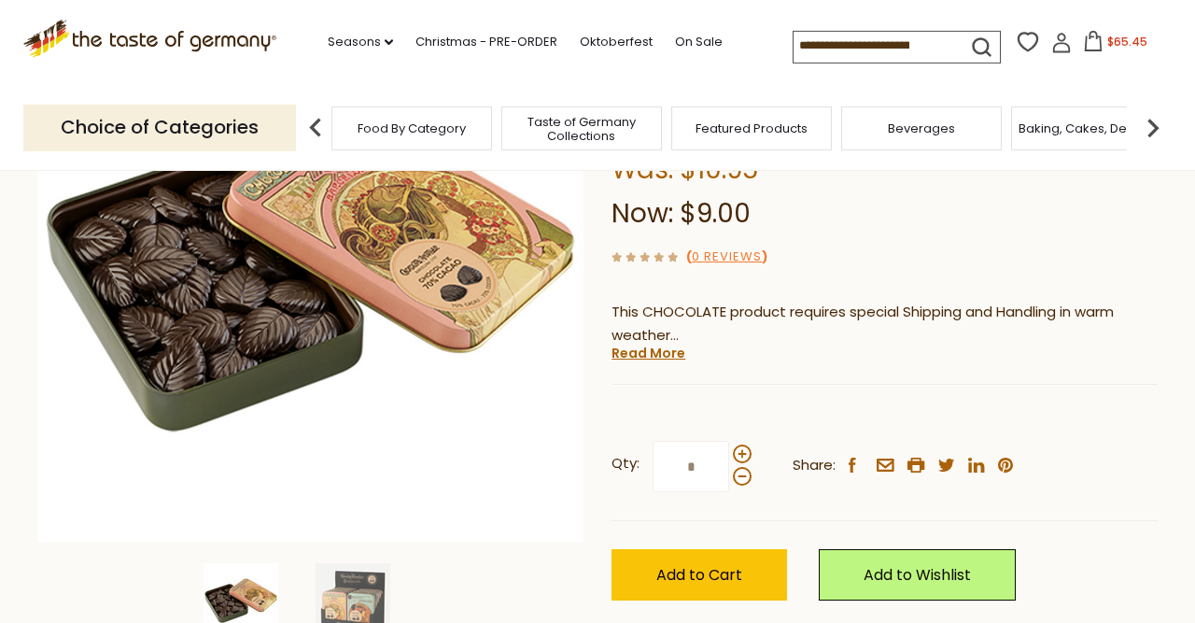
scroll to position [271, 0]
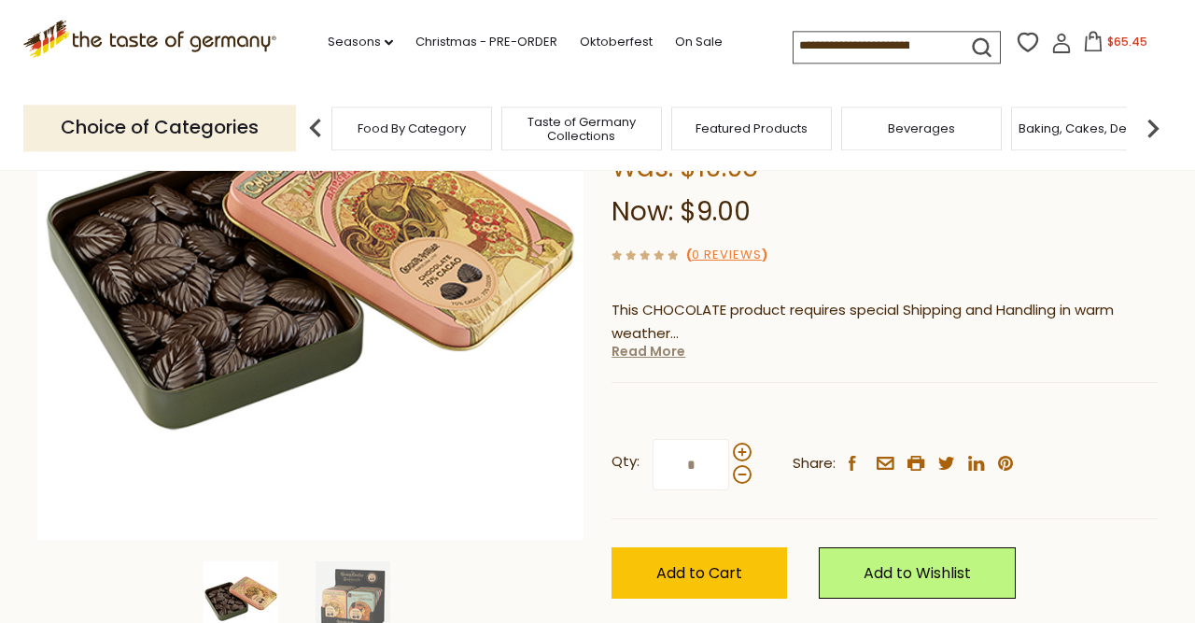
click at [658, 349] on link "Read More" at bounding box center [648, 351] width 74 height 19
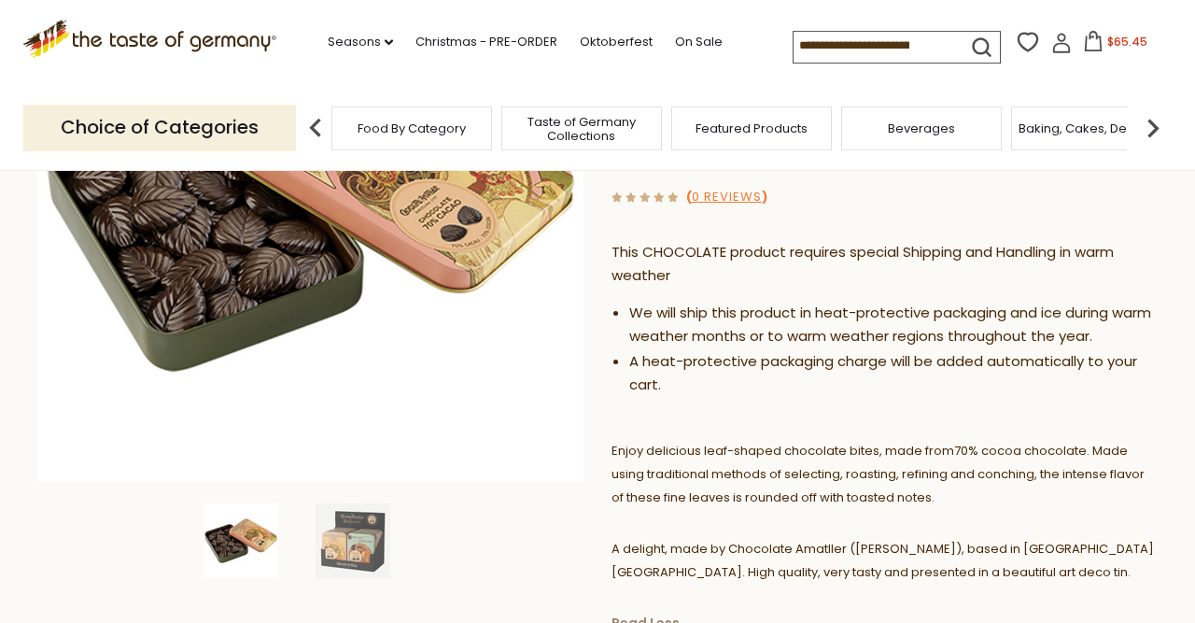
scroll to position [362, 0]
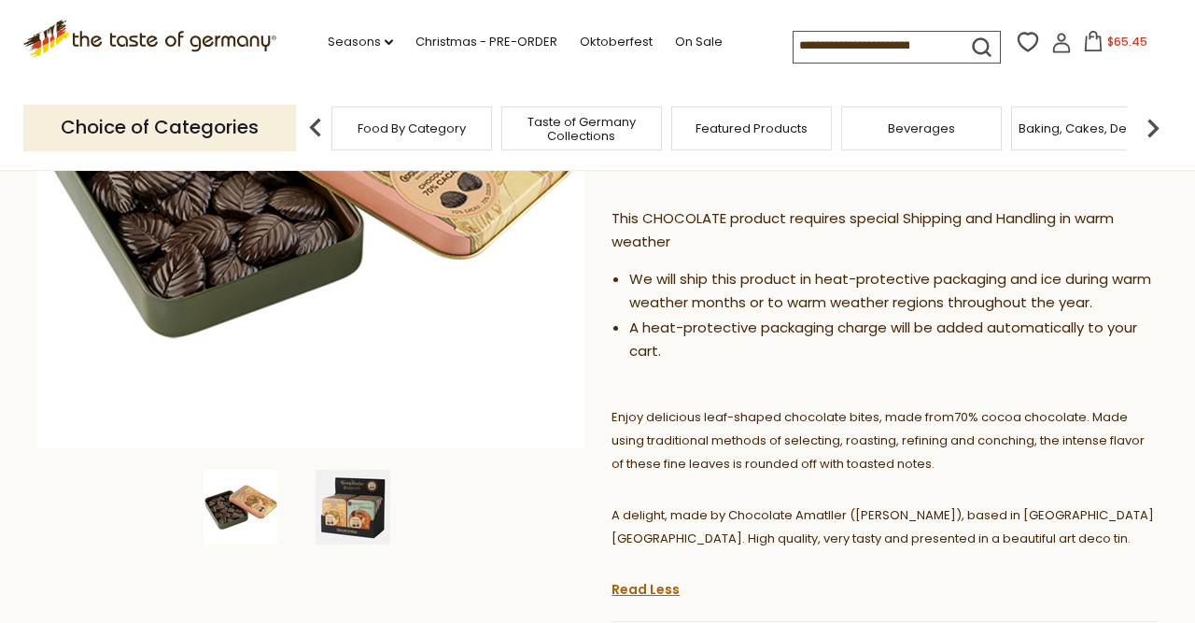
click at [376, 525] on img at bounding box center [353, 507] width 75 height 75
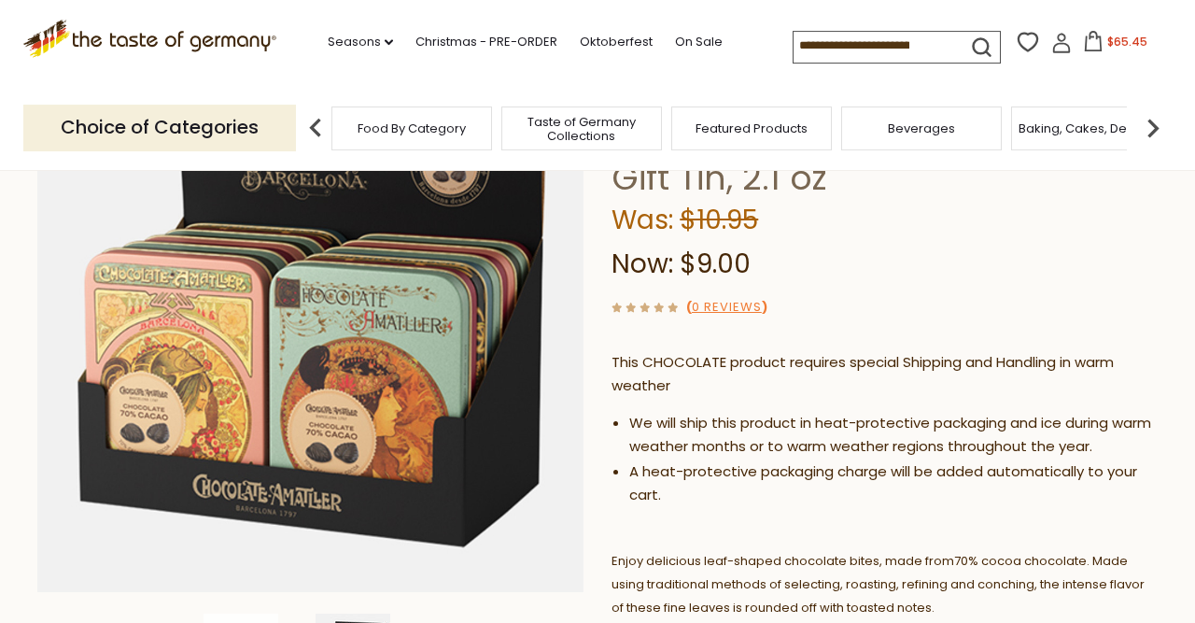
scroll to position [211, 0]
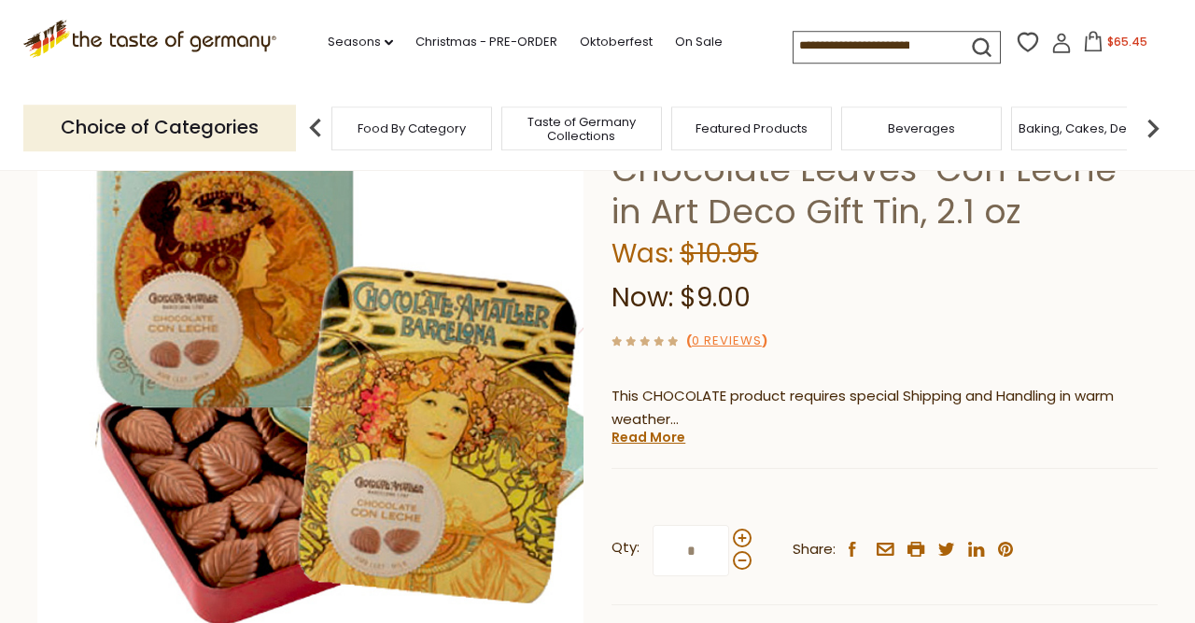
scroll to position [186, 0]
click at [658, 438] on link "Read More" at bounding box center [648, 436] width 74 height 19
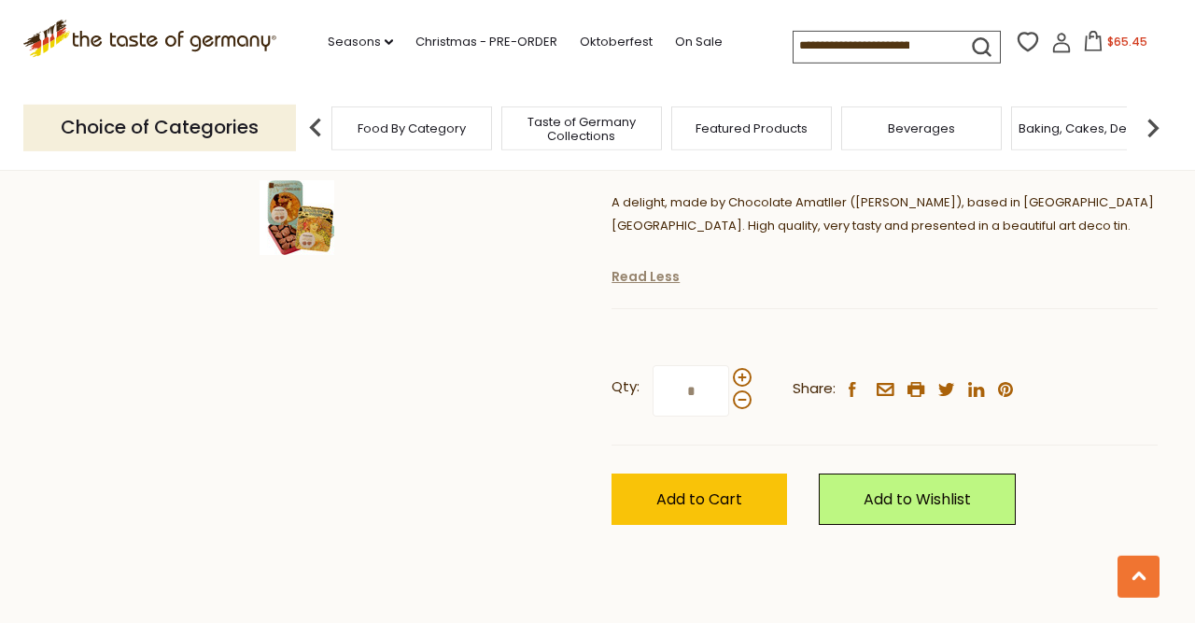
scroll to position [654, 0]
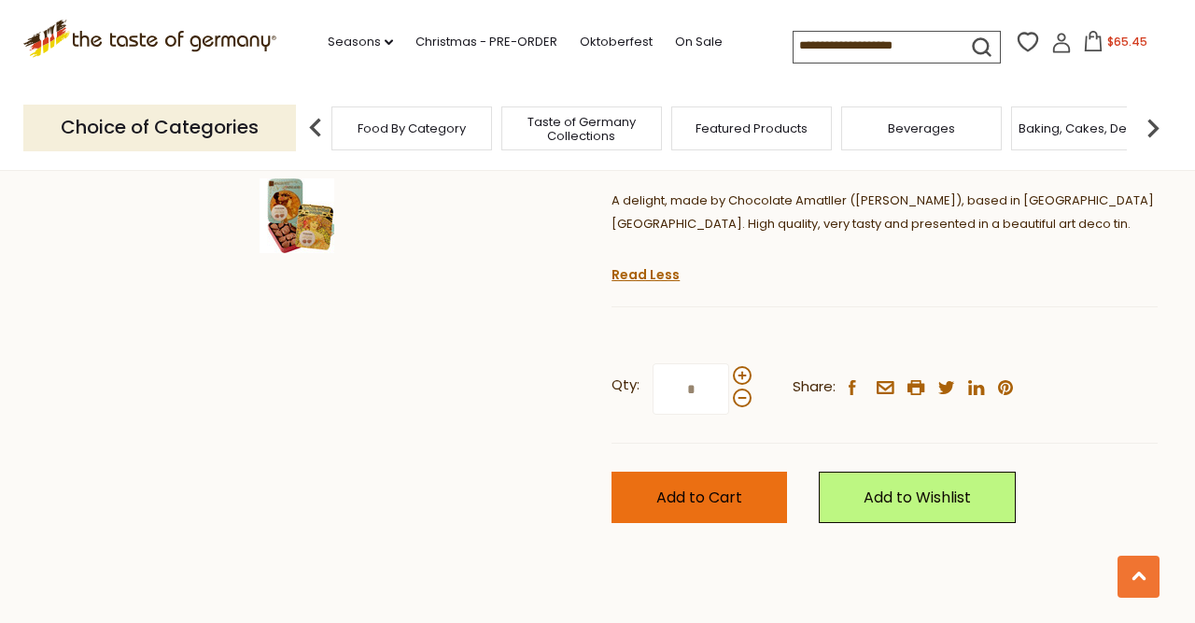
click at [708, 484] on button "Add to Cart" at bounding box center [699, 496] width 176 height 51
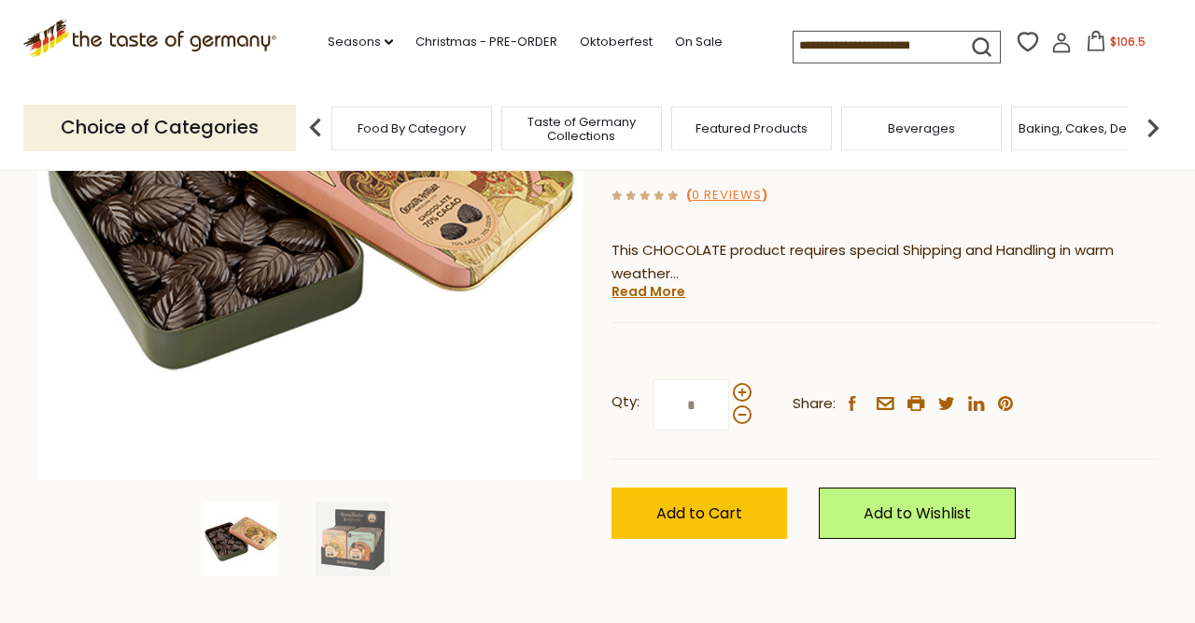
scroll to position [332, 0]
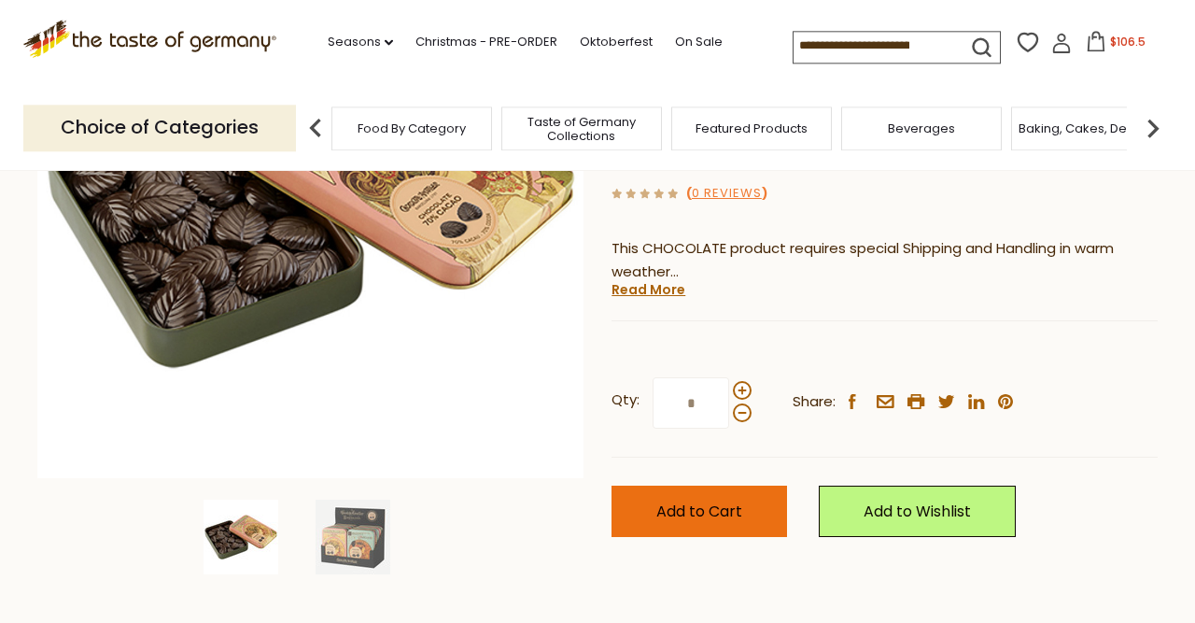
click at [694, 512] on span "Add to Cart" at bounding box center [699, 510] width 86 height 21
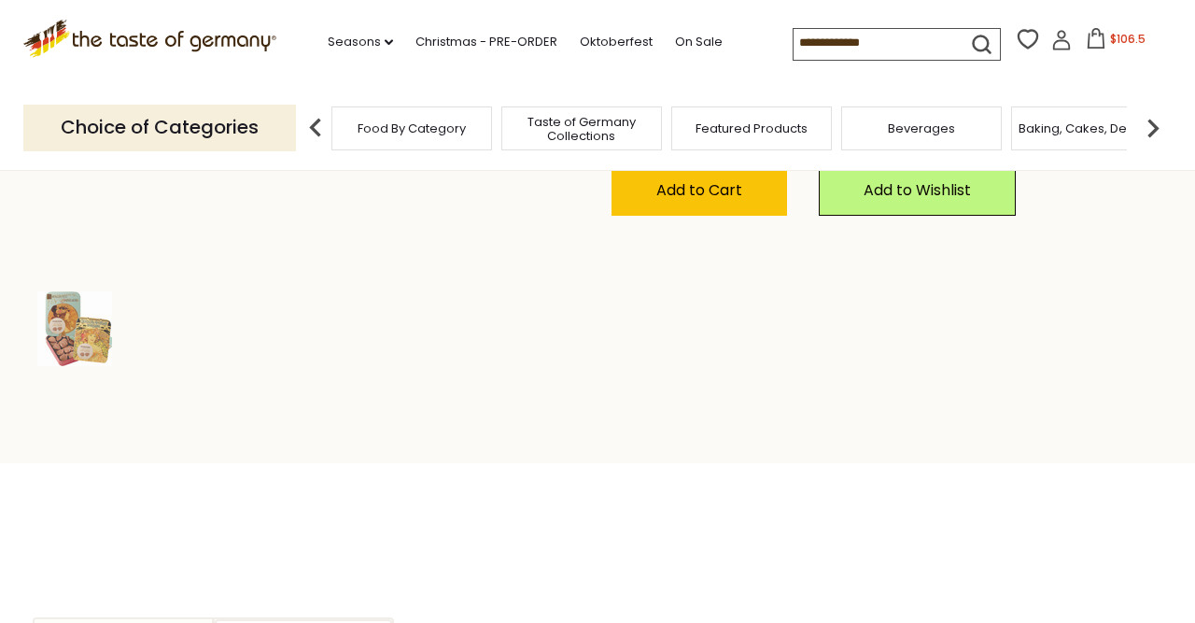
scroll to position [534, 0]
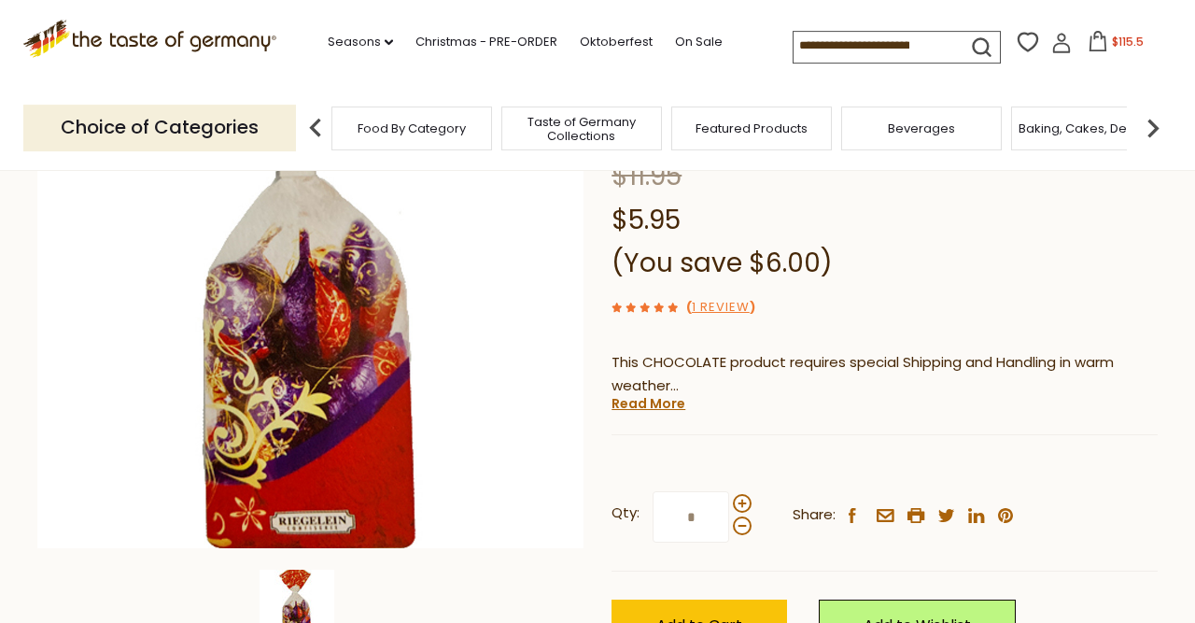
scroll to position [266, 0]
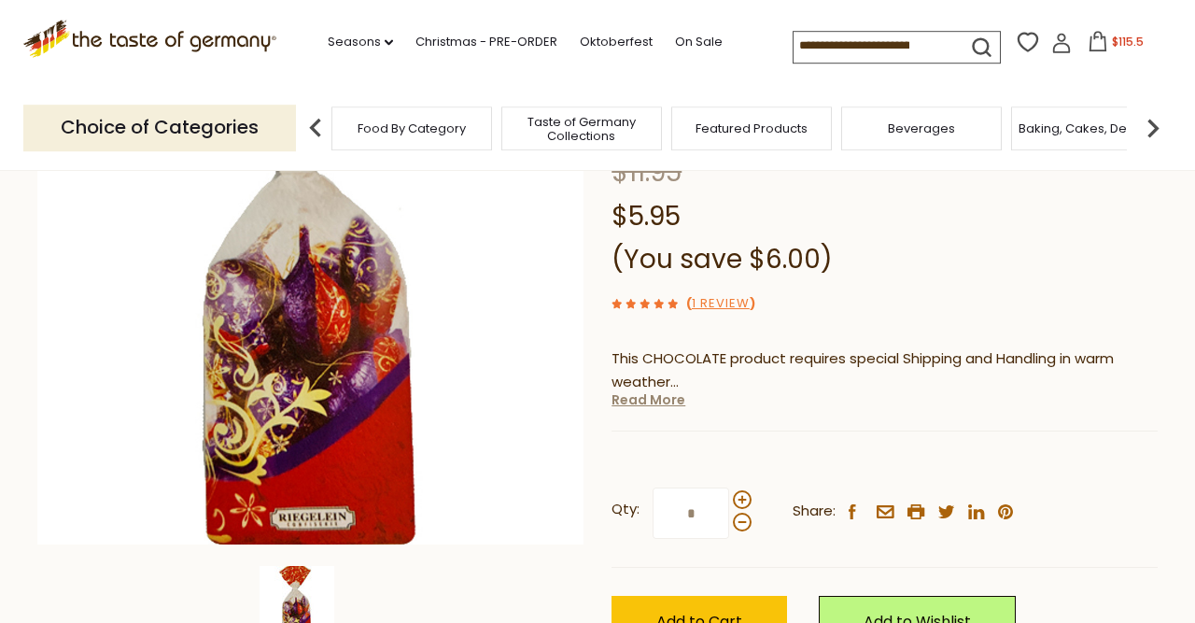
click at [651, 401] on link "Read More" at bounding box center [648, 399] width 74 height 19
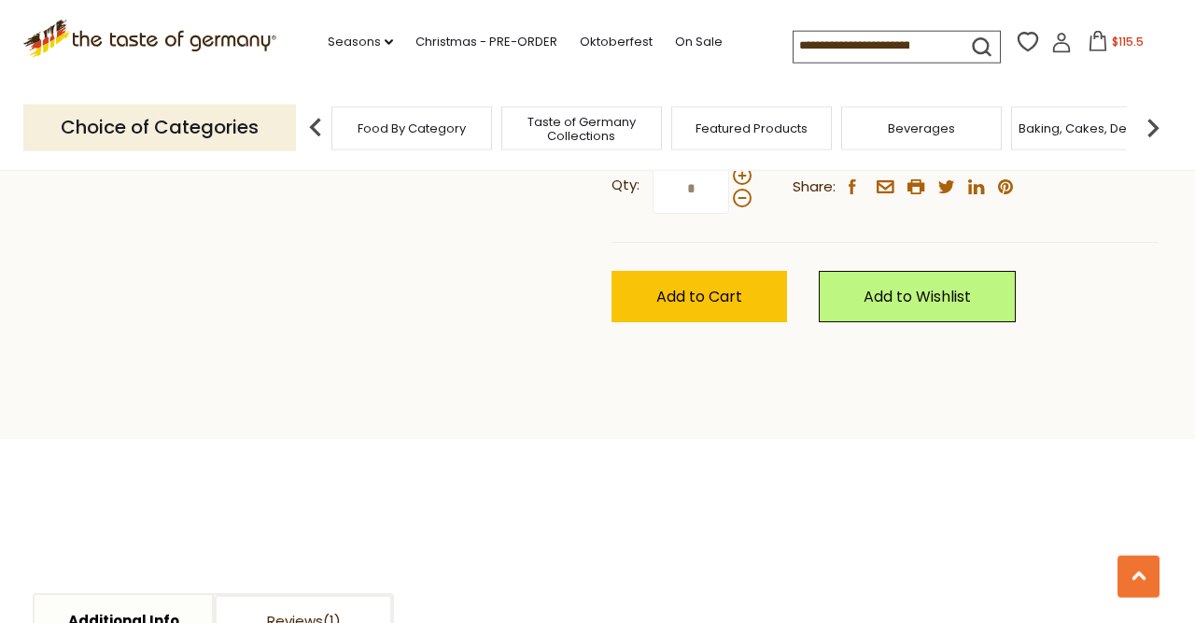
scroll to position [1206, 0]
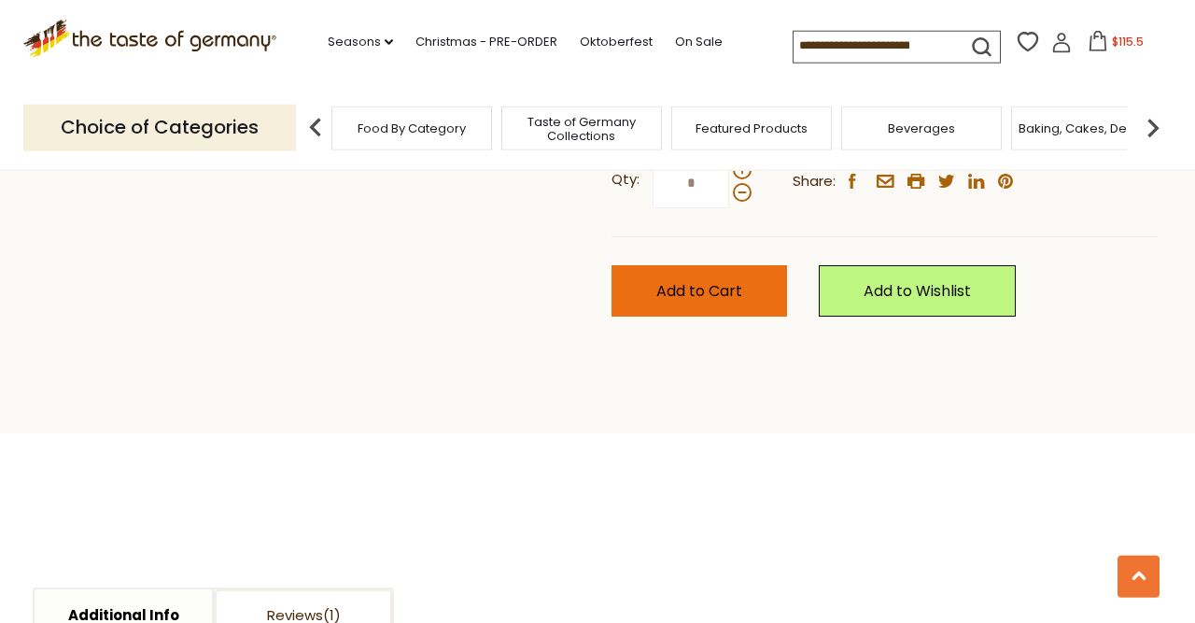
click at [664, 287] on span "Add to Cart" at bounding box center [699, 290] width 86 height 21
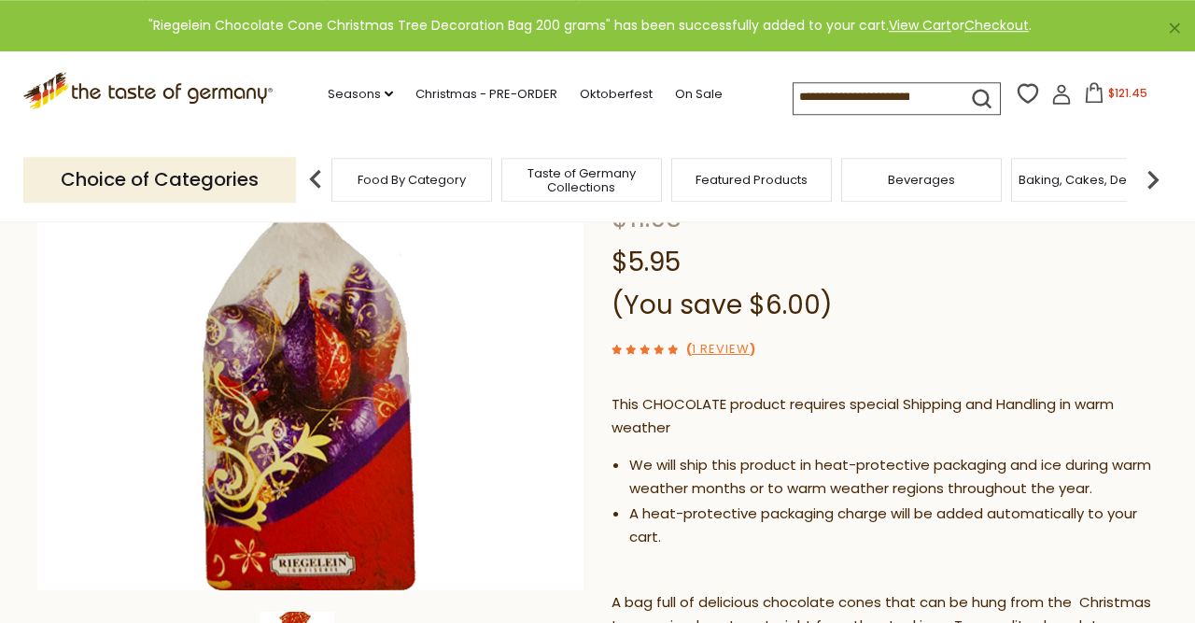
scroll to position [211, 0]
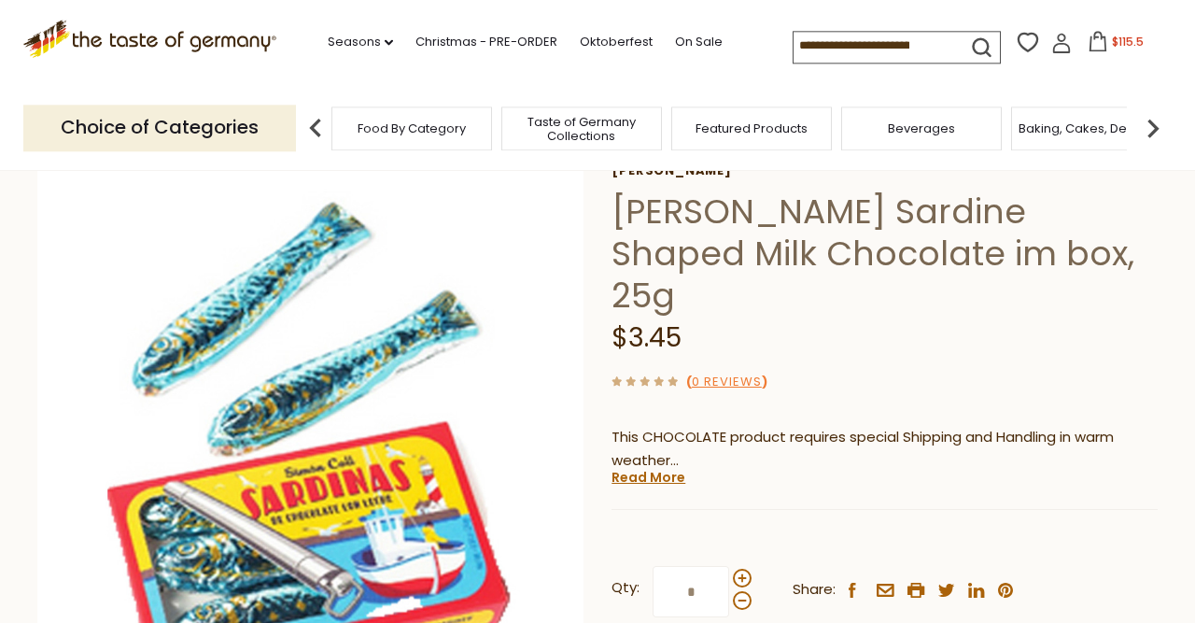
scroll to position [102, 0]
click at [666, 467] on link "Read More" at bounding box center [648, 476] width 74 height 19
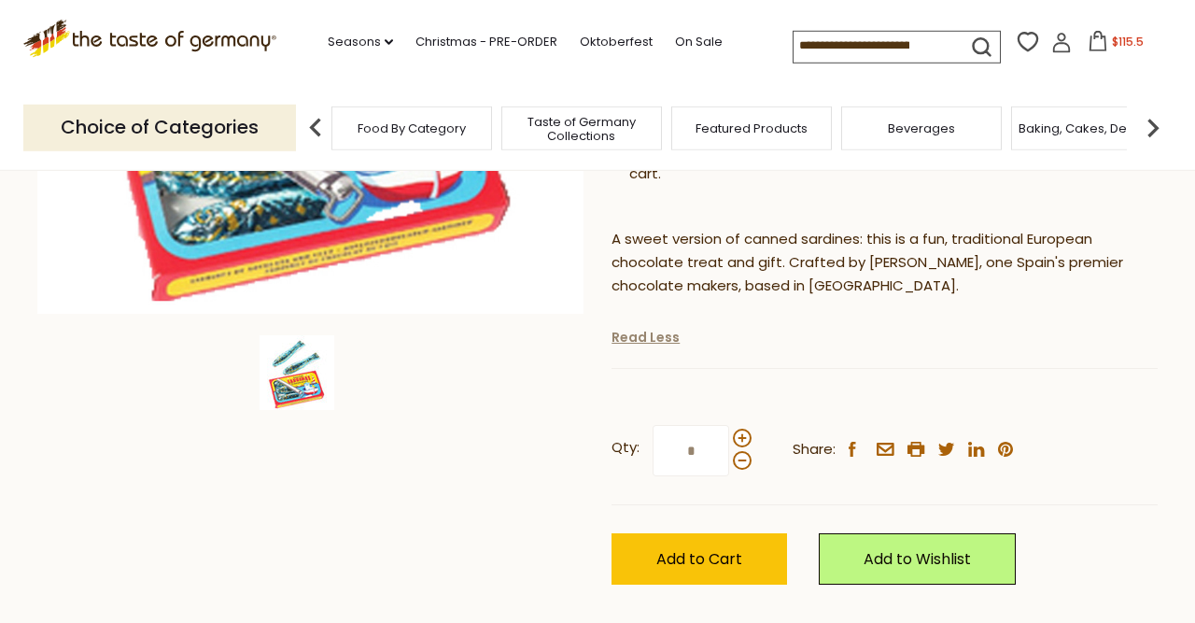
scroll to position [499, 0]
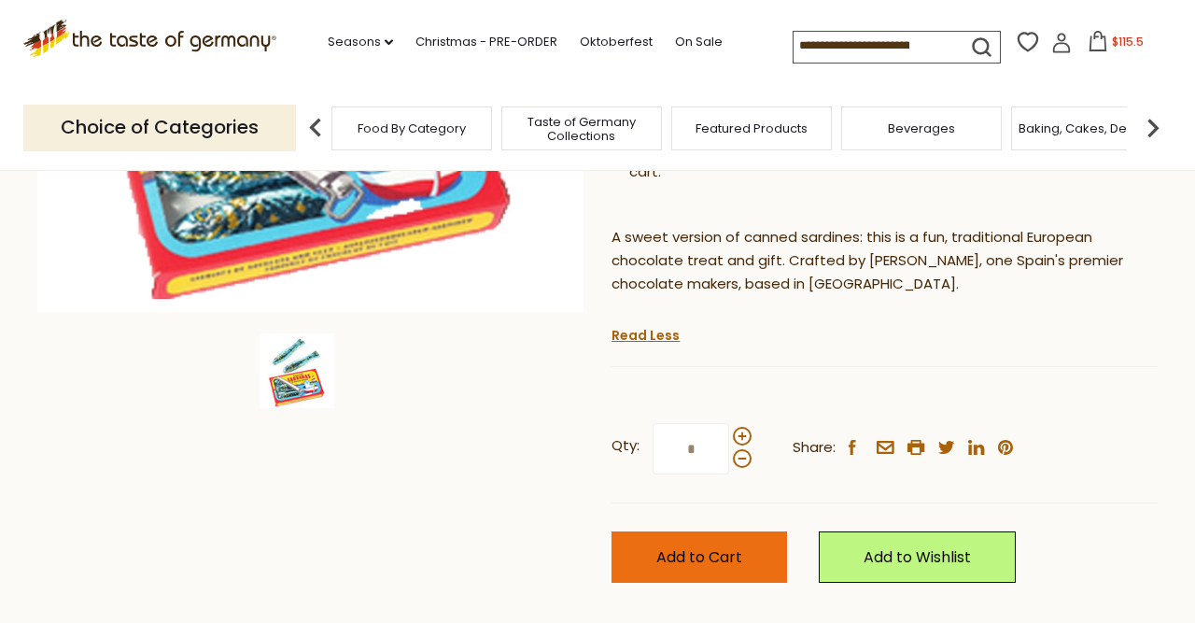
click at [671, 546] on span "Add to Cart" at bounding box center [699, 556] width 86 height 21
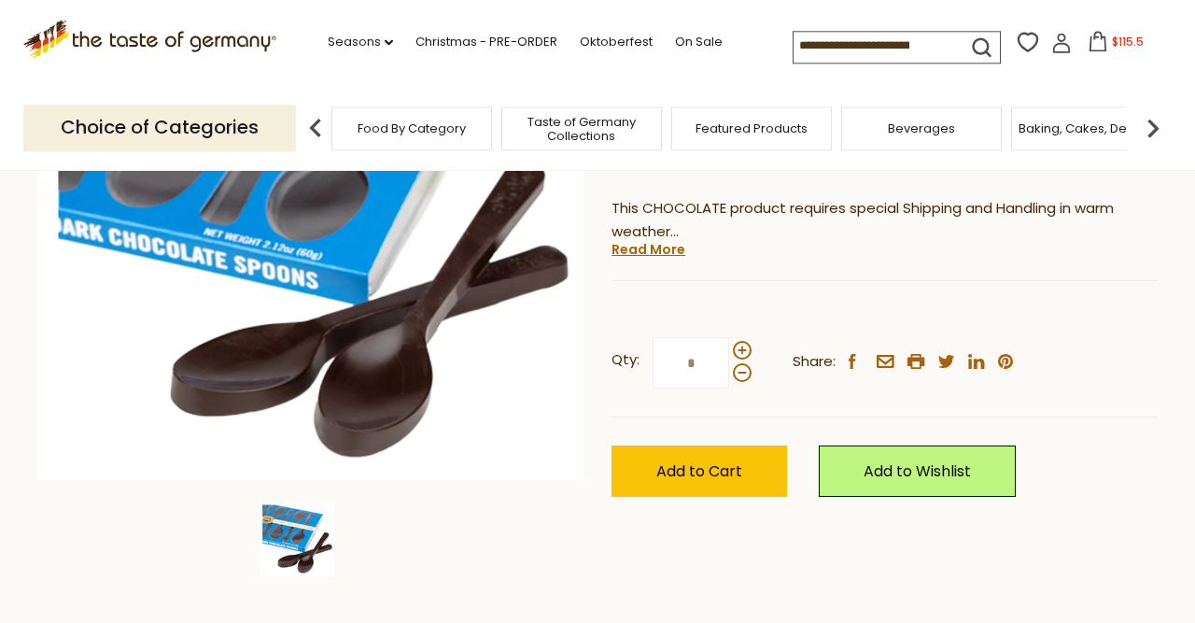
scroll to position [342, 0]
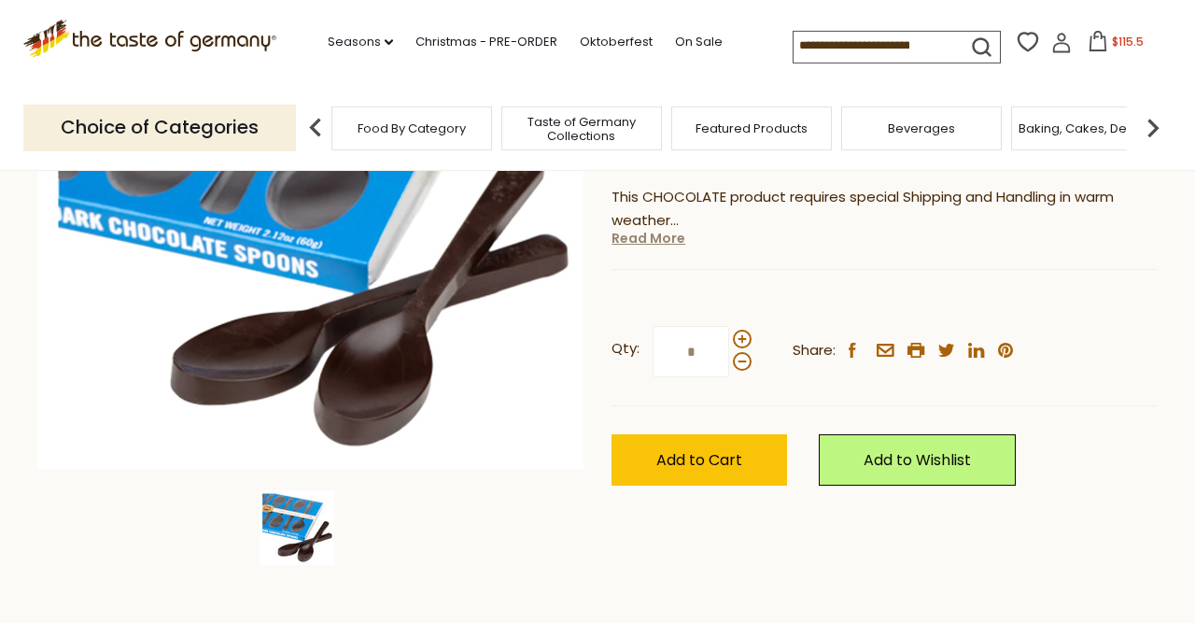
click at [651, 237] on link "Read More" at bounding box center [648, 238] width 74 height 19
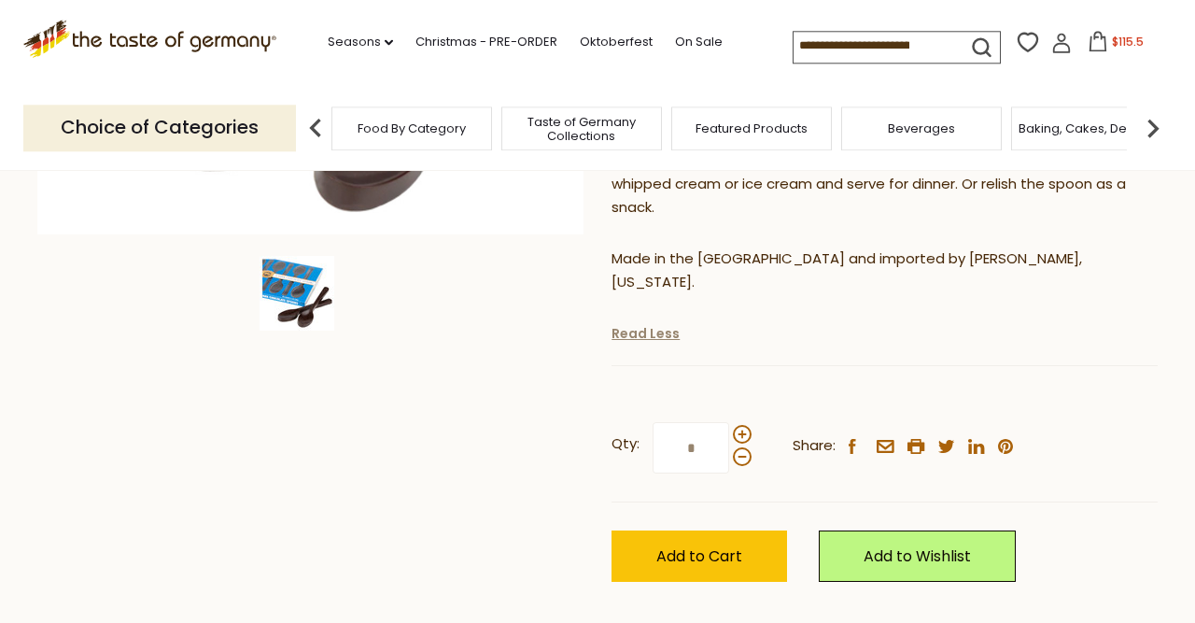
scroll to position [581, 0]
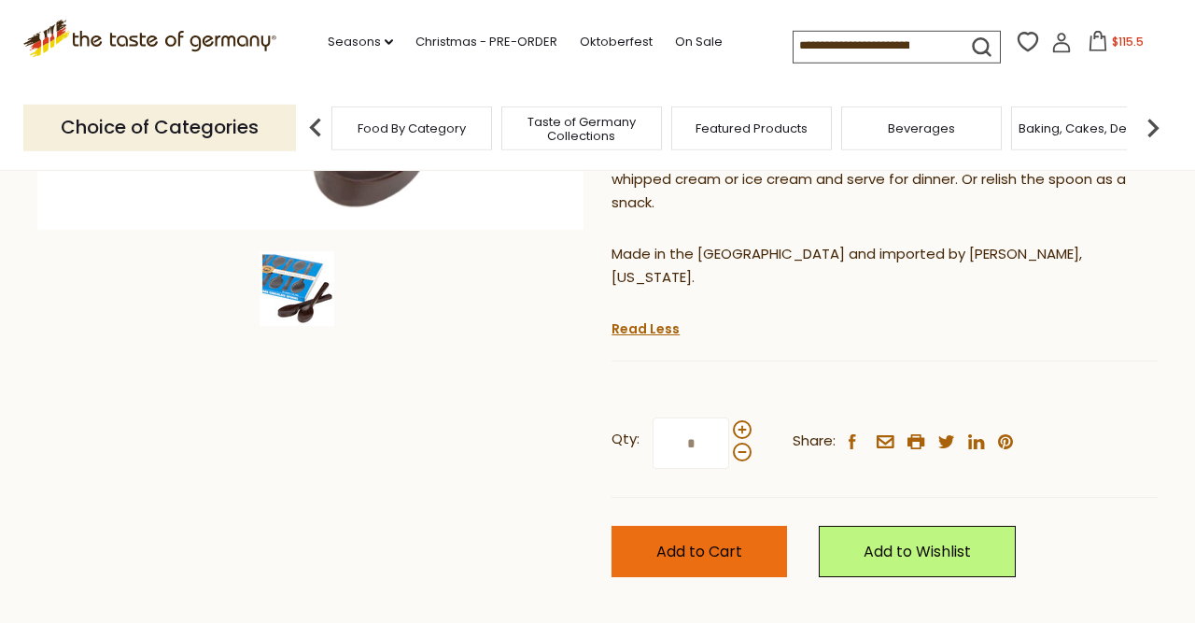
click at [670, 541] on span "Add to Cart" at bounding box center [699, 551] width 86 height 21
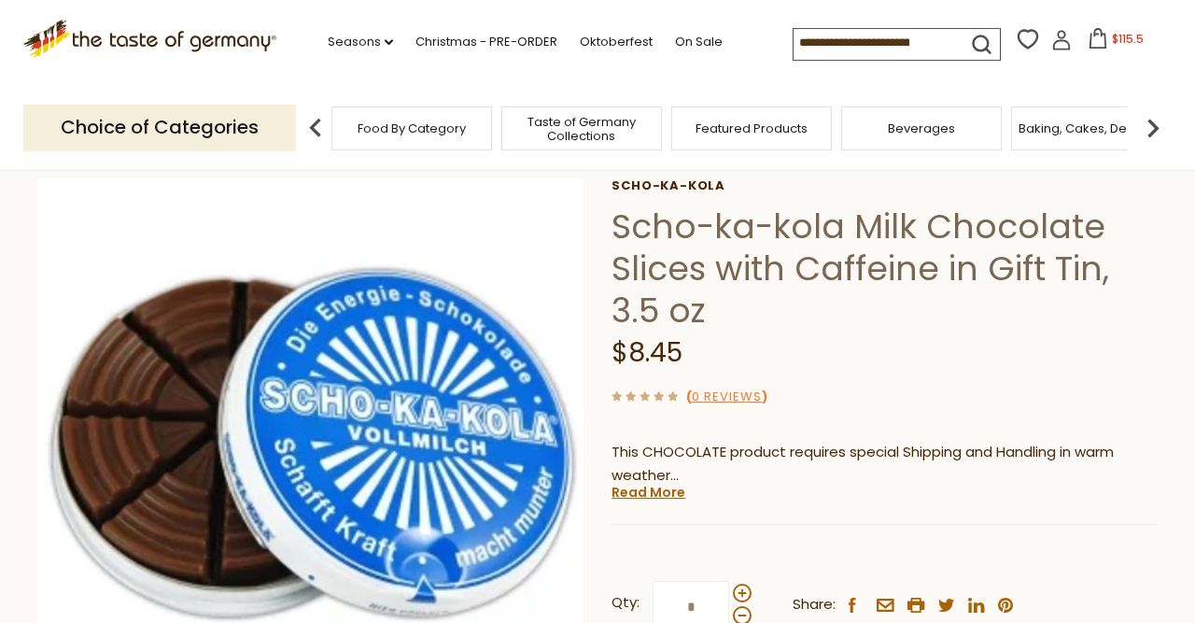
scroll to position [87, 0]
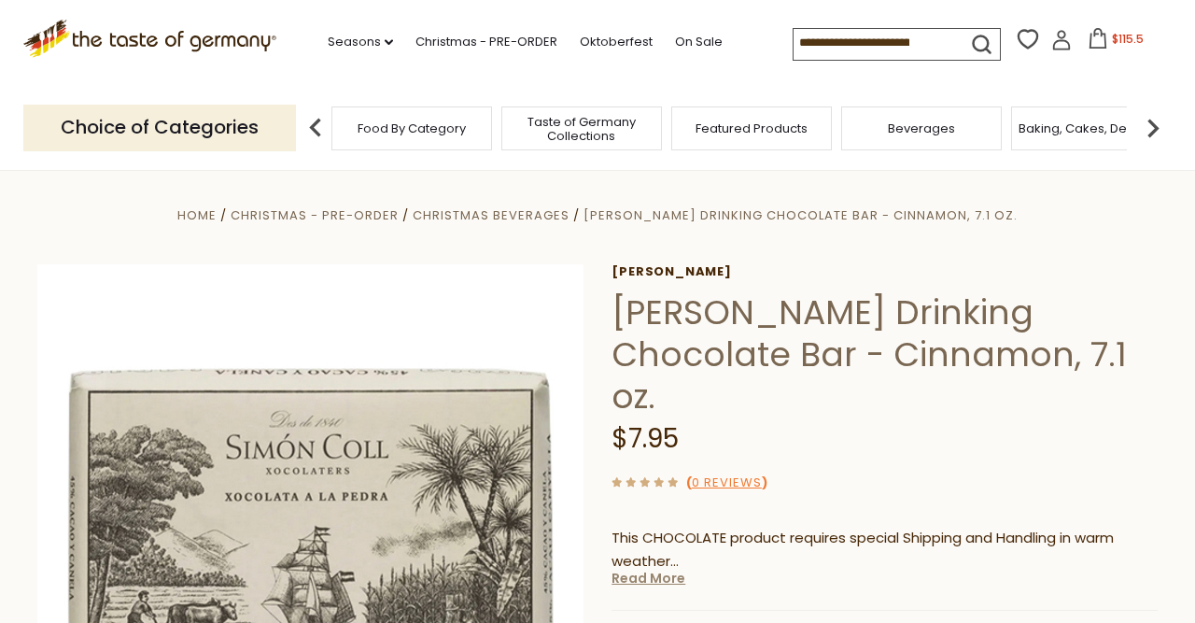
click at [677, 569] on link "Read More" at bounding box center [648, 578] width 74 height 19
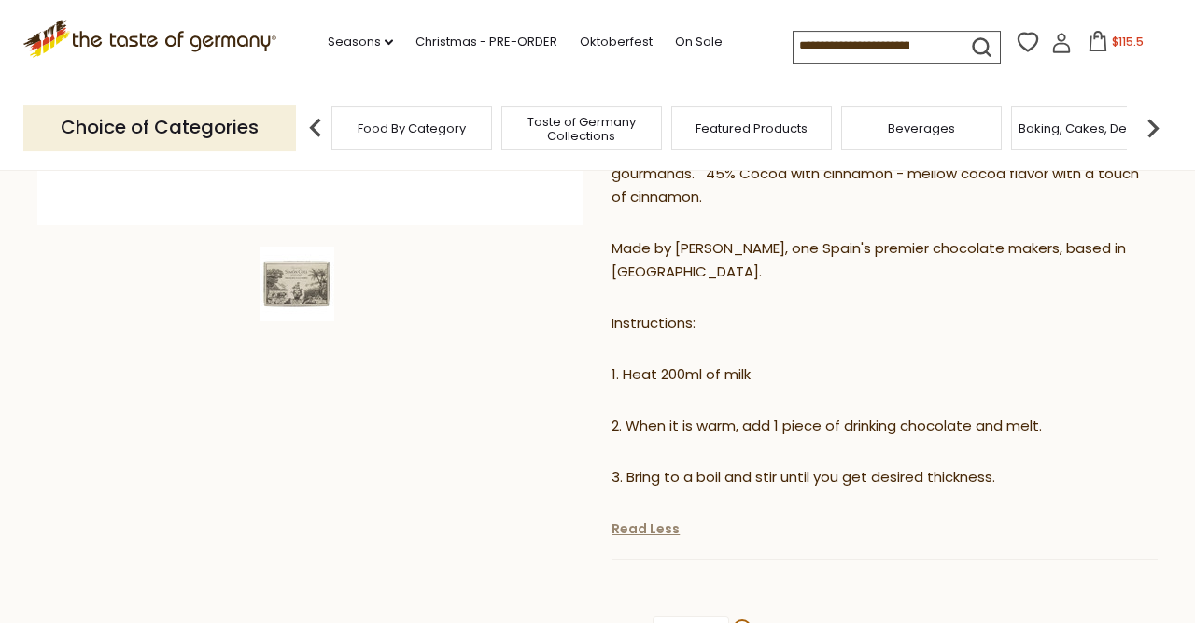
scroll to position [592, 0]
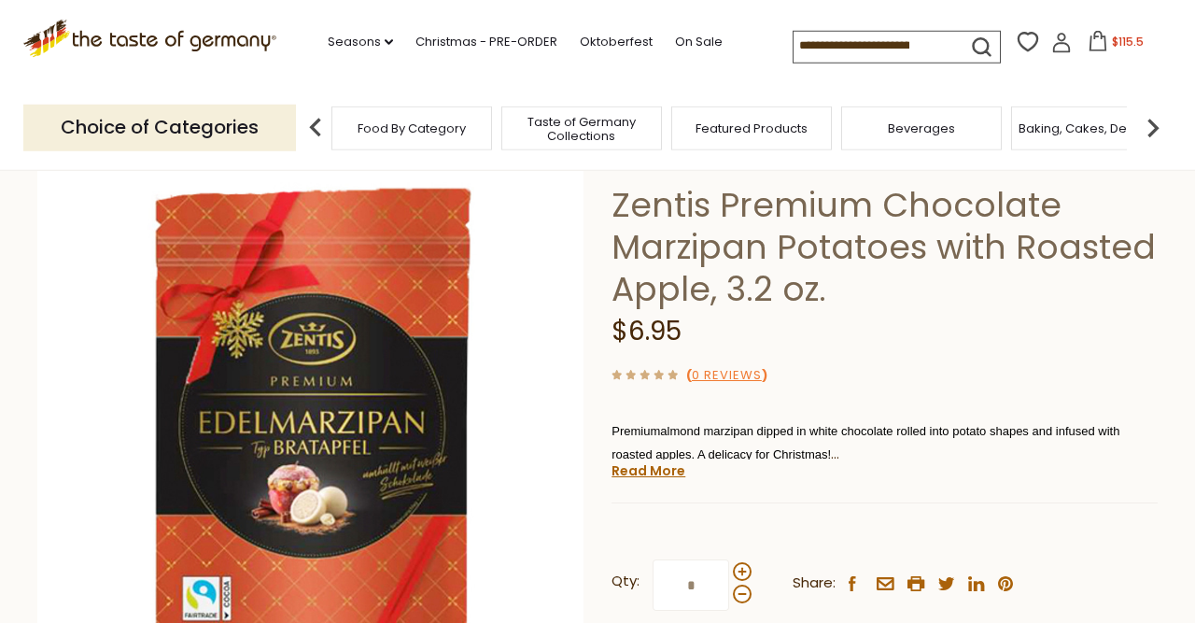
scroll to position [114, 0]
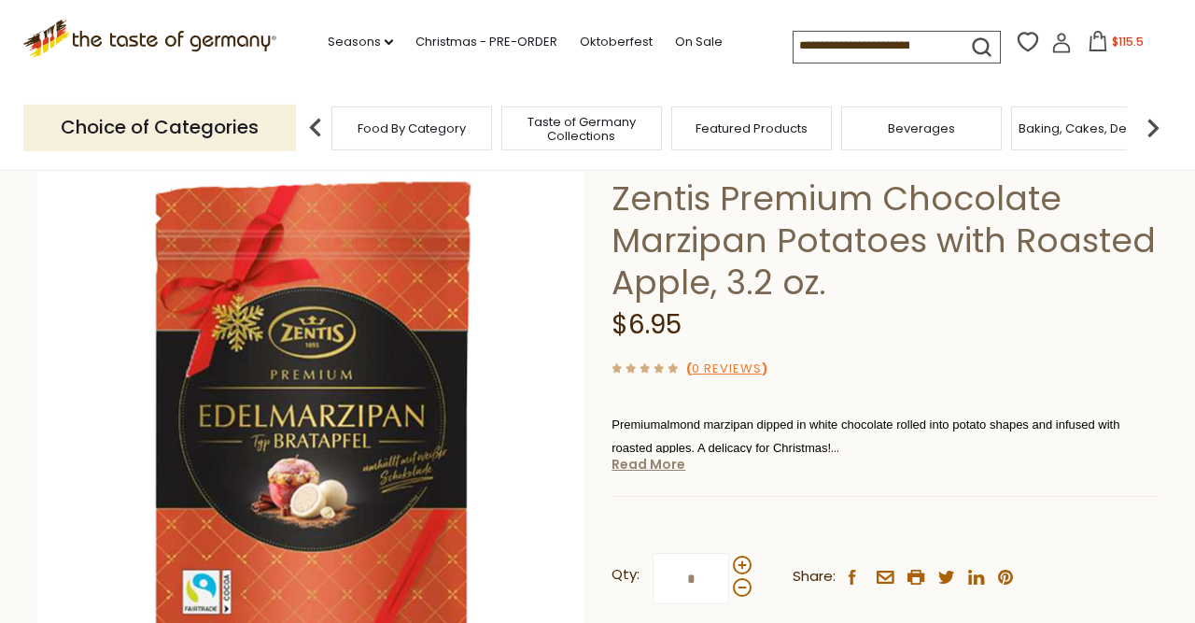
click at [656, 458] on link "Read More" at bounding box center [648, 464] width 74 height 19
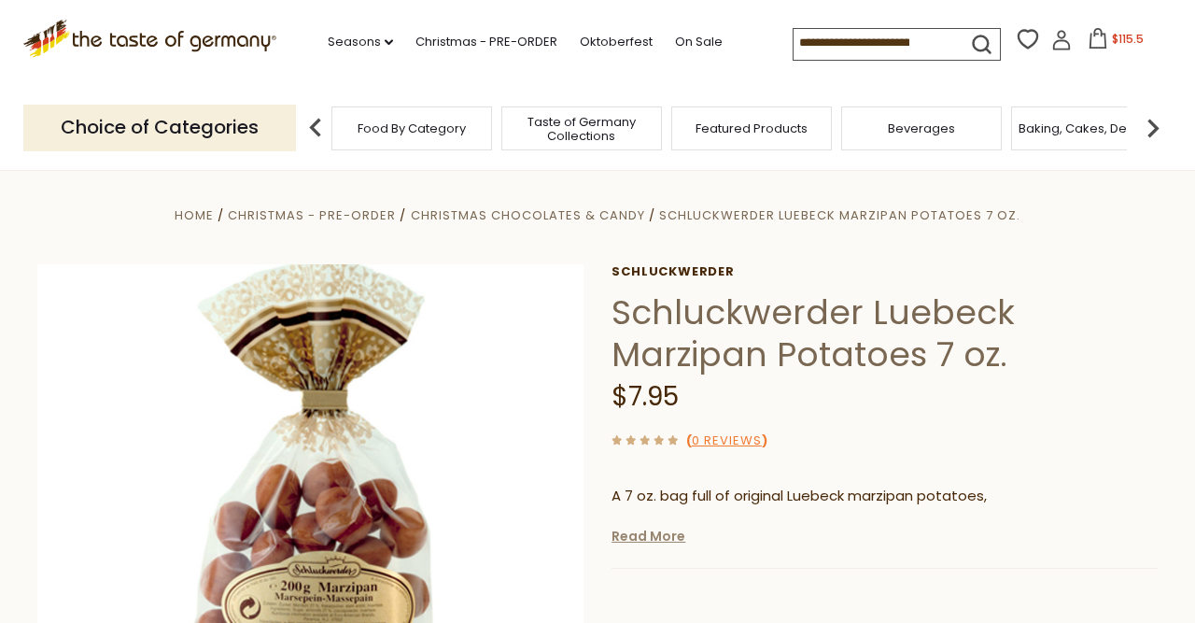
click at [653, 537] on link "Read More" at bounding box center [648, 536] width 74 height 19
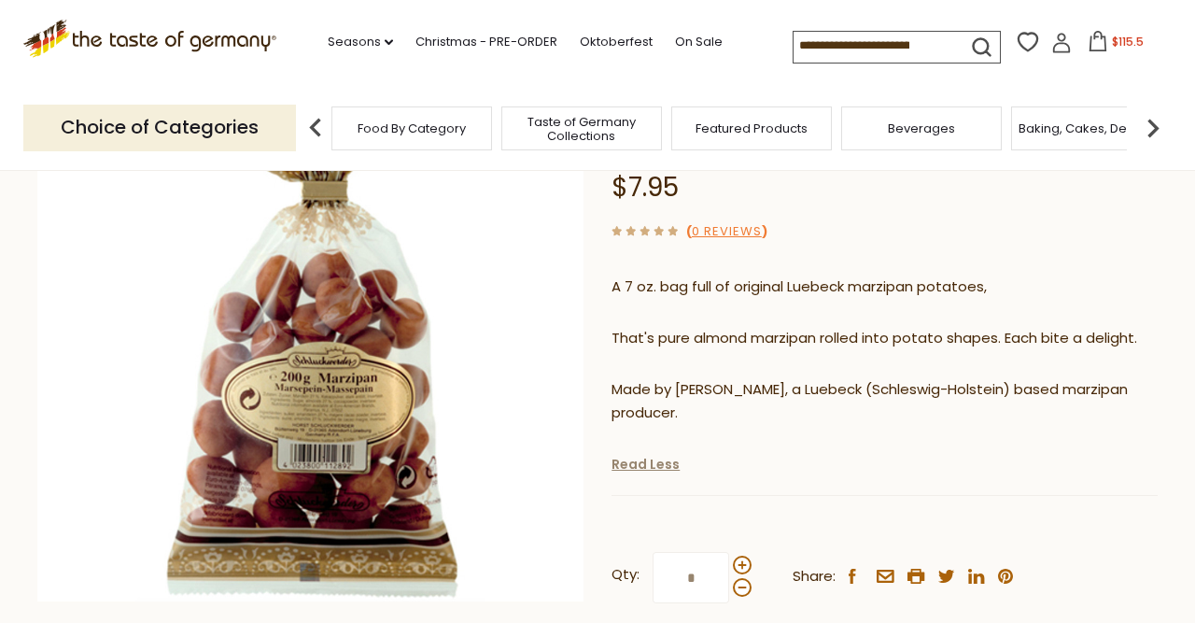
scroll to position [210, 0]
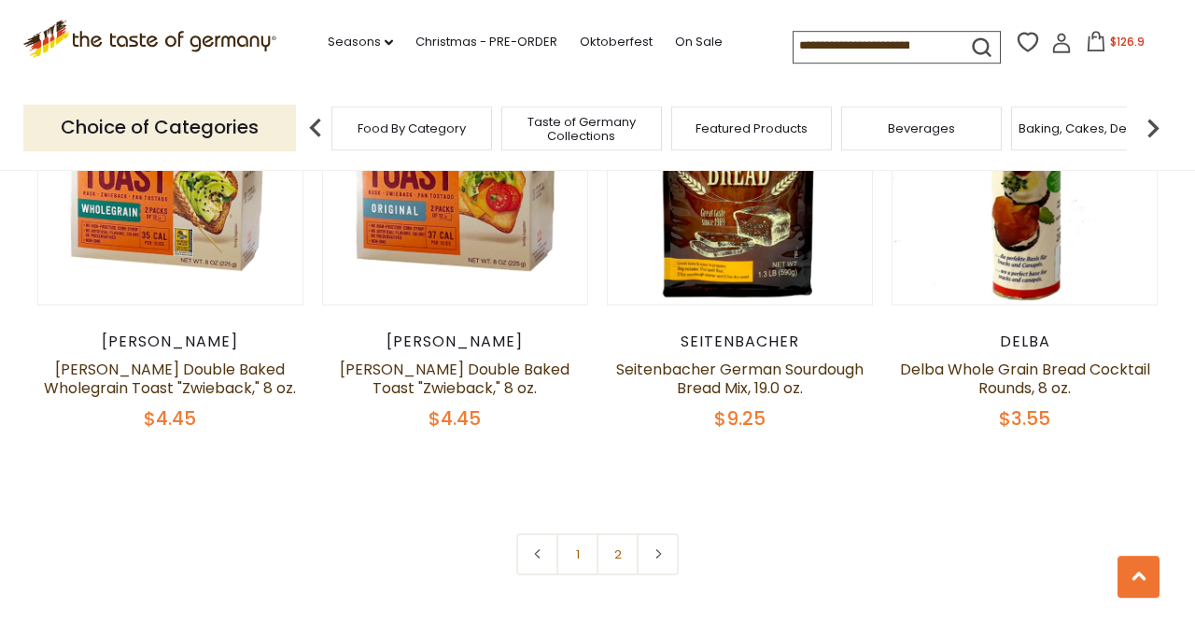
scroll to position [4246, 0]
click at [613, 541] on link "2" at bounding box center [618, 554] width 42 height 42
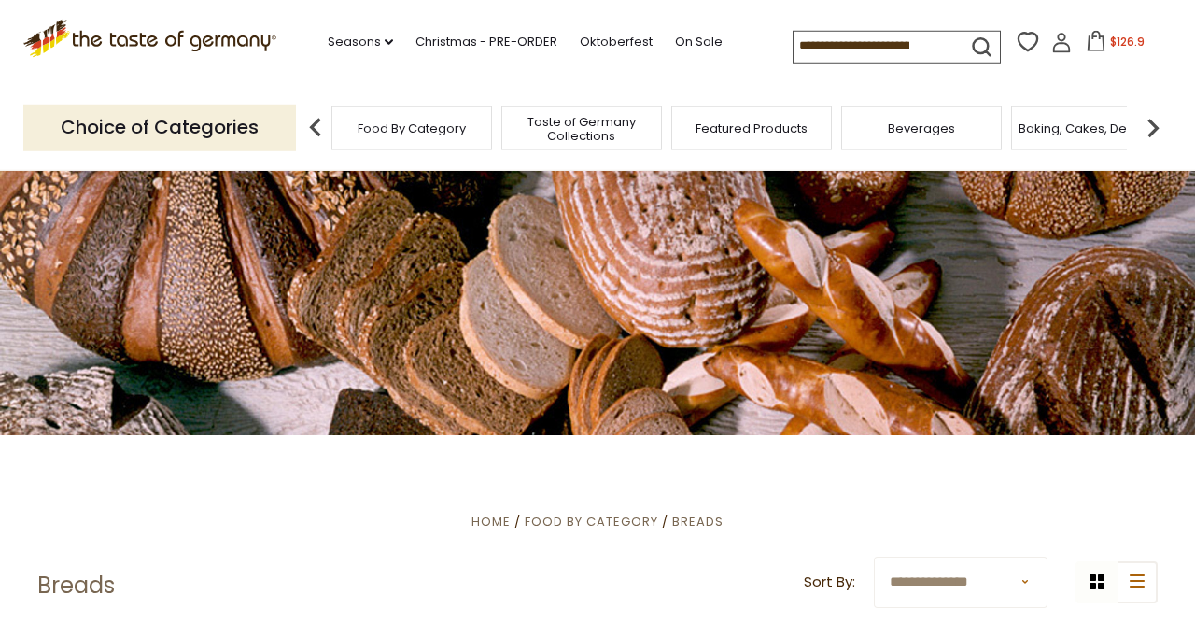
scroll to position [0, 0]
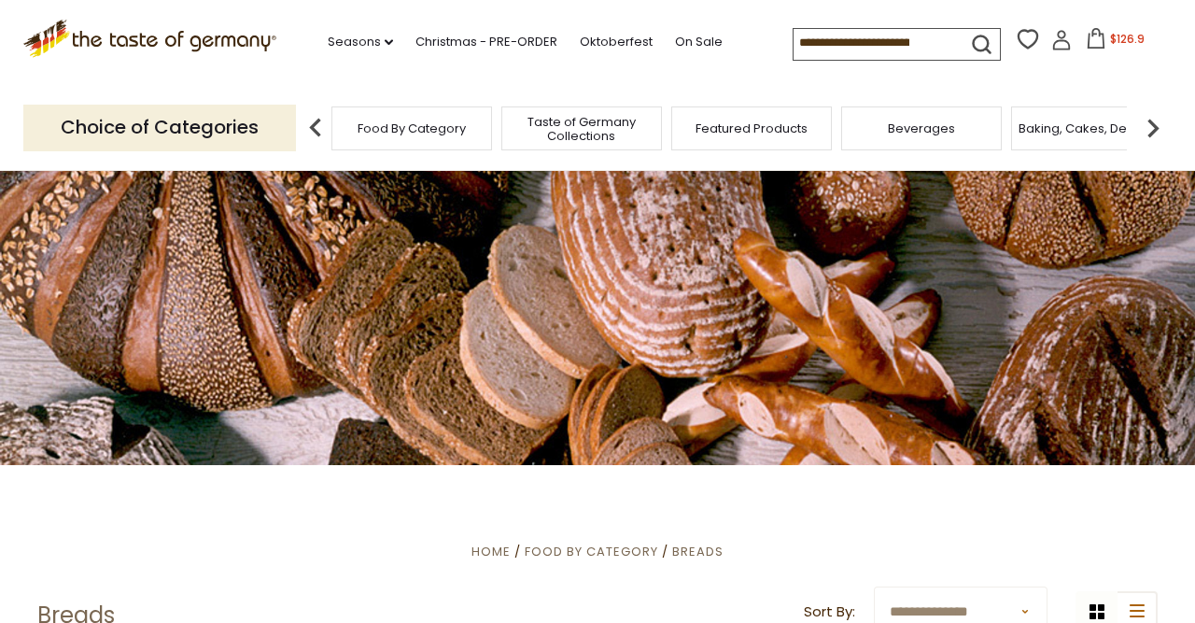
click at [1156, 116] on img at bounding box center [1152, 127] width 37 height 37
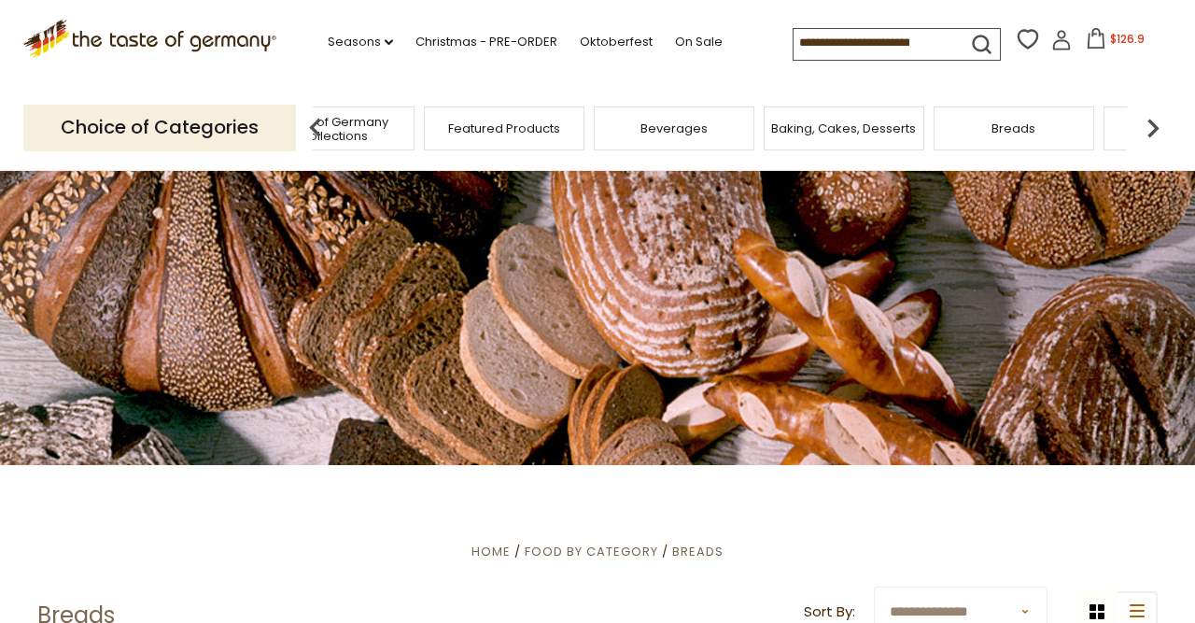
click at [1156, 116] on img at bounding box center [1152, 127] width 37 height 37
click at [691, 128] on span "Candy" at bounding box center [688, 128] width 40 height 14
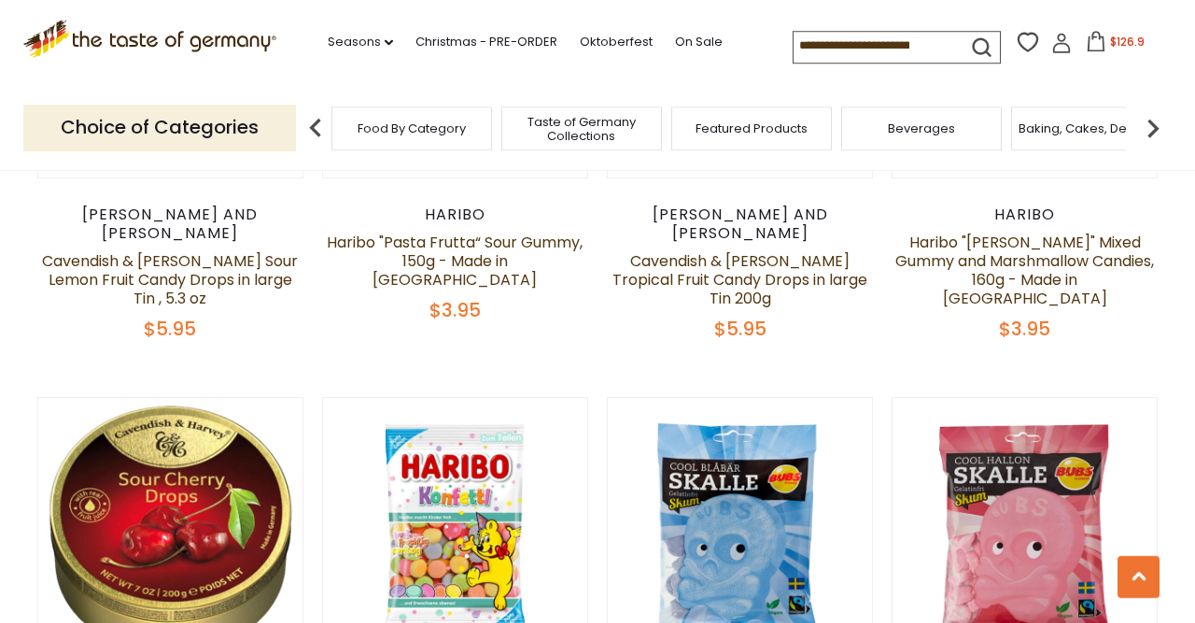
scroll to position [3072, 0]
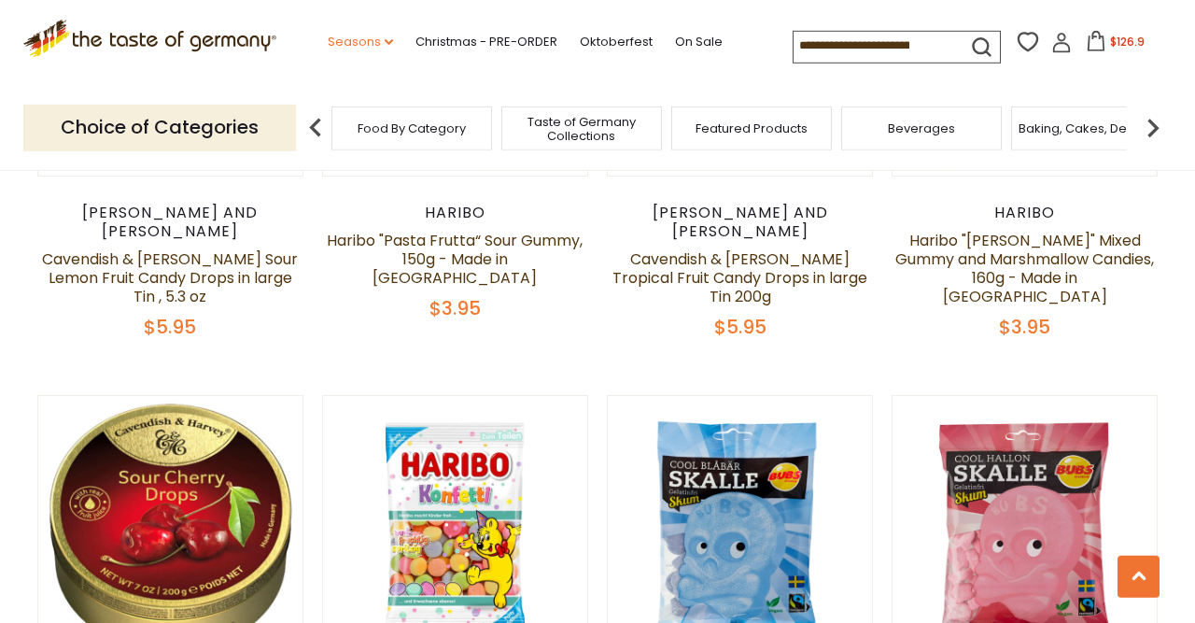
click at [329, 41] on link "Seasons dropdown_arrow" at bounding box center [360, 42] width 65 height 21
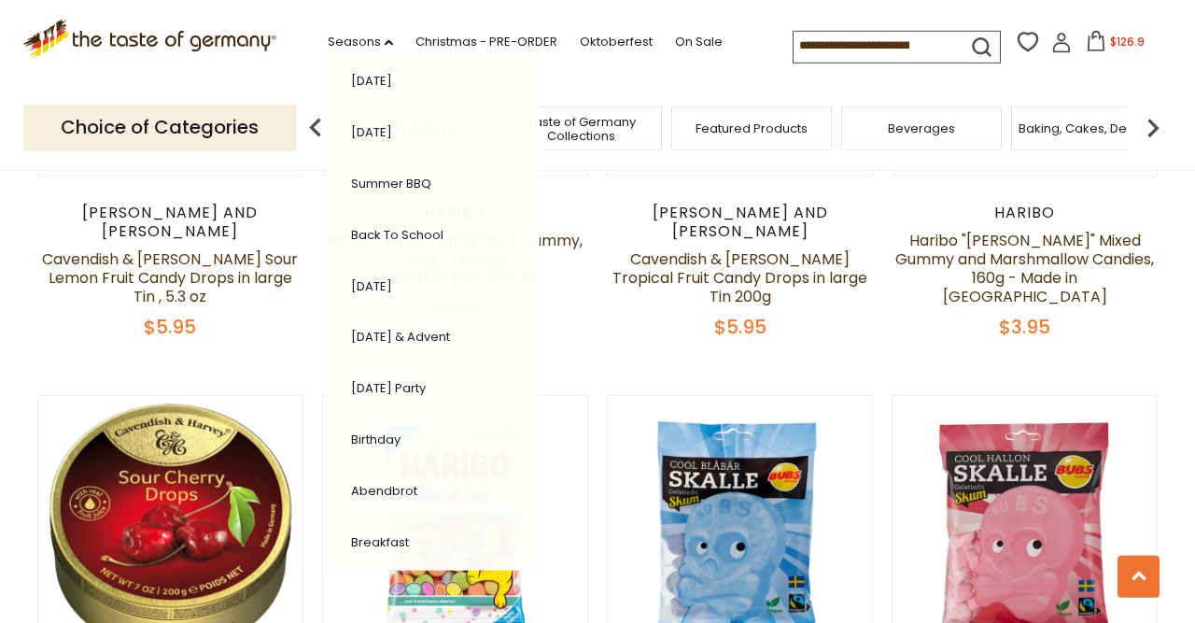
scroll to position [429, 0]
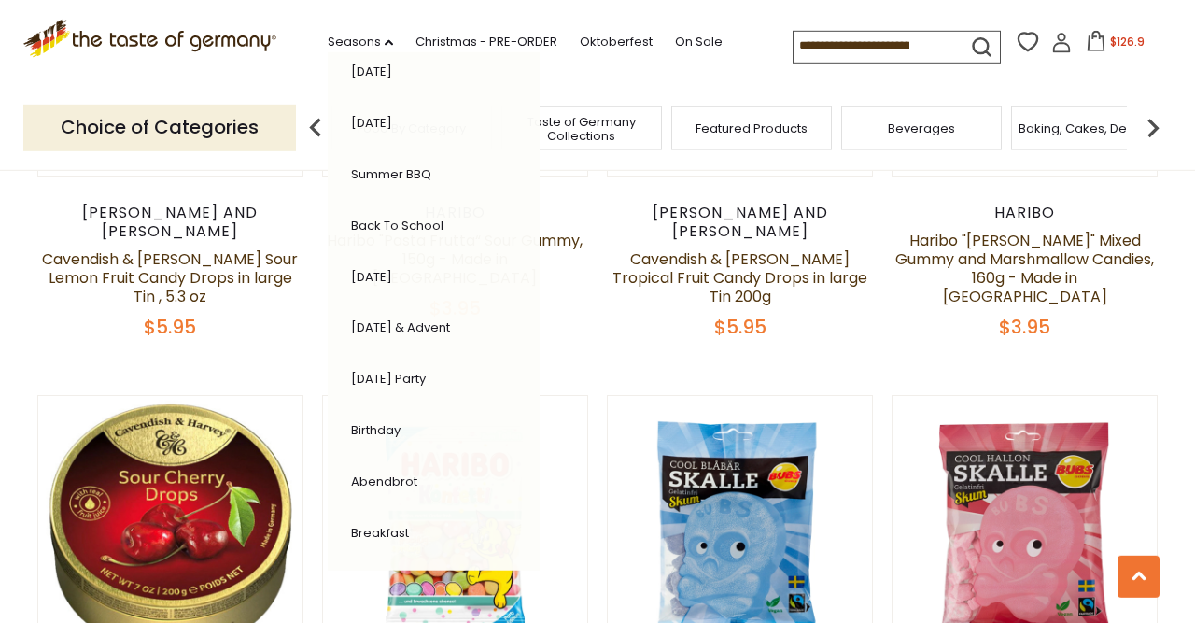
click at [351, 370] on link "[DATE] Party" at bounding box center [388, 379] width 75 height 18
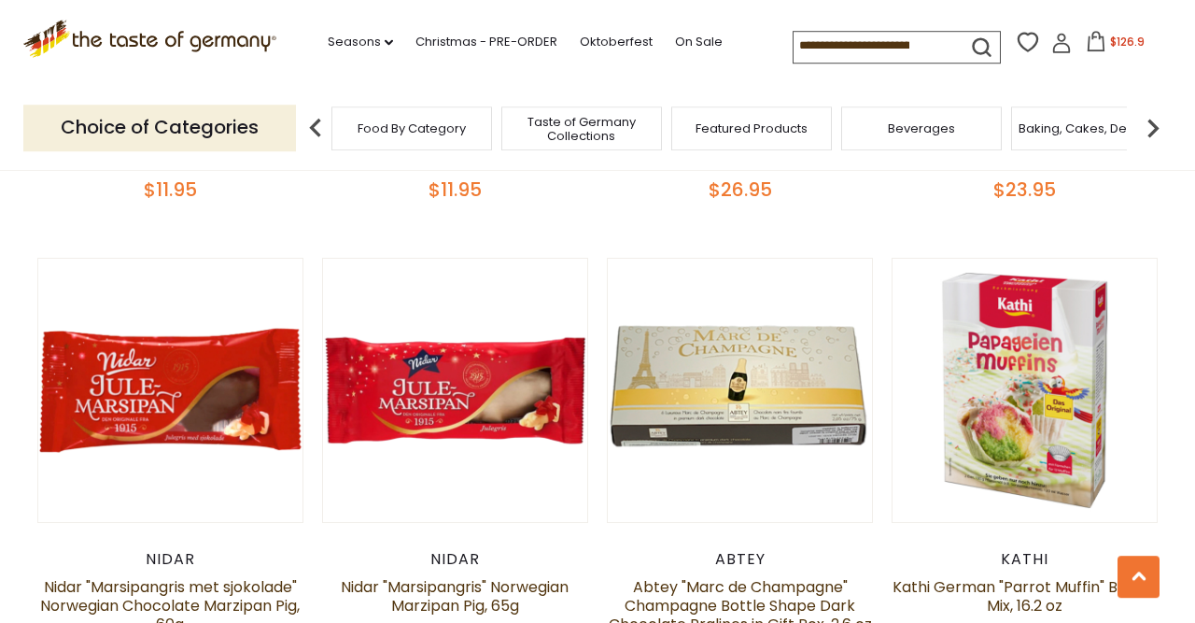
scroll to position [1139, 0]
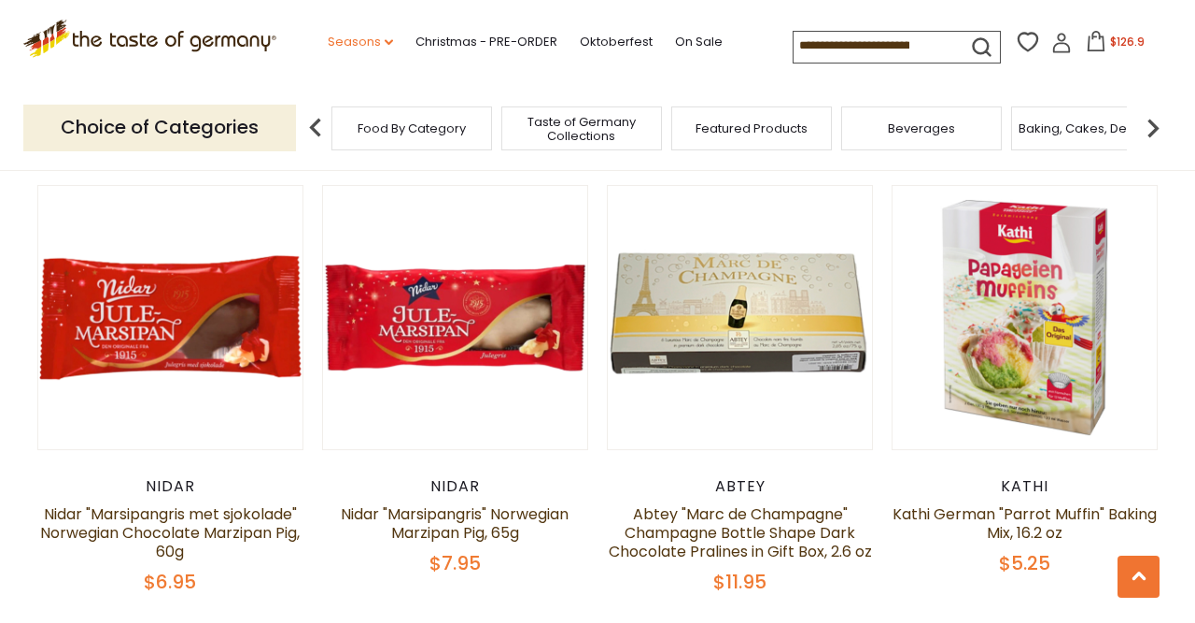
click at [385, 42] on icon at bounding box center [389, 42] width 8 height 6
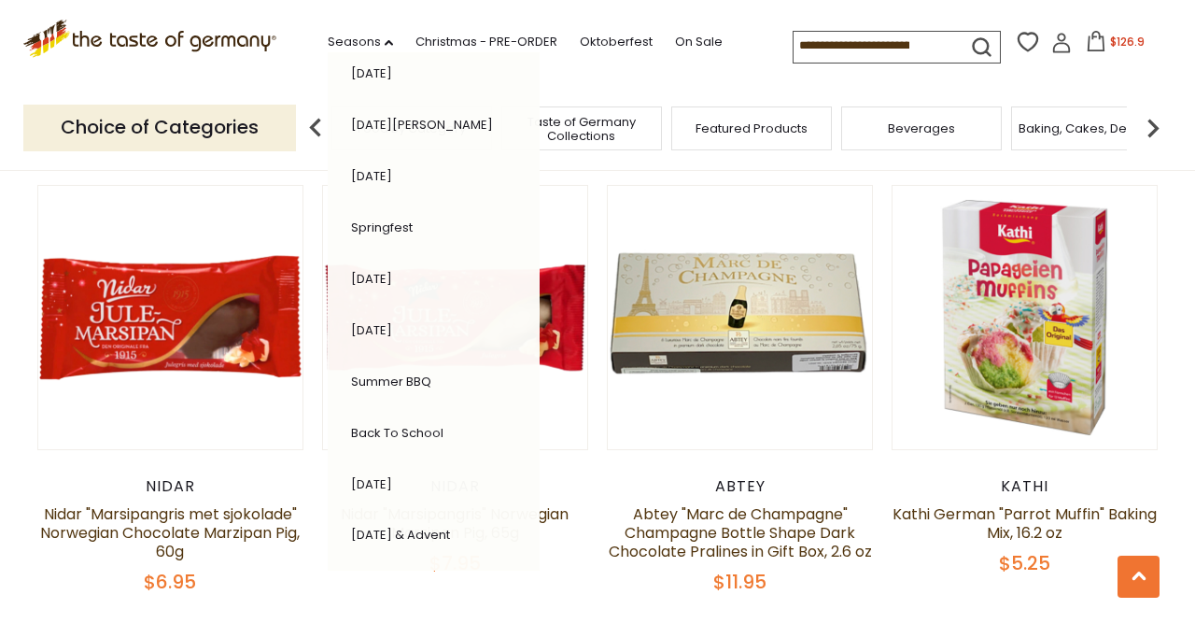
scroll to position [223, 0]
click at [351, 476] on link "[DATE]" at bounding box center [371, 482] width 41 height 18
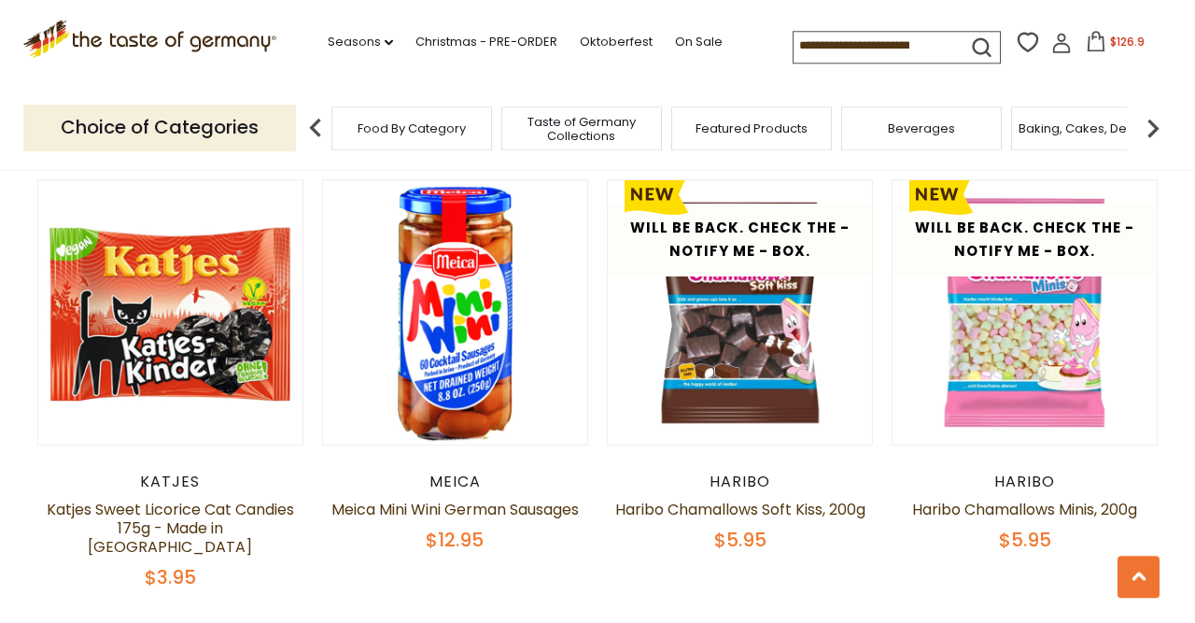
scroll to position [4180, 0]
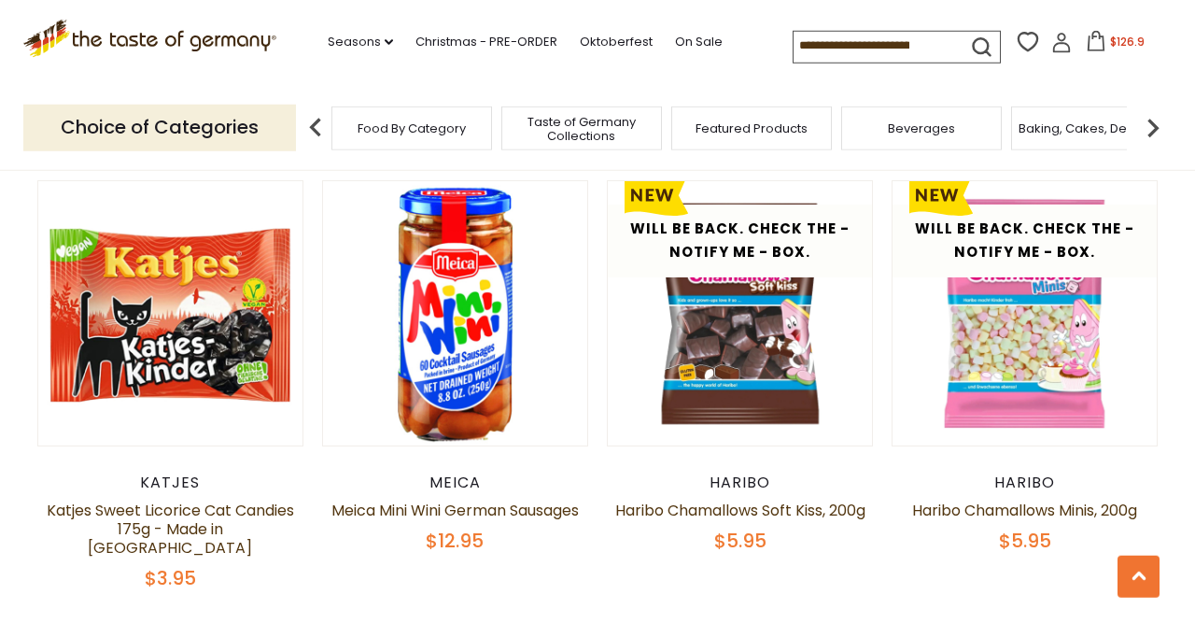
click at [1150, 123] on img at bounding box center [1152, 127] width 37 height 37
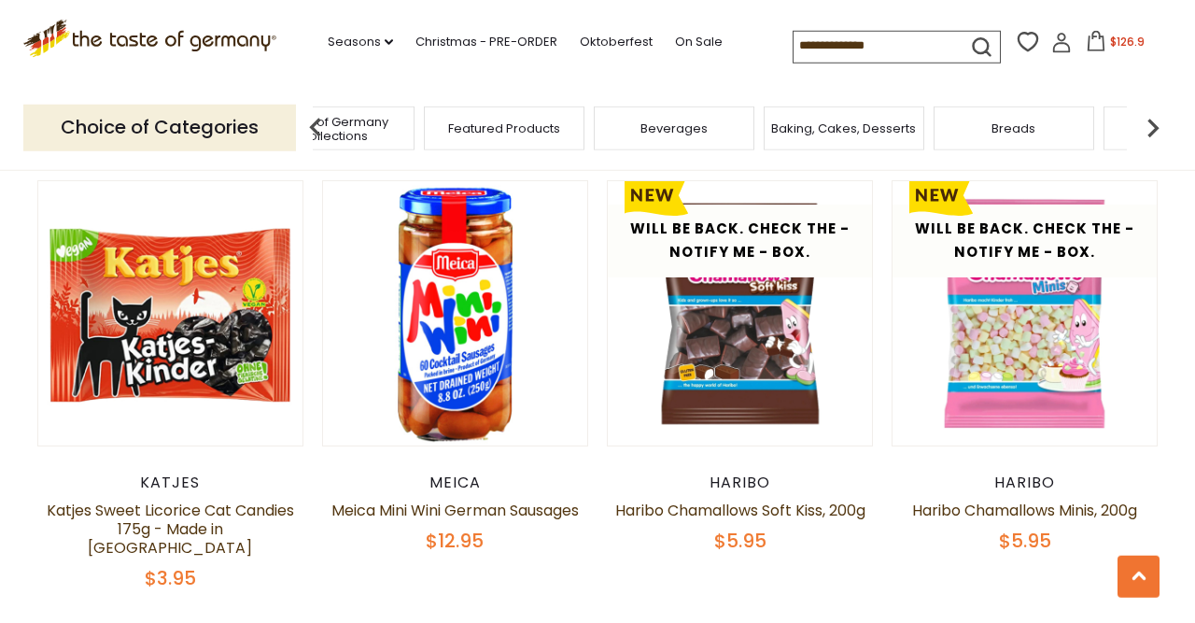
click at [1150, 123] on img at bounding box center [1152, 127] width 37 height 37
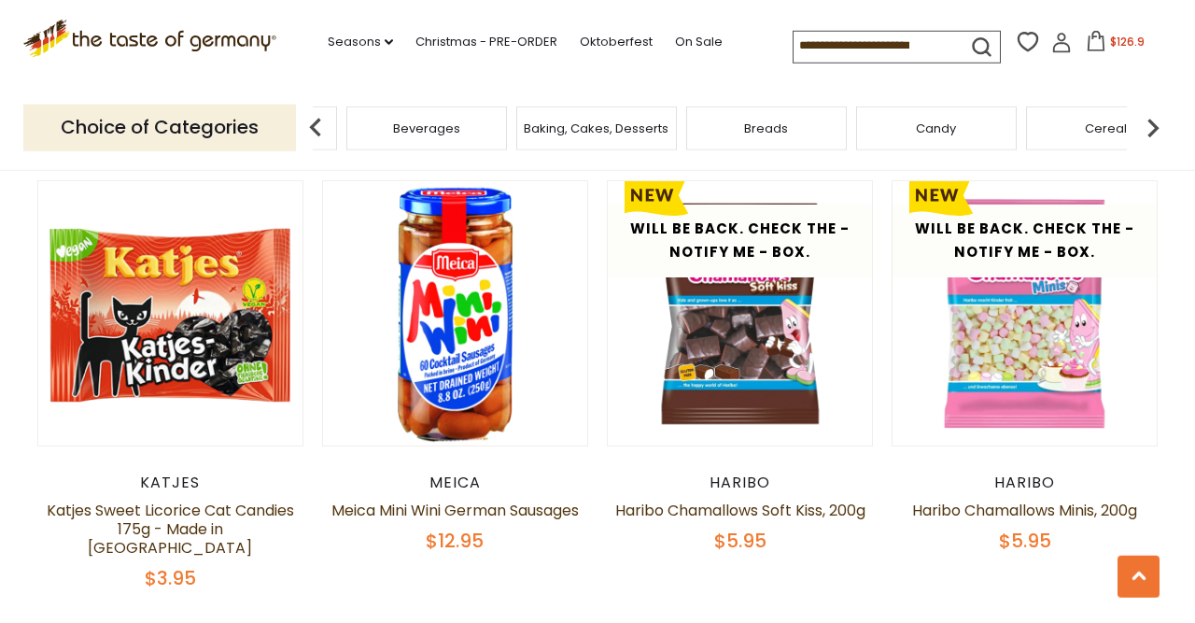
click at [1150, 123] on img at bounding box center [1152, 127] width 37 height 37
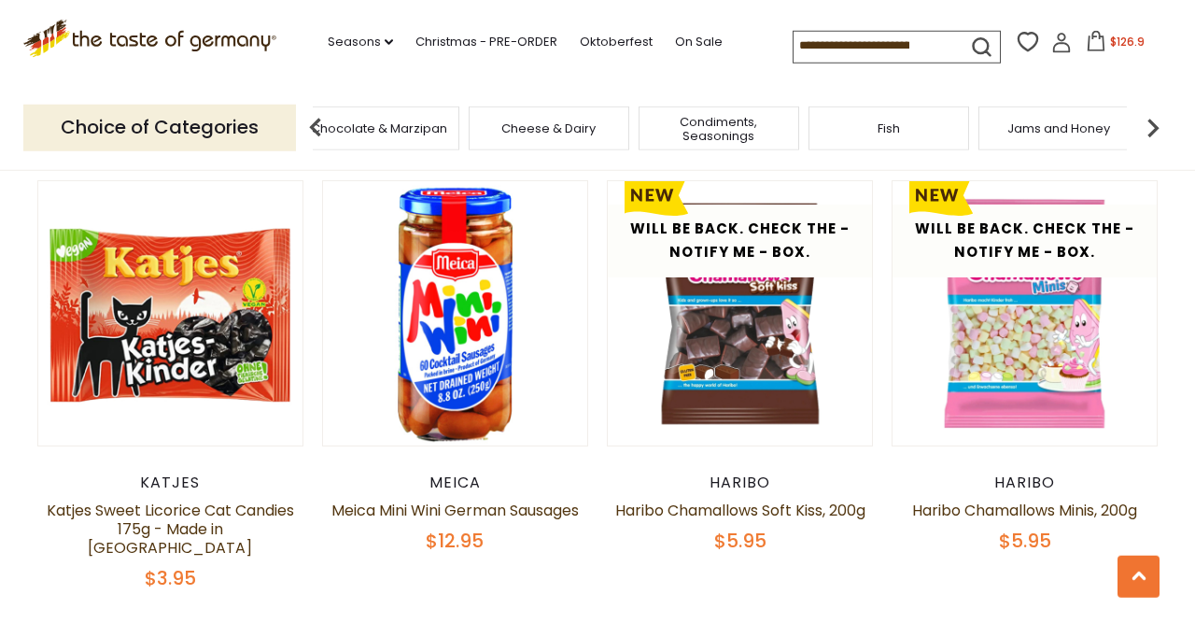
click at [882, 127] on span "Fish" at bounding box center [889, 128] width 22 height 14
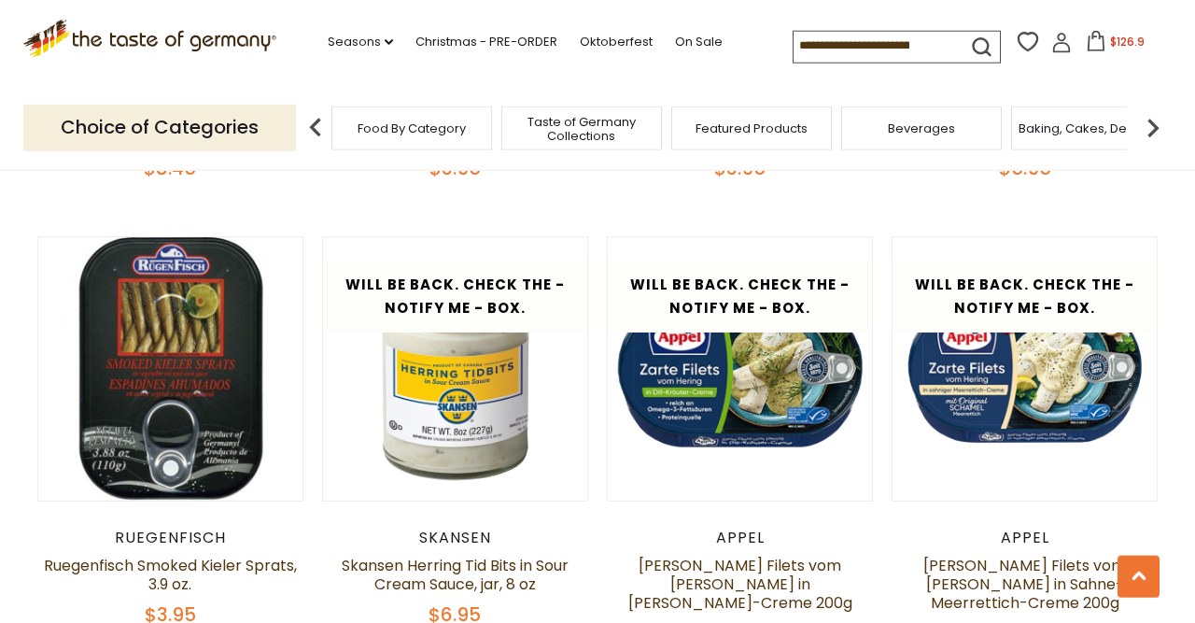
scroll to position [3168, 0]
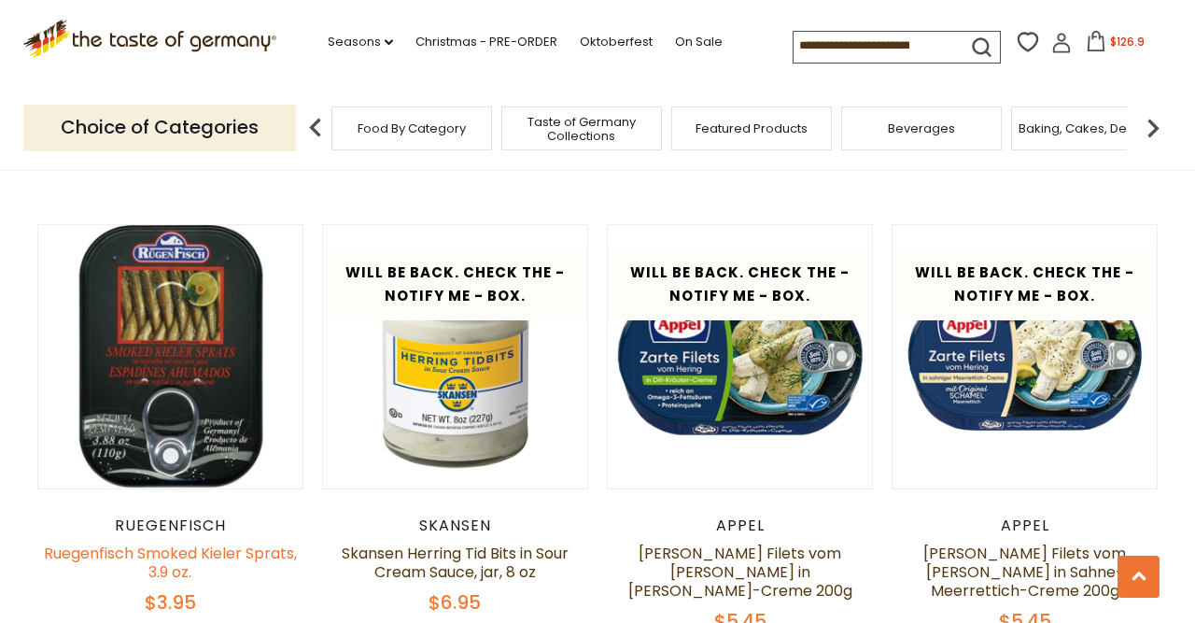
click at [225, 542] on link "Ruegenfisch Smoked Kieler Sprats, 3.9 oz." at bounding box center [170, 562] width 253 height 40
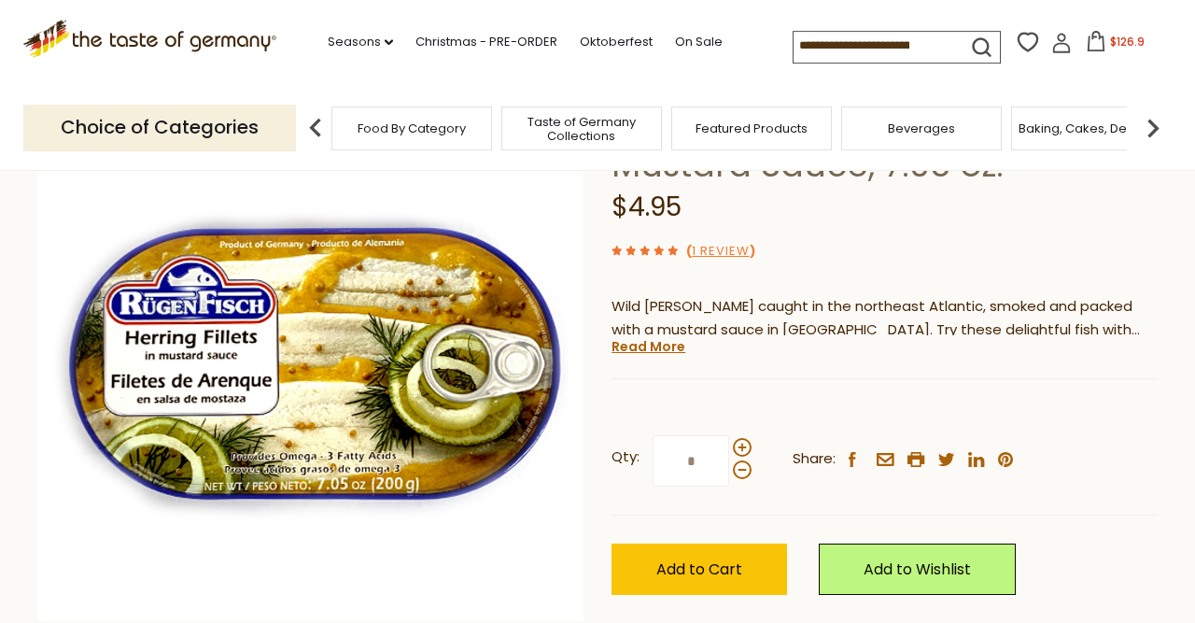
scroll to position [192, 0]
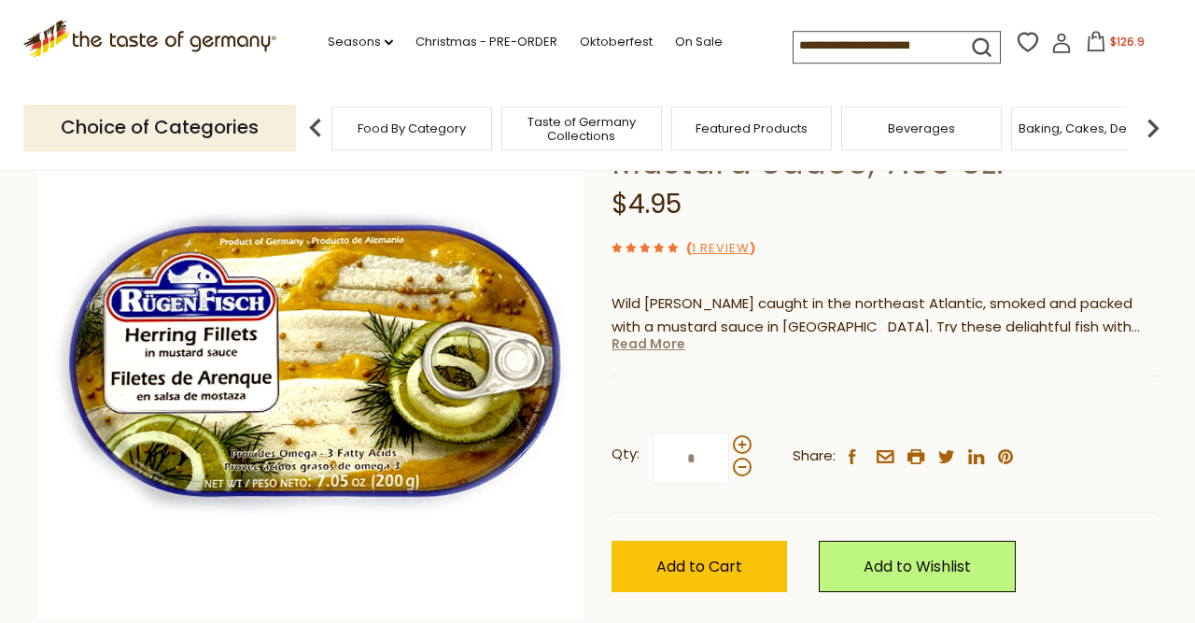
click at [664, 345] on link "Read More" at bounding box center [648, 343] width 74 height 19
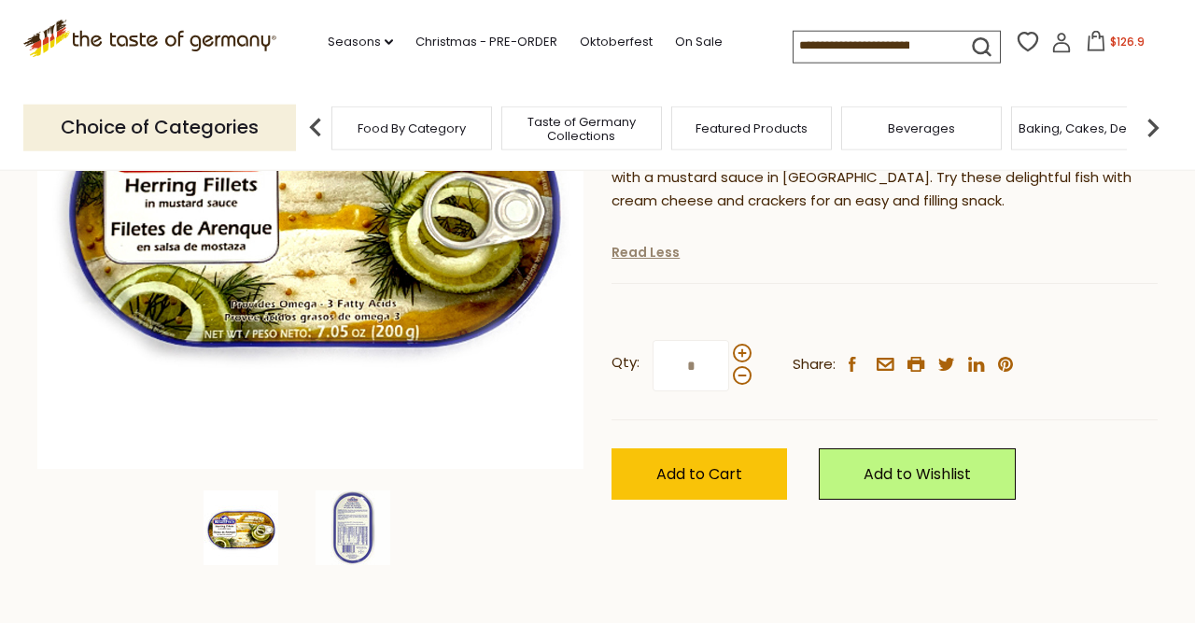
scroll to position [361, 0]
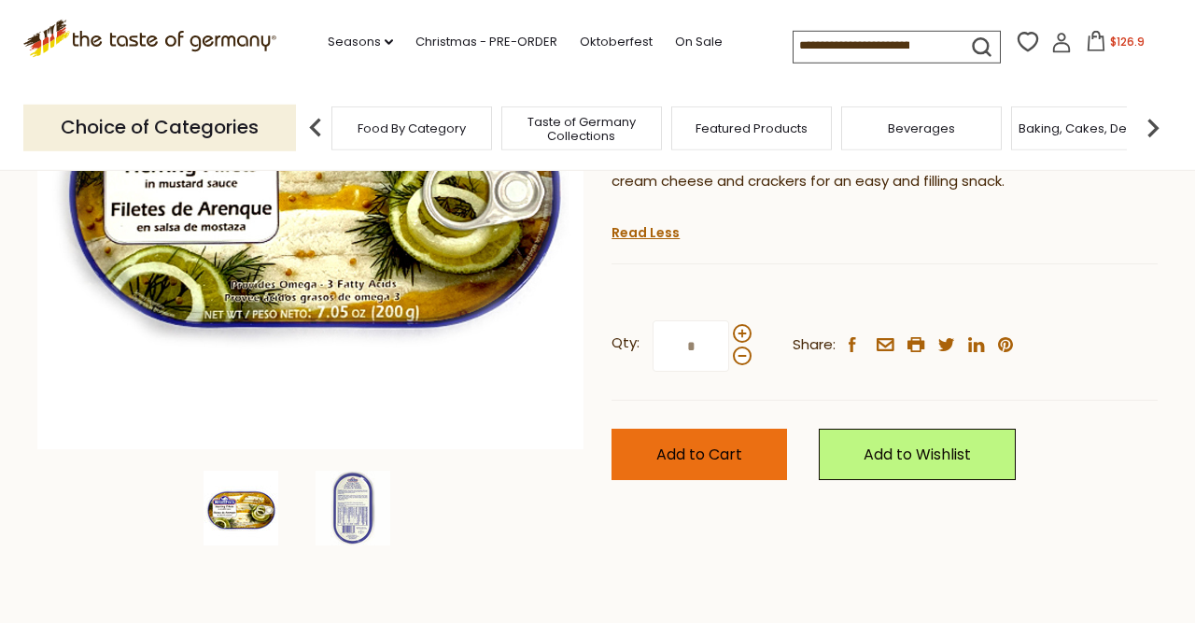
click at [678, 442] on button "Add to Cart" at bounding box center [699, 454] width 176 height 51
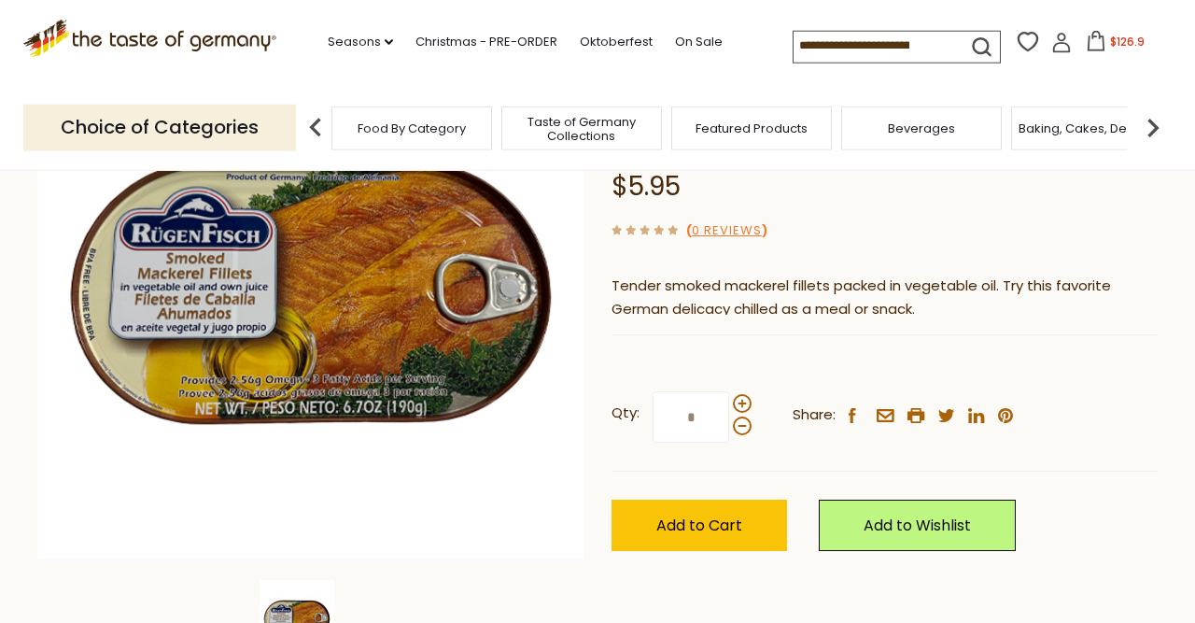
scroll to position [253, 0]
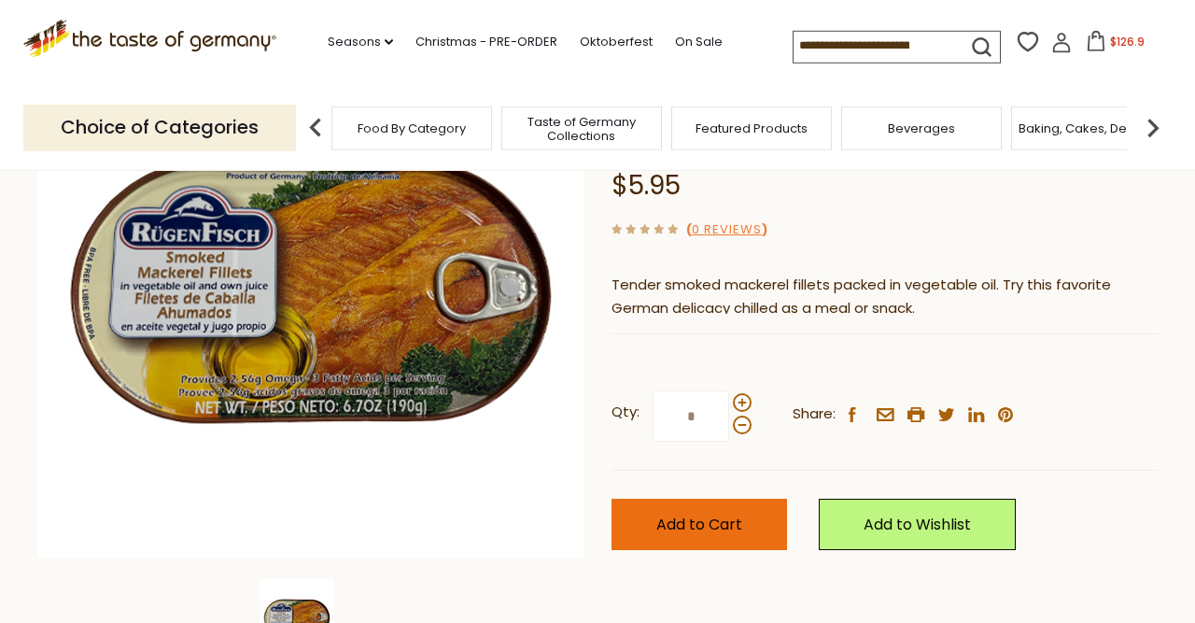
click at [715, 515] on span "Add to Cart" at bounding box center [699, 523] width 86 height 21
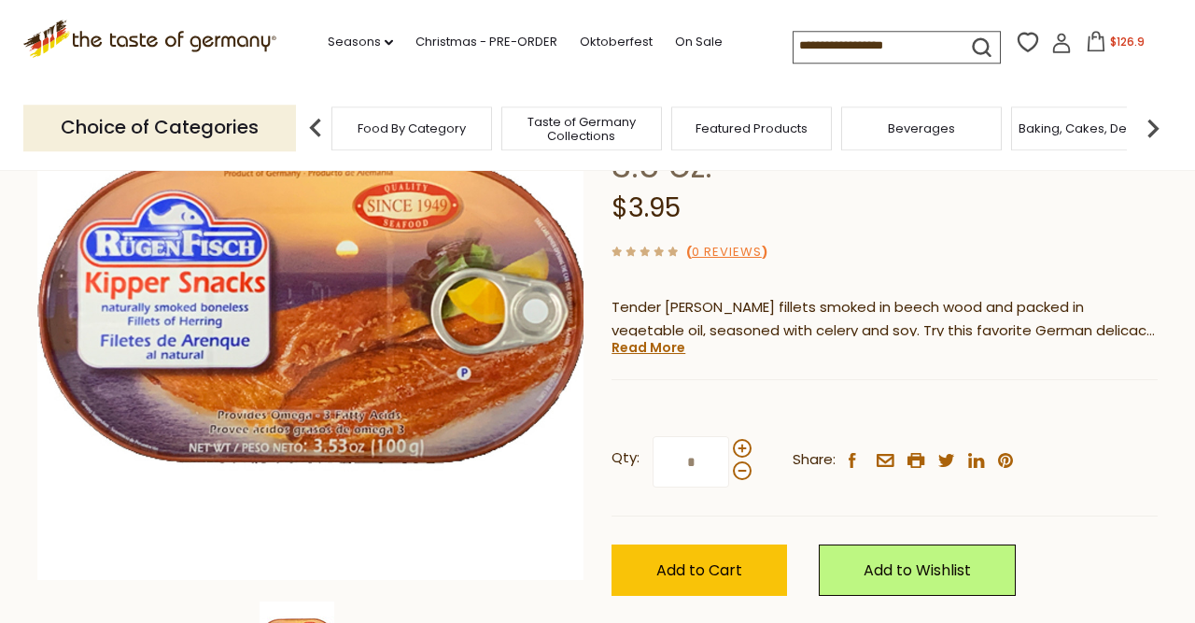
scroll to position [244, 0]
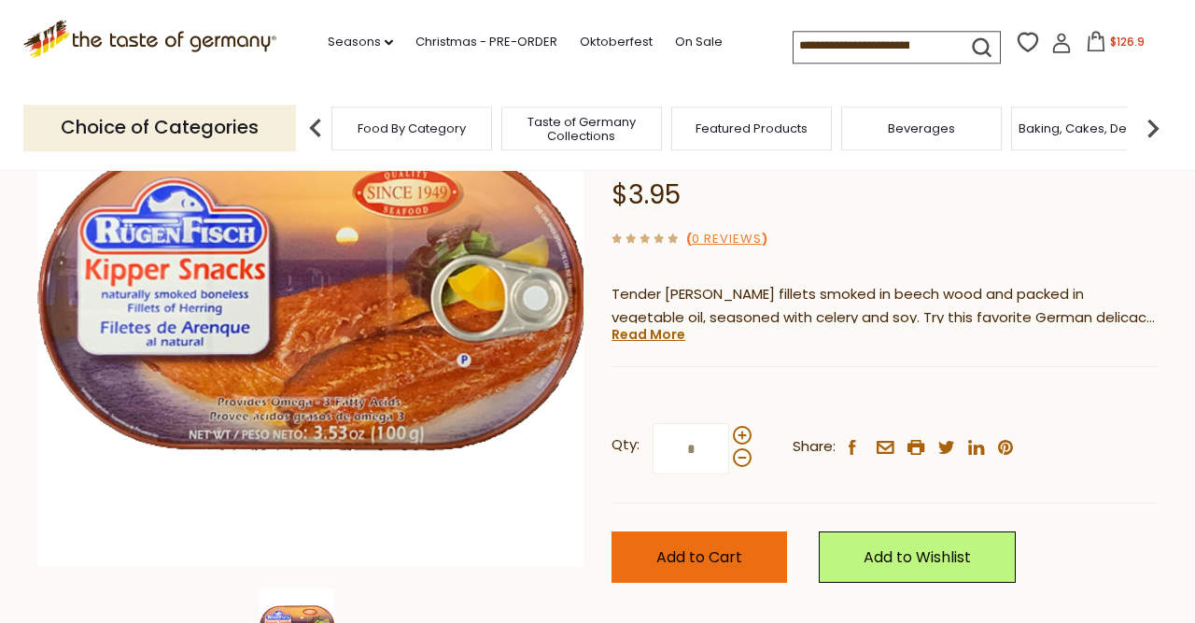
click at [709, 540] on button "Add to Cart" at bounding box center [699, 556] width 176 height 51
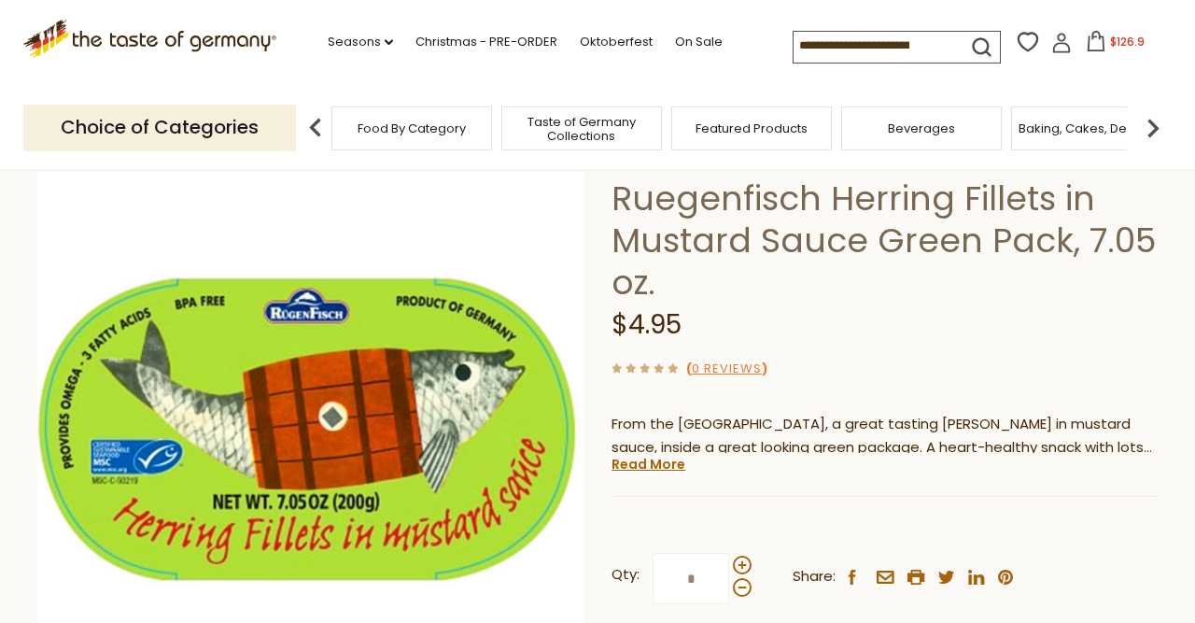
scroll to position [121, 0]
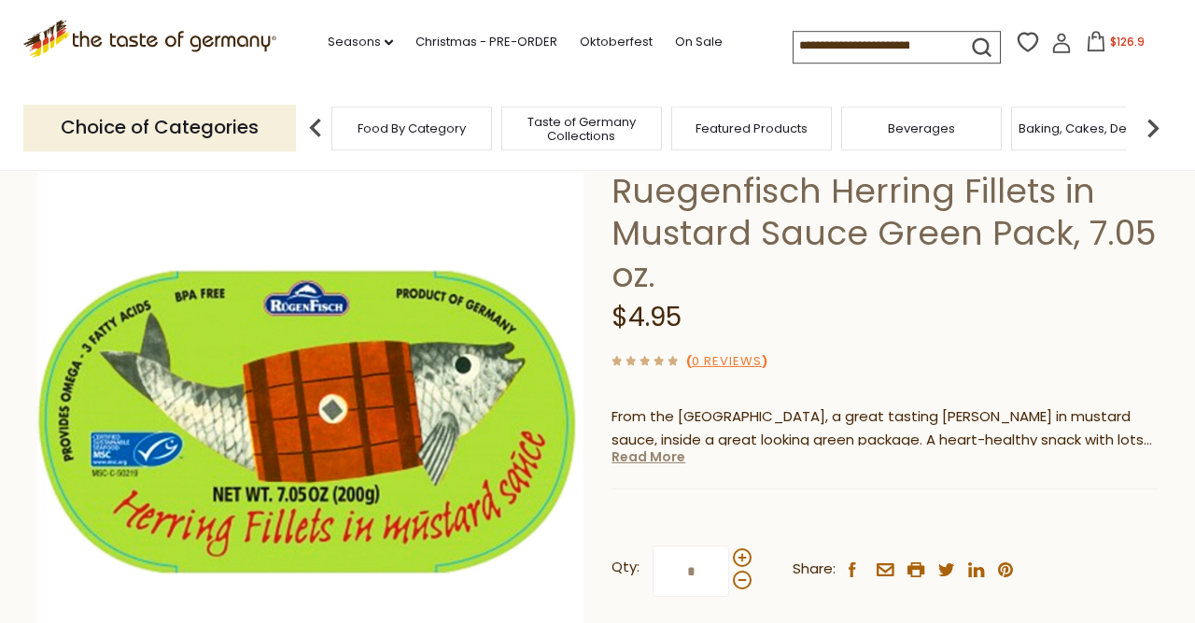
click at [668, 454] on link "Read More" at bounding box center [648, 456] width 74 height 19
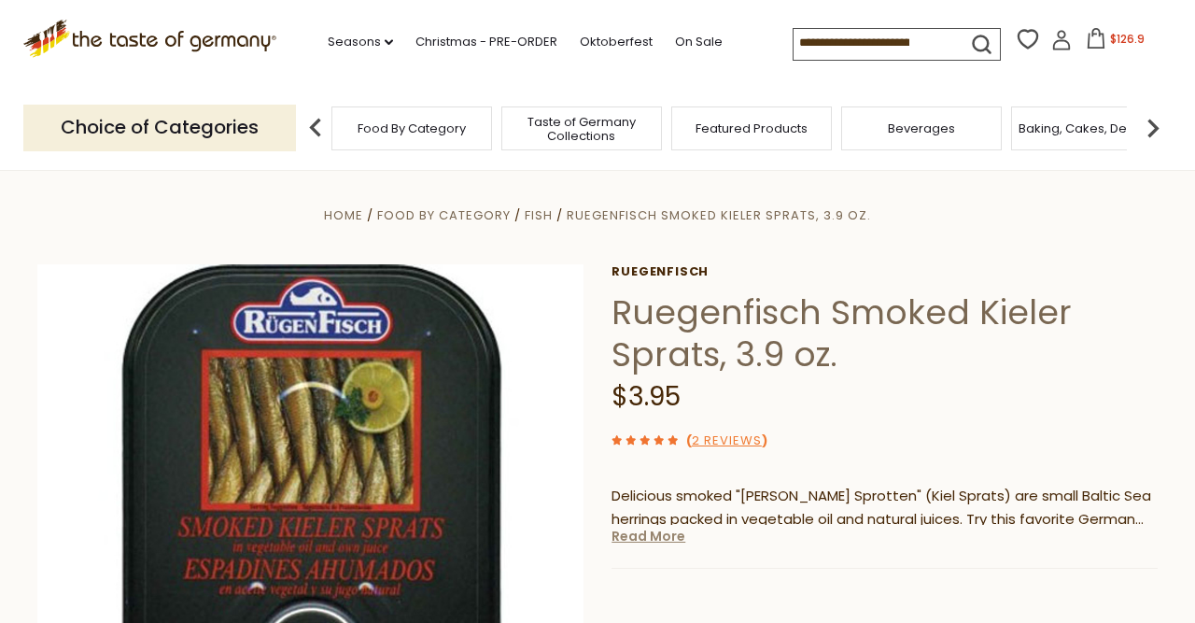
click at [655, 537] on link "Read More" at bounding box center [648, 536] width 74 height 19
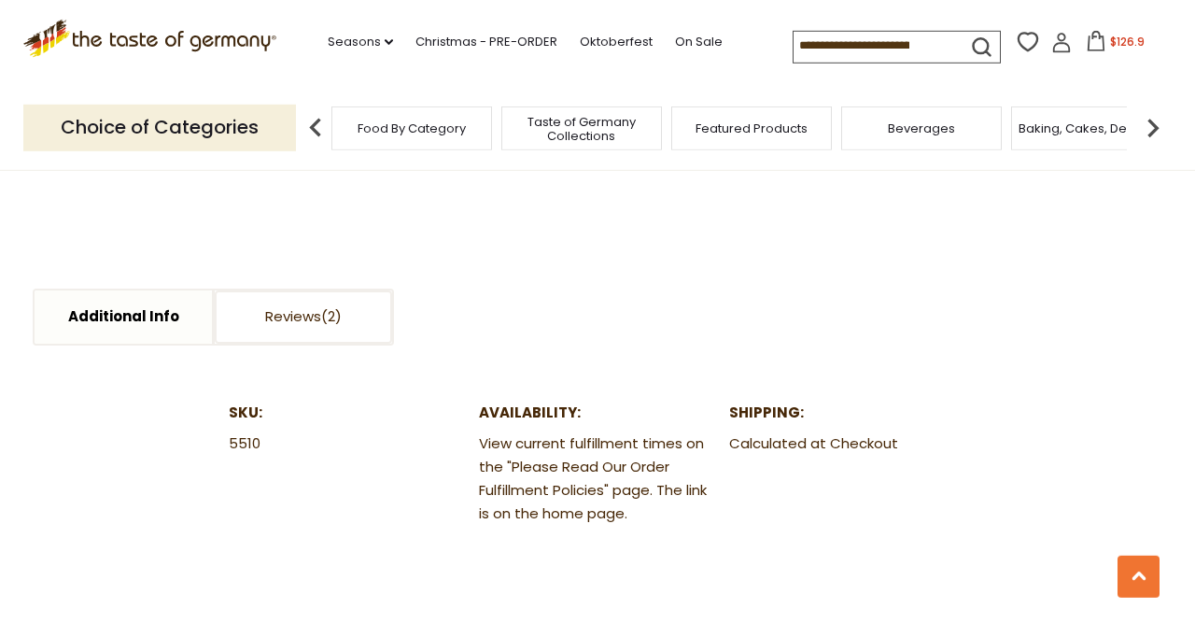
scroll to position [971, 0]
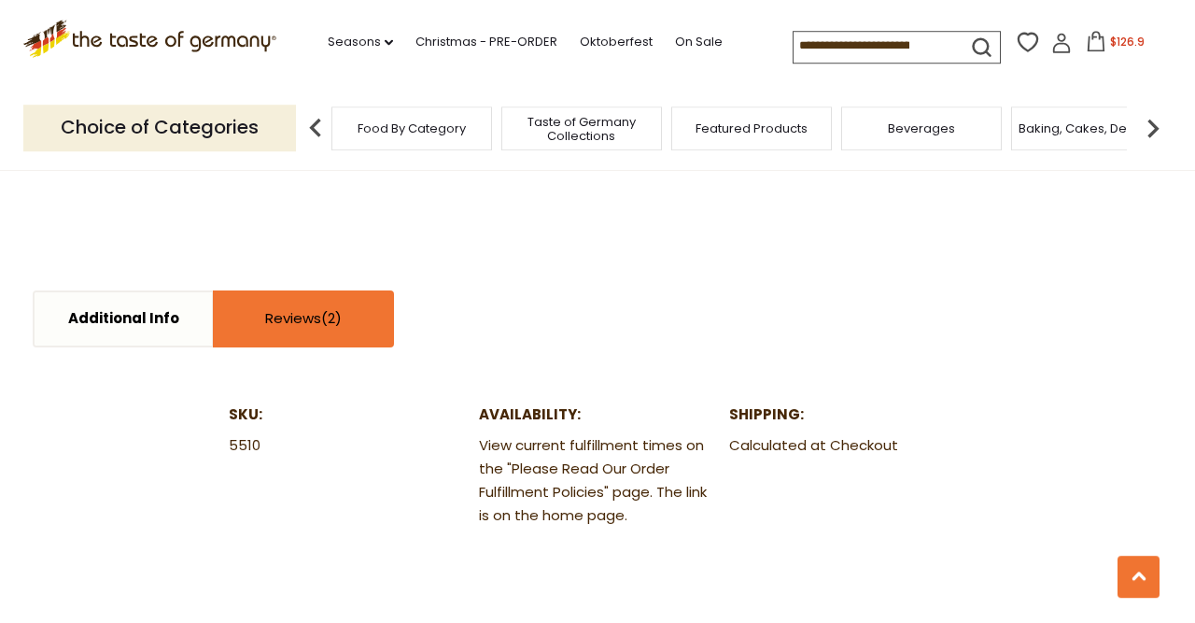
click at [321, 320] on link "Reviews" at bounding box center [303, 318] width 177 height 53
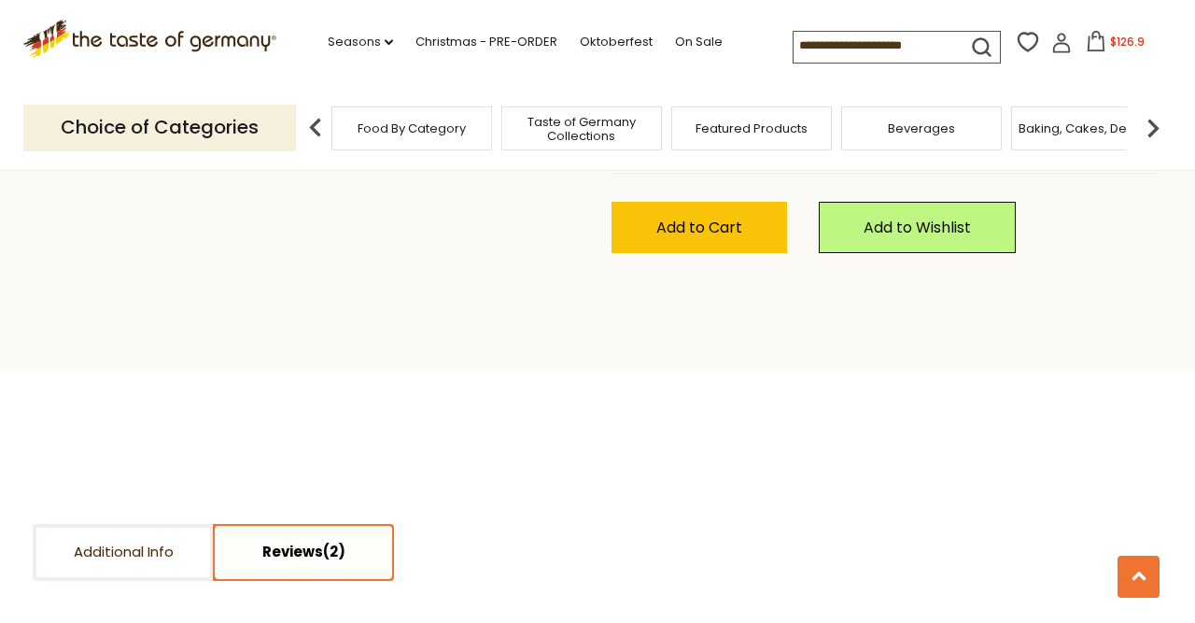
scroll to position [770, 0]
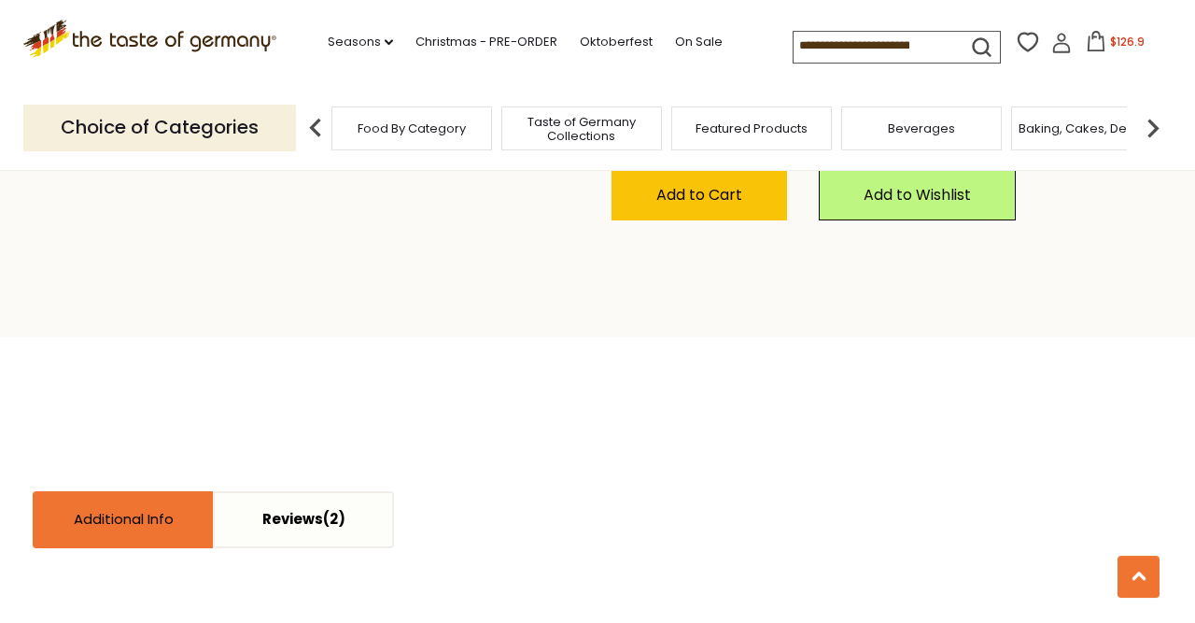
click at [106, 516] on link "Additional Info" at bounding box center [123, 519] width 177 height 53
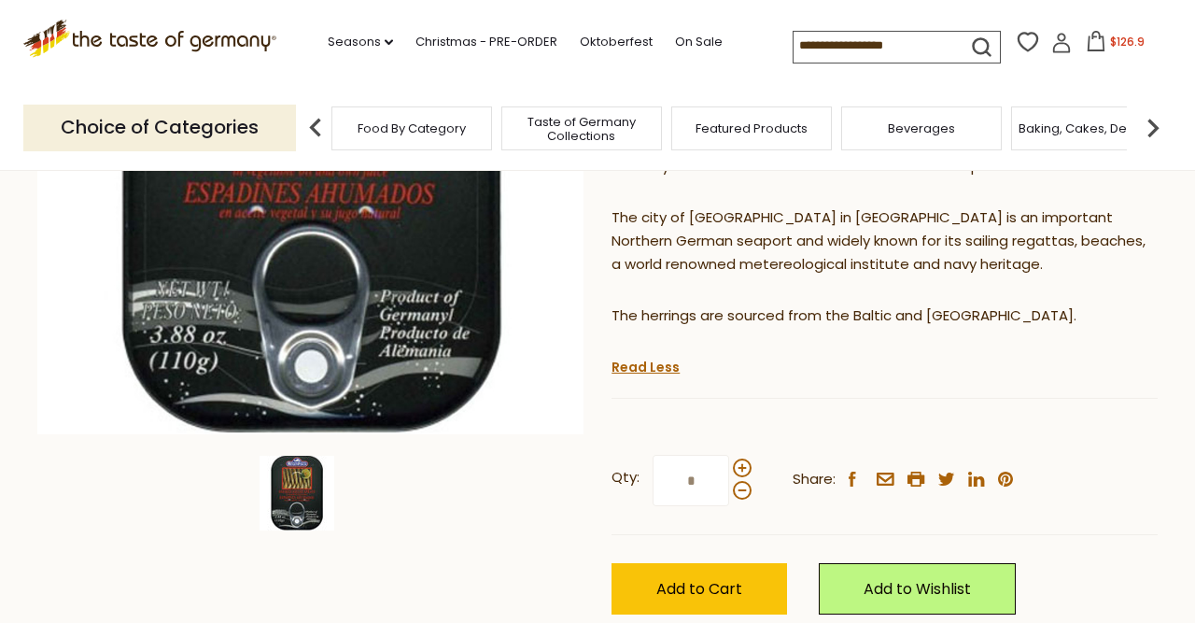
scroll to position [385, 0]
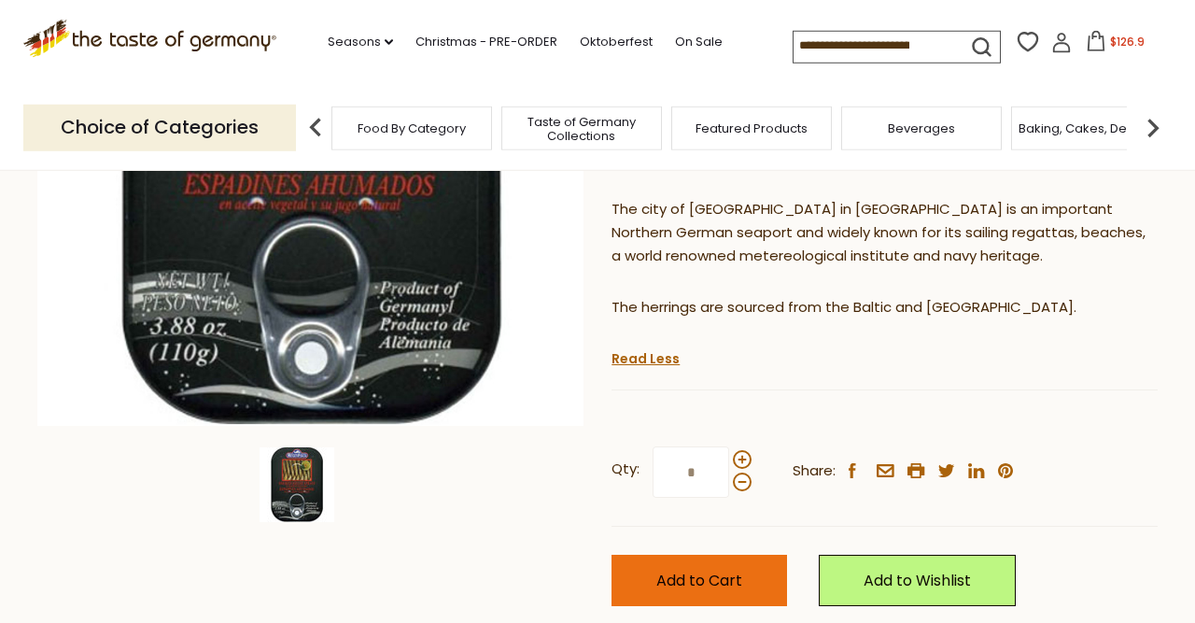
click at [711, 596] on button "Add to Cart" at bounding box center [699, 580] width 176 height 51
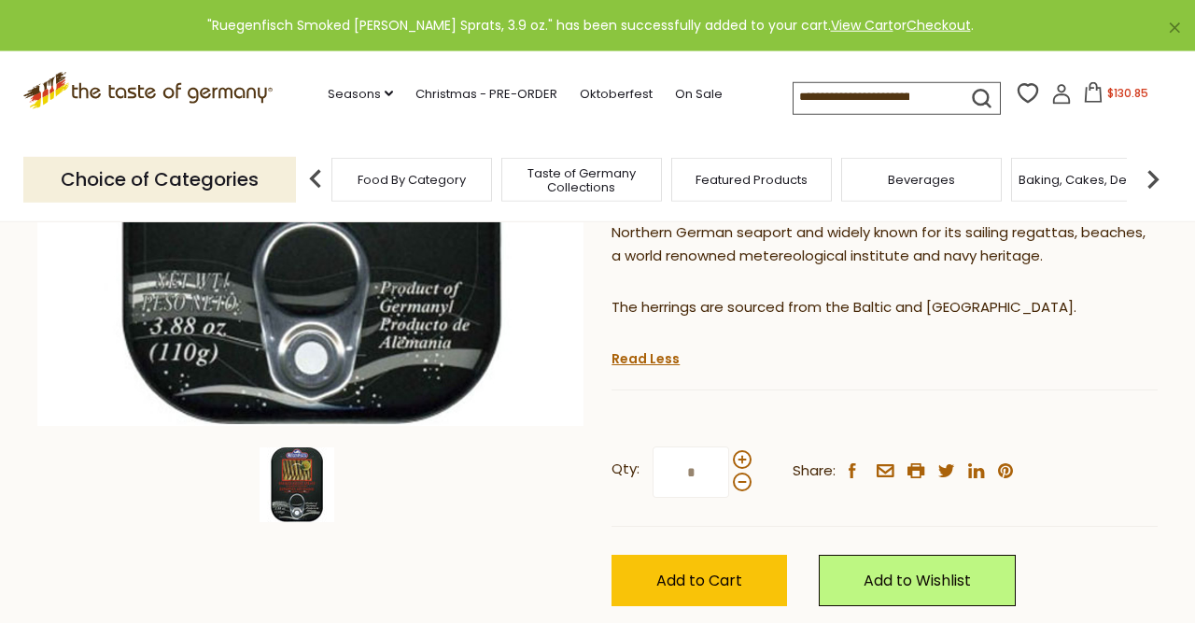
click at [196, 91] on icon at bounding box center [149, 88] width 253 height 32
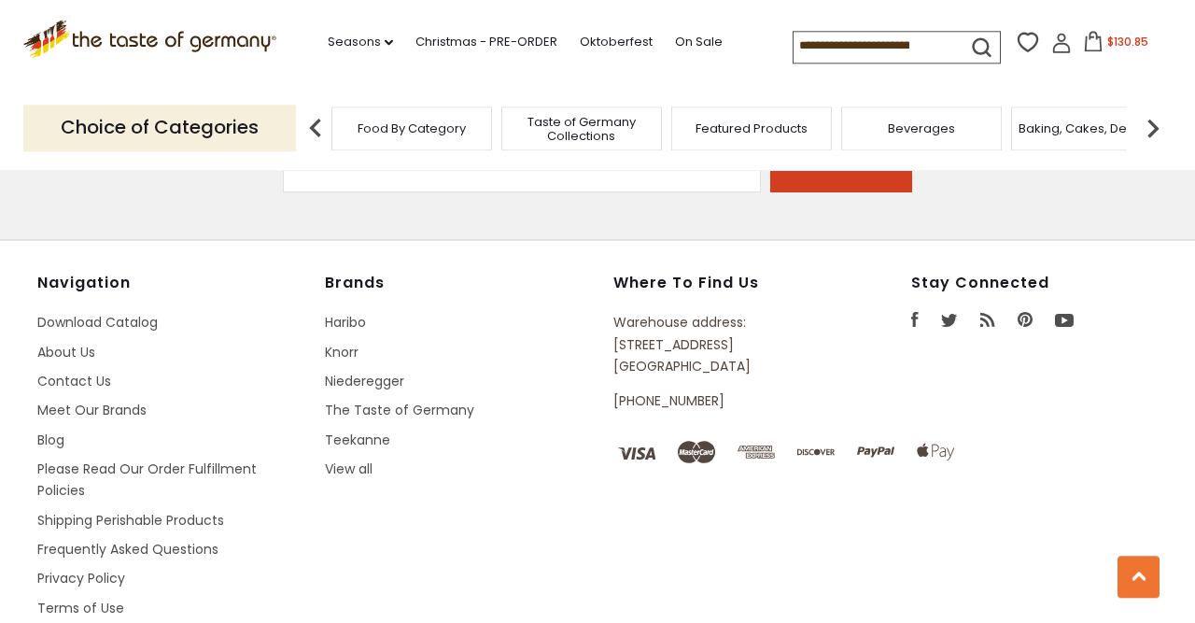
scroll to position [3171, 0]
click at [72, 458] on link "Please Read Our Order Fulfillment Policies" at bounding box center [146, 478] width 219 height 40
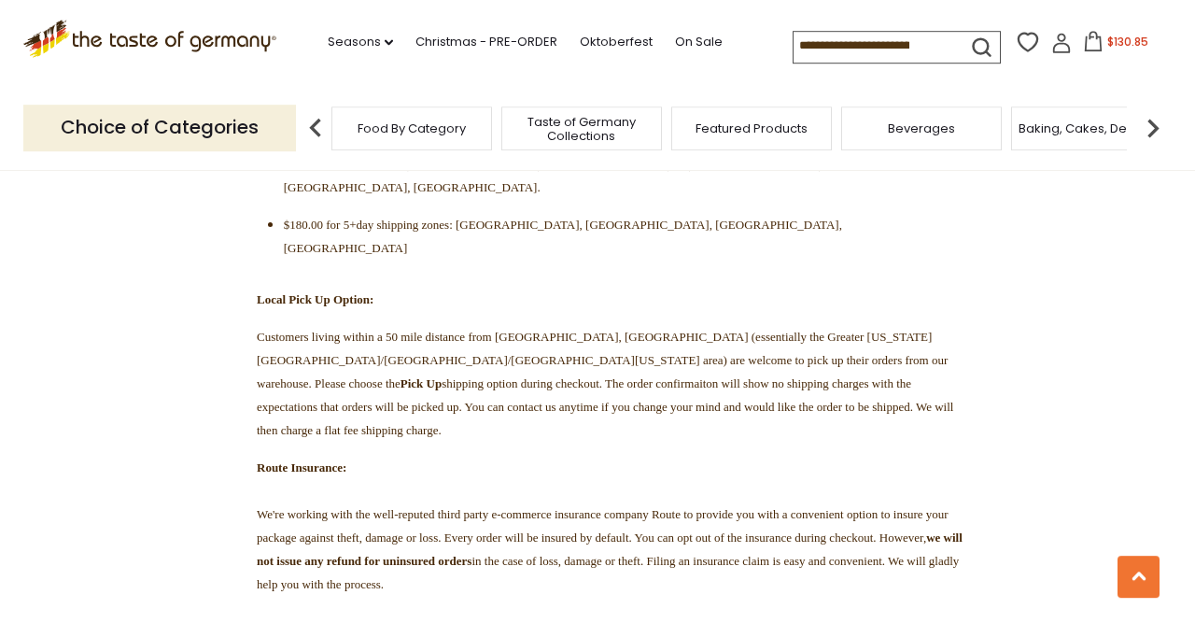
scroll to position [1084, 0]
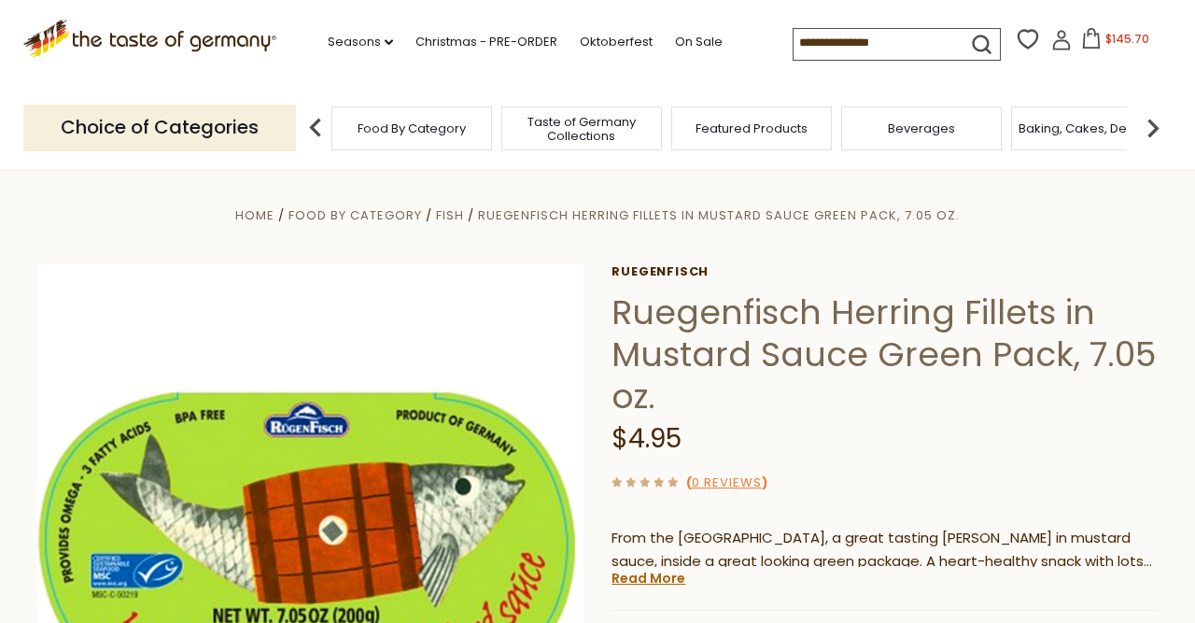
scroll to position [120, 0]
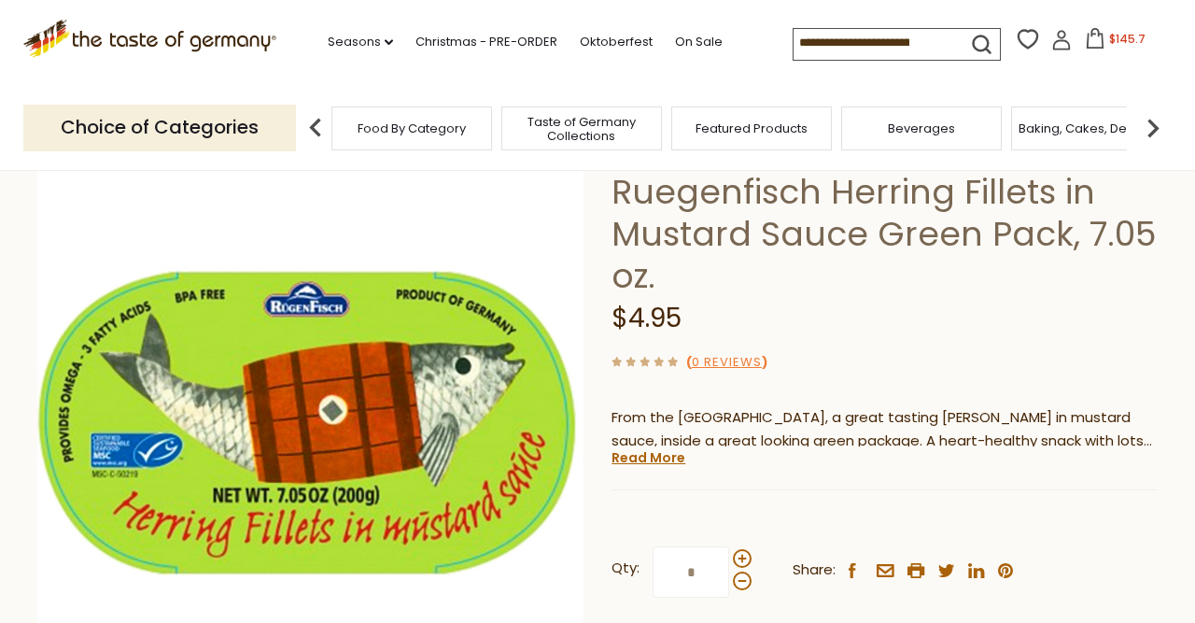
click at [1085, 42] on icon at bounding box center [1095, 38] width 21 height 21
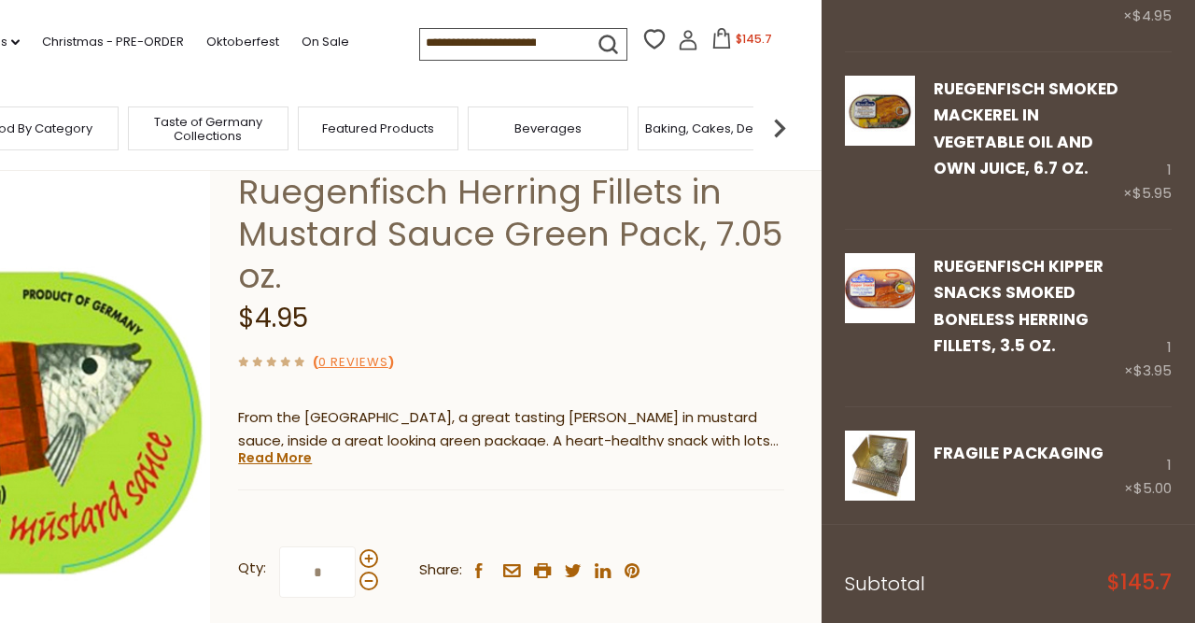
scroll to position [3445, 0]
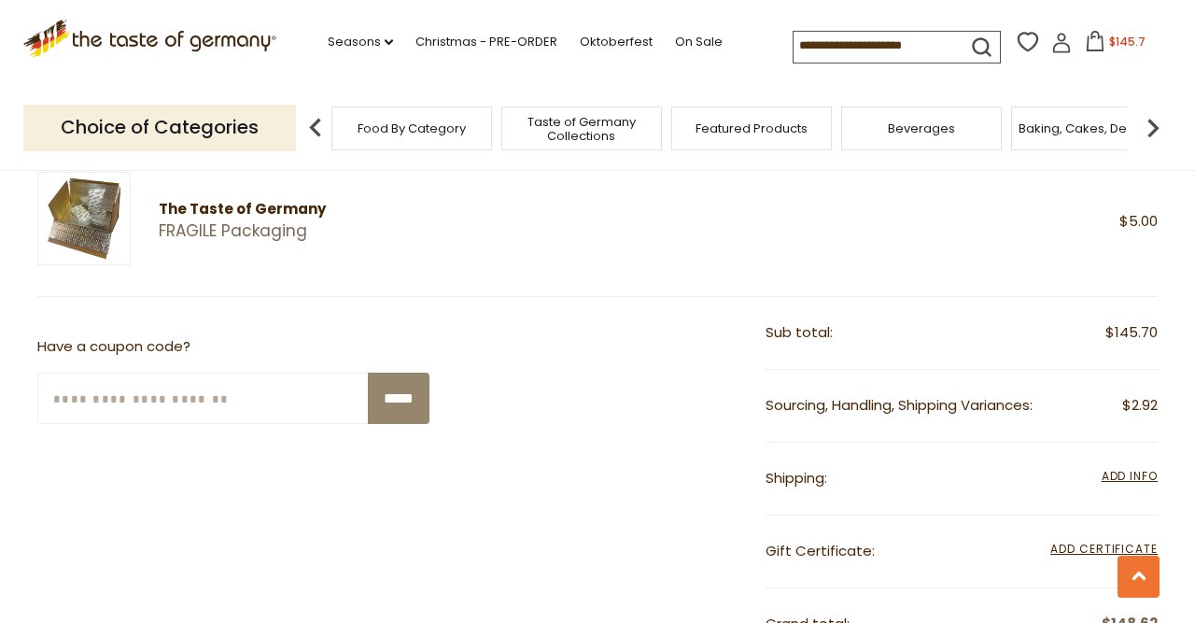
scroll to position [3340, 0]
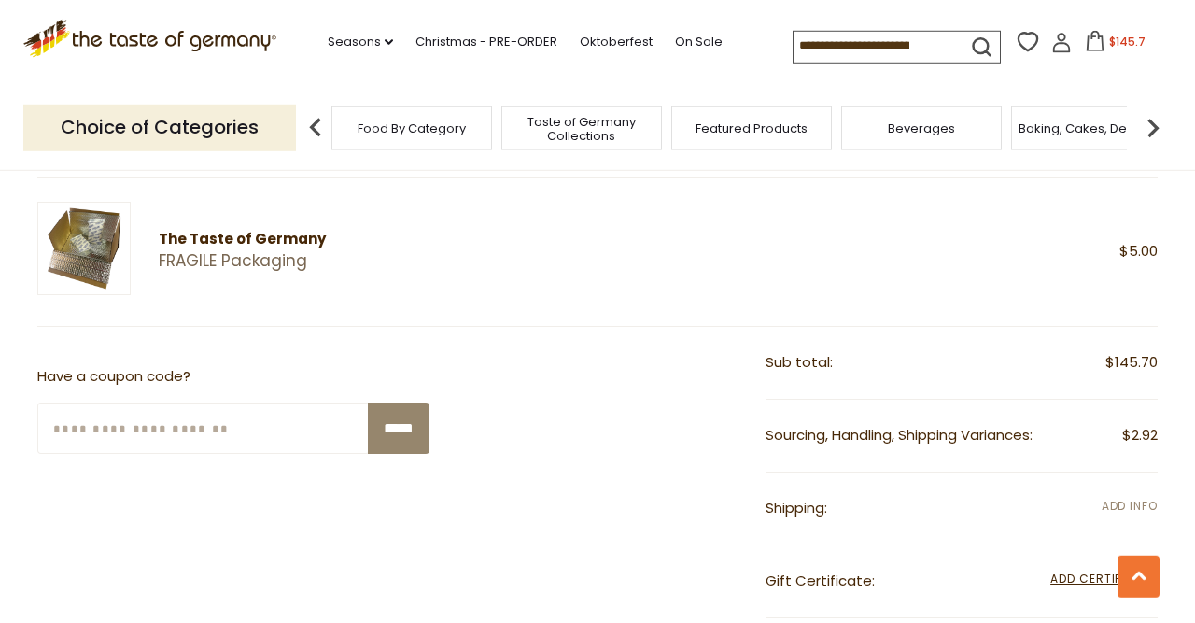
click at [1104, 498] on span "Add Info" at bounding box center [1130, 506] width 56 height 16
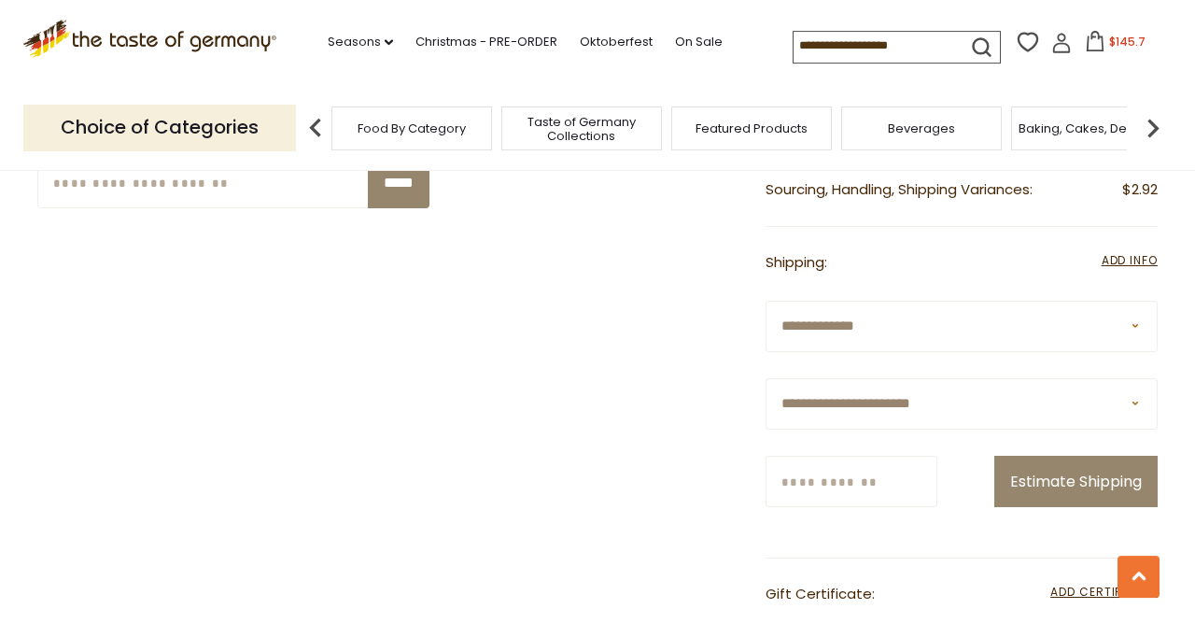
scroll to position [3587, 0]
click at [766, 377] on select "**********" at bounding box center [962, 402] width 392 height 51
select select "**"
click option "**********" at bounding box center [0, 0] width 0 height 0
click at [911, 456] on input "Zip/Postcode" at bounding box center [852, 480] width 172 height 51
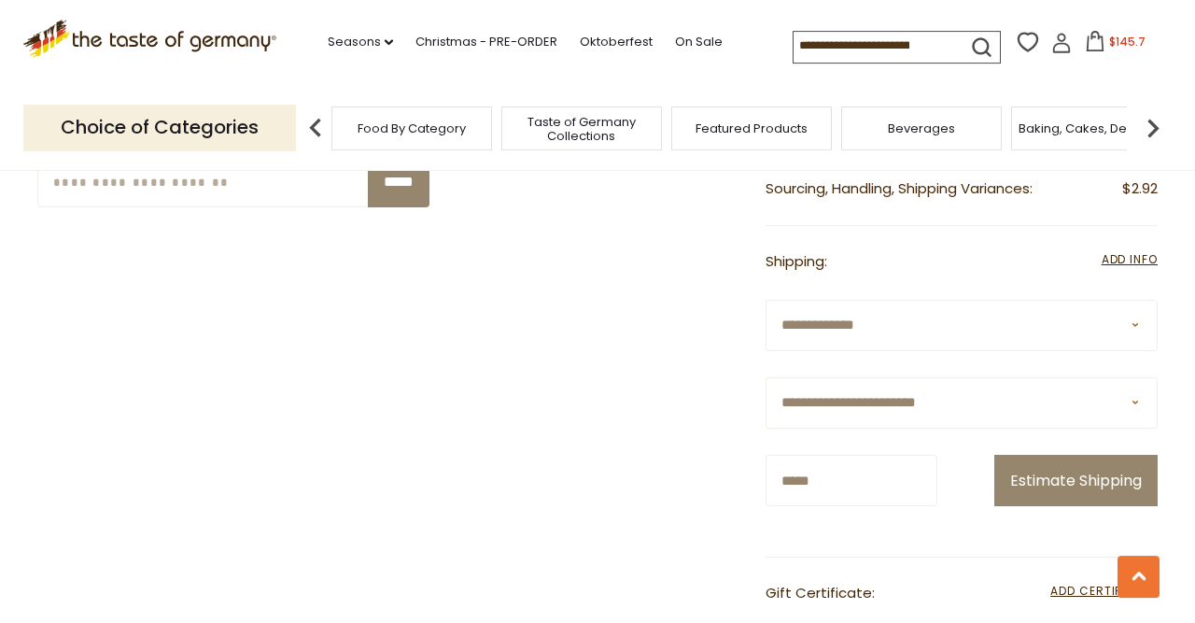
type input "*****"
click at [1132, 463] on div "**********" at bounding box center [962, 416] width 392 height 232
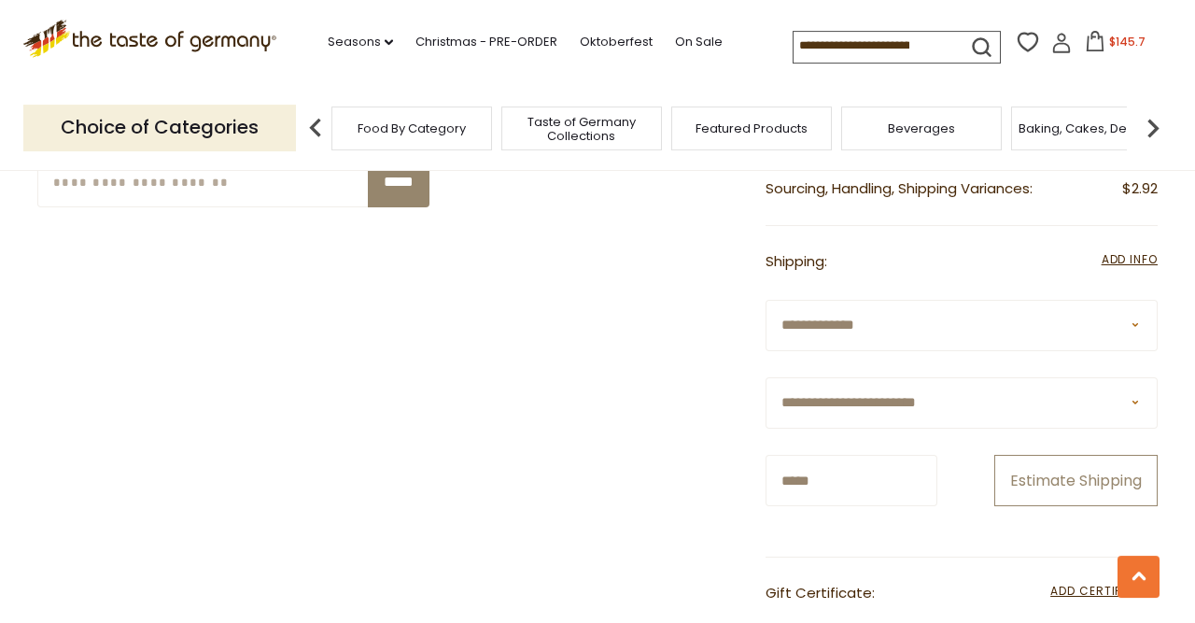
click at [1058, 506] on button "Estimate Shipping" at bounding box center [1075, 480] width 163 height 51
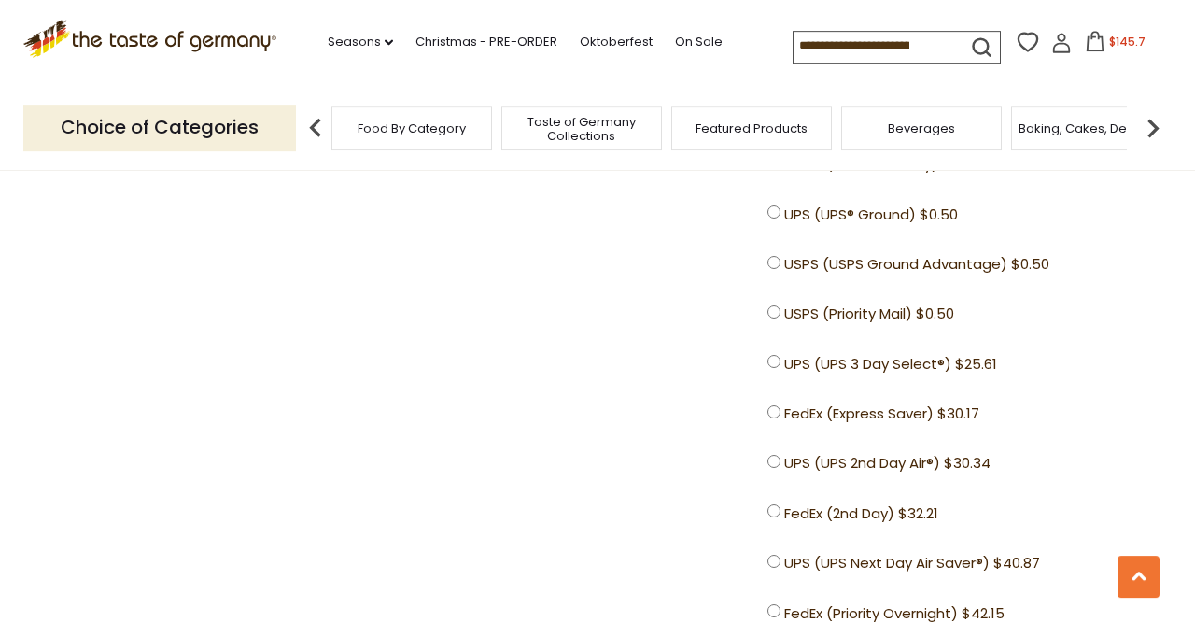
scroll to position [3965, 0]
click at [794, 327] on span "USPS (Priority Mail) $0.50" at bounding box center [869, 314] width 170 height 23
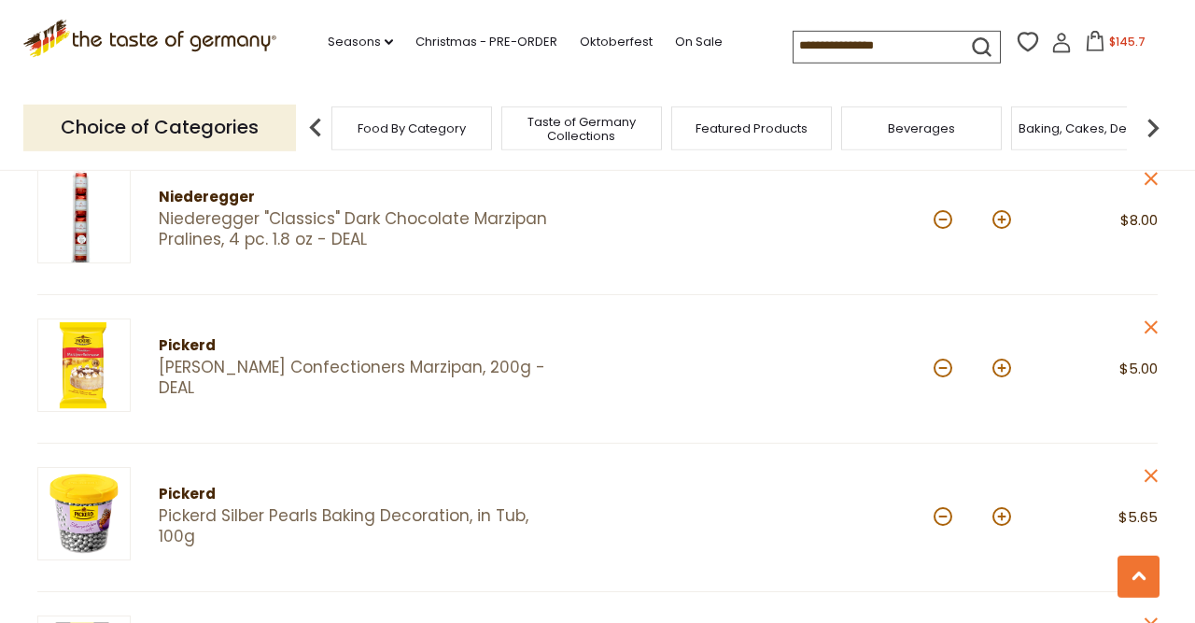
scroll to position [1293, 0]
click at [1149, 322] on icon at bounding box center [1151, 327] width 13 height 13
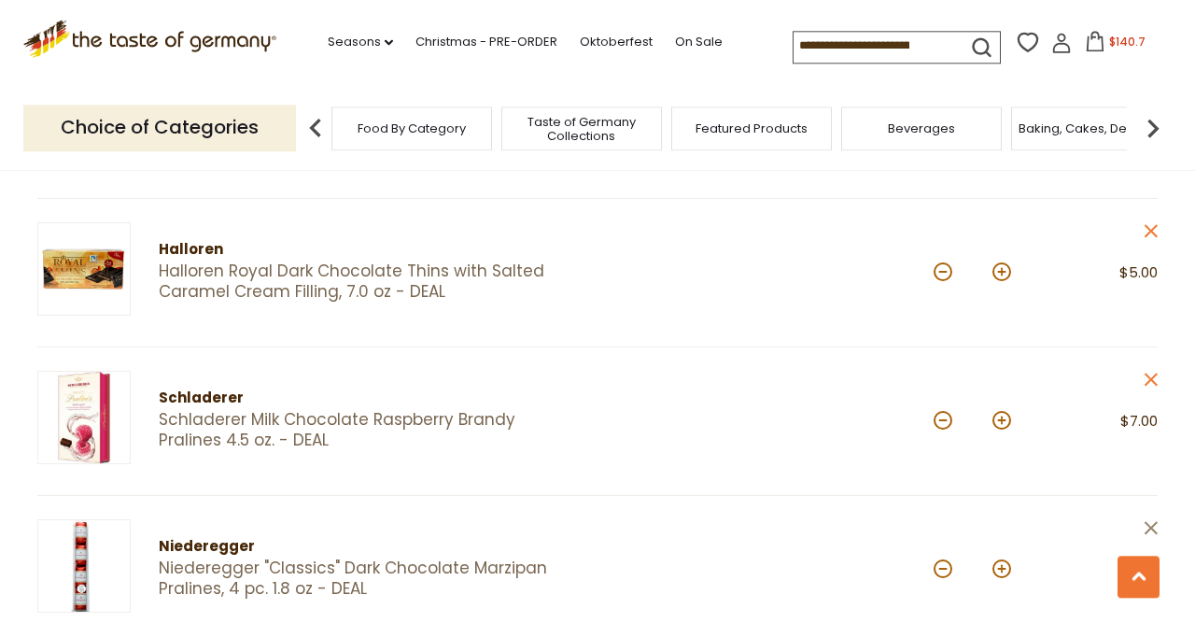
scroll to position [925, 0]
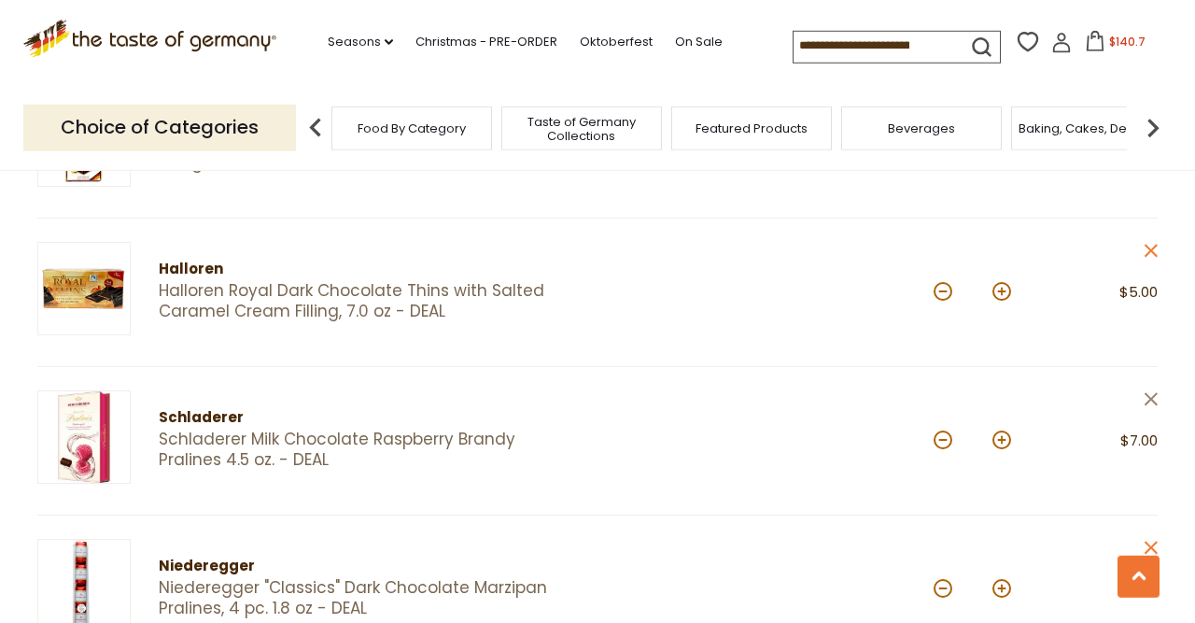
click at [1149, 395] on icon at bounding box center [1151, 398] width 13 height 13
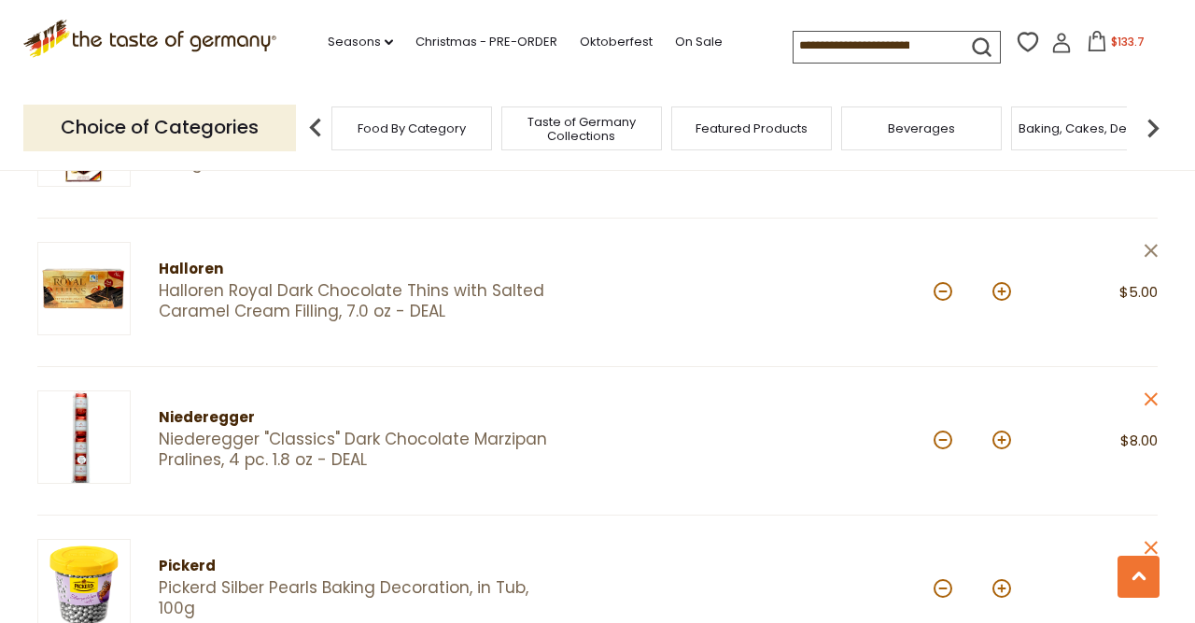
click at [1151, 246] on icon at bounding box center [1151, 250] width 13 height 13
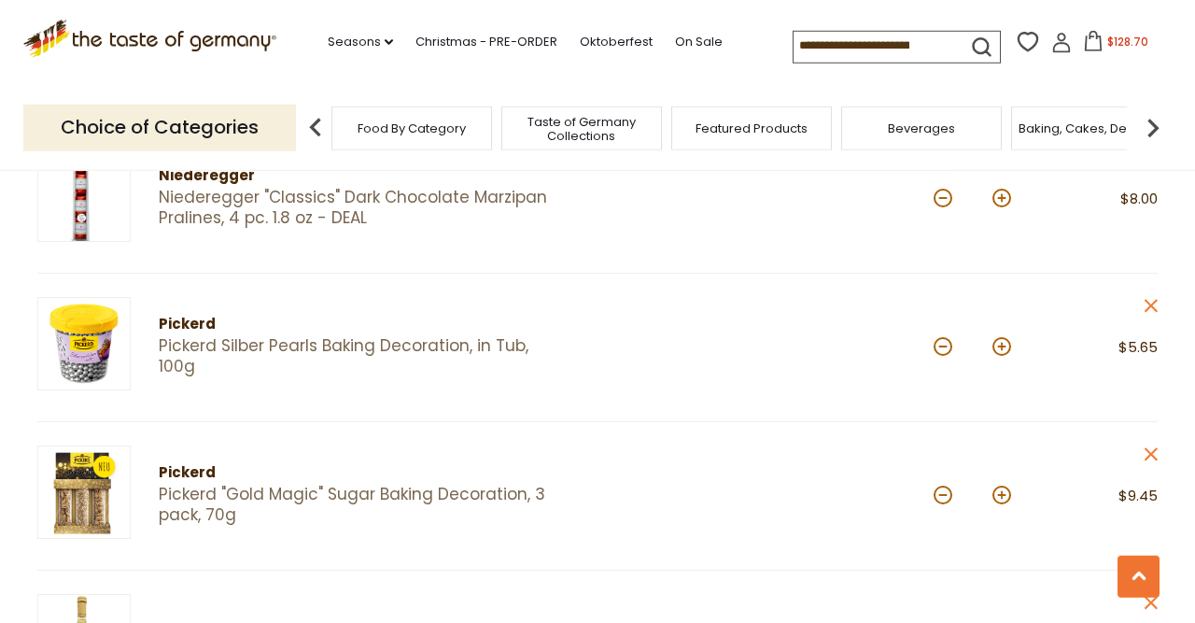
scroll to position [1206, 0]
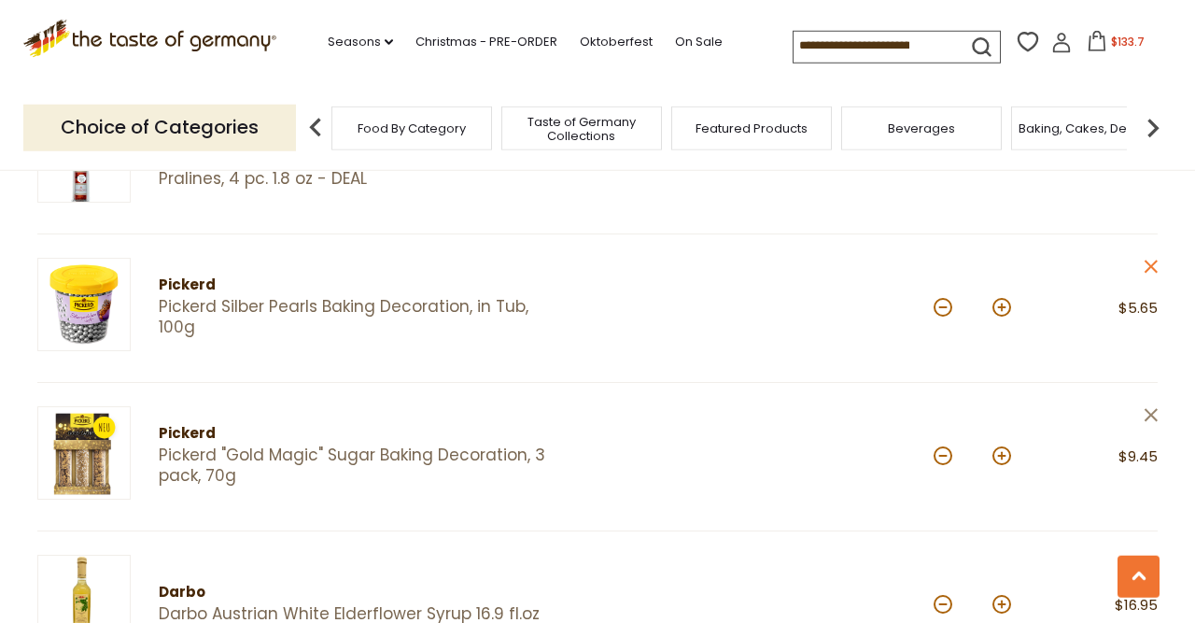
click at [1148, 411] on icon at bounding box center [1151, 414] width 13 height 13
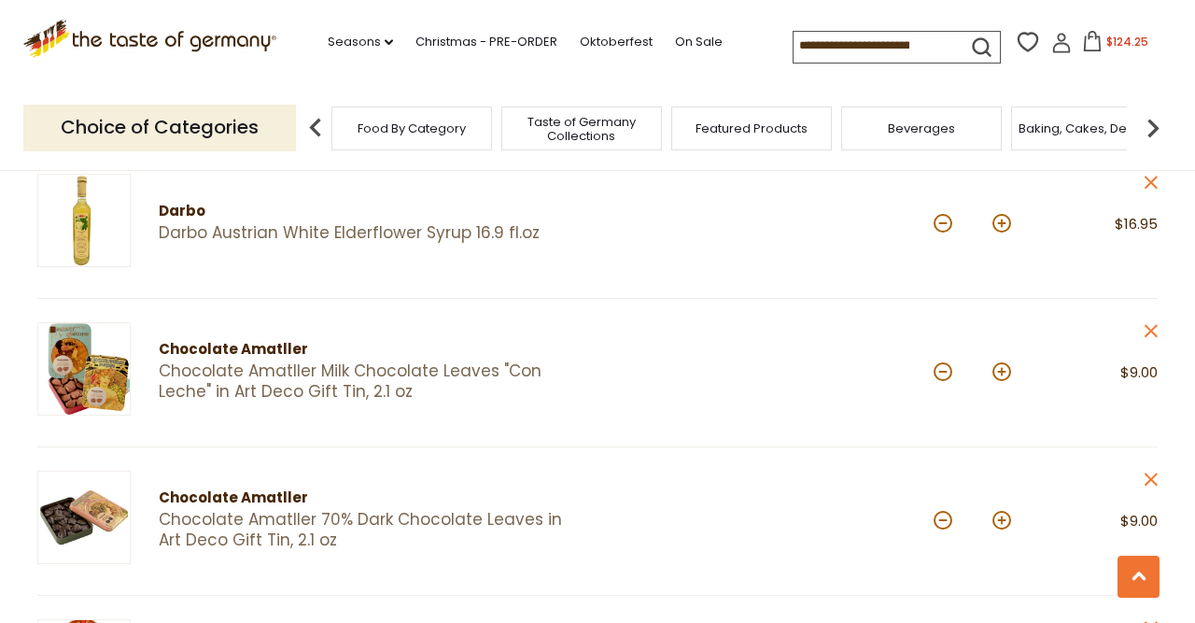
scroll to position [1441, 0]
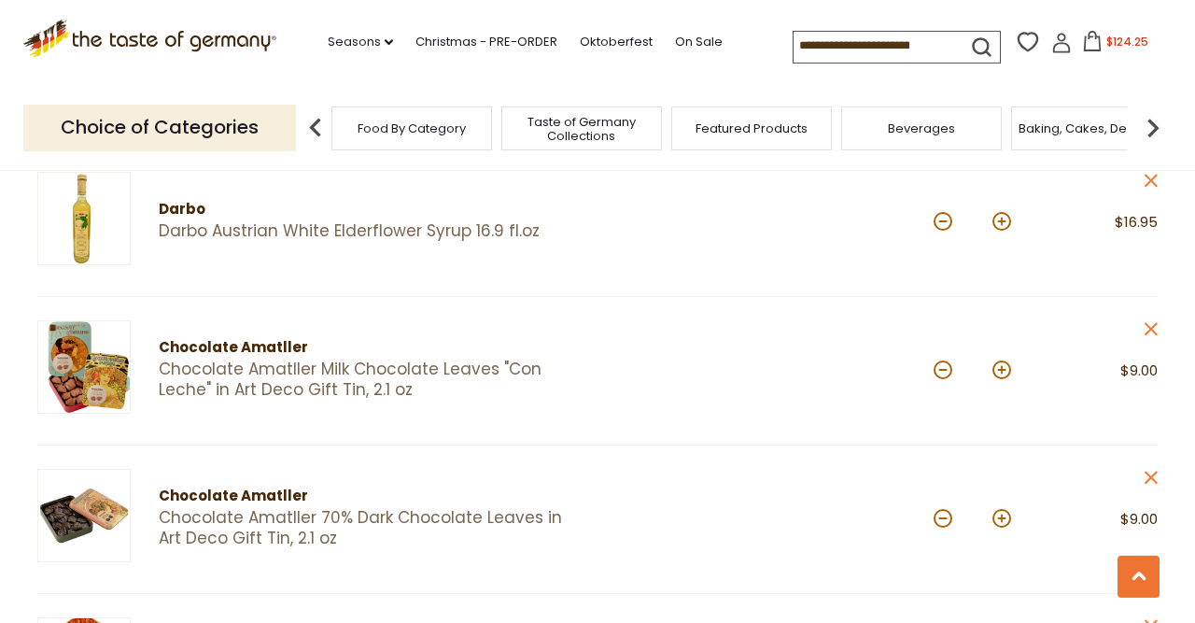
click at [1147, 325] on icon "close" at bounding box center [1151, 329] width 14 height 14
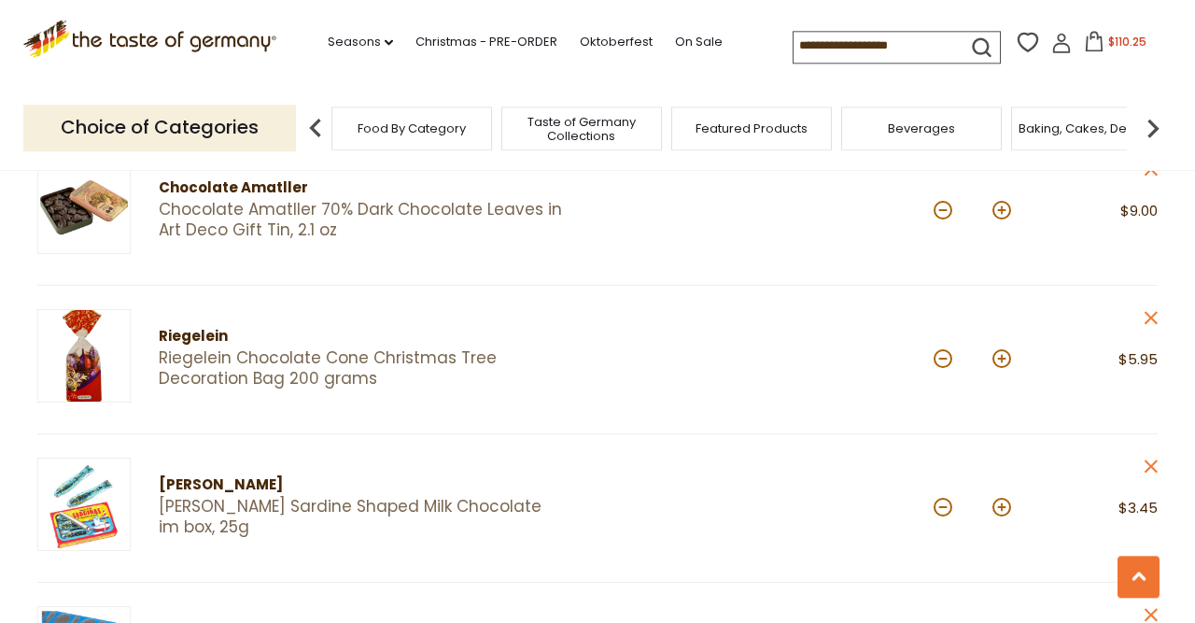
scroll to position [1601, 0]
click at [1146, 310] on icon "close" at bounding box center [1151, 317] width 14 height 14
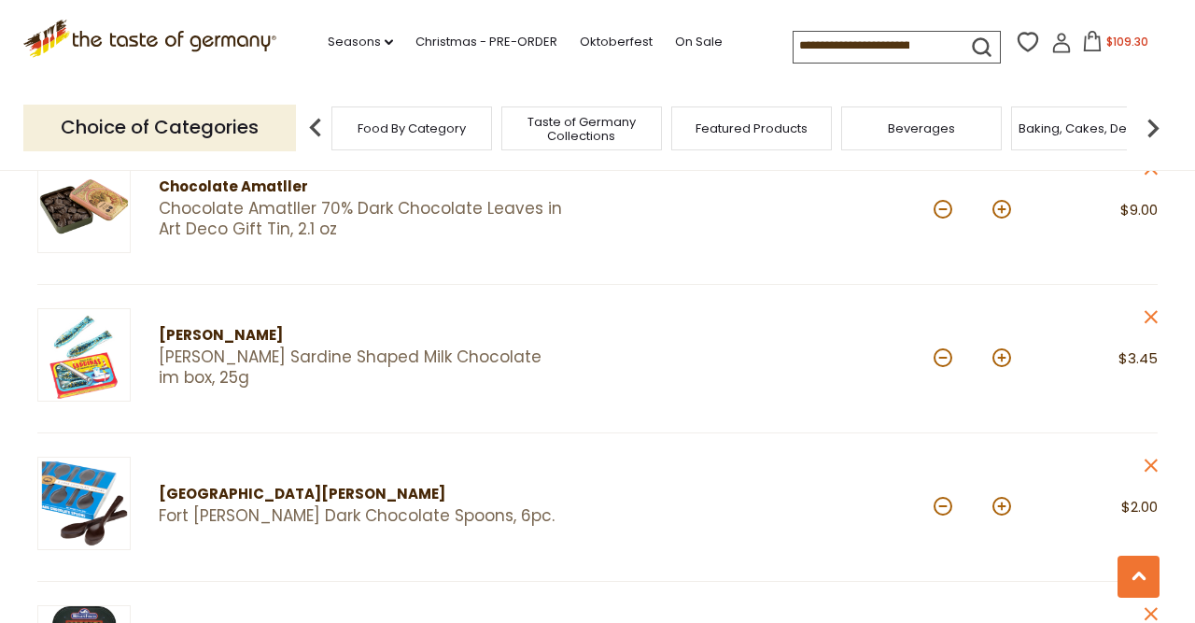
click at [1146, 310] on icon "close" at bounding box center [1151, 317] width 14 height 14
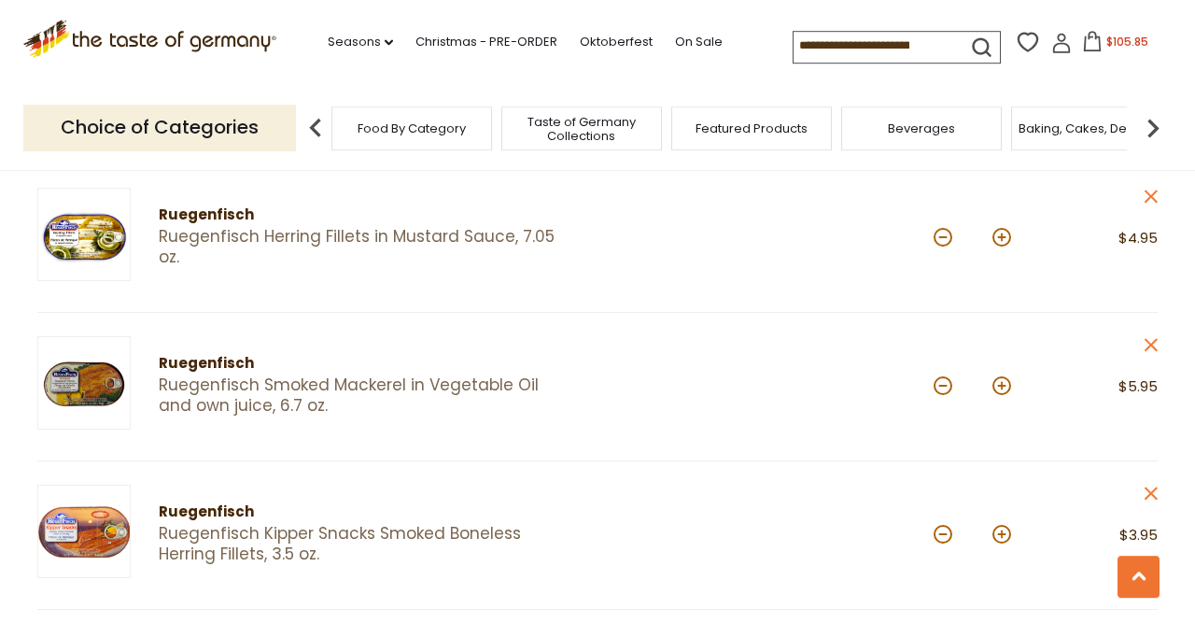
scroll to position [2018, 0]
click at [1148, 338] on icon at bounding box center [1151, 344] width 13 height 13
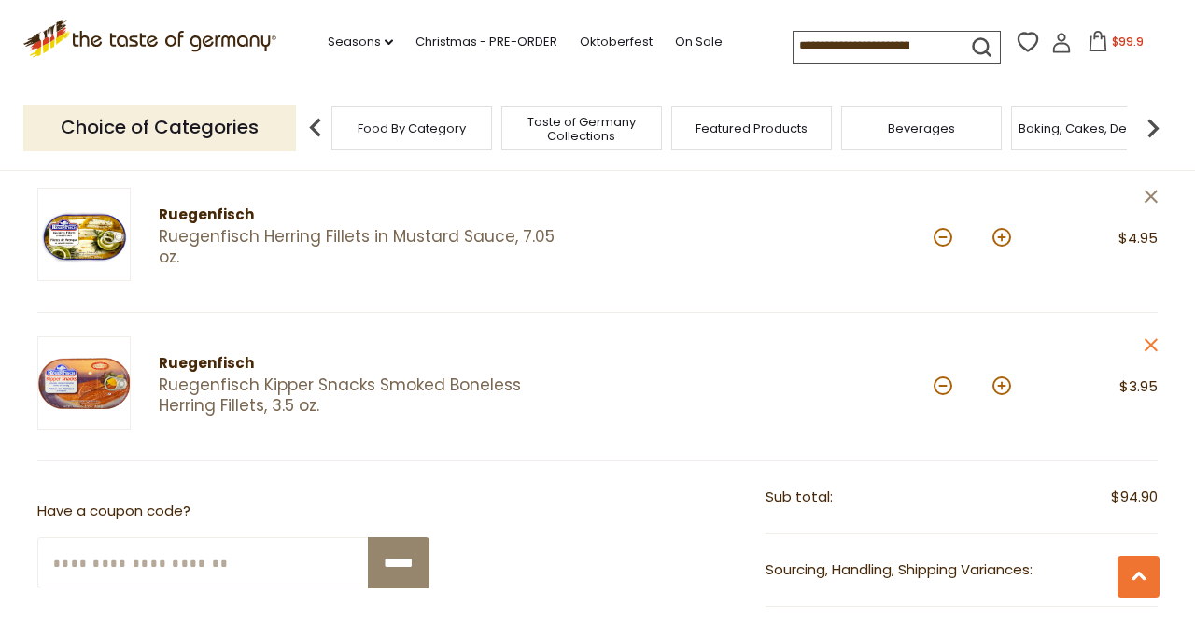
click at [1154, 190] on icon "close" at bounding box center [1151, 197] width 14 height 14
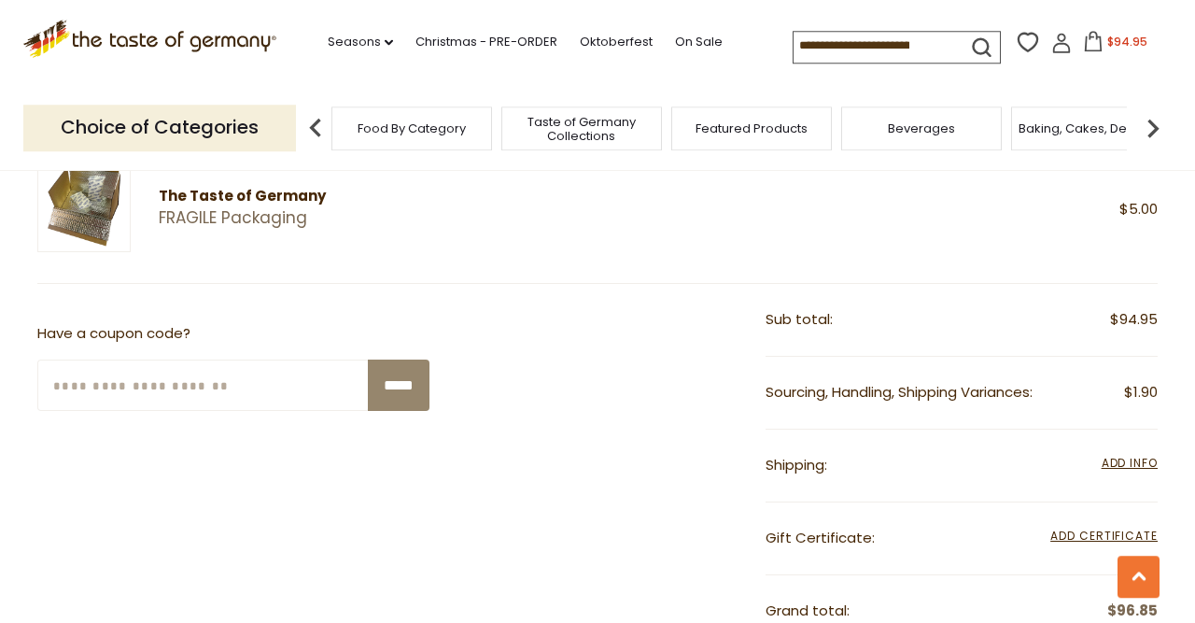
scroll to position [2202, 0]
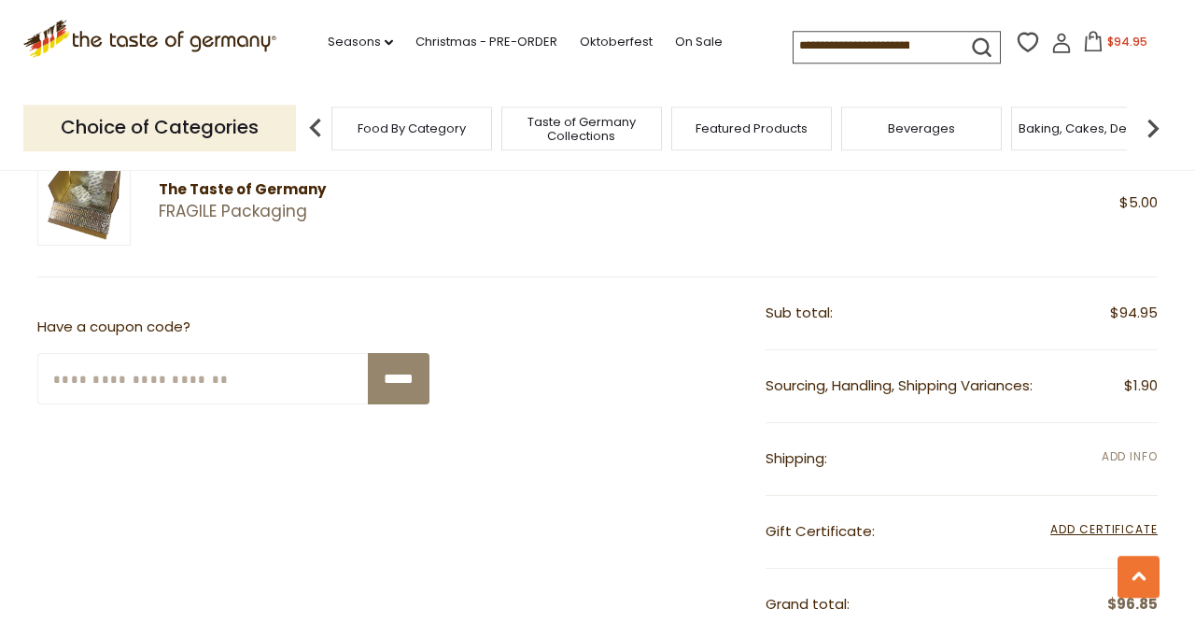
click at [1131, 448] on span "Add Info" at bounding box center [1130, 456] width 56 height 16
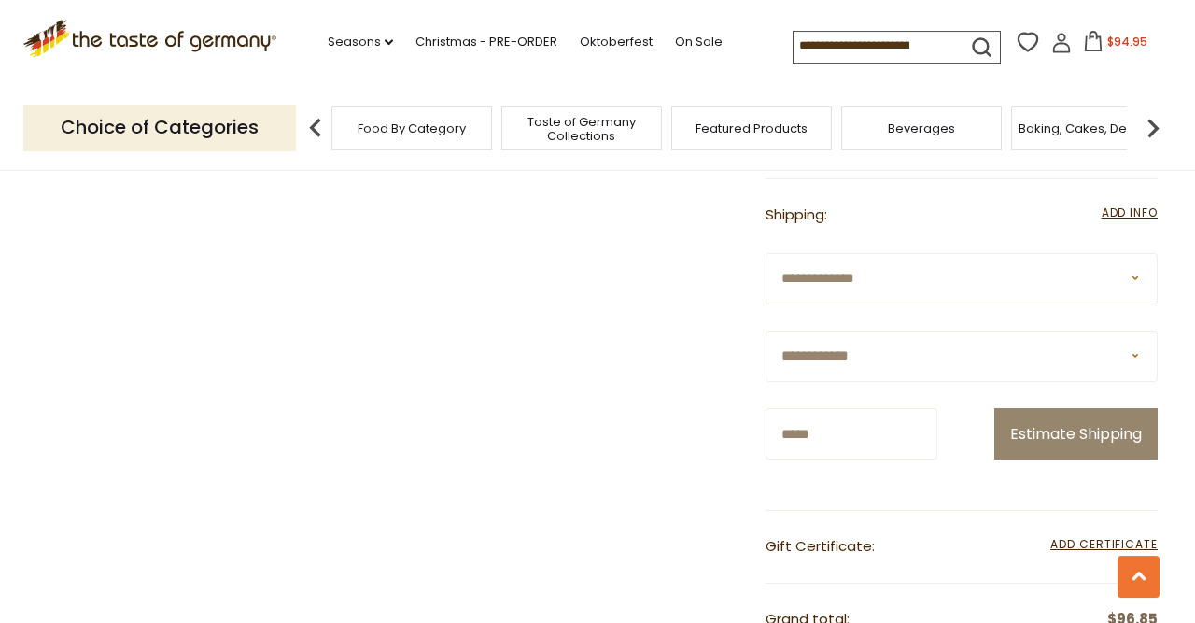
scroll to position [2448, 0]
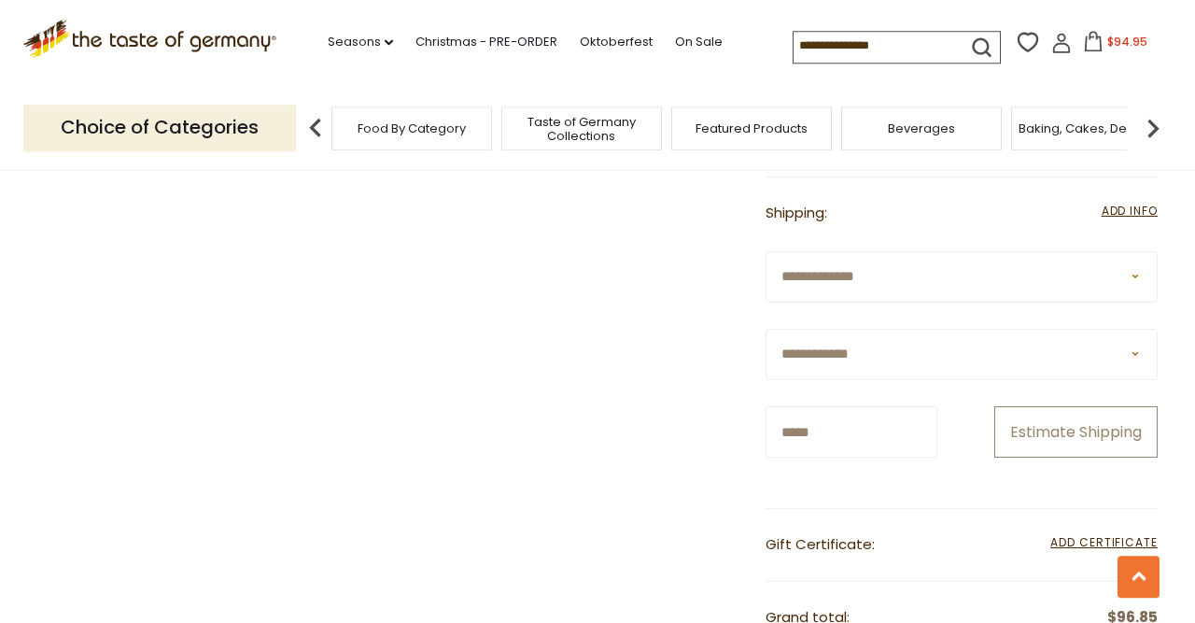
click at [1097, 457] on button "Estimate Shipping" at bounding box center [1075, 431] width 163 height 51
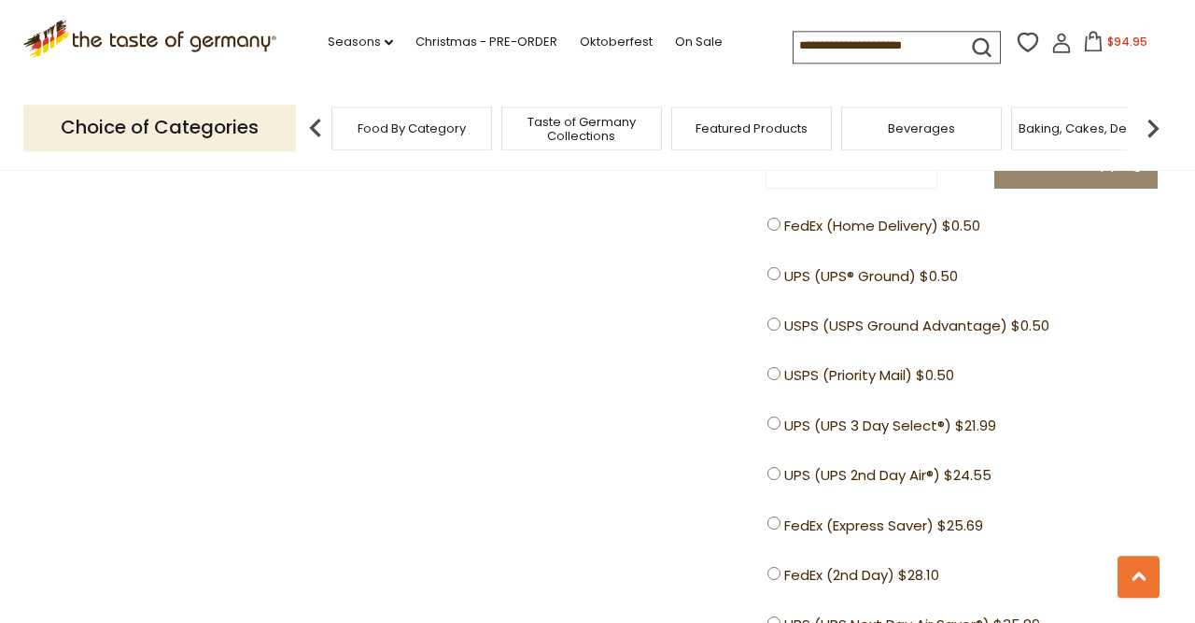
scroll to position [2715, 0]
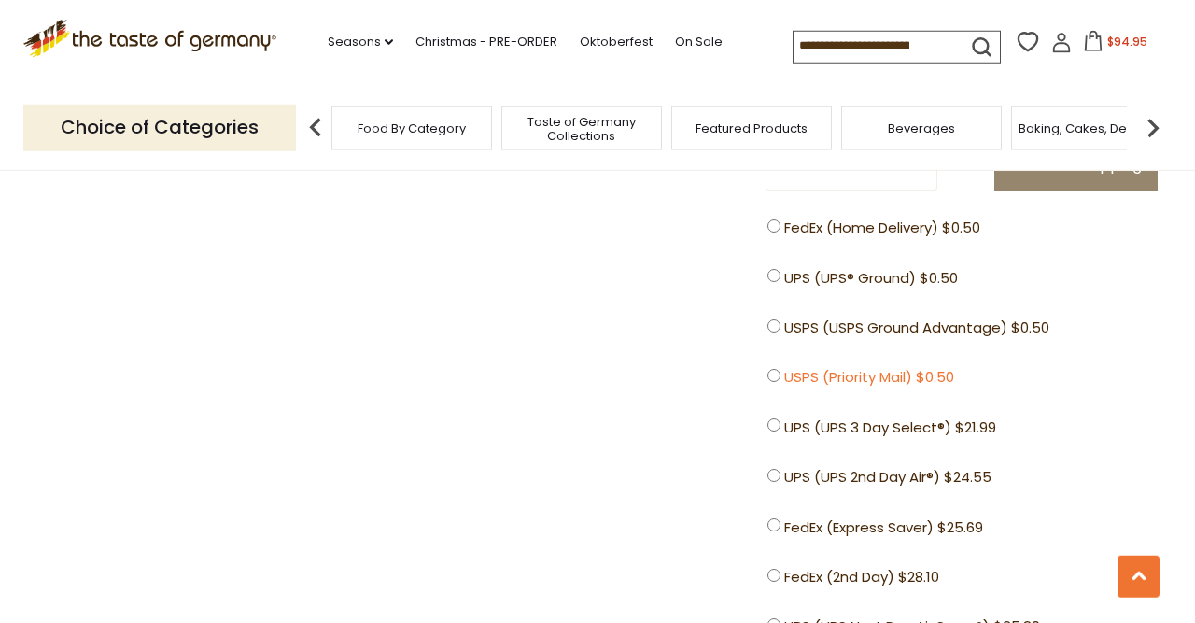
click at [814, 389] on span "USPS (Priority Mail) $0.50" at bounding box center [869, 377] width 170 height 23
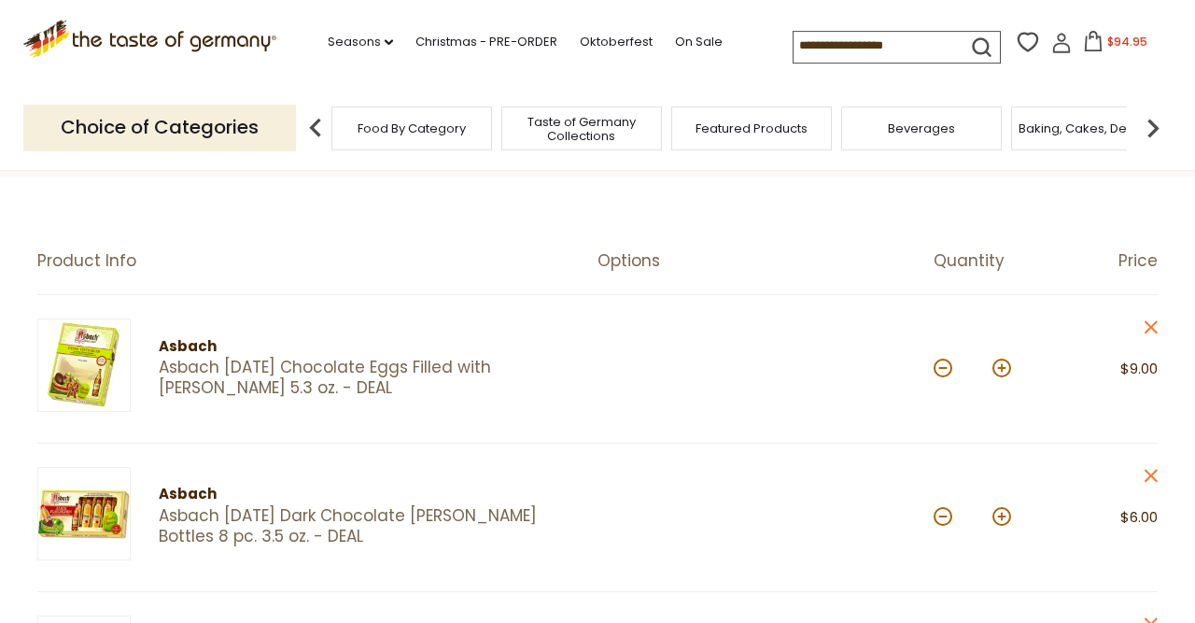
scroll to position [102, 0]
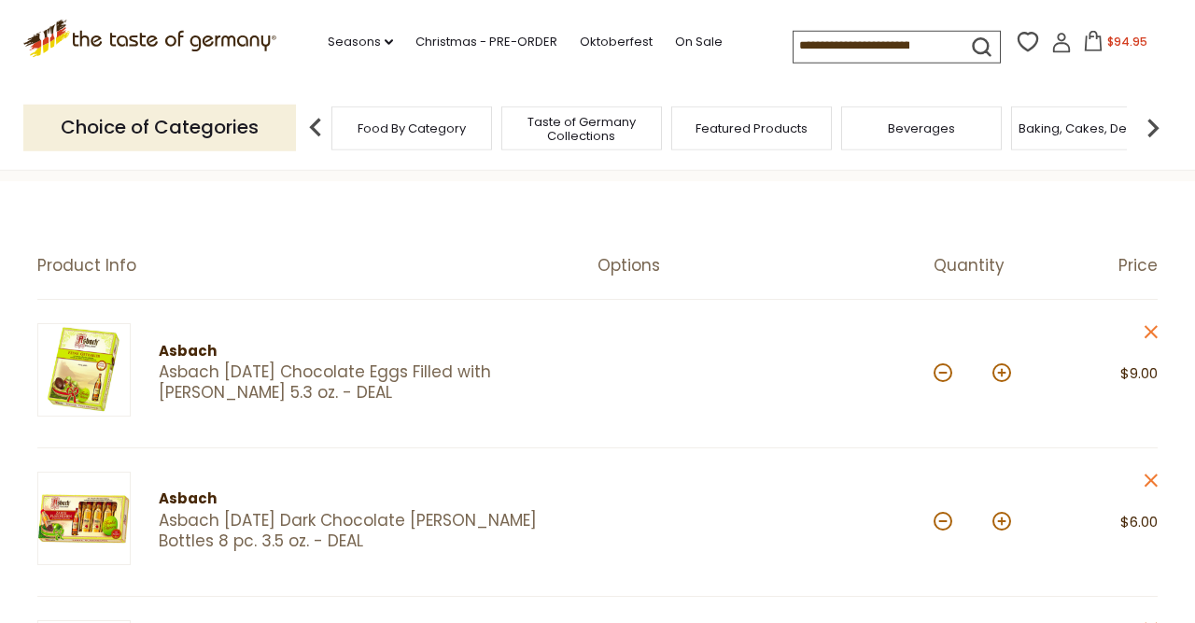
click at [330, 368] on link "Asbach Easter Chocolate Eggs Filled with Brandy 5.3 oz. - DEAL" at bounding box center [362, 382] width 406 height 40
click at [324, 522] on link "Asbach [DATE] Dark Chocolate [PERSON_NAME] Bottles 8 pc. 3.5 oz. - DEAL" at bounding box center [362, 531] width 406 height 40
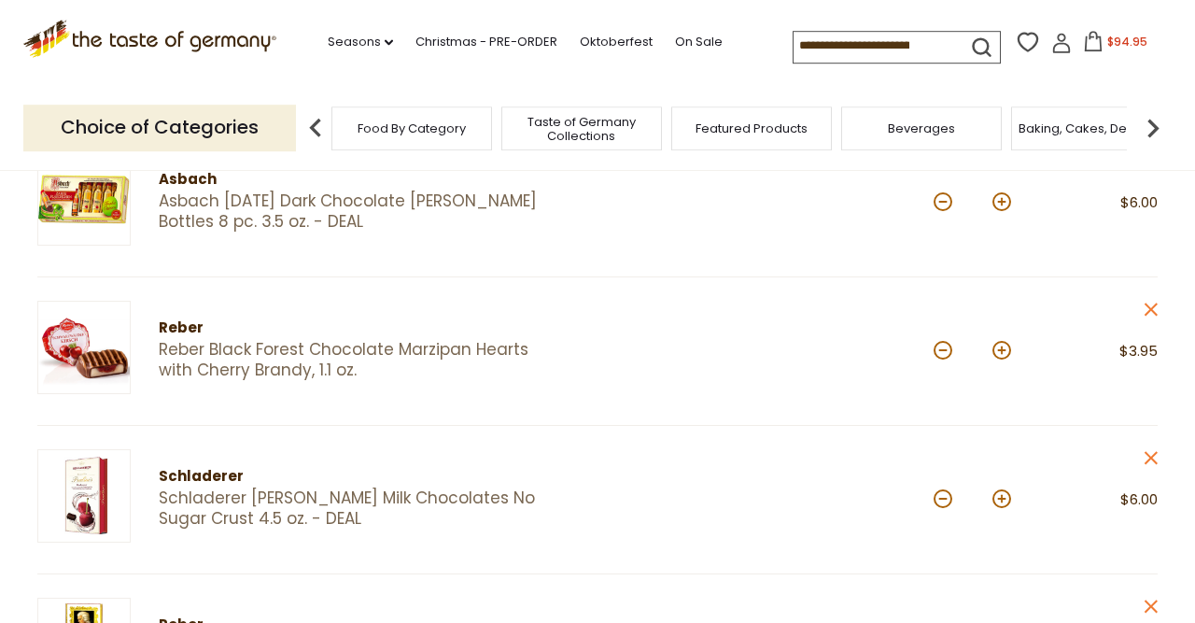
scroll to position [582, 0]
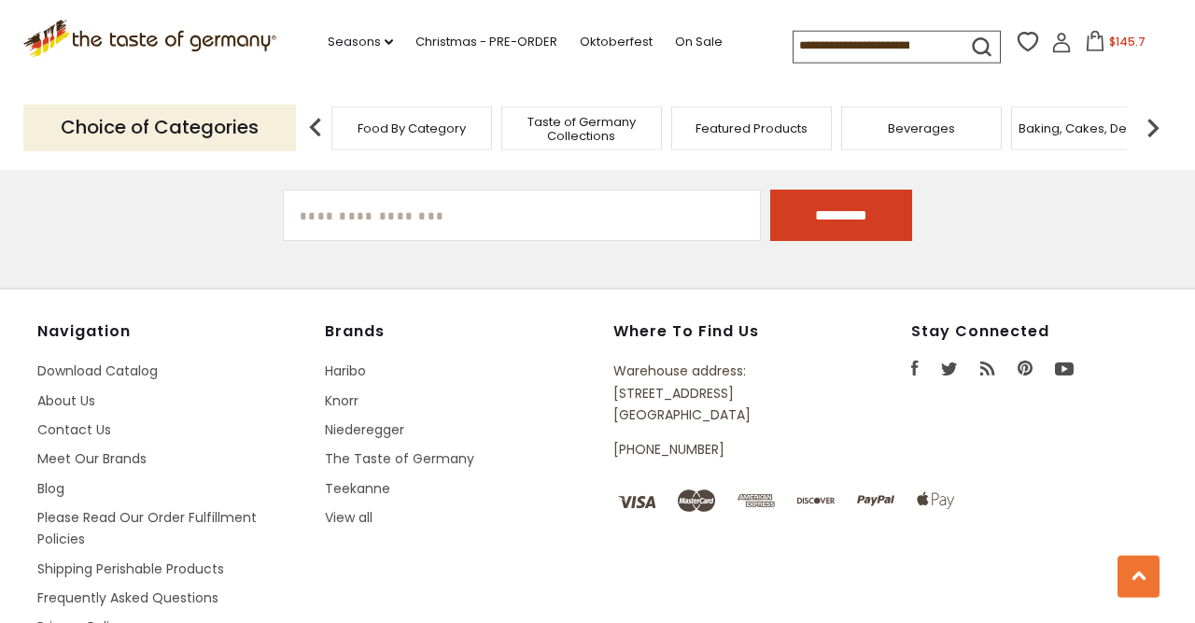
scroll to position [3278, 0]
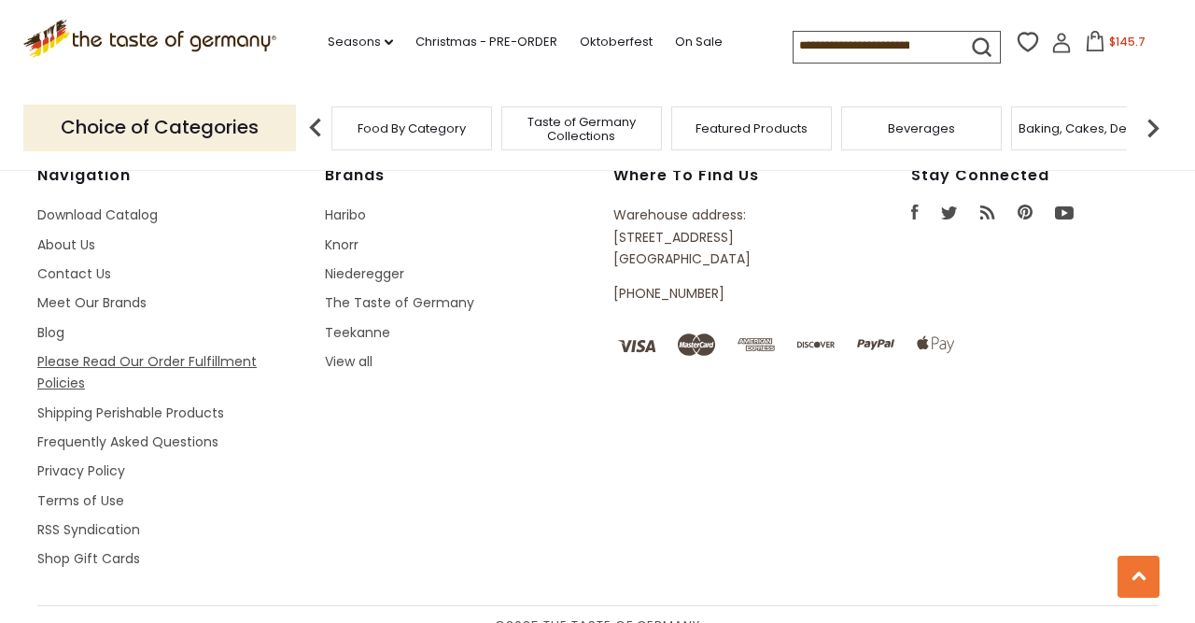
click at [96, 352] on link "Please Read Our Order Fulfillment Policies" at bounding box center [146, 372] width 219 height 40
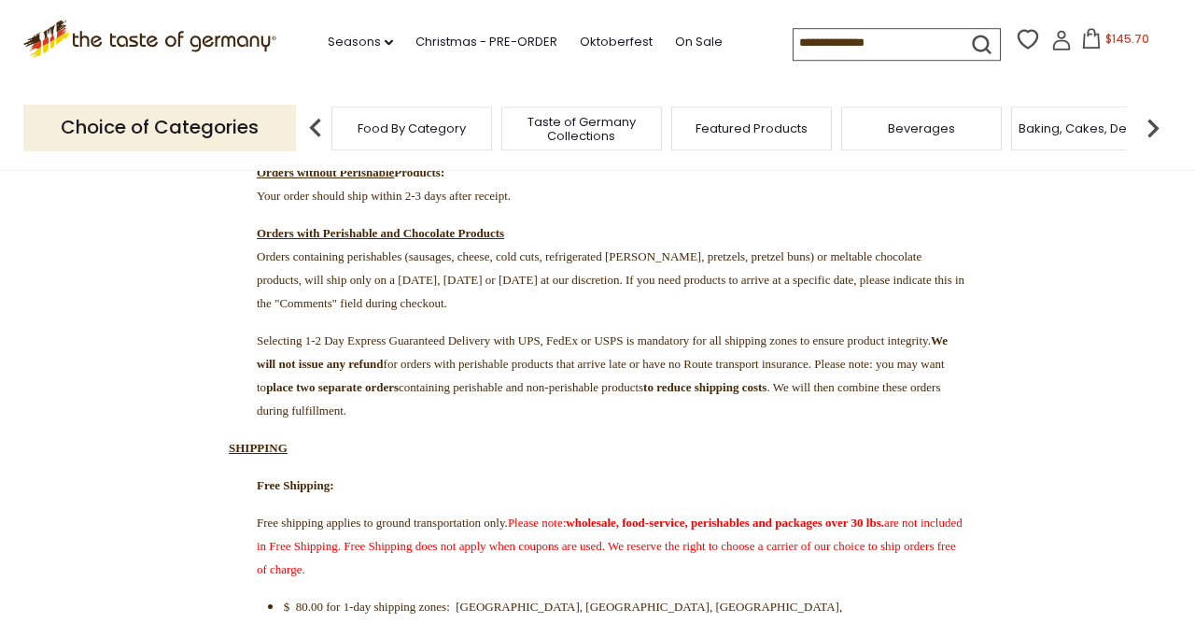
scroll to position [295, 0]
click at [840, 46] on input at bounding box center [873, 42] width 158 height 26
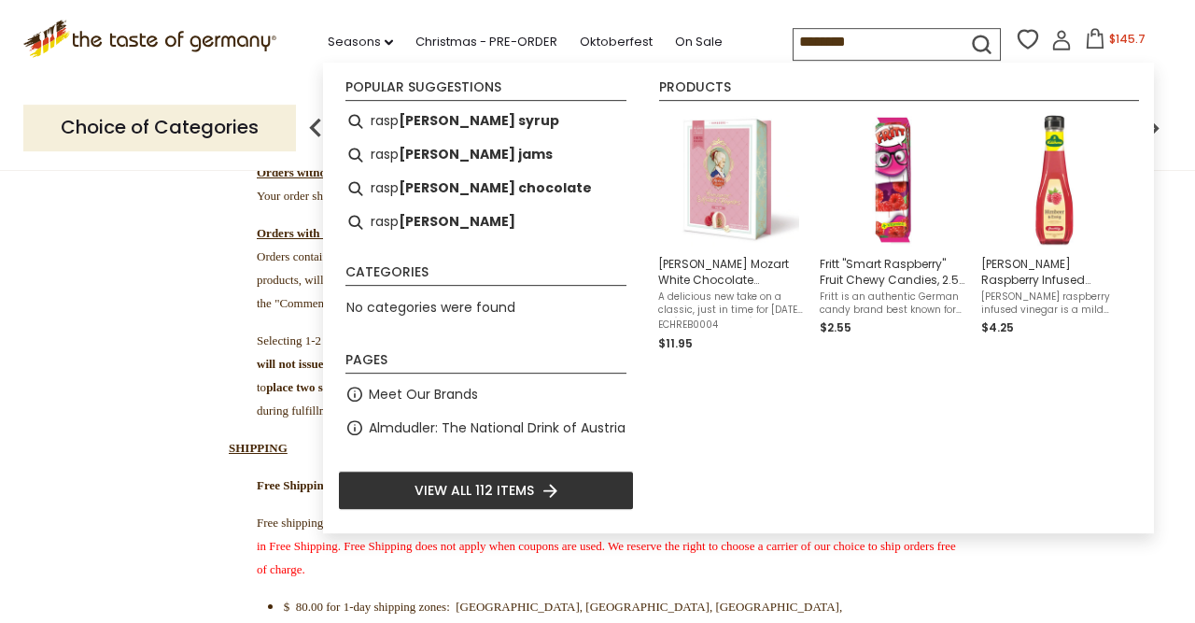
type input "*********"
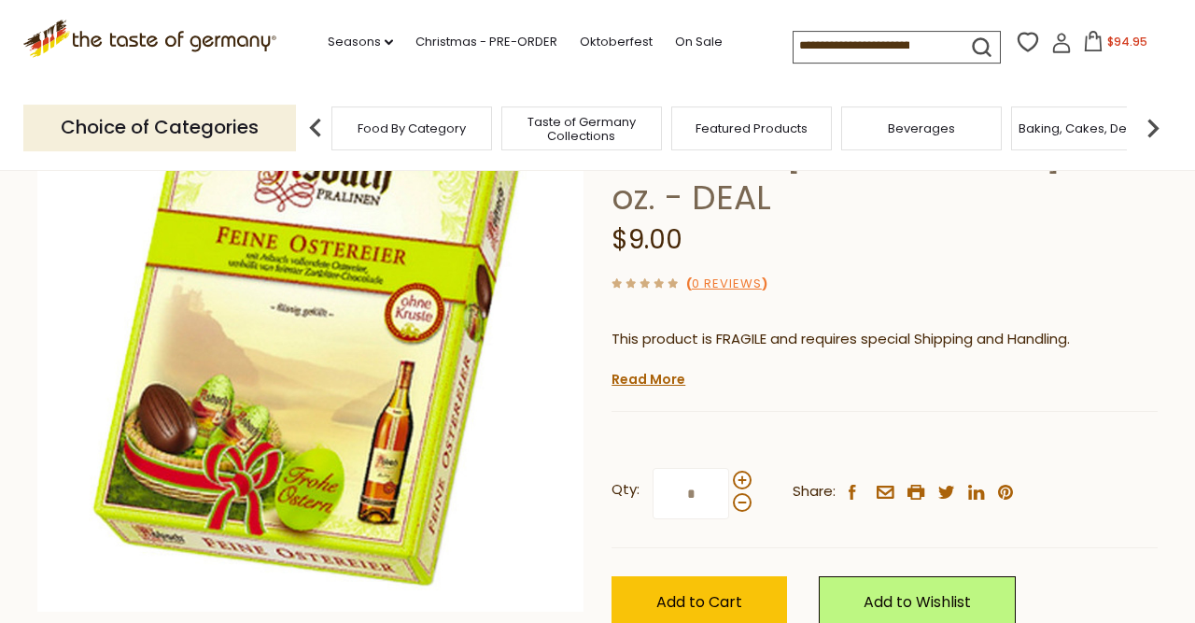
scroll to position [200, 0]
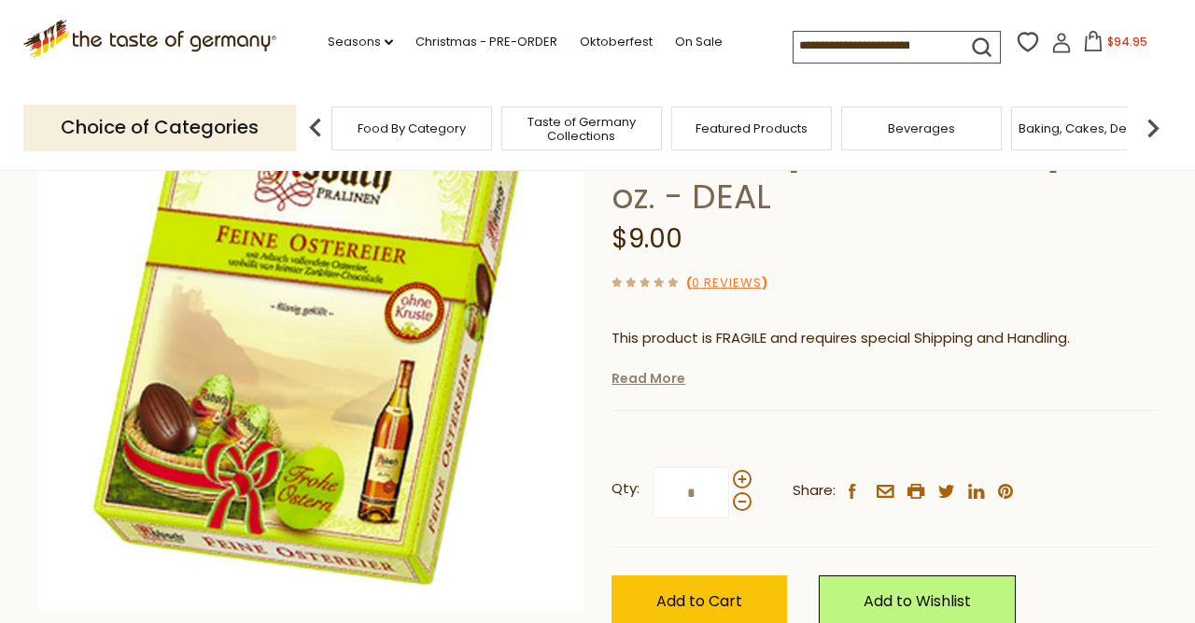
click at [657, 369] on link "Read More" at bounding box center [648, 378] width 74 height 19
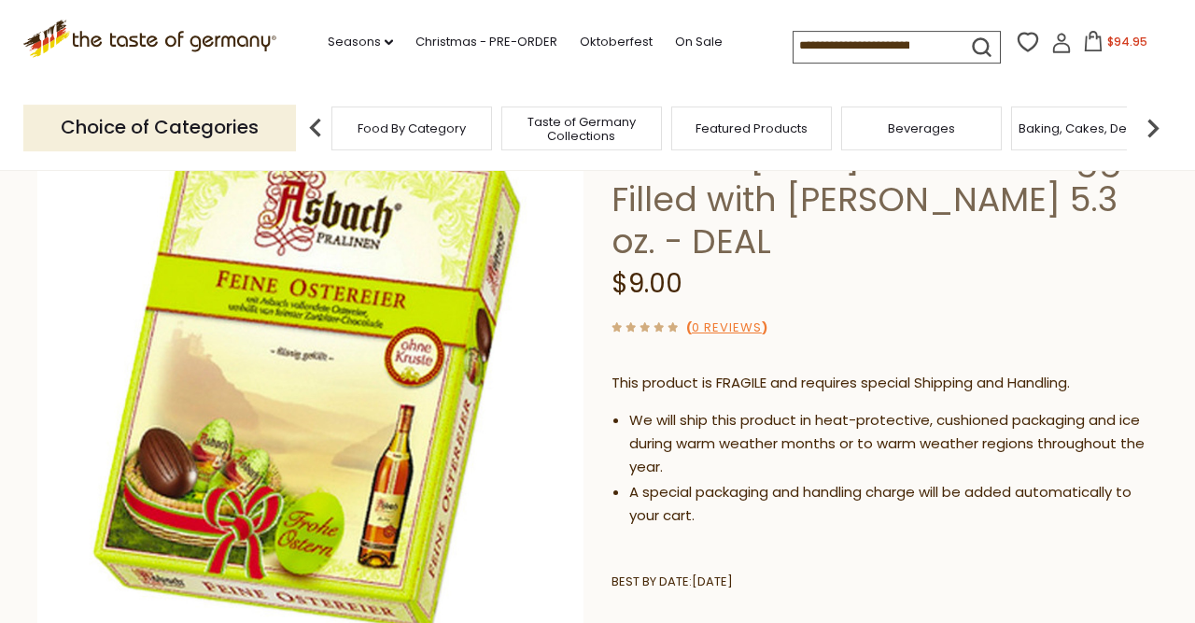
scroll to position [154, 0]
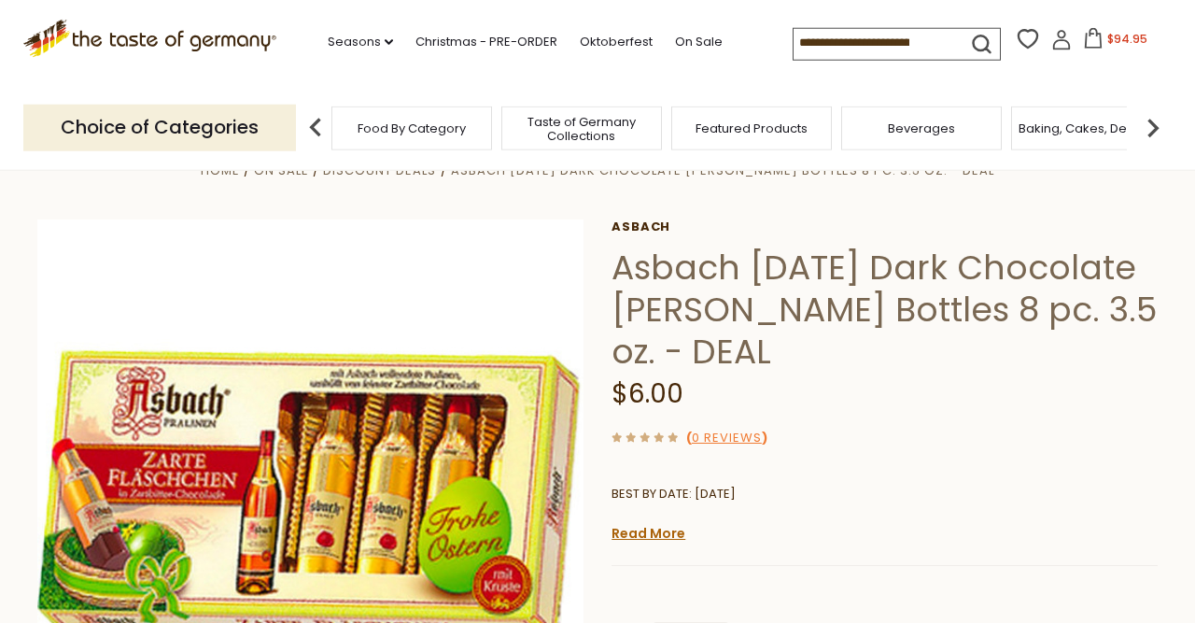
scroll to position [141, 0]
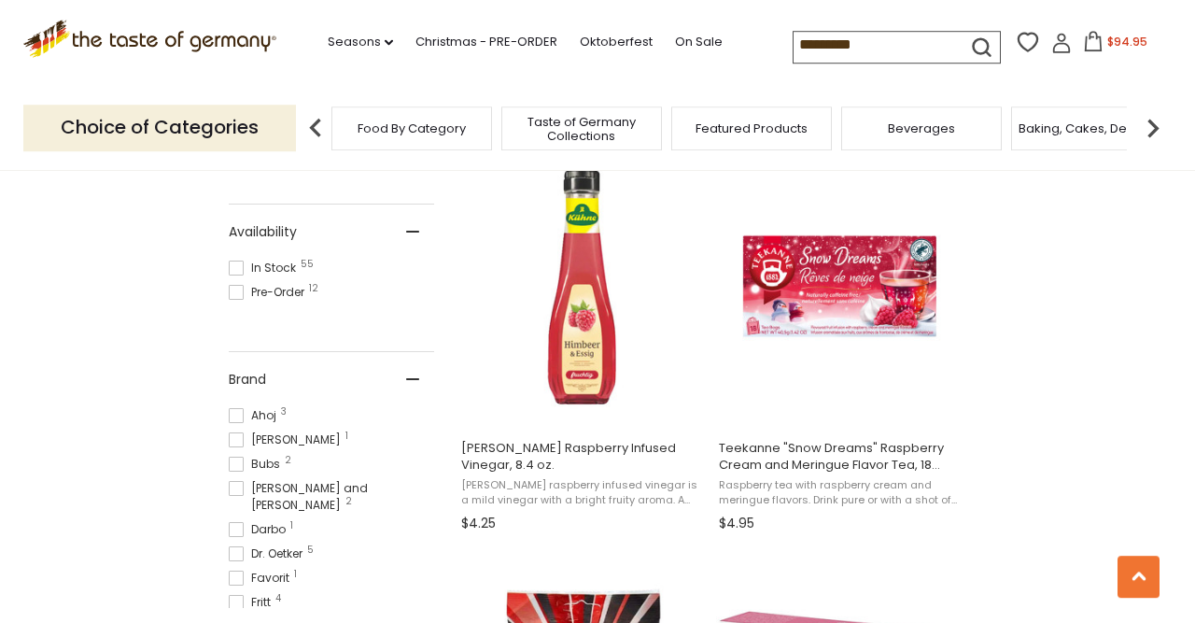
scroll to position [779, 0]
click at [238, 265] on span at bounding box center [236, 267] width 15 height 15
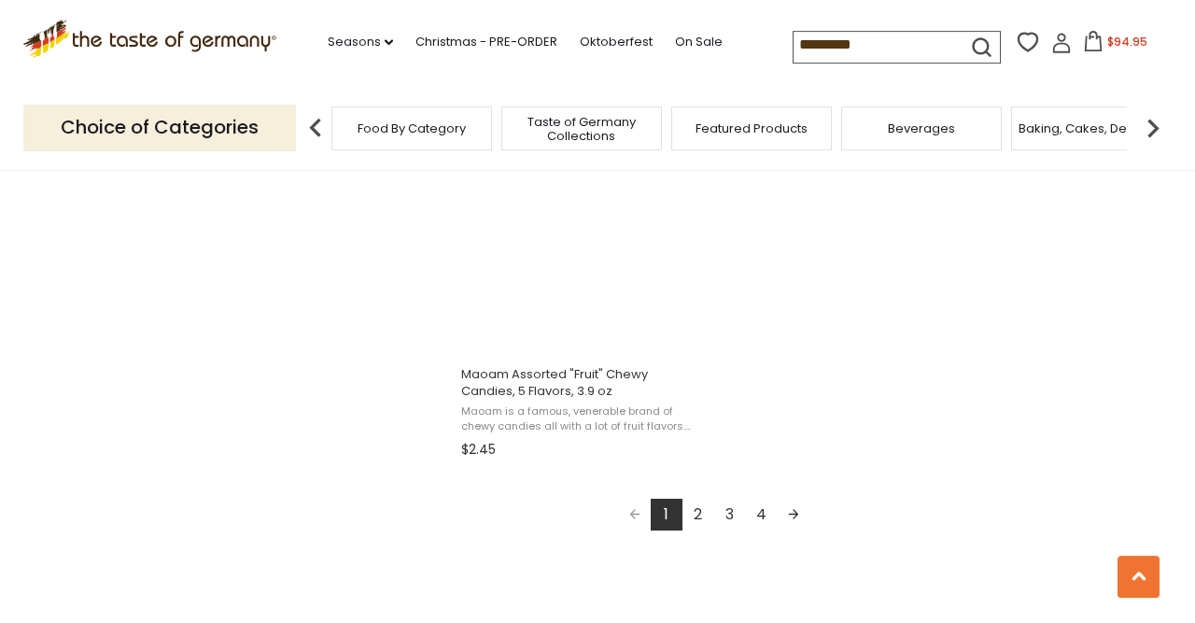
scroll to position [3301, 0]
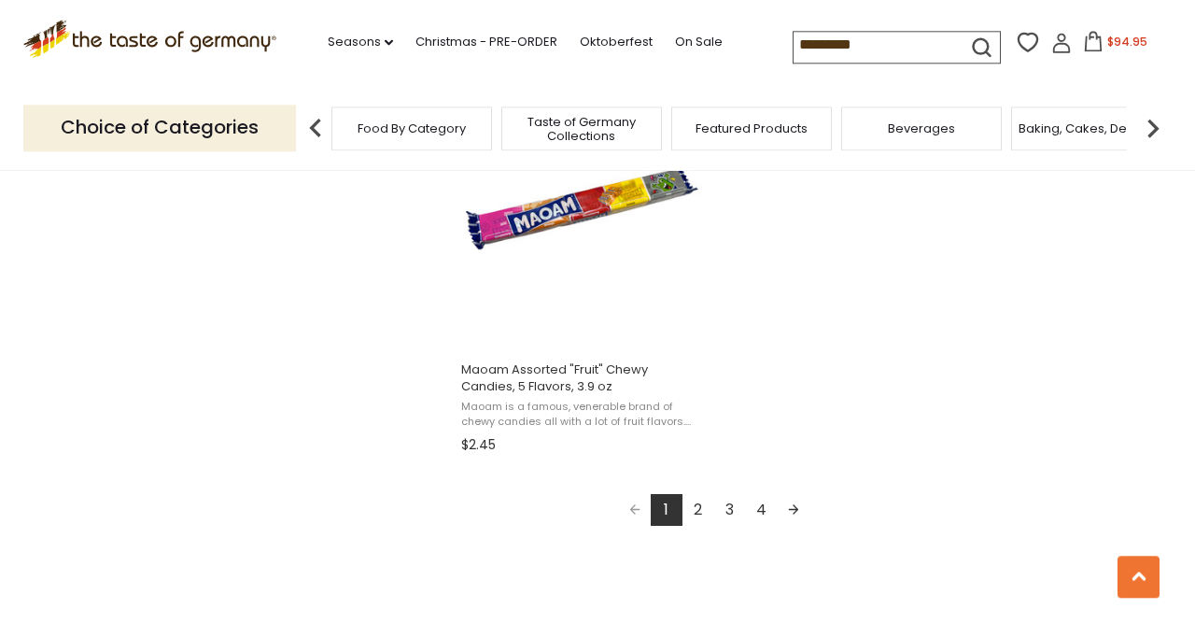
click at [699, 502] on link "2" at bounding box center [698, 510] width 32 height 32
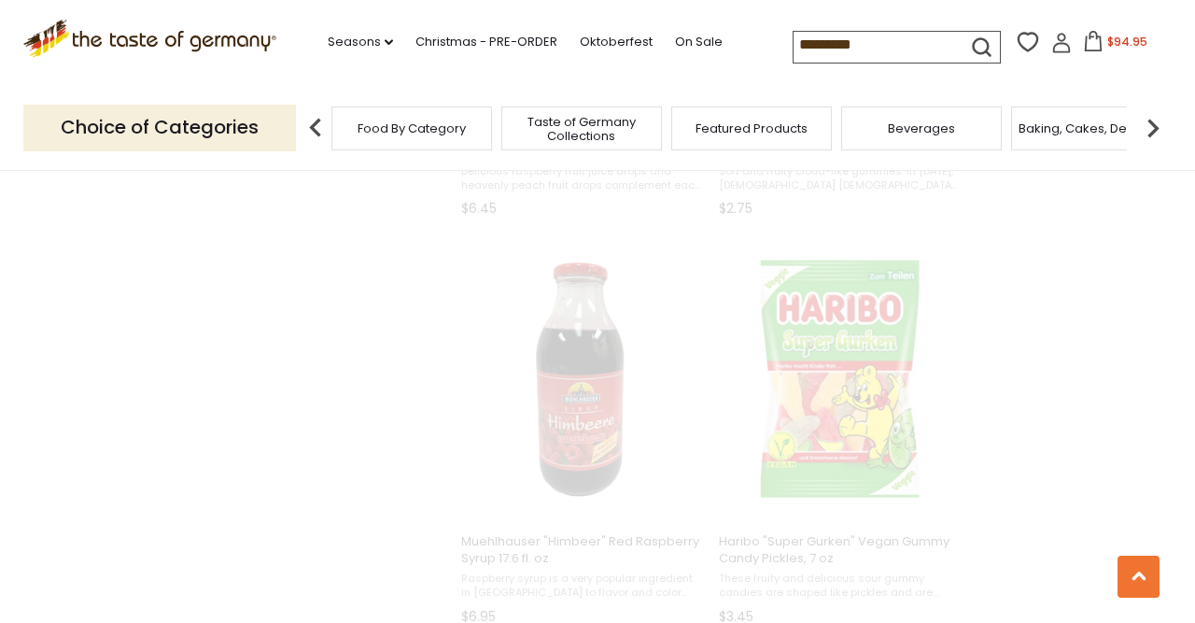
scroll to position [1290, 0]
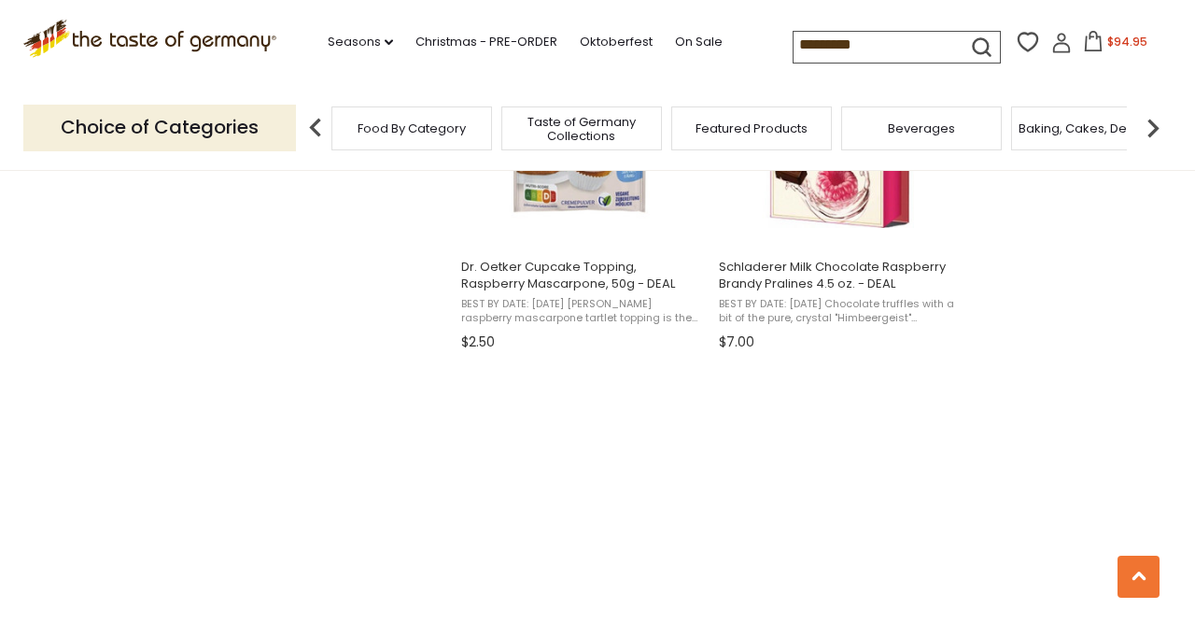
scroll to position [1842, 0]
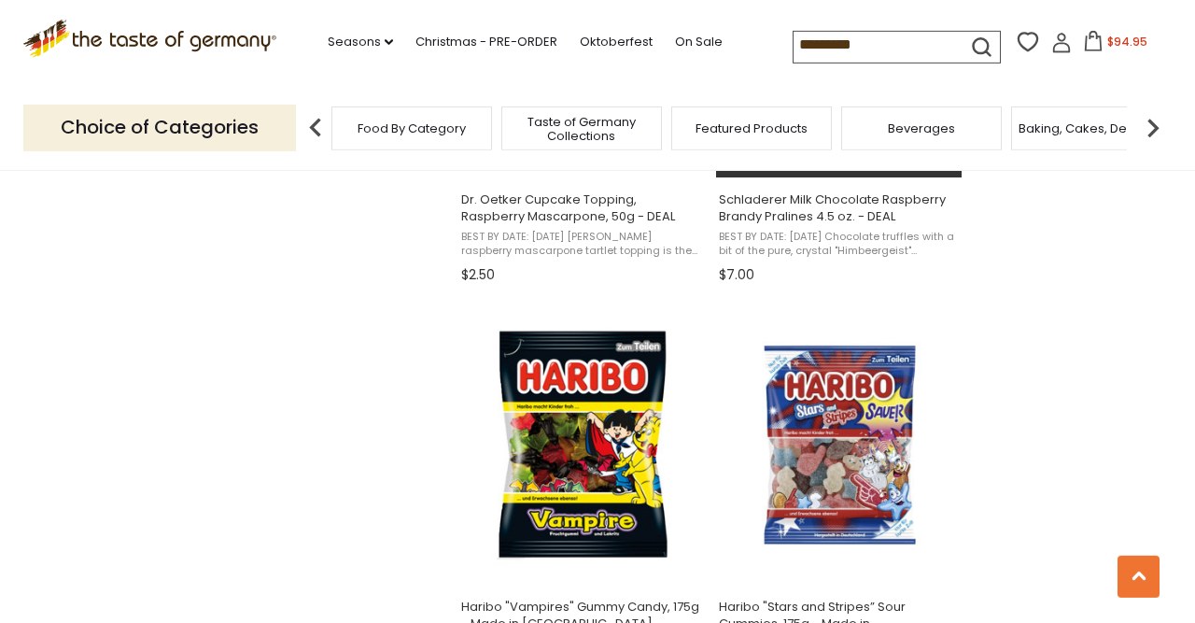
click at [796, 204] on span "Schladerer Milk Chocolate Raspberry Brandy Pralines 4.5 oz. - DEAL" at bounding box center [840, 208] width 242 height 34
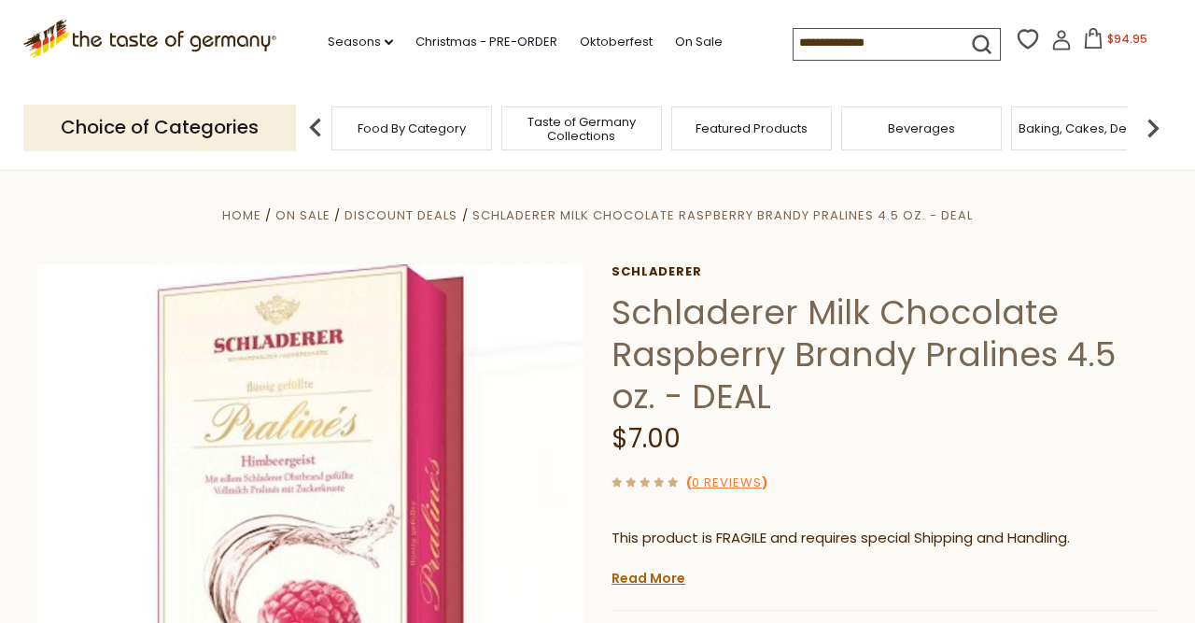
scroll to position [217, 0]
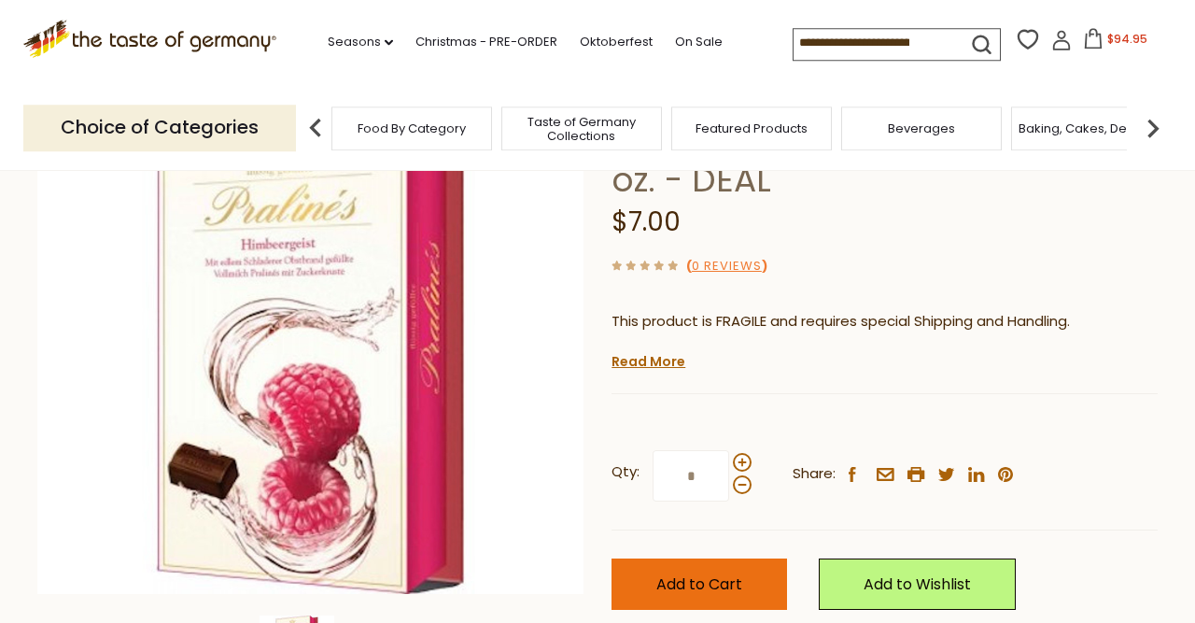
click at [697, 595] on button "Add to Cart" at bounding box center [699, 583] width 176 height 51
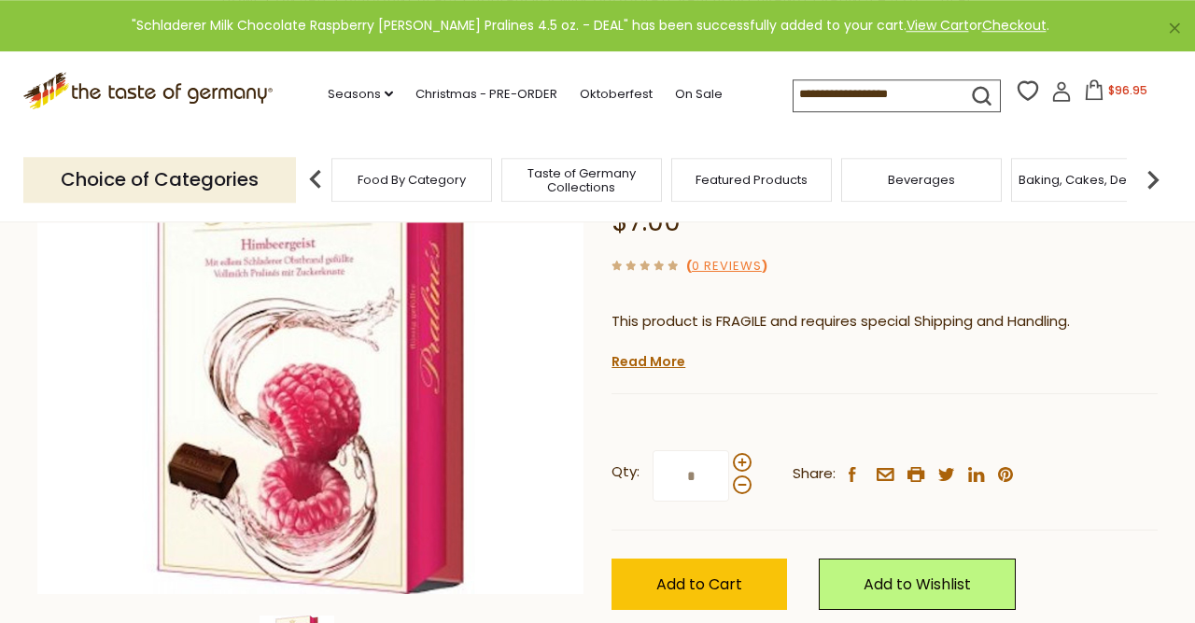
click at [1093, 99] on button "$96.95" at bounding box center [1114, 93] width 79 height 28
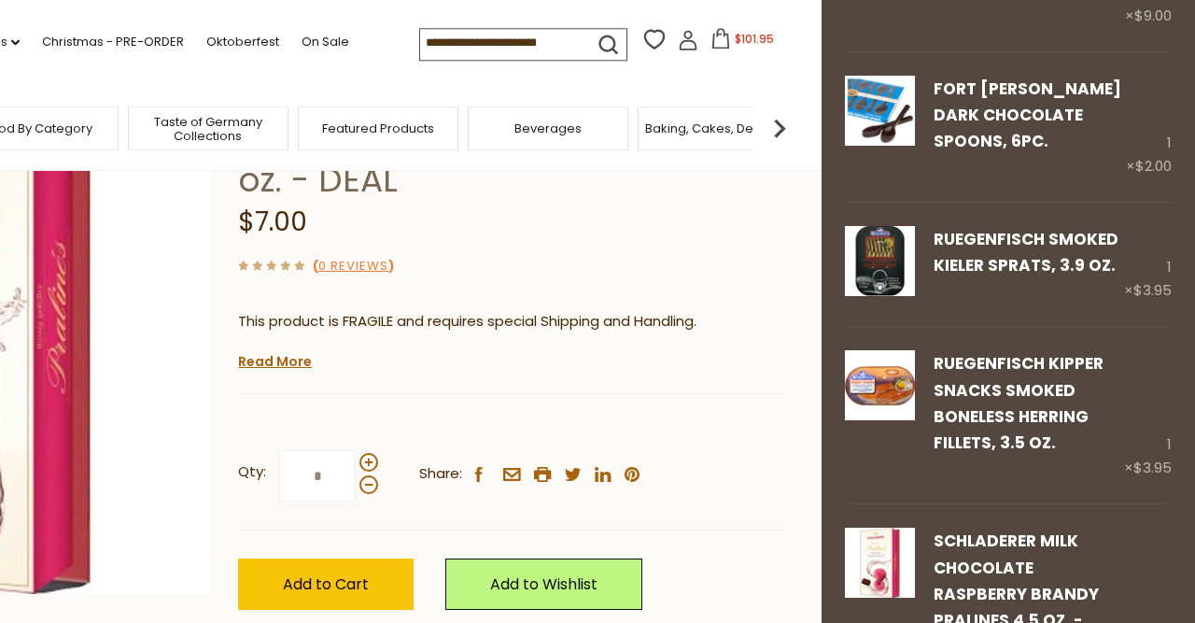
scroll to position [2283, 0]
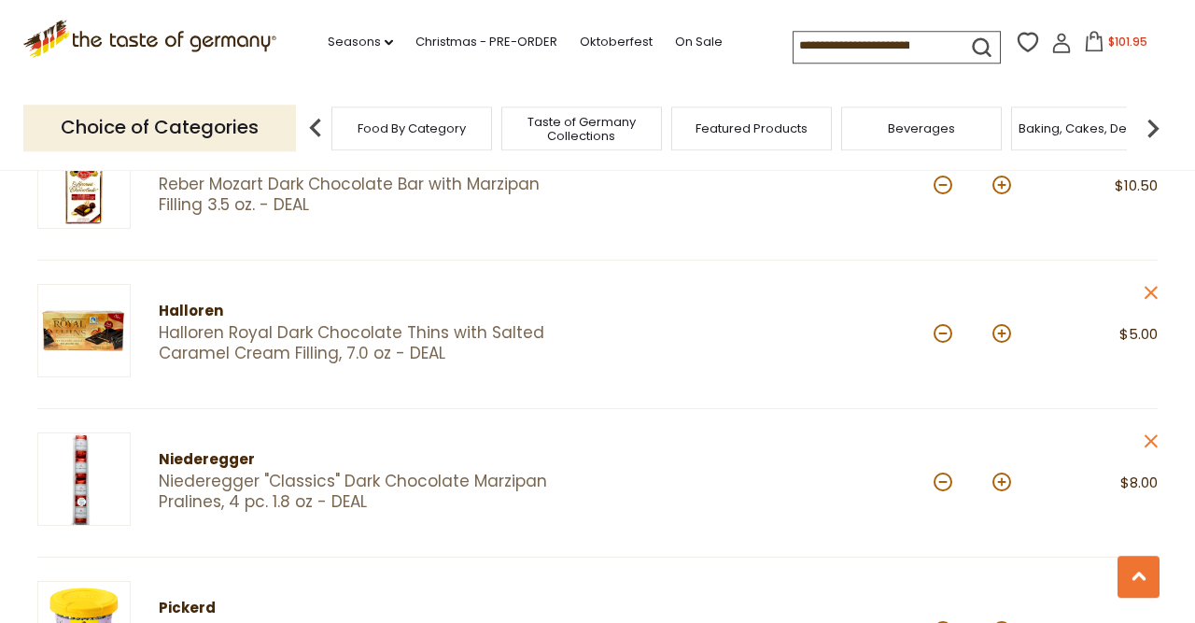
scroll to position [878, 0]
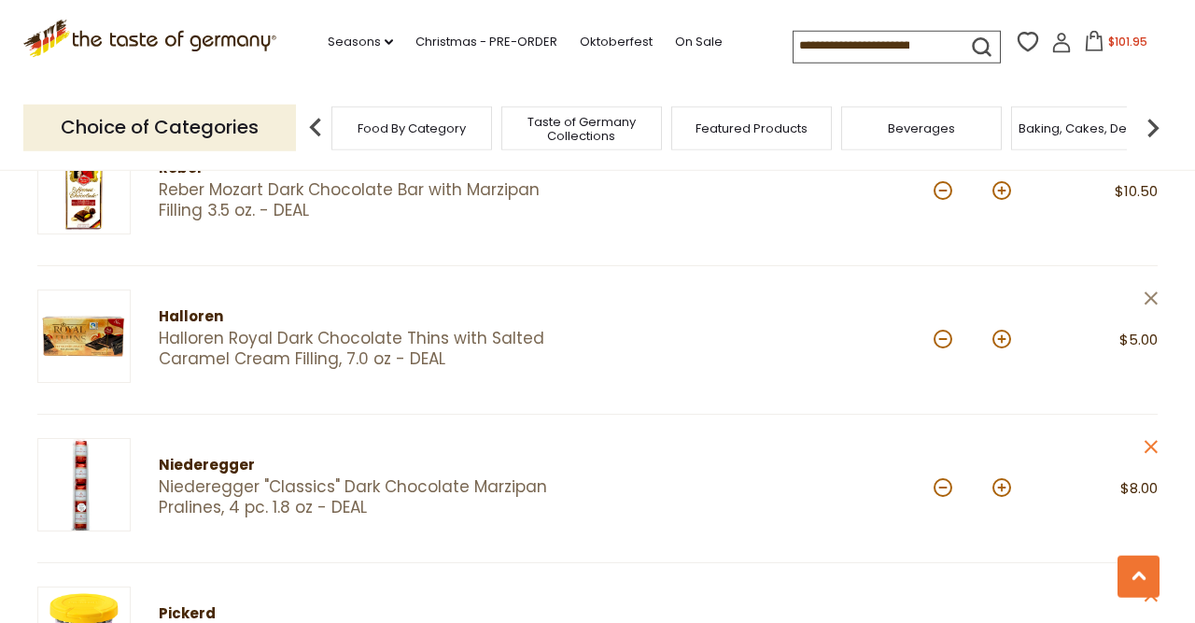
click at [1155, 293] on icon "close" at bounding box center [1151, 298] width 14 height 14
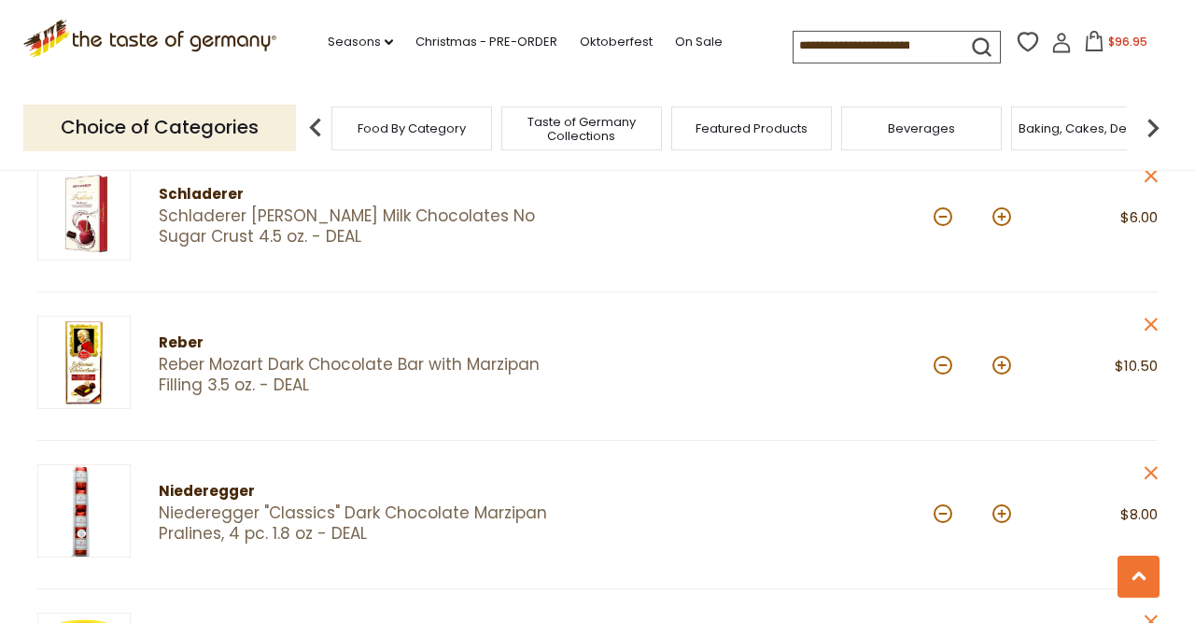
scroll to position [679, 0]
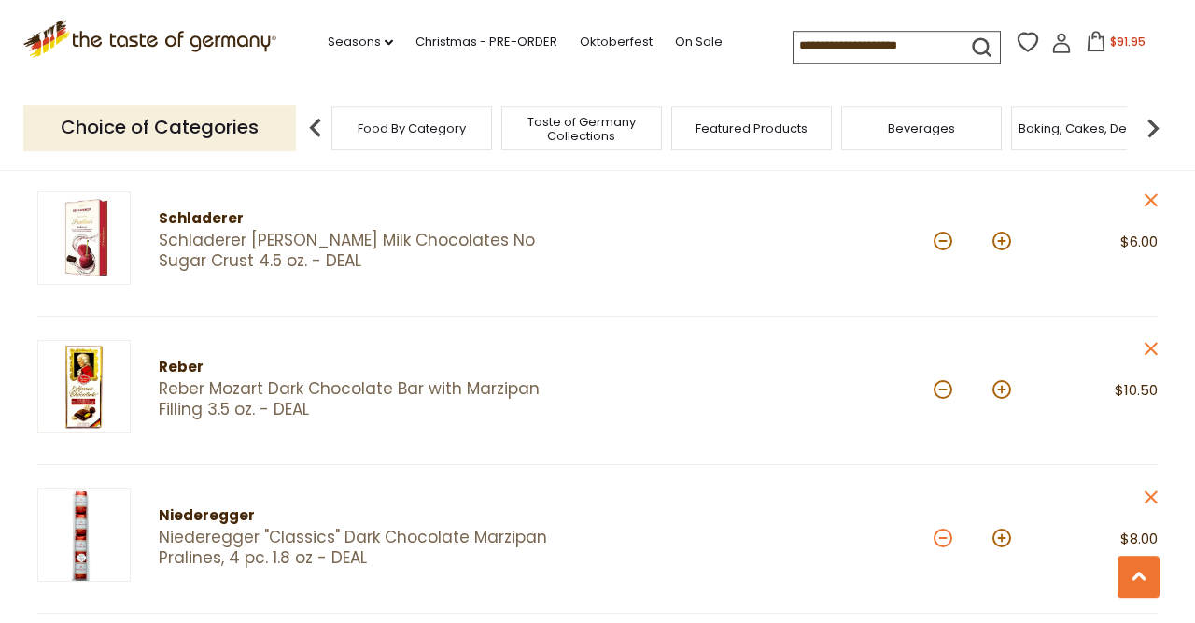
click at [936, 532] on button at bounding box center [943, 537] width 19 height 19
type input "*"
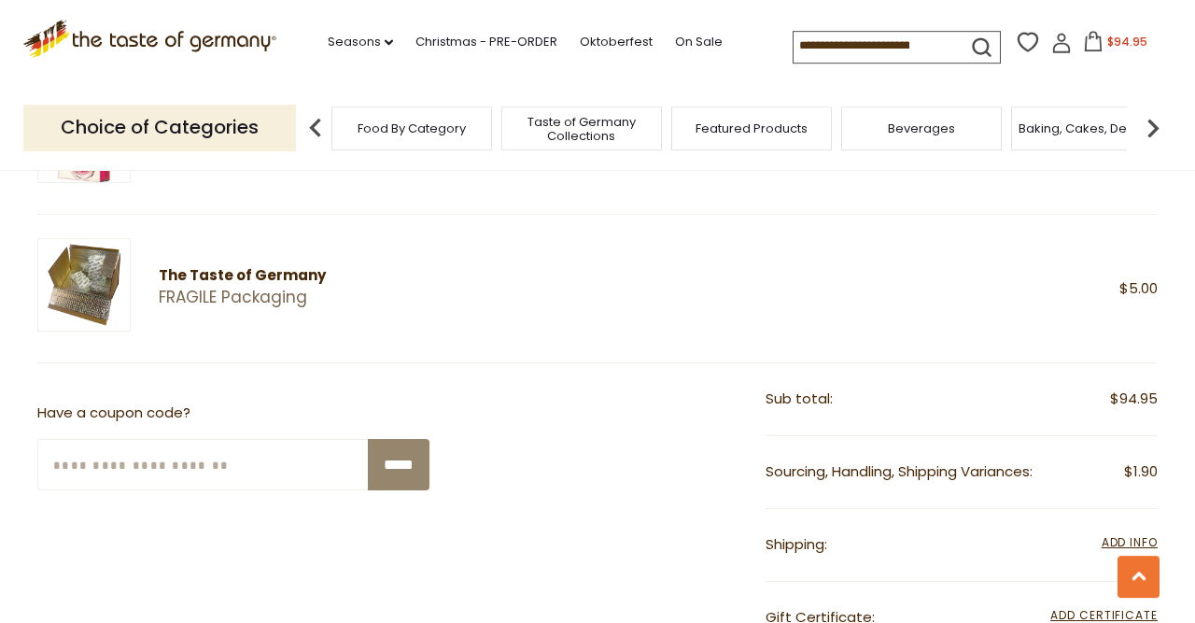
scroll to position [2118, 0]
click at [675, 32] on link "On Sale" at bounding box center [699, 42] width 48 height 21
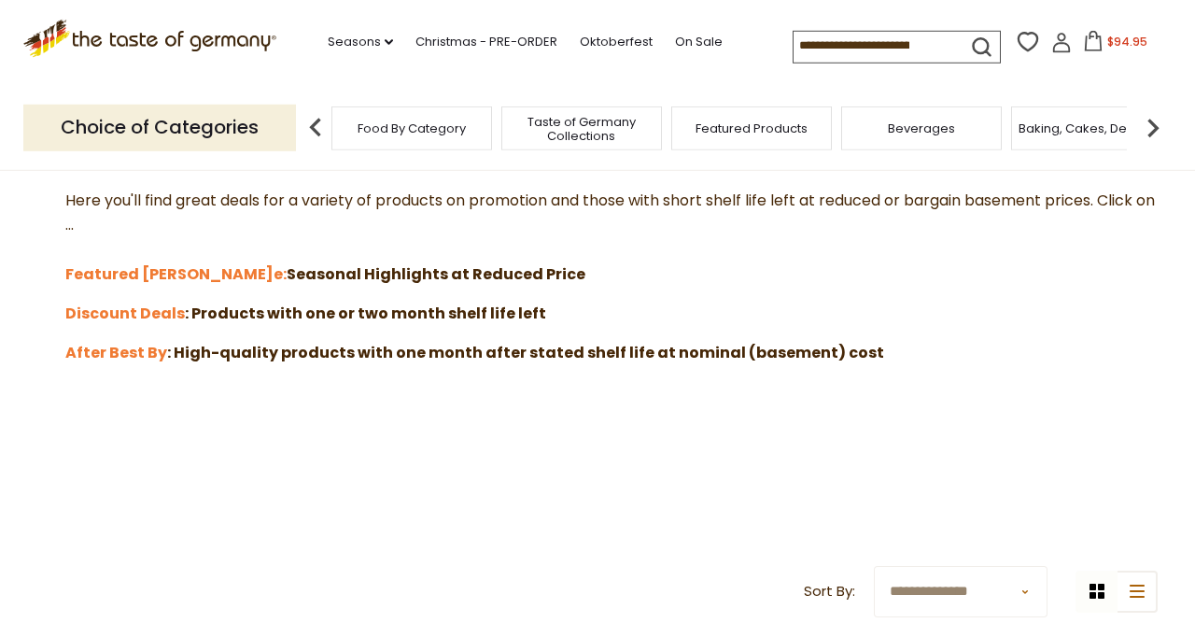
scroll to position [525, 0]
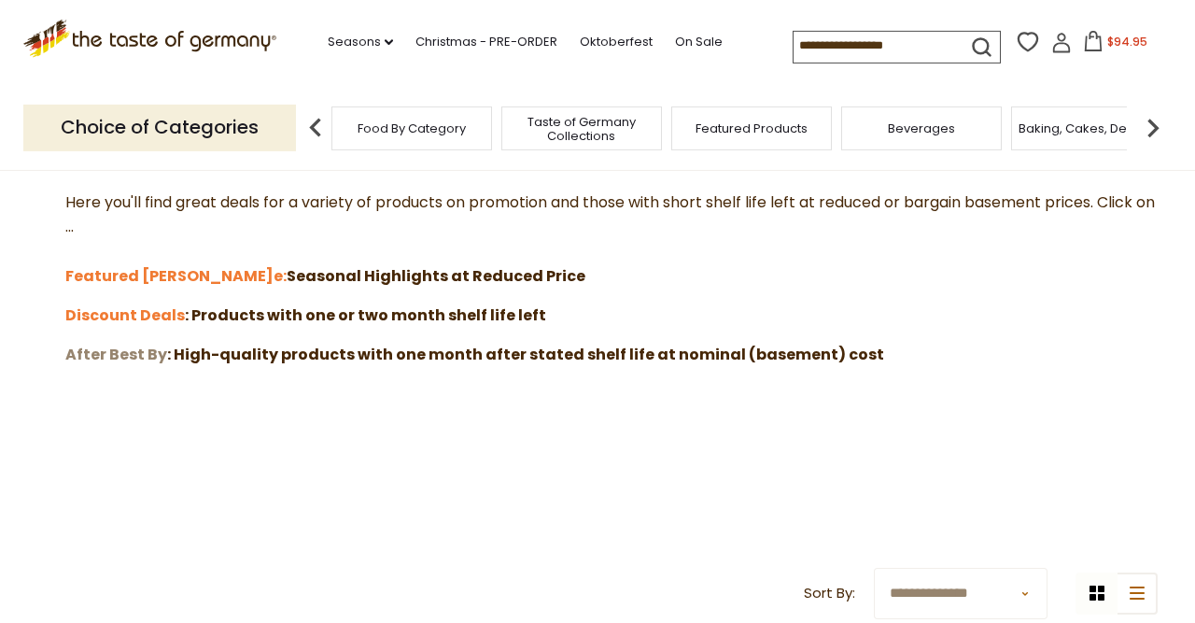
click at [110, 346] on strong "After Best By" at bounding box center [116, 354] width 102 height 21
click at [109, 324] on strong "Discount Deals" at bounding box center [124, 314] width 119 height 21
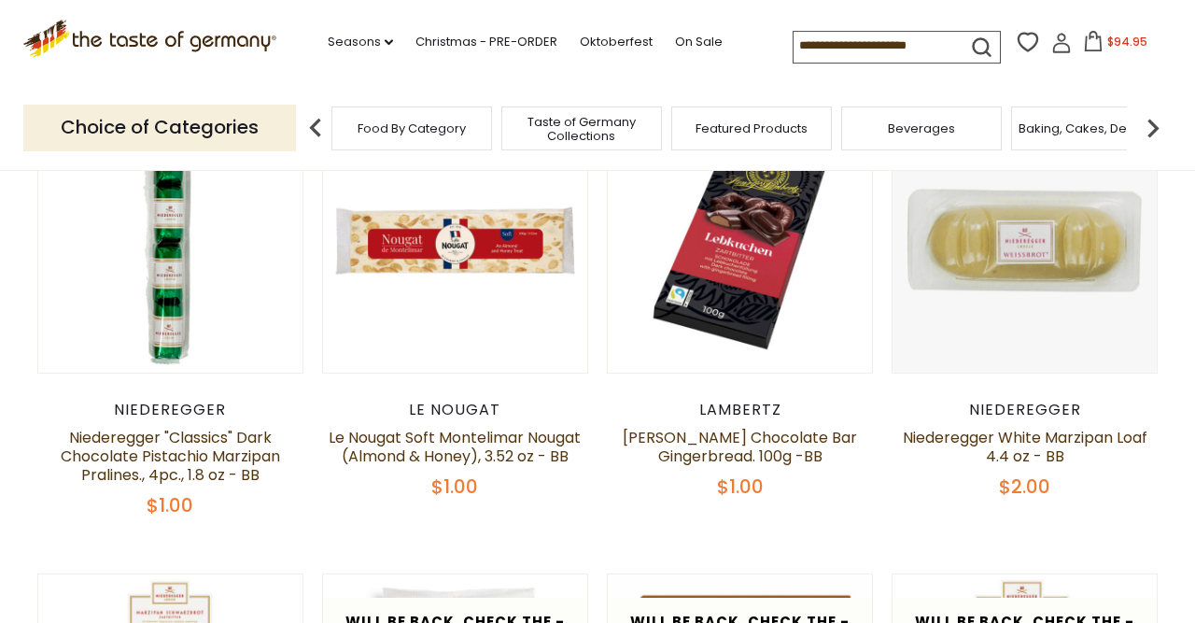
scroll to position [387, 0]
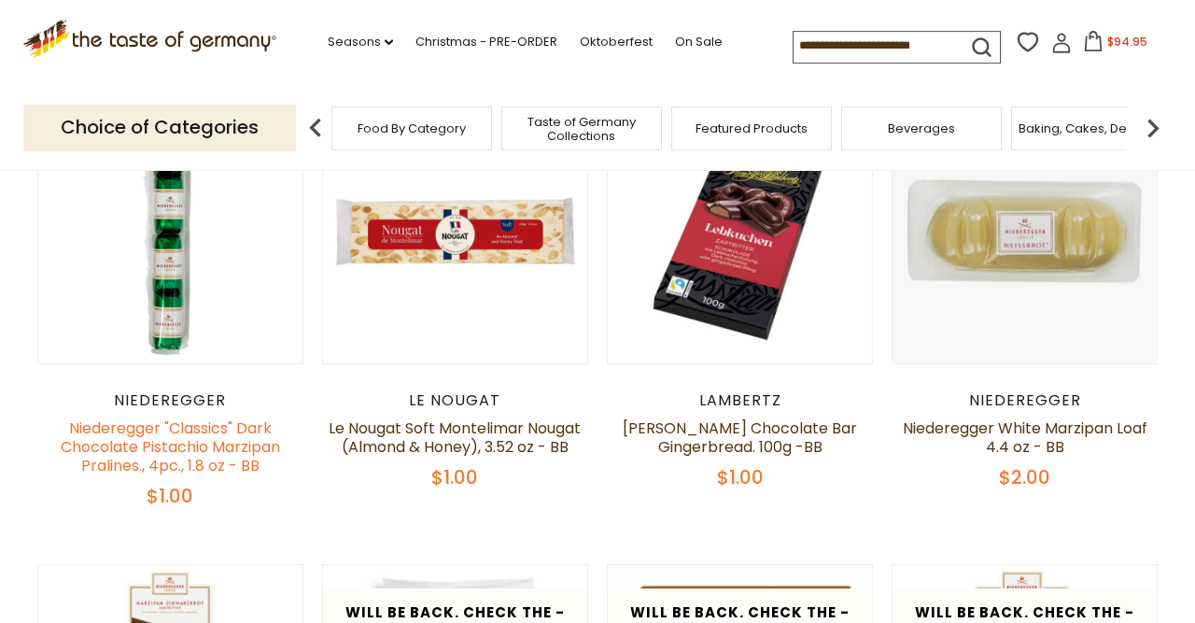
click at [182, 468] on link "Niederegger "Classics" Dark Chocolate Pistachio Marzipan Pralines., 4pc., 1.8 o…" at bounding box center [170, 446] width 219 height 59
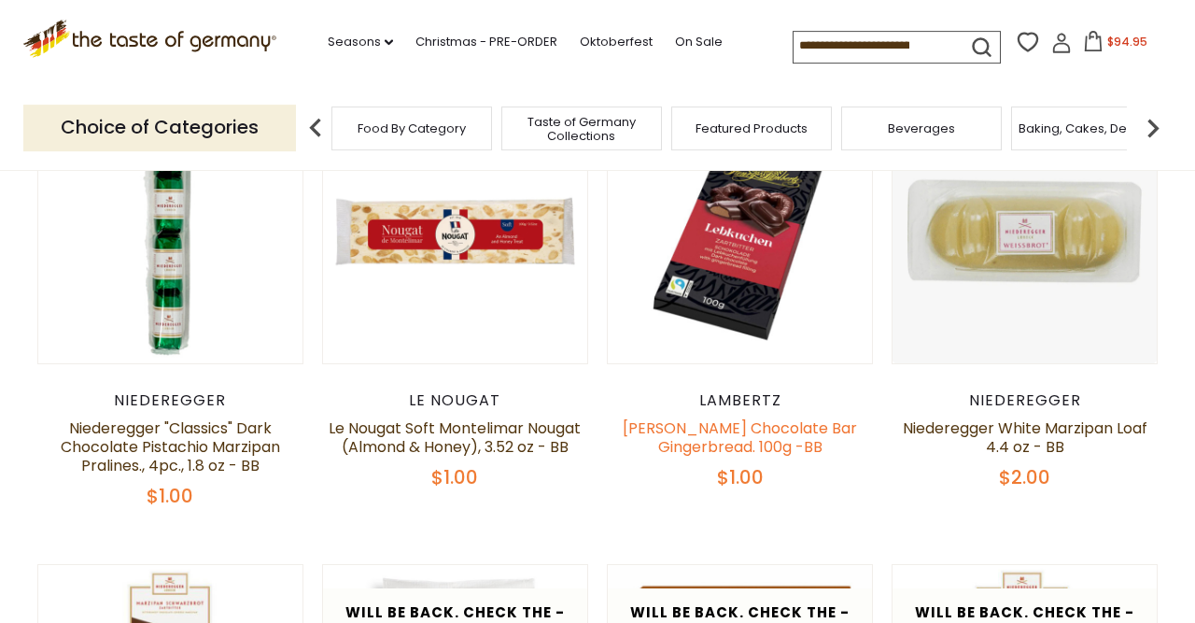
click at [770, 457] on link "[PERSON_NAME] Chocolate Bar Gingerbread. 100g -BB" at bounding box center [740, 437] width 234 height 40
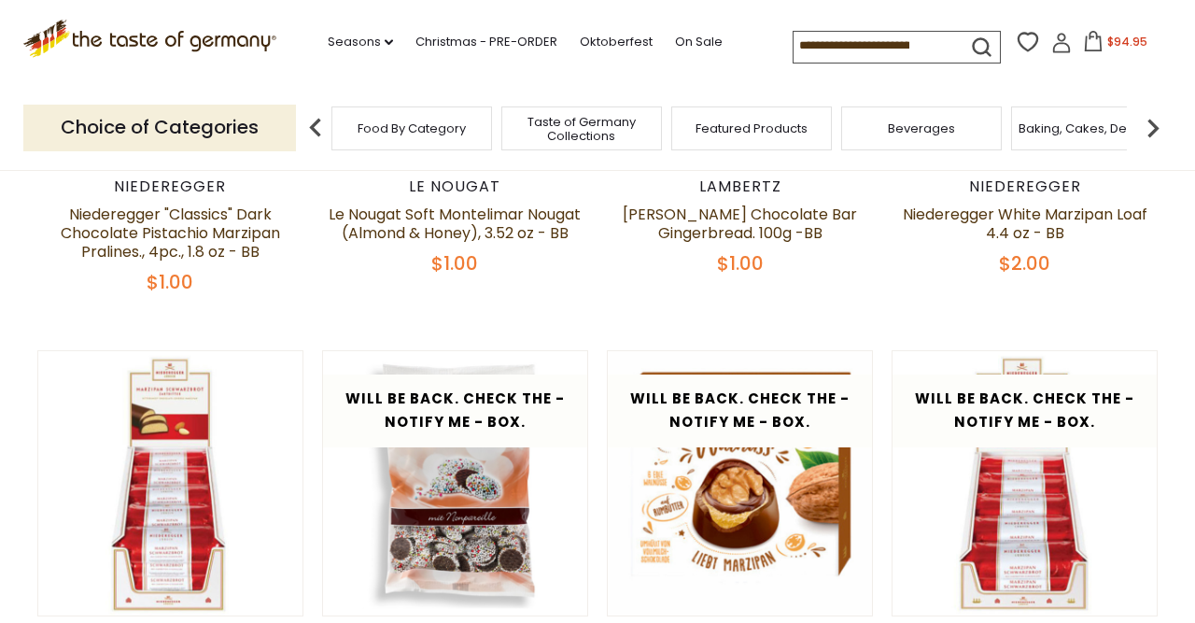
scroll to position [592, 0]
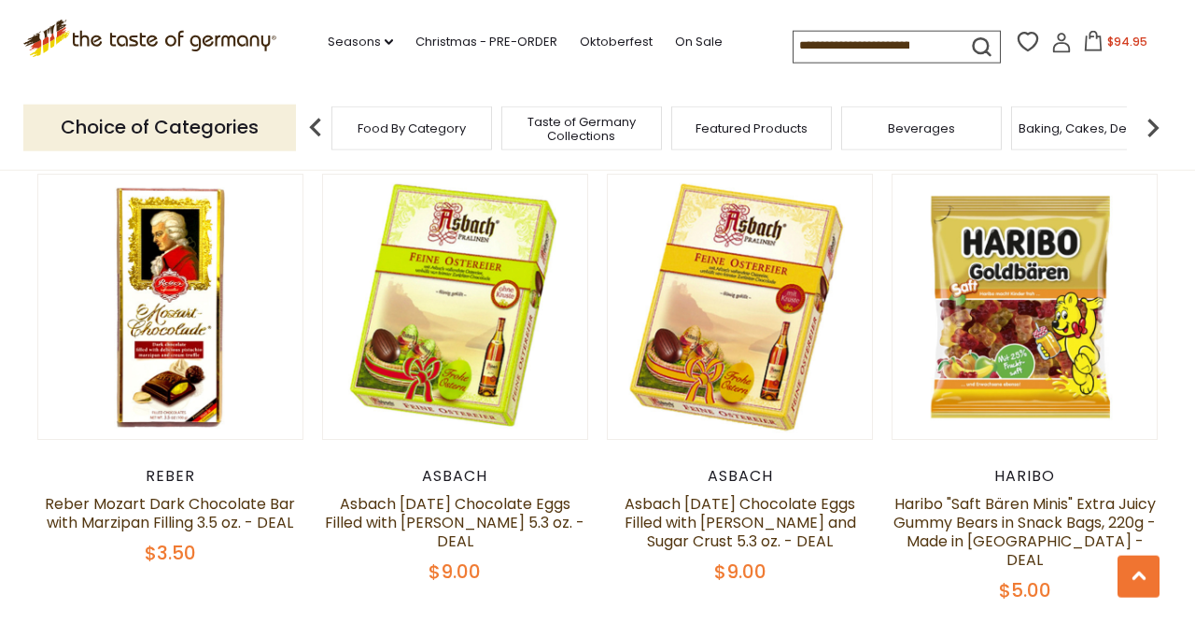
scroll to position [4039, 0]
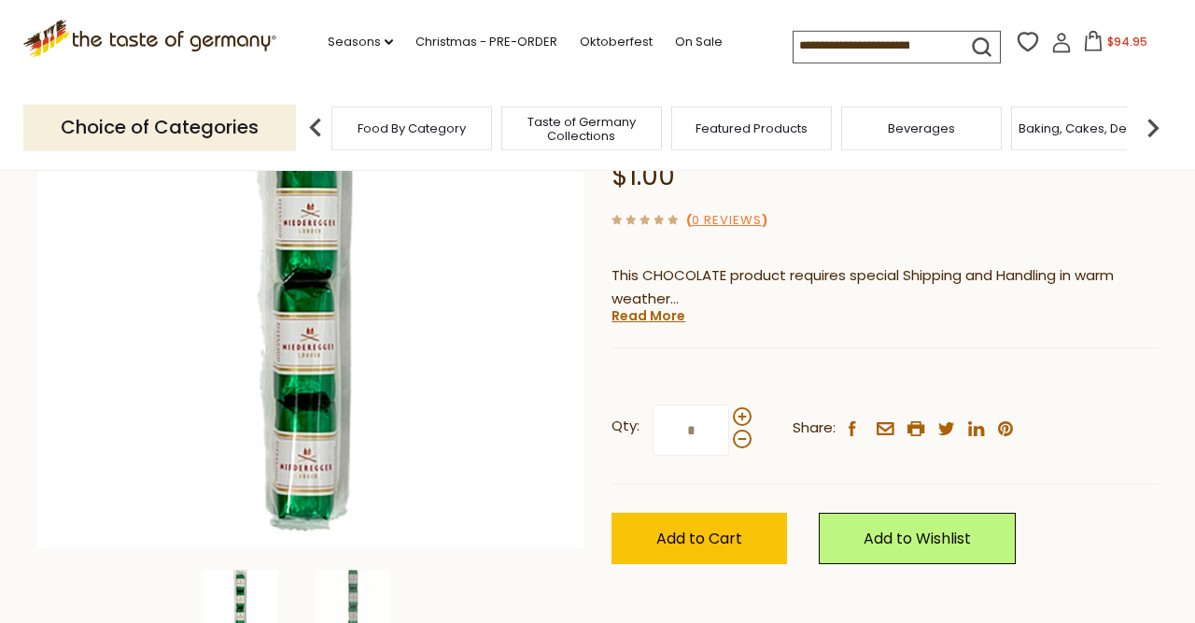
scroll to position [264, 0]
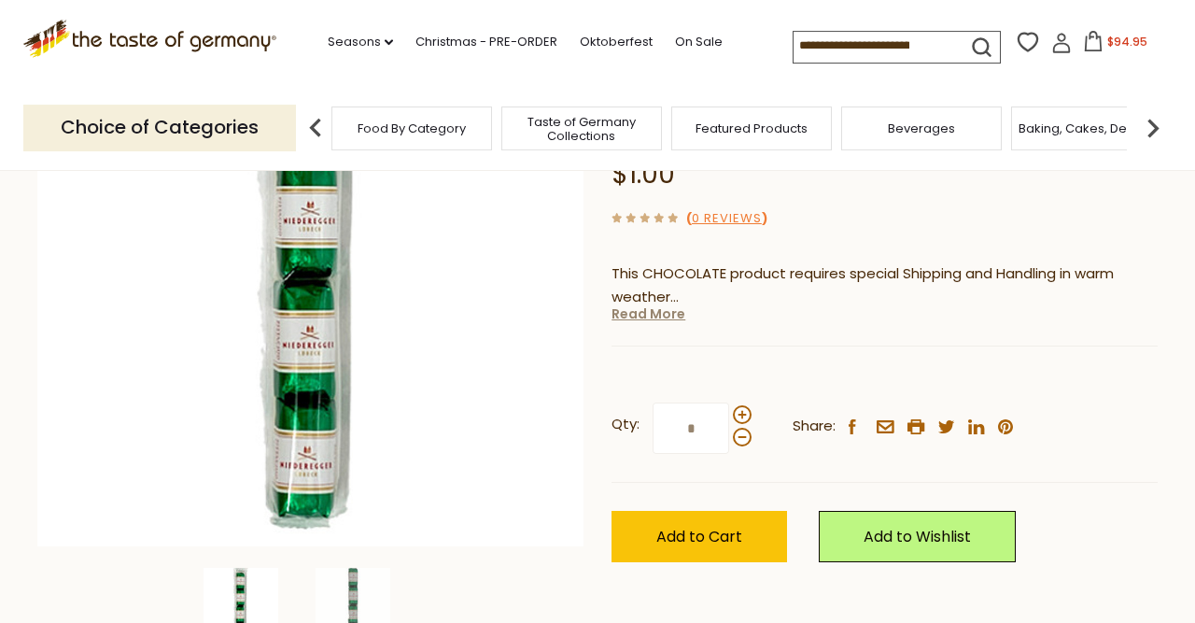
click at [677, 323] on link "Read More" at bounding box center [648, 313] width 74 height 19
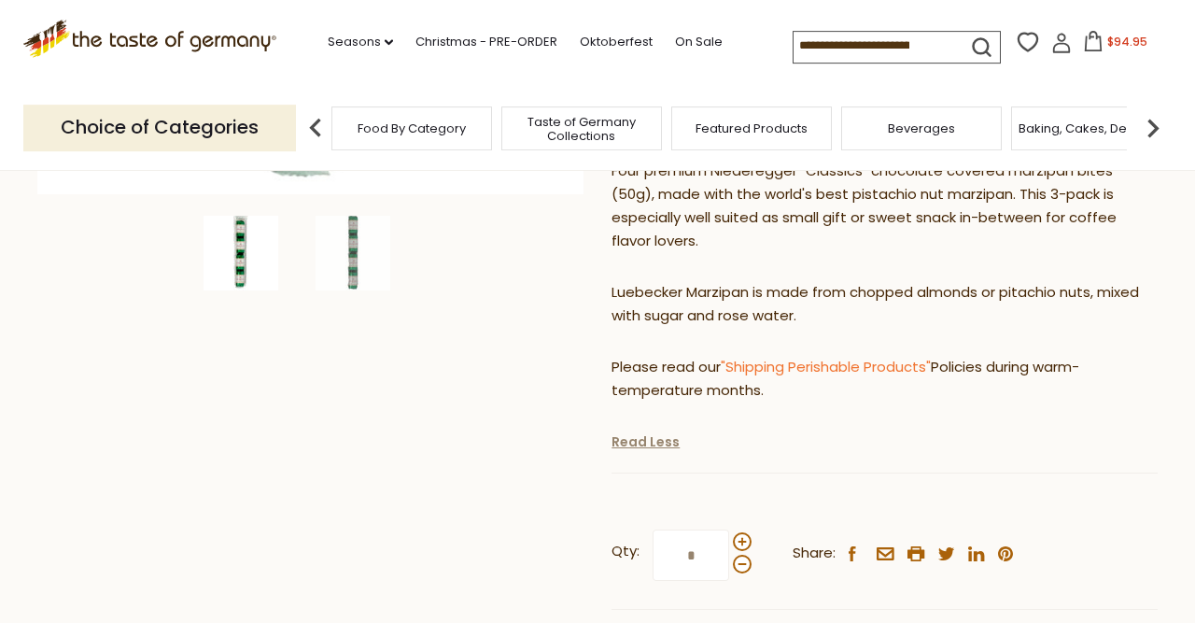
scroll to position [617, 0]
click at [742, 547] on span at bounding box center [742, 540] width 19 height 19
click at [729, 547] on input "*" at bounding box center [691, 553] width 77 height 51
click at [742, 547] on span at bounding box center [742, 540] width 19 height 19
click at [729, 547] on input "*" at bounding box center [691, 553] width 77 height 51
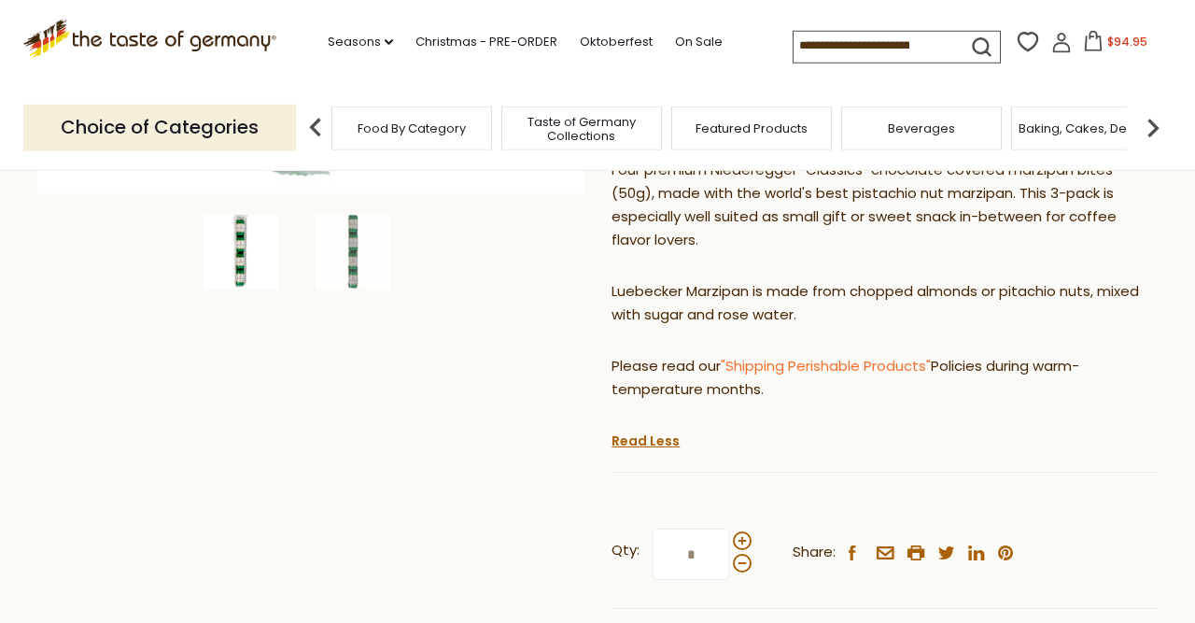
click at [695, 561] on input "*" at bounding box center [691, 553] width 77 height 51
click at [800, 463] on div "Current stock: 0" at bounding box center [884, 459] width 546 height 12
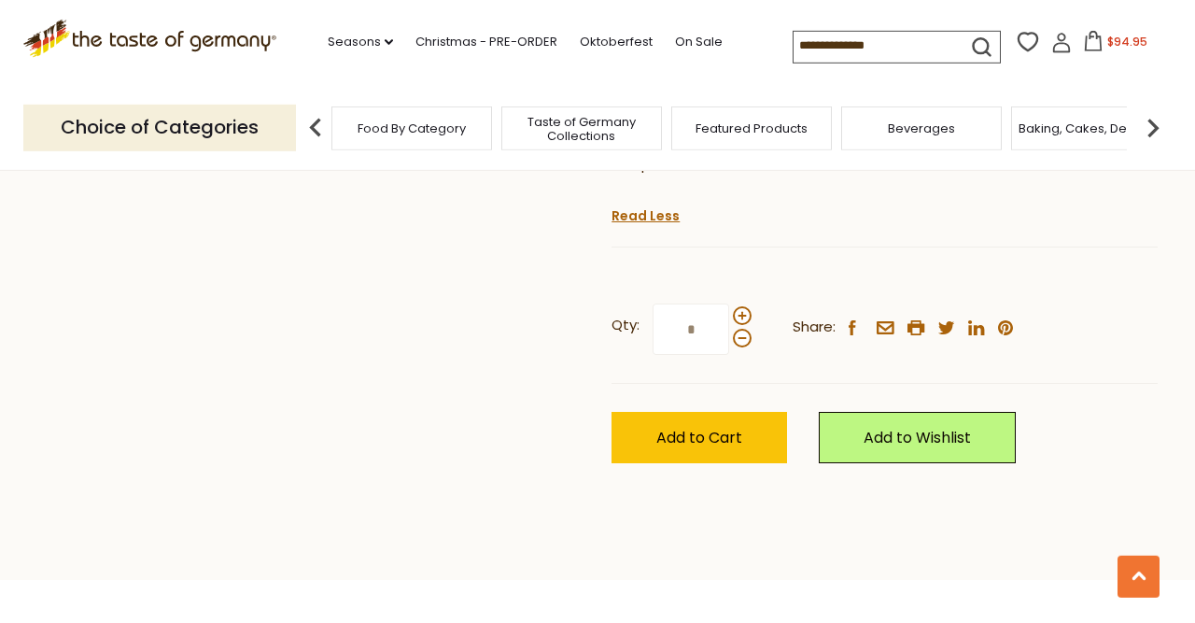
scroll to position [846, 0]
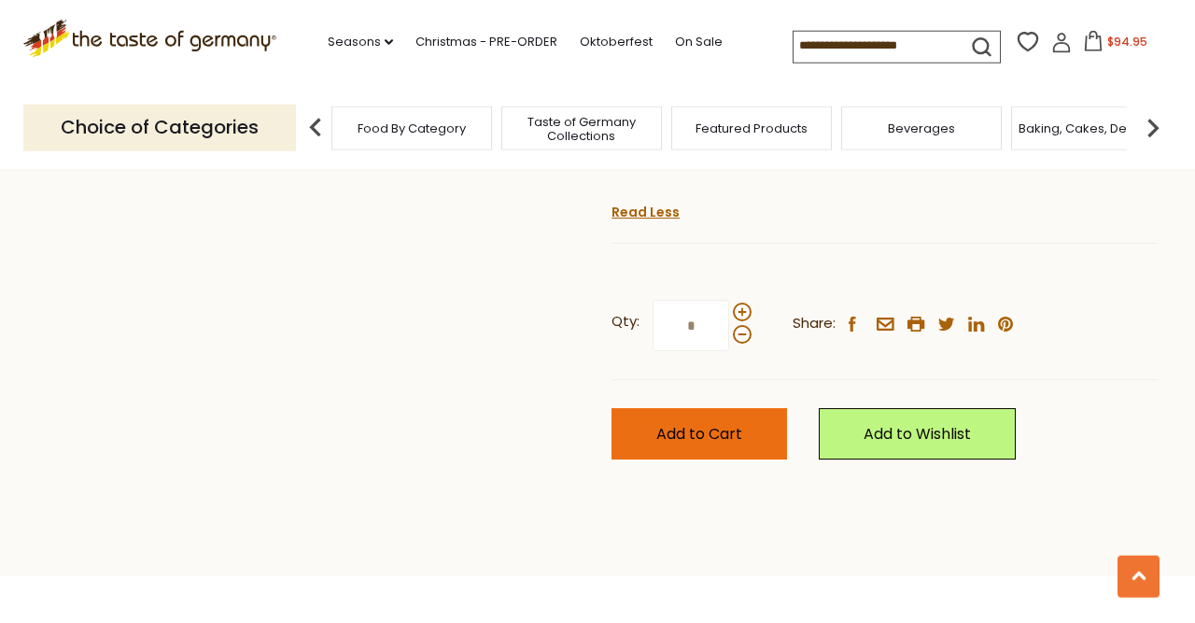
click at [693, 421] on button "Add to Cart" at bounding box center [699, 433] width 176 height 51
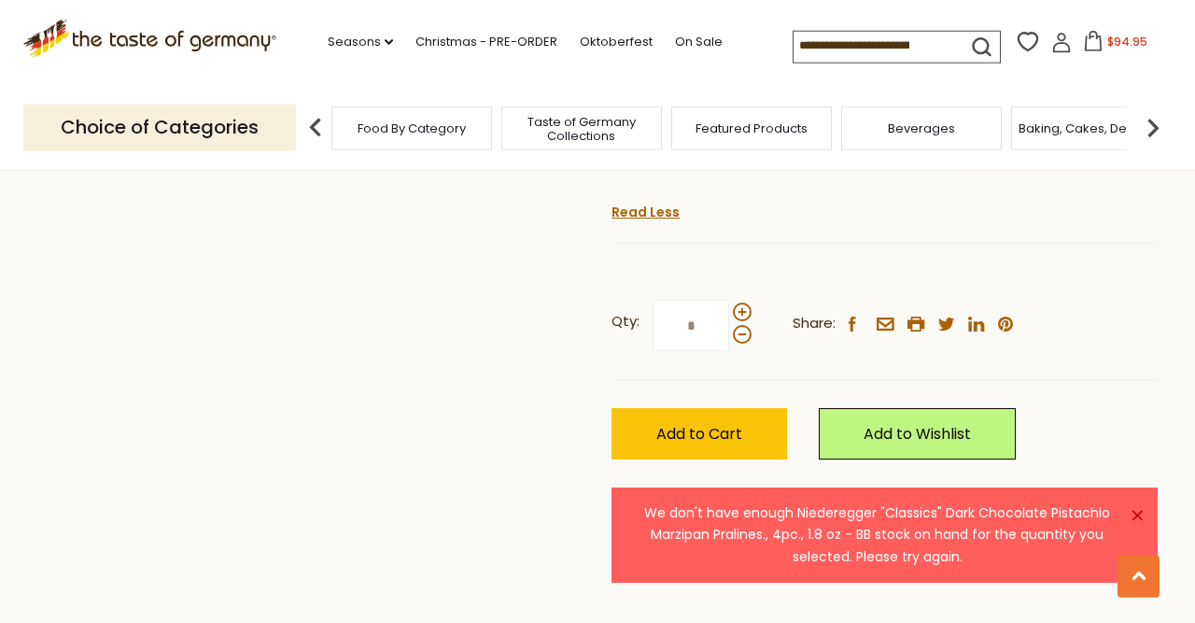
click at [688, 338] on input "*" at bounding box center [691, 325] width 77 height 51
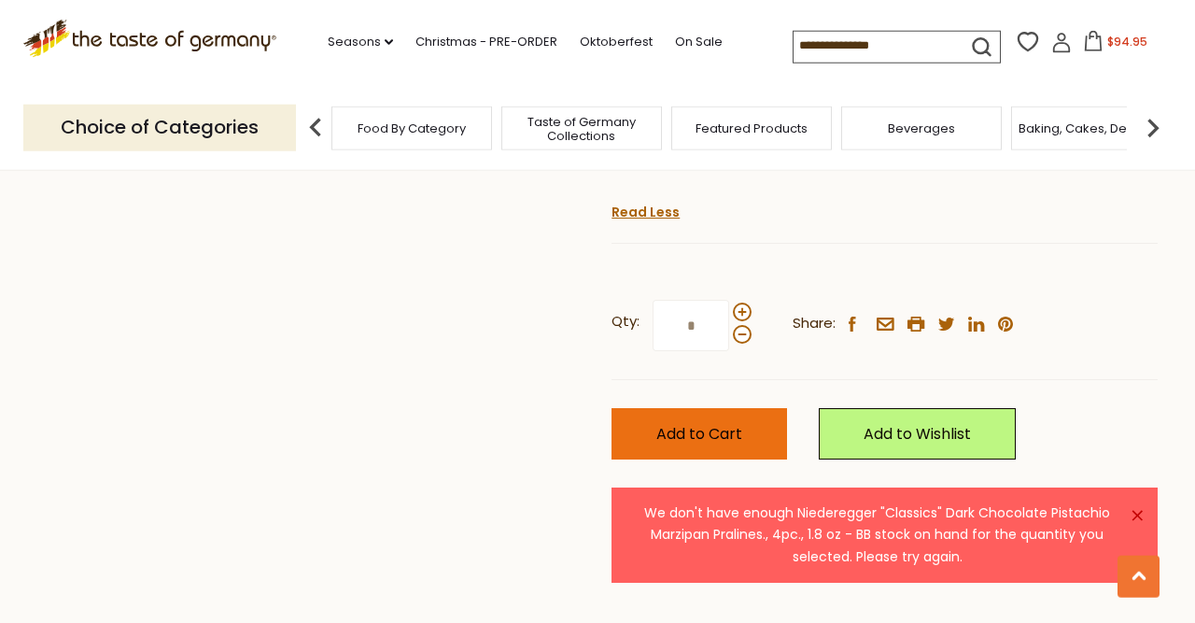
type input "*"
click at [715, 454] on button "Add to Cart" at bounding box center [699, 433] width 176 height 51
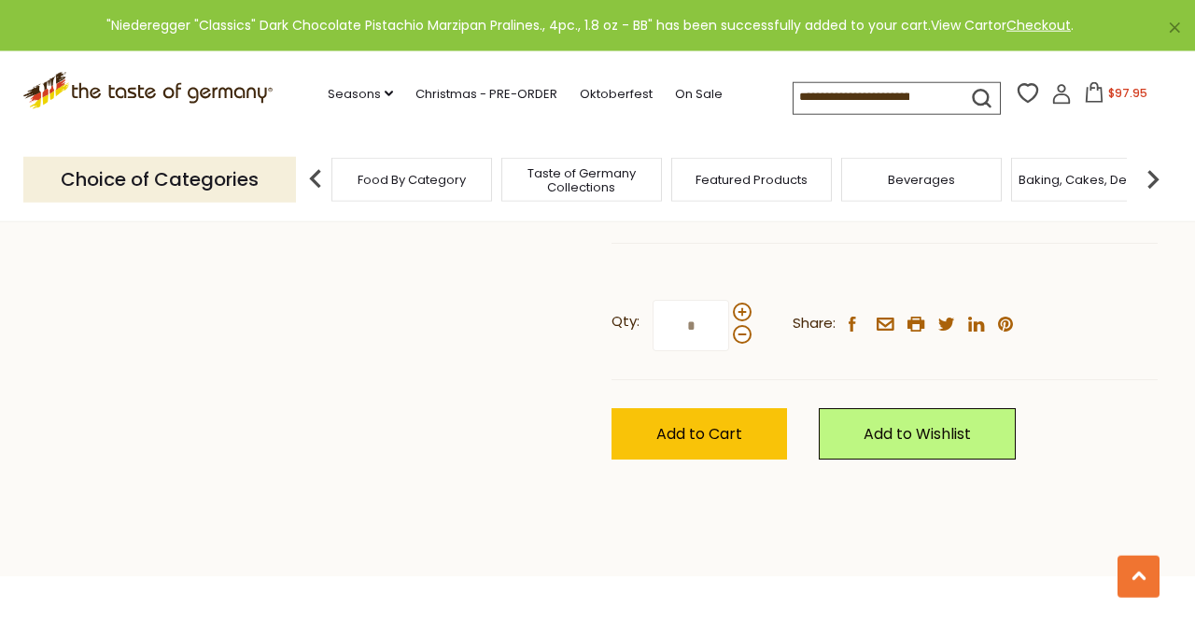
click at [979, 24] on link "View Cart" at bounding box center [962, 25] width 63 height 19
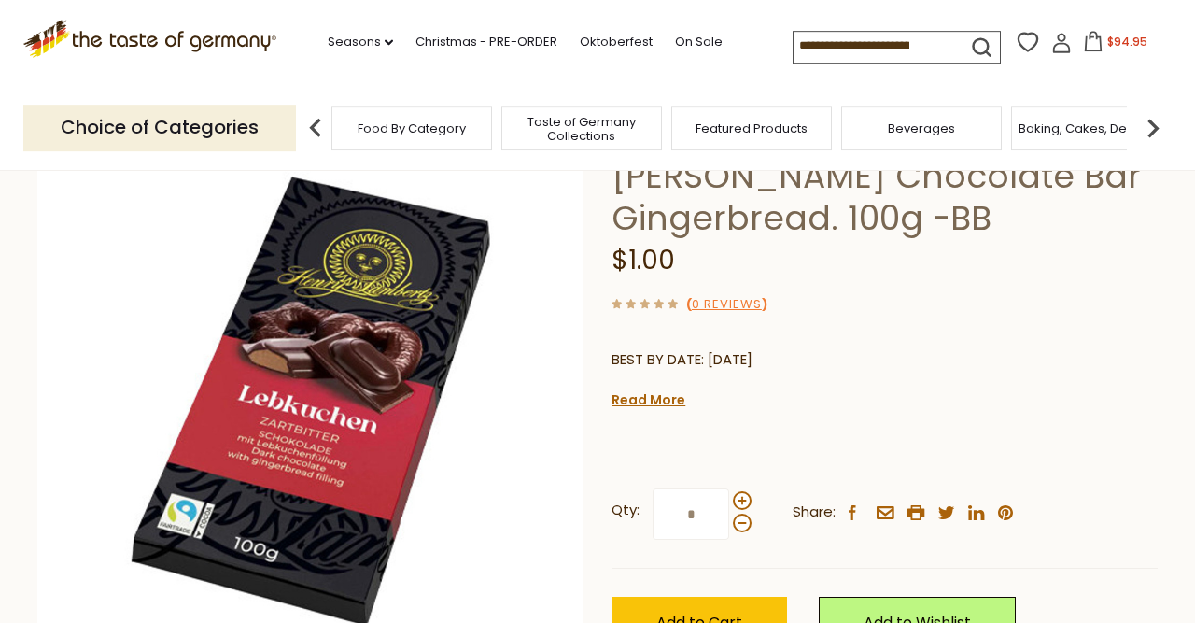
scroll to position [142, 0]
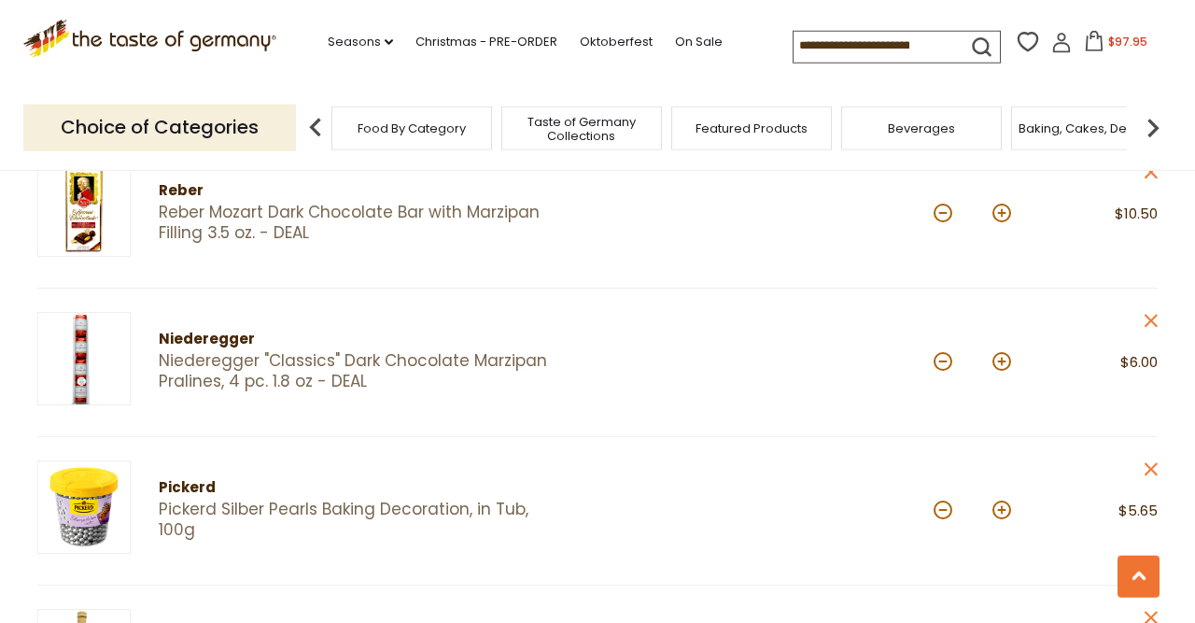
scroll to position [854, 0]
click at [497, 209] on link "Reber Mozart Dark Chocolate Bar with Marzipan Filling 3.5 oz. - DEAL" at bounding box center [362, 224] width 406 height 40
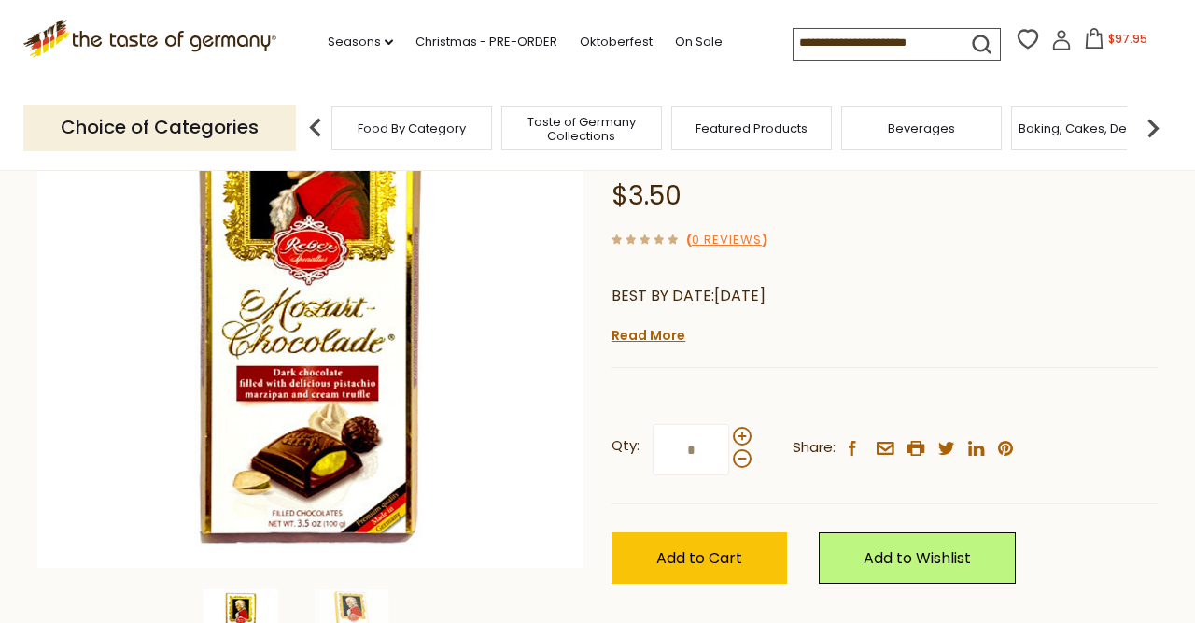
scroll to position [246, 0]
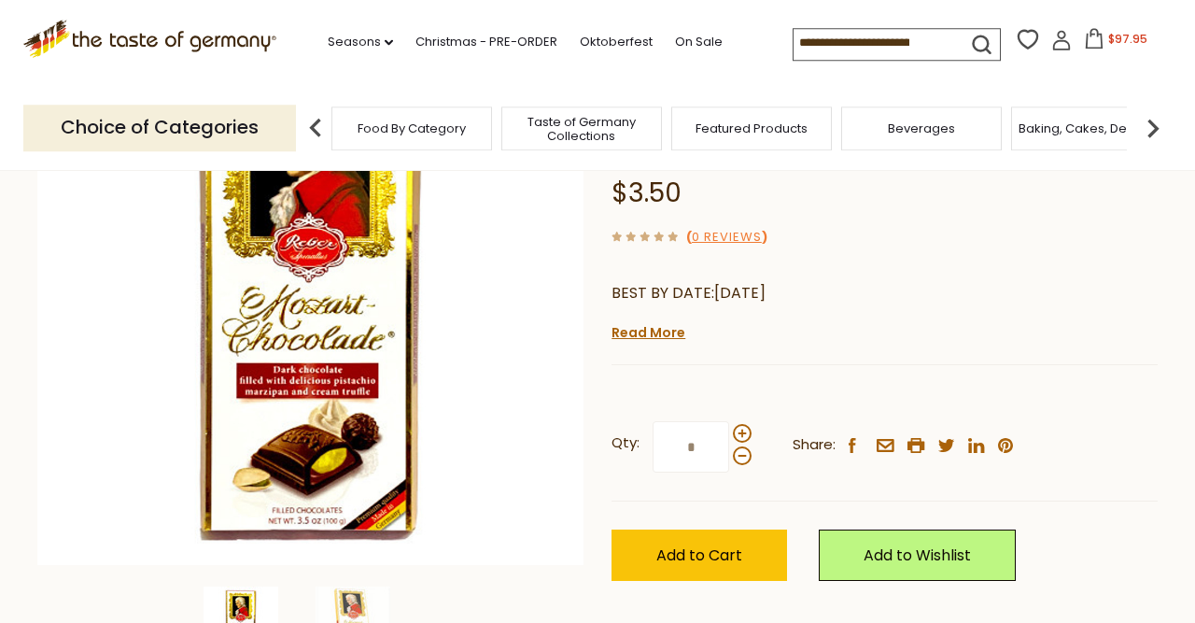
click at [1108, 39] on span "$97.95" at bounding box center [1127, 39] width 39 height 16
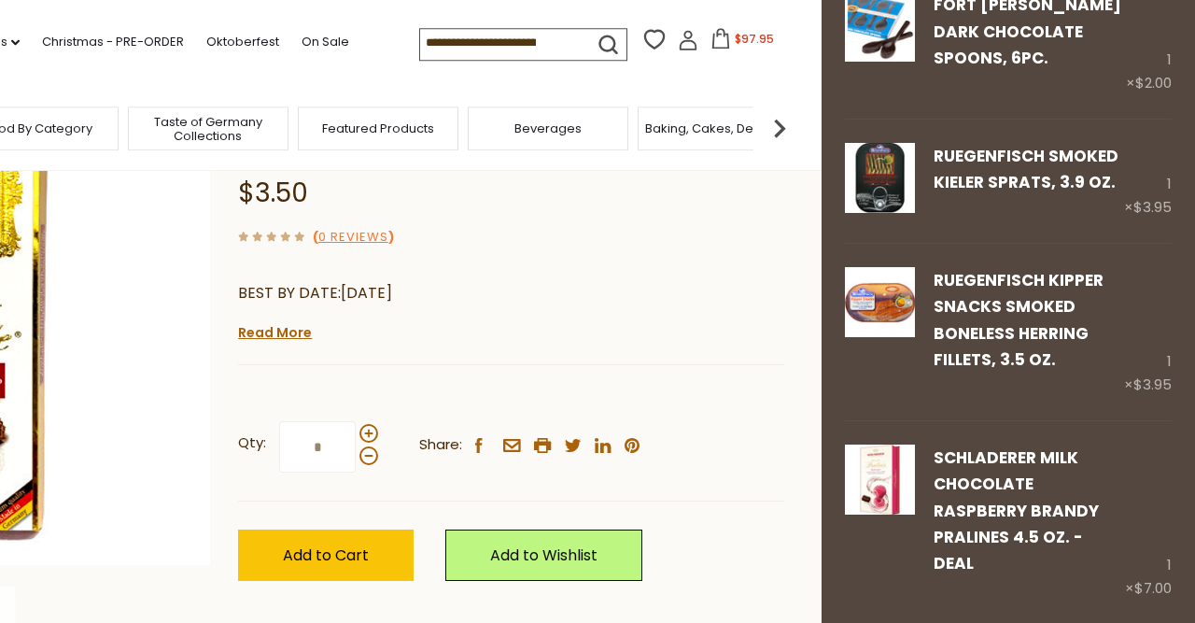
scroll to position [2309, 0]
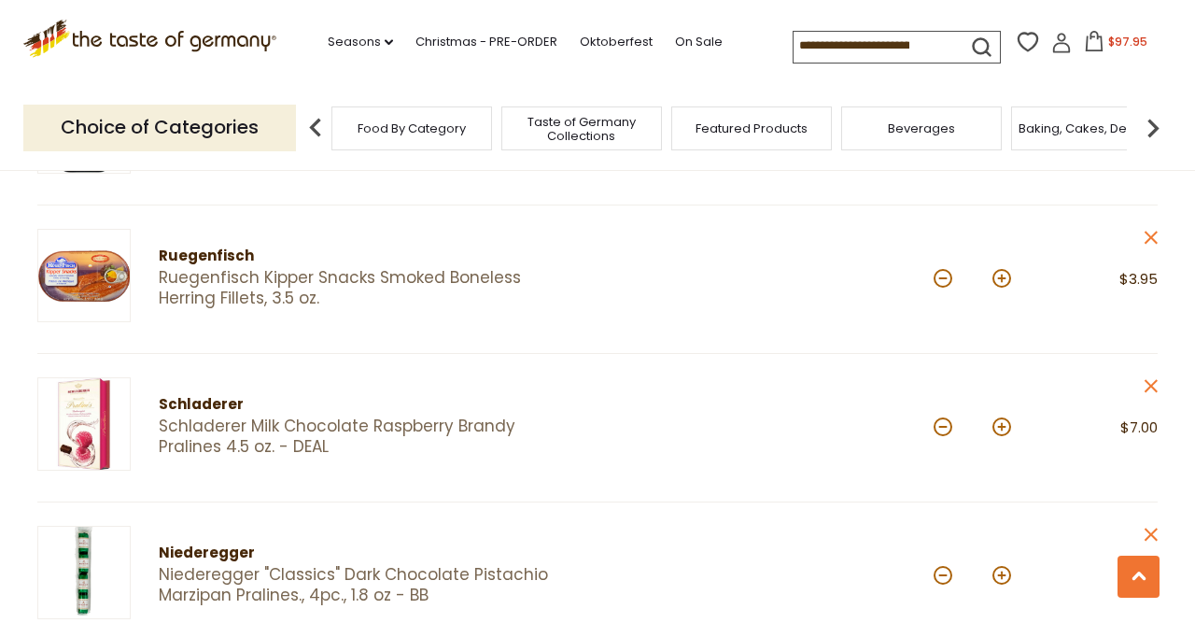
scroll to position [1826, 0]
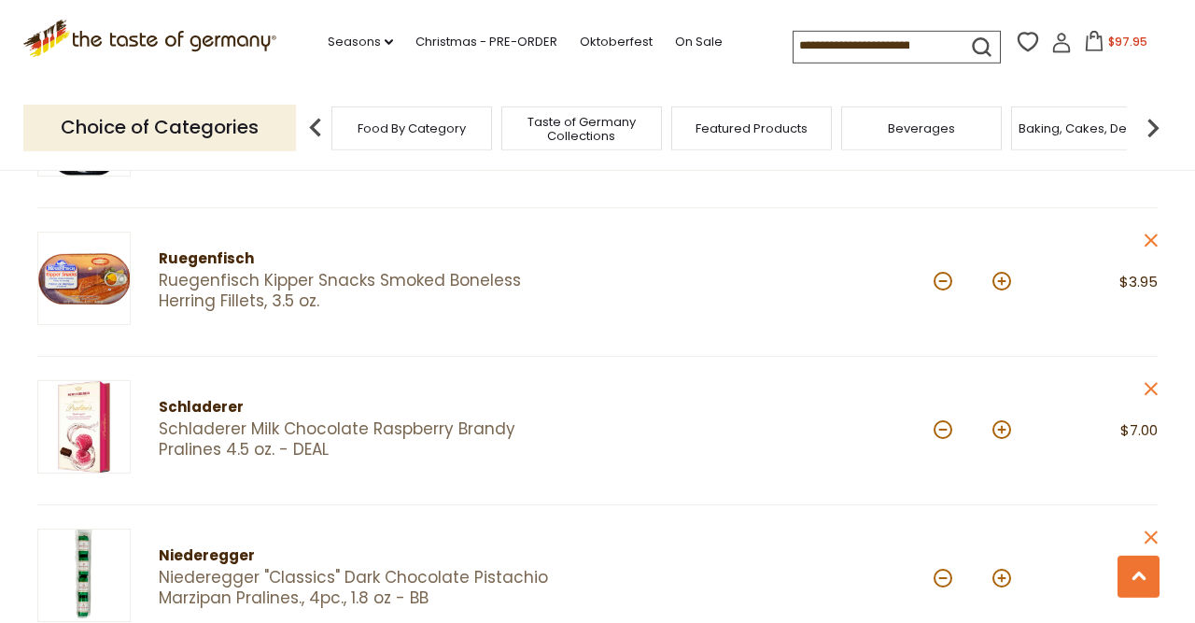
click at [190, 403] on div "Schladerer" at bounding box center [362, 407] width 406 height 23
click at [186, 396] on div "Schladerer" at bounding box center [362, 407] width 406 height 23
click at [192, 419] on link "Schladerer Milk Chocolate Raspberry Brandy Pralines 4.5 oz. - DEAL" at bounding box center [362, 439] width 406 height 40
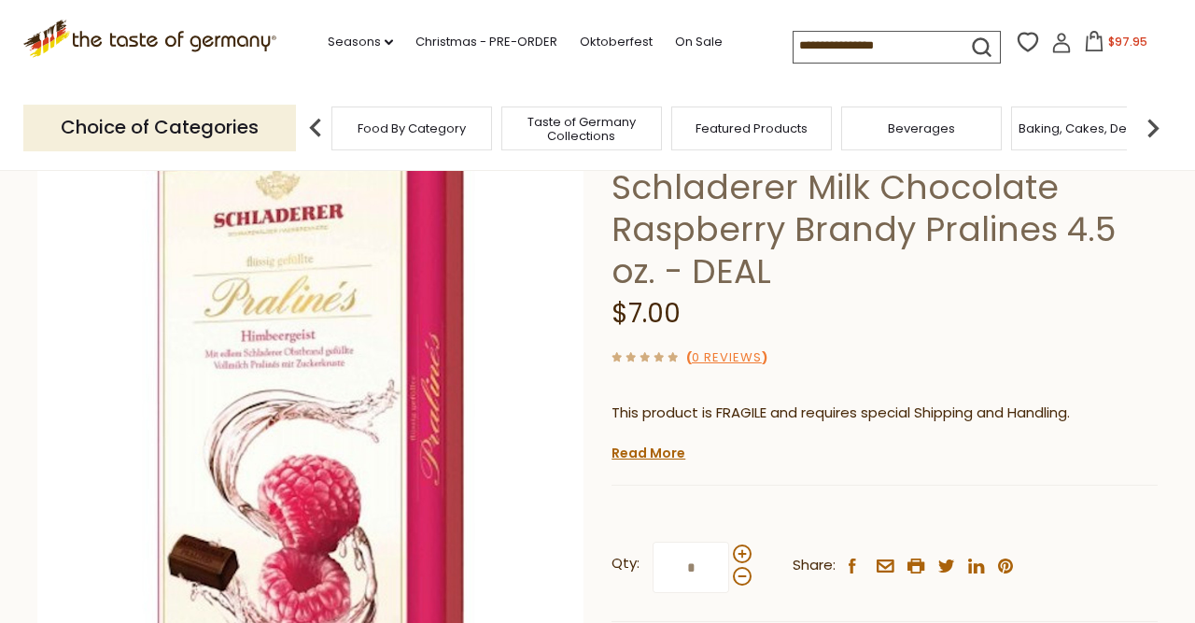
scroll to position [117, 0]
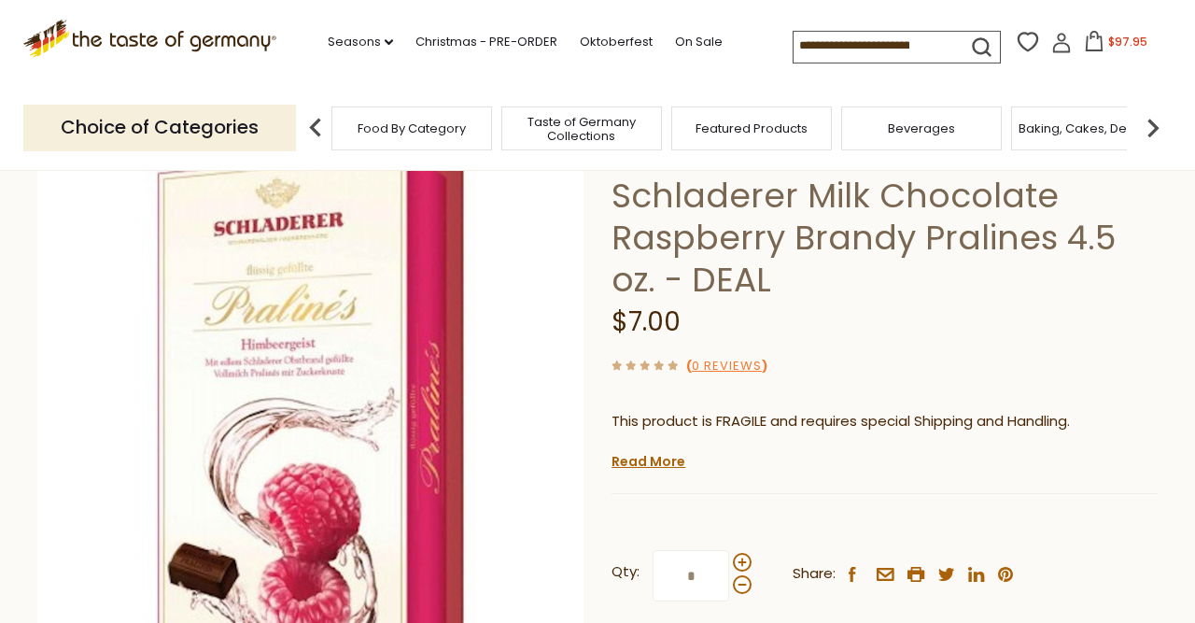
click at [1108, 46] on span "$97.95" at bounding box center [1127, 42] width 39 height 16
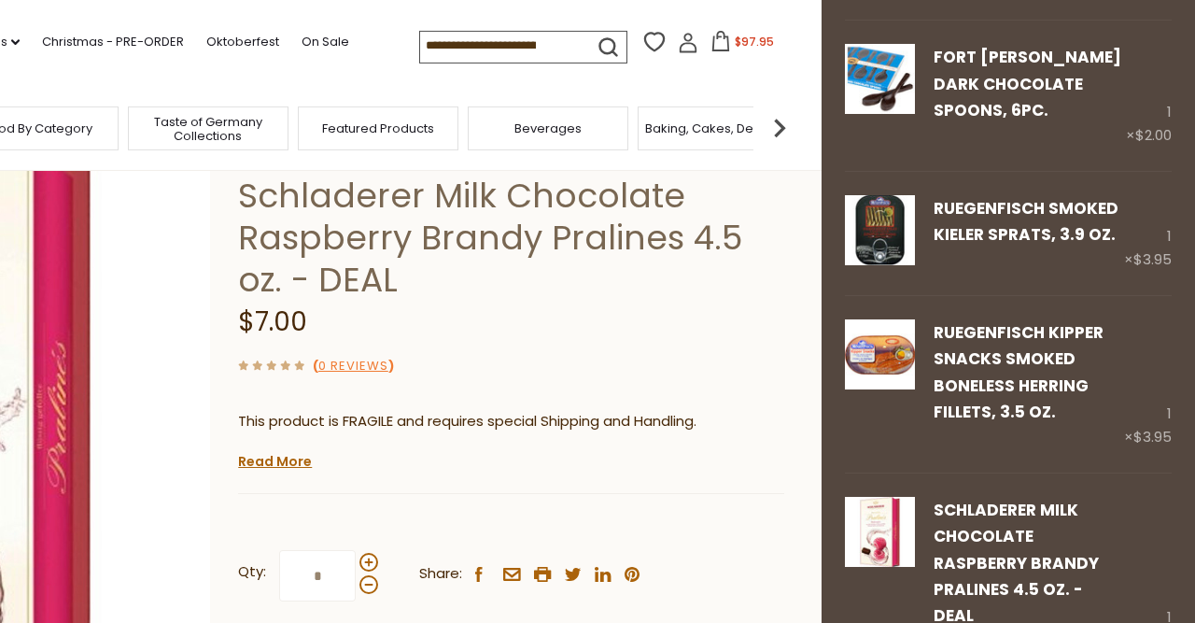
scroll to position [2009, 0]
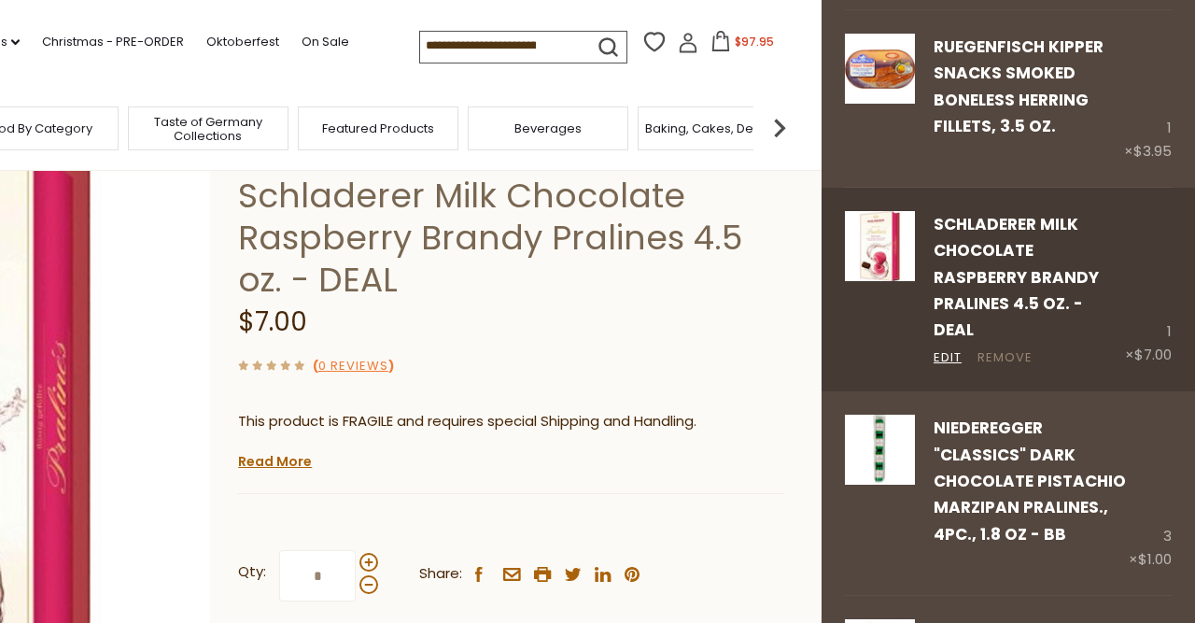
click at [1007, 348] on link "Remove" at bounding box center [1004, 358] width 55 height 20
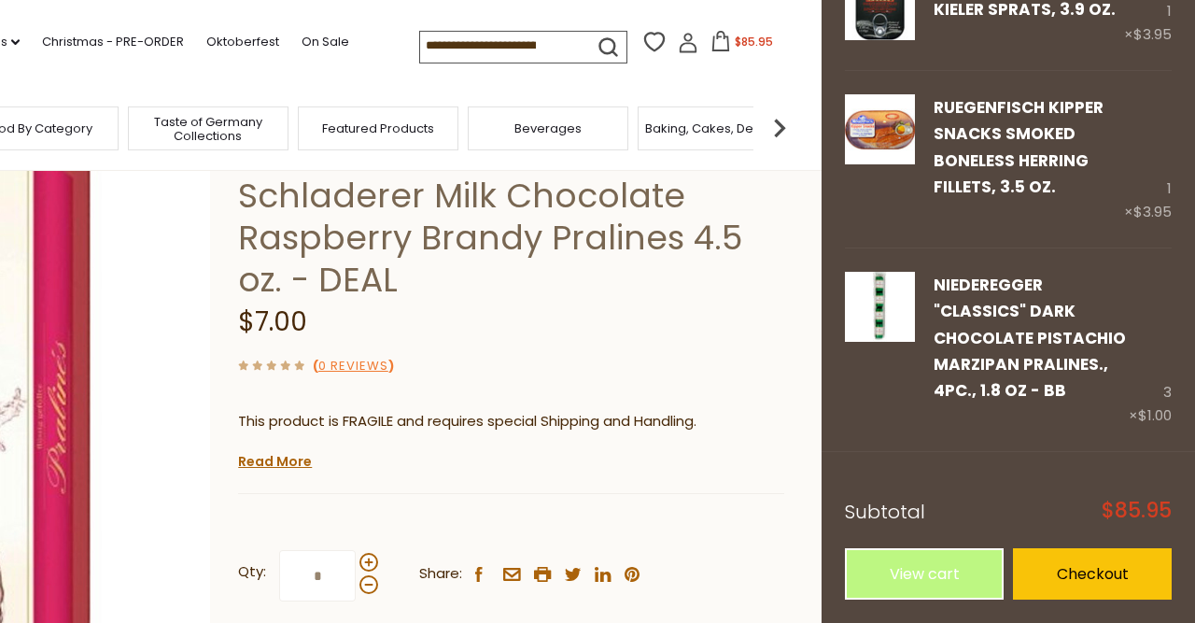
scroll to position [1869, 0]
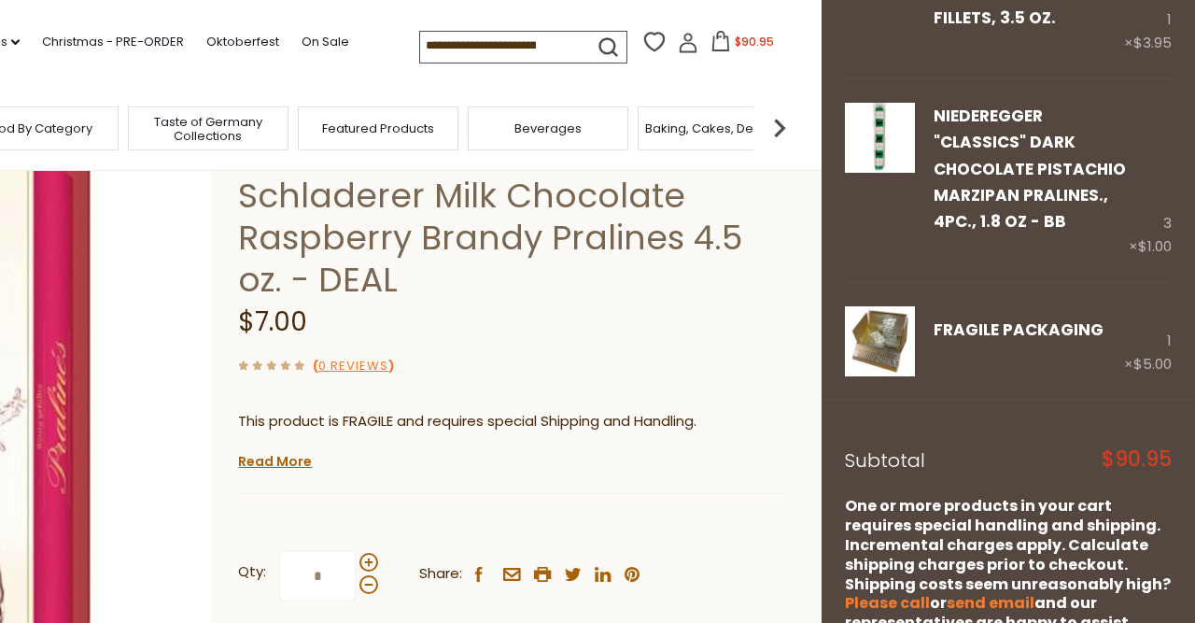
scroll to position [2131, 0]
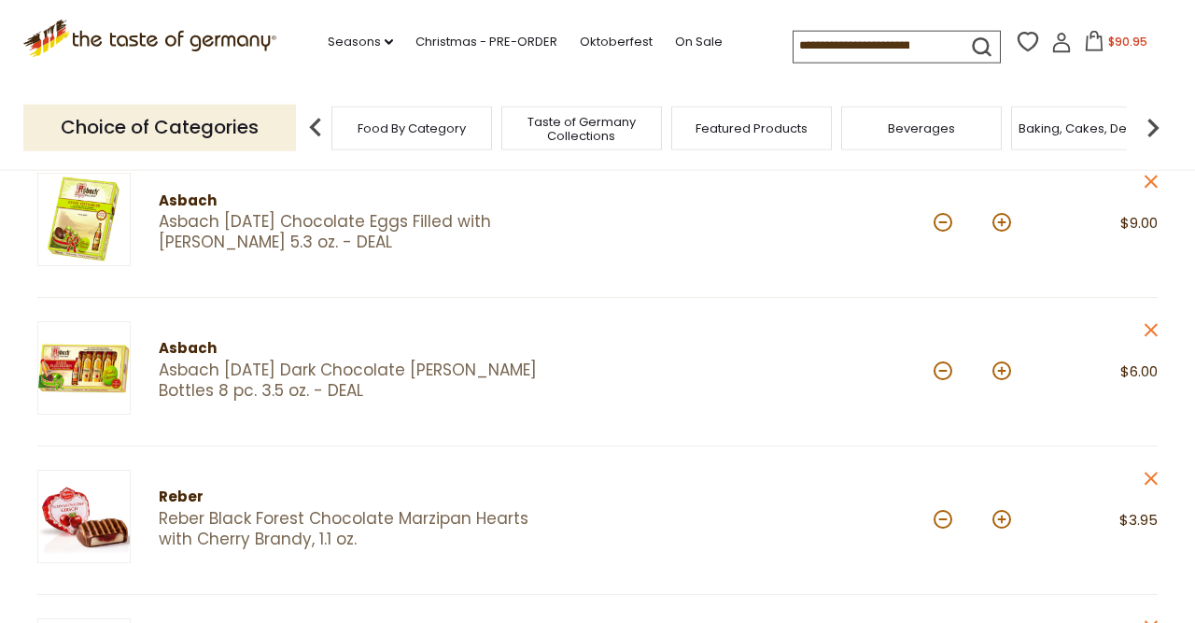
scroll to position [235, 0]
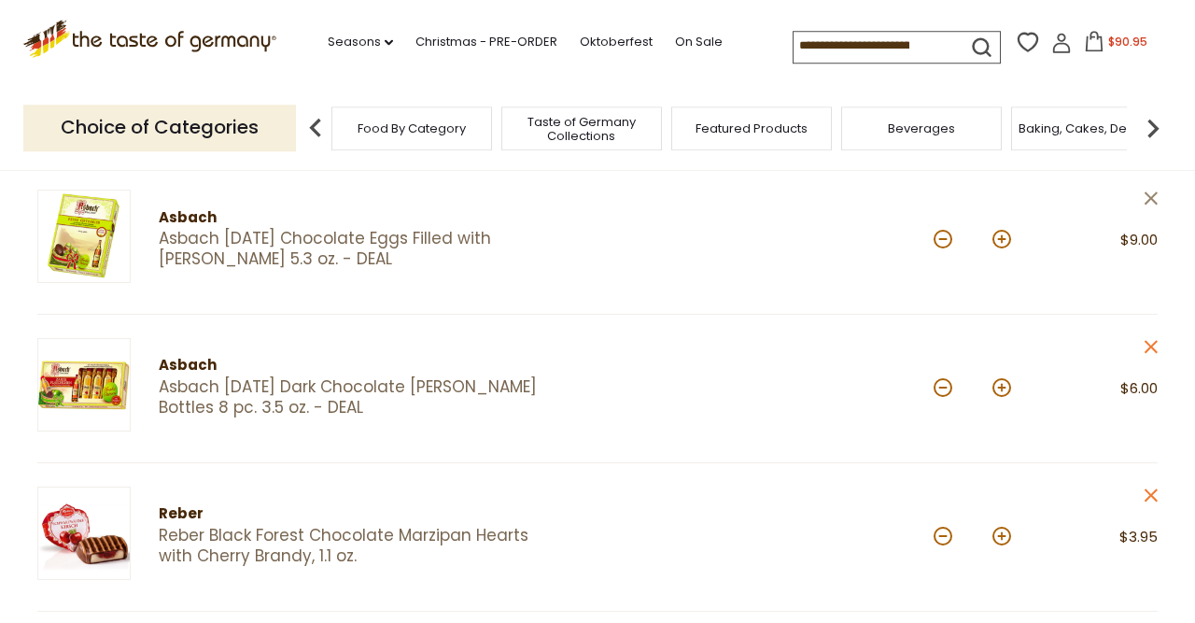
click at [1149, 202] on icon at bounding box center [1151, 197] width 13 height 13
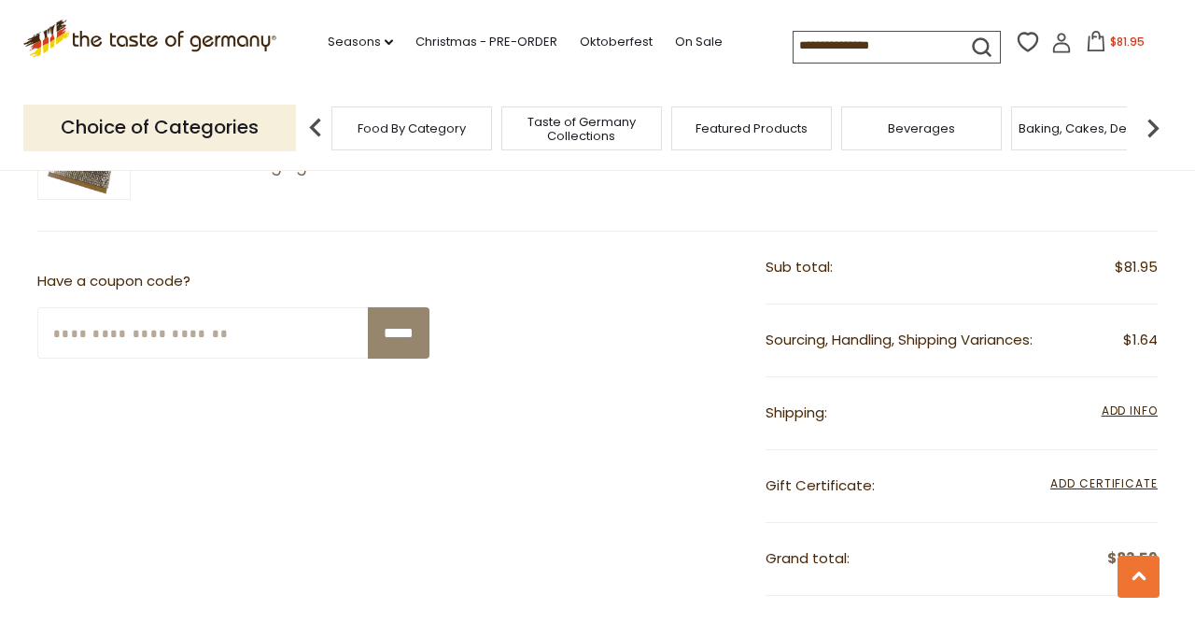
scroll to position [2101, 0]
click at [1121, 401] on span "Add Info" at bounding box center [1130, 409] width 56 height 16
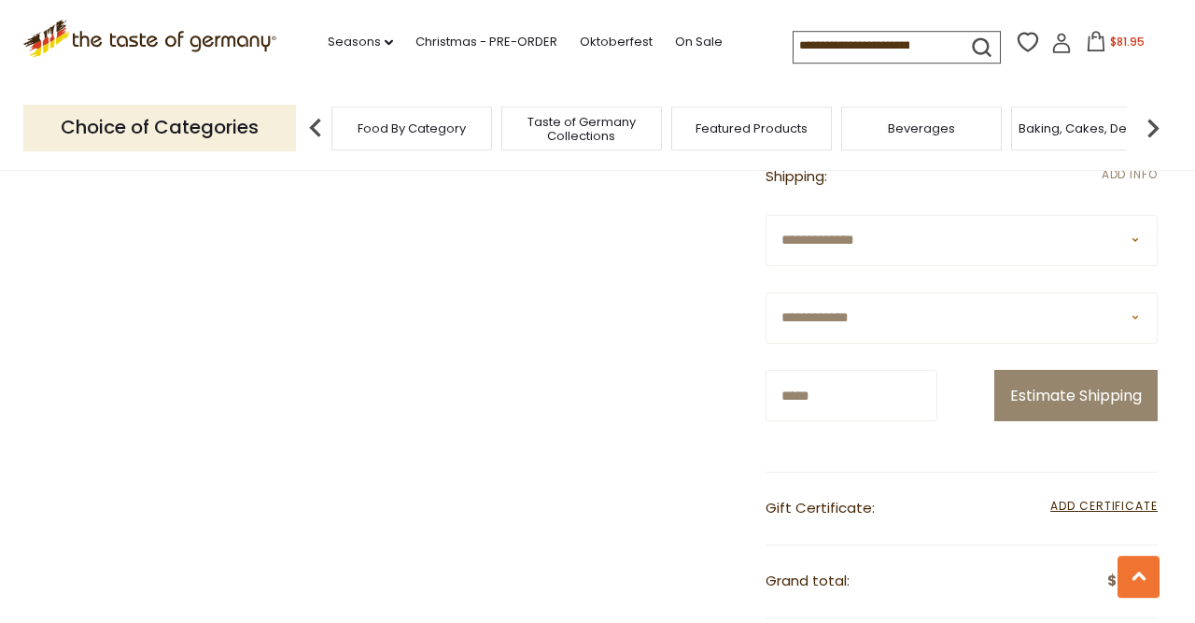
scroll to position [2340, 0]
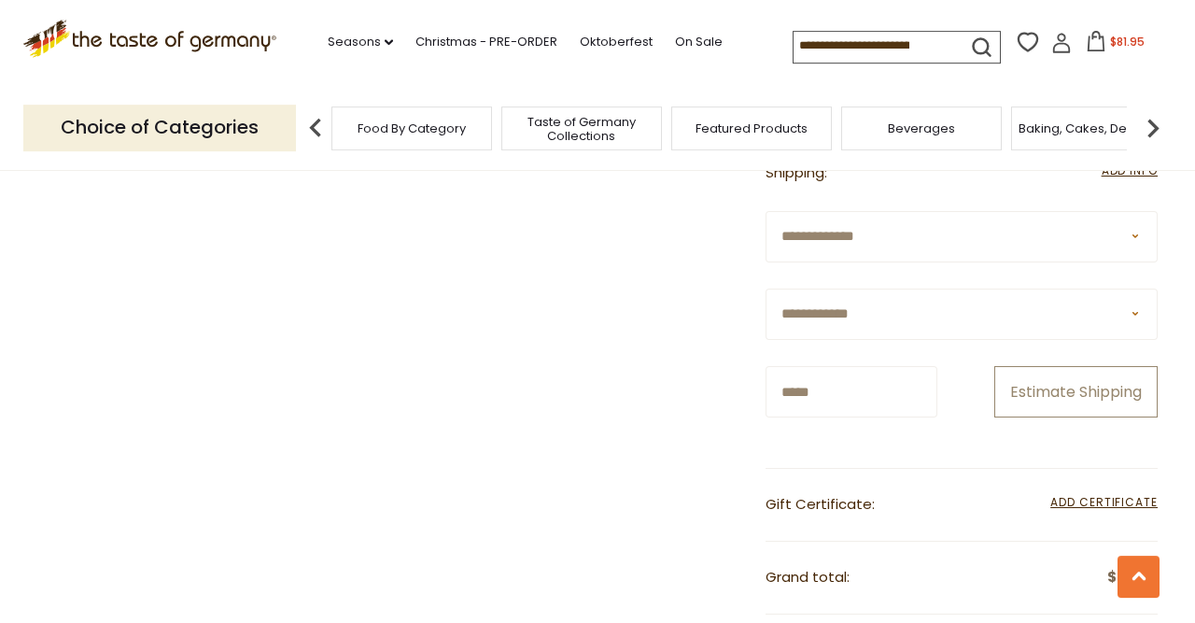
click at [1102, 417] on button "Estimate Shipping" at bounding box center [1075, 391] width 163 height 51
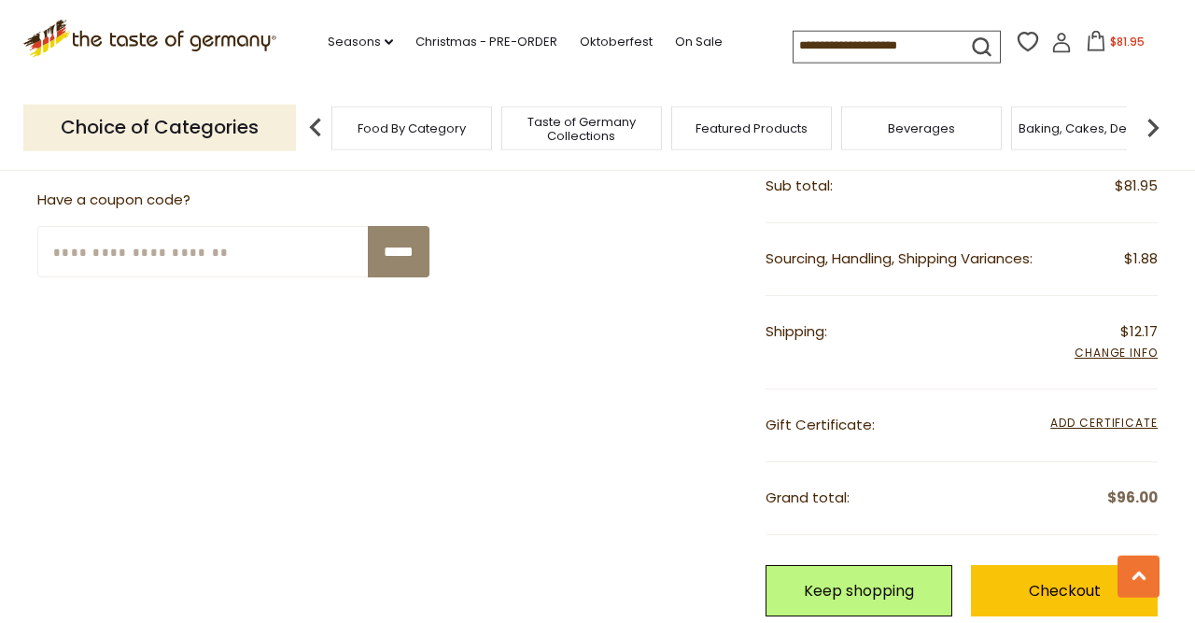
scroll to position [2177, 0]
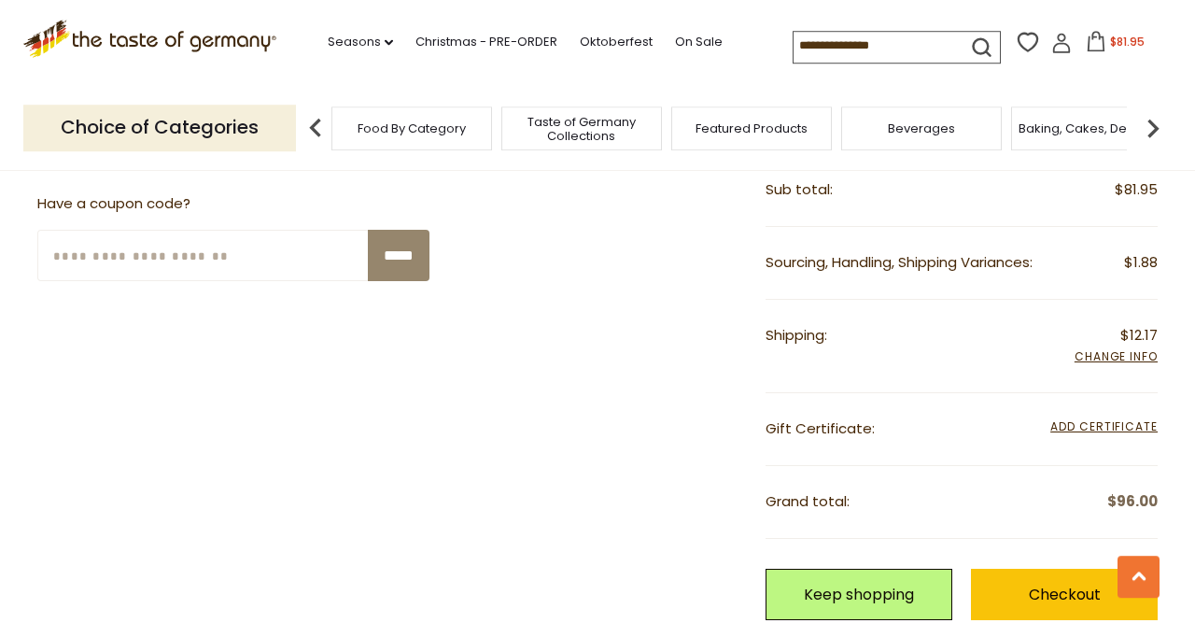
click at [872, 46] on input at bounding box center [873, 45] width 158 height 26
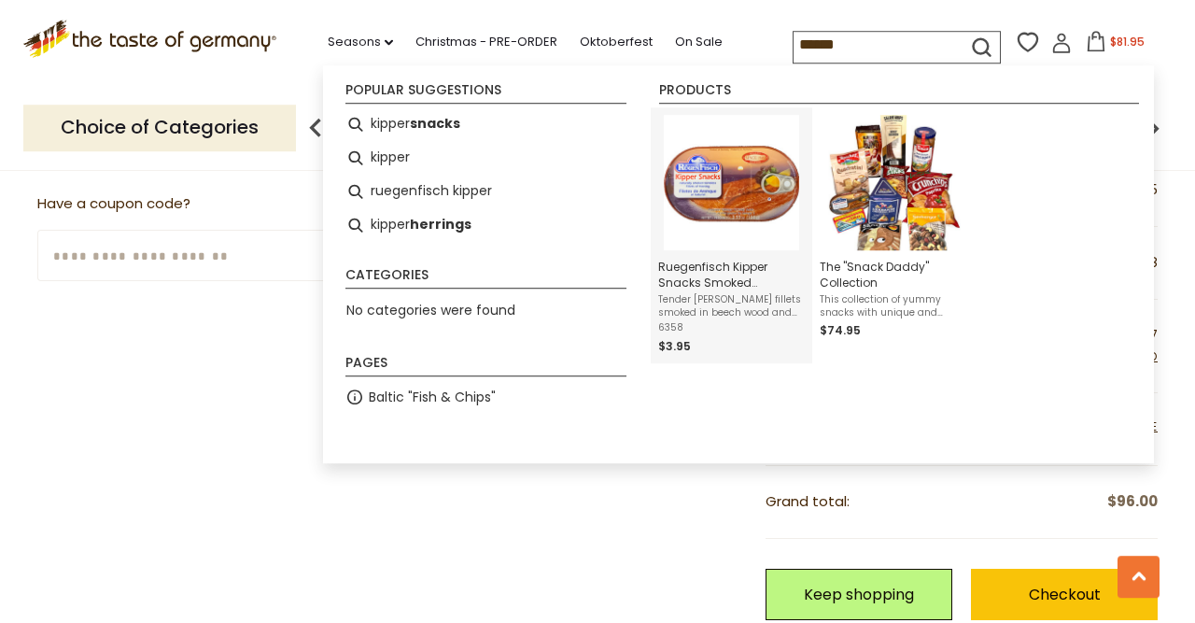
type input "******"
click at [735, 262] on span "Ruegenfisch Kipper Snacks Smoked Boneless Herring Fillets, 3.5 oz." at bounding box center [731, 275] width 147 height 32
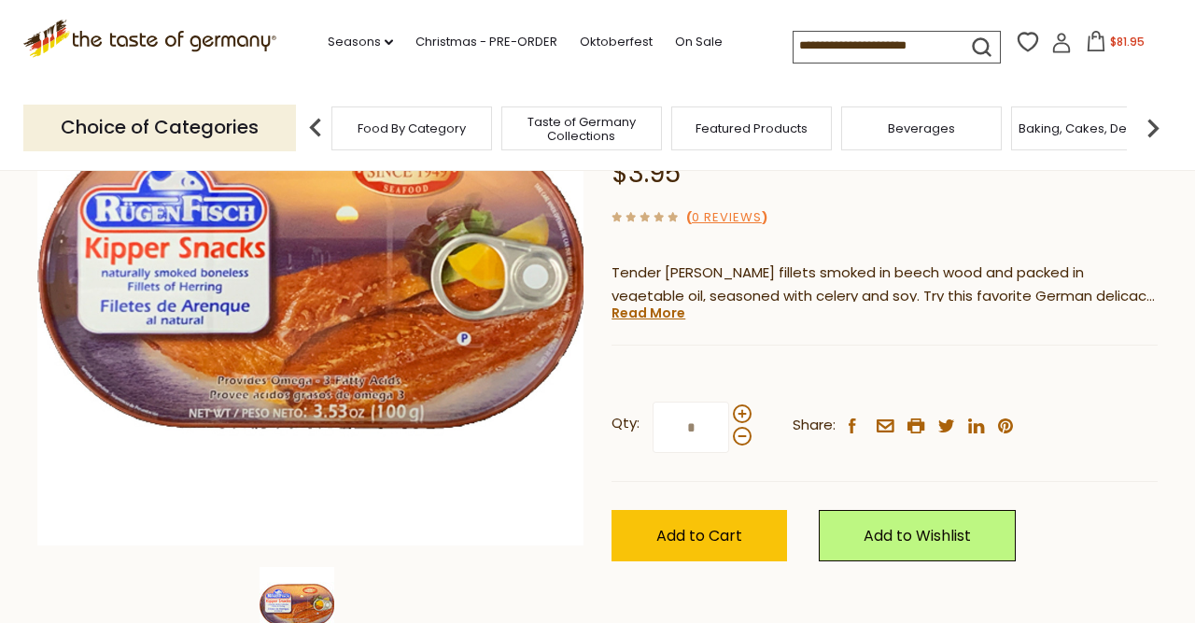
scroll to position [274, 0]
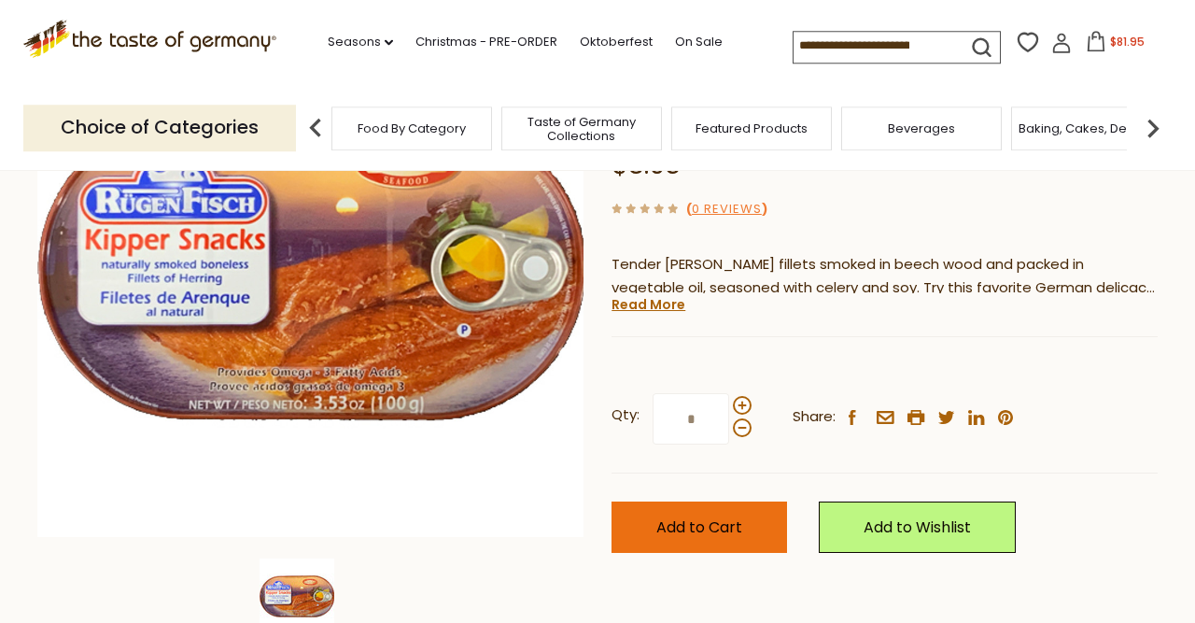
click at [680, 525] on span "Add to Cart" at bounding box center [699, 526] width 86 height 21
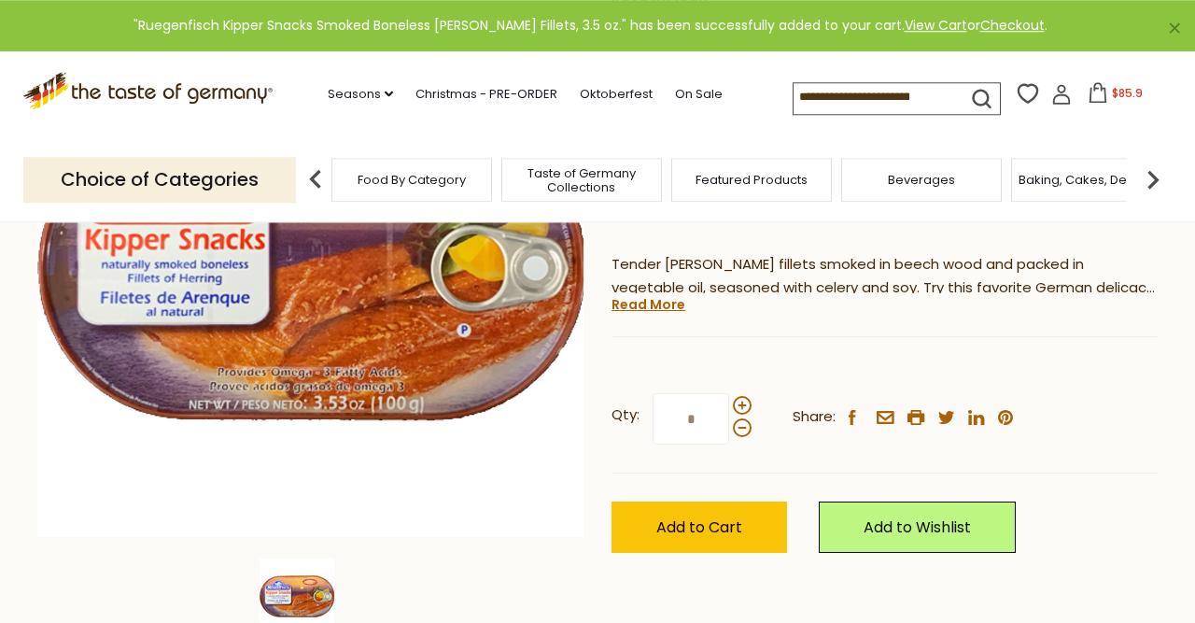
click at [1112, 94] on span "$85.9" at bounding box center [1127, 93] width 31 height 16
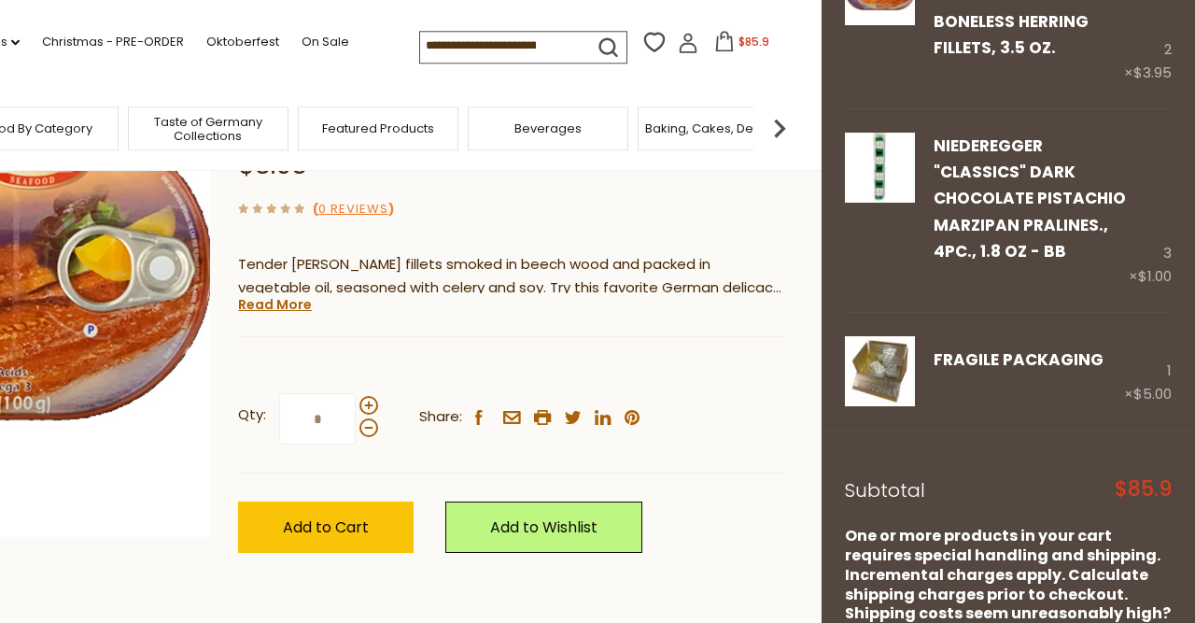
scroll to position [1955, 0]
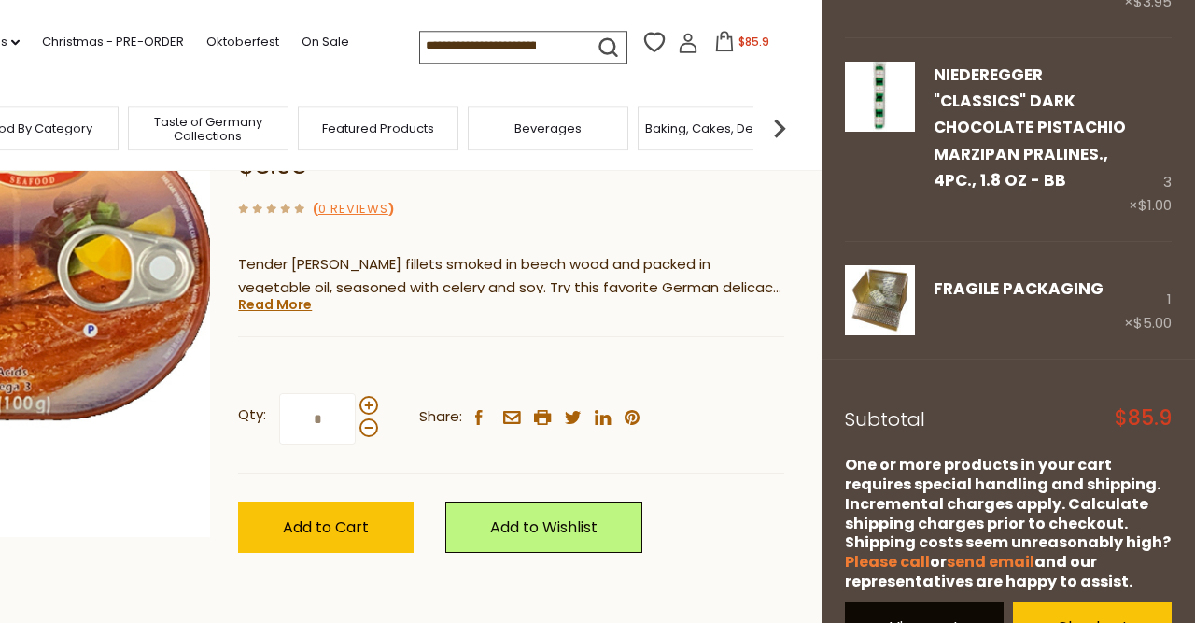
click at [936, 601] on link "View cart" at bounding box center [924, 626] width 159 height 51
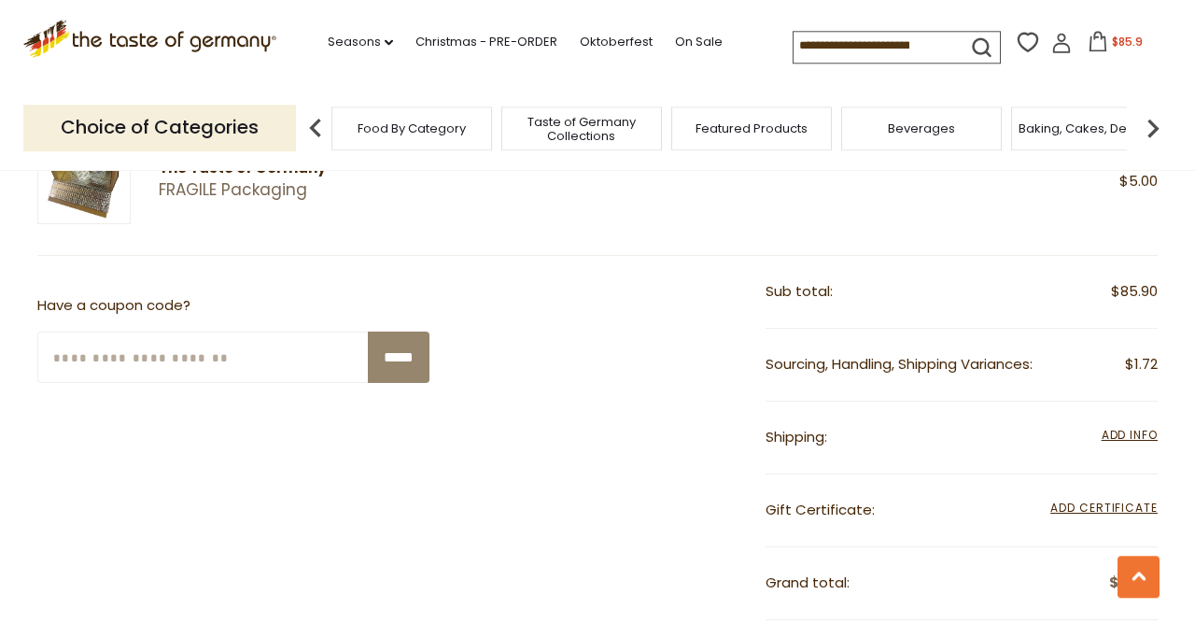
scroll to position [2076, 0]
click at [1114, 426] on span "Add Info" at bounding box center [1130, 434] width 56 height 16
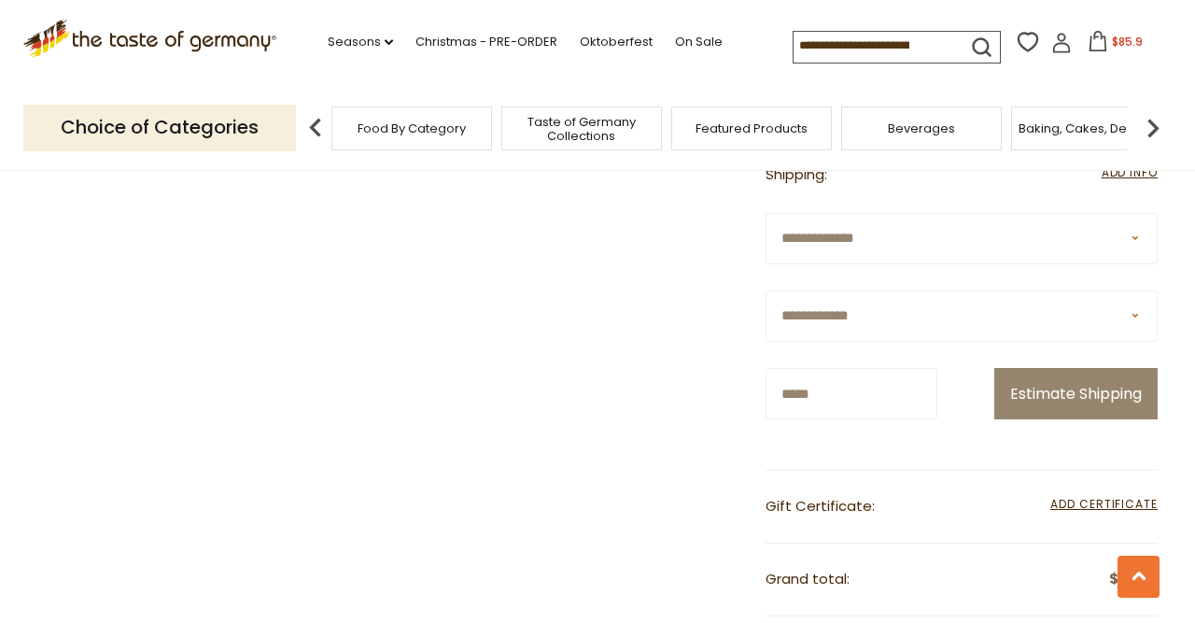
scroll to position [2340, 0]
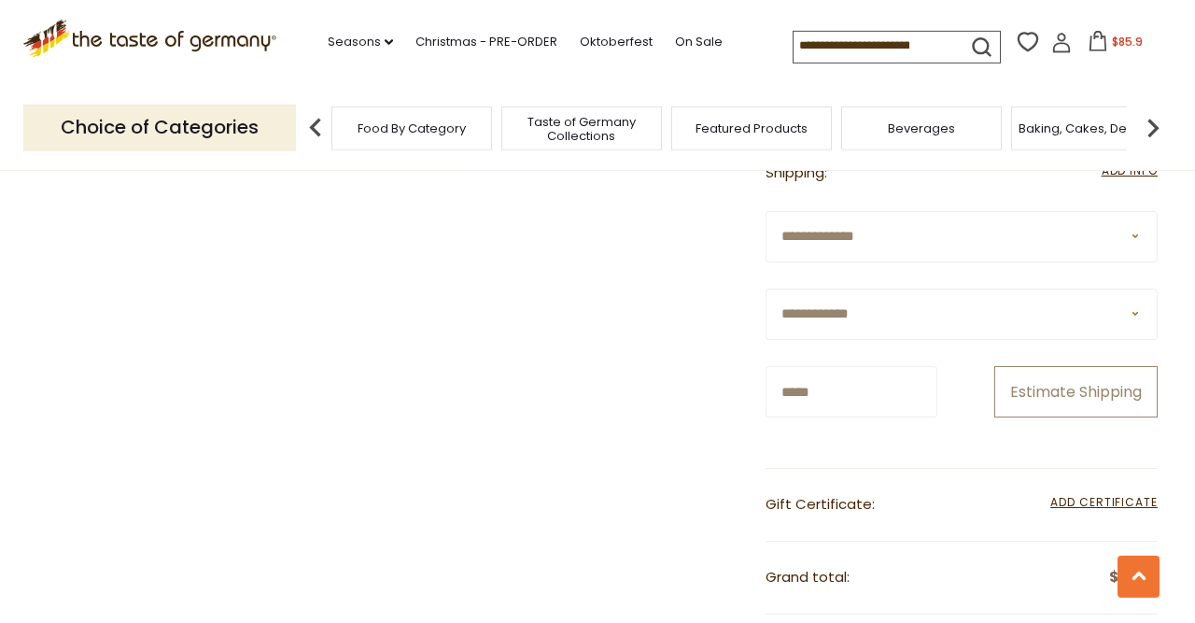
click at [1096, 417] on button "Estimate Shipping" at bounding box center [1075, 391] width 163 height 51
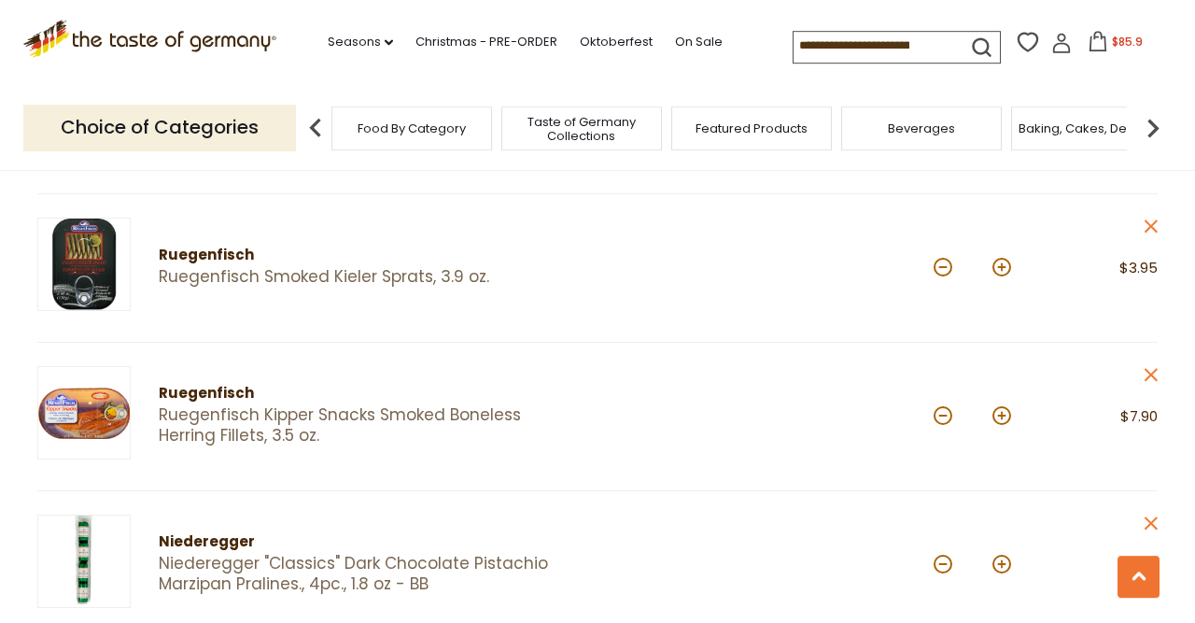
scroll to position [1544, 0]
click at [935, 405] on button at bounding box center [943, 414] width 19 height 19
type input "*"
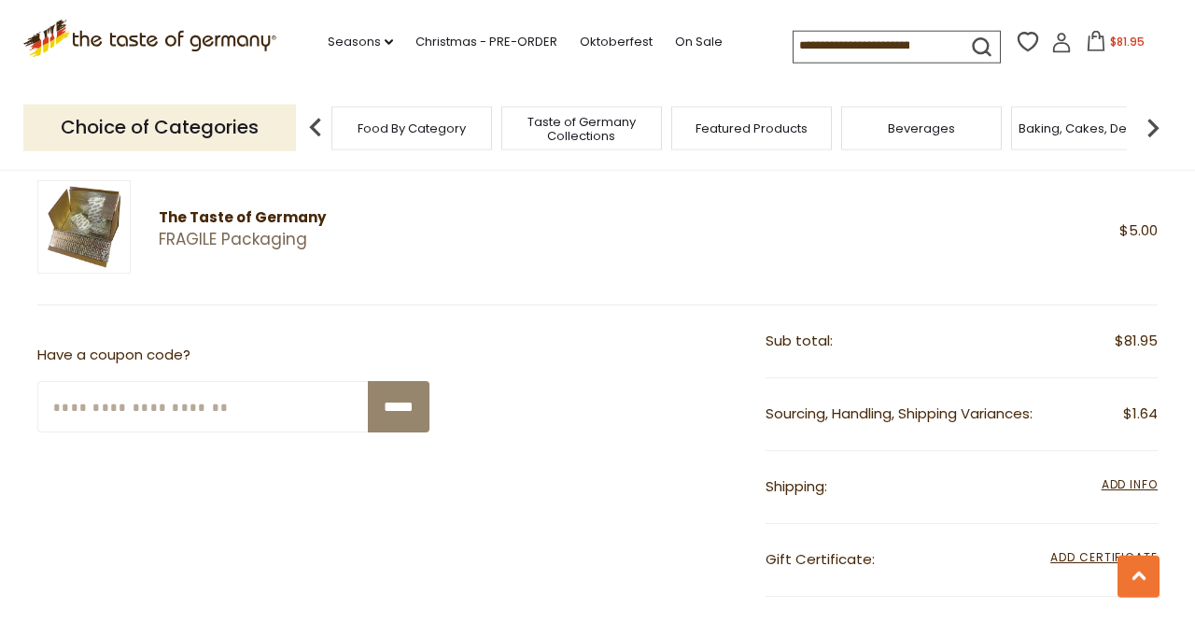
scroll to position [2095, 0]
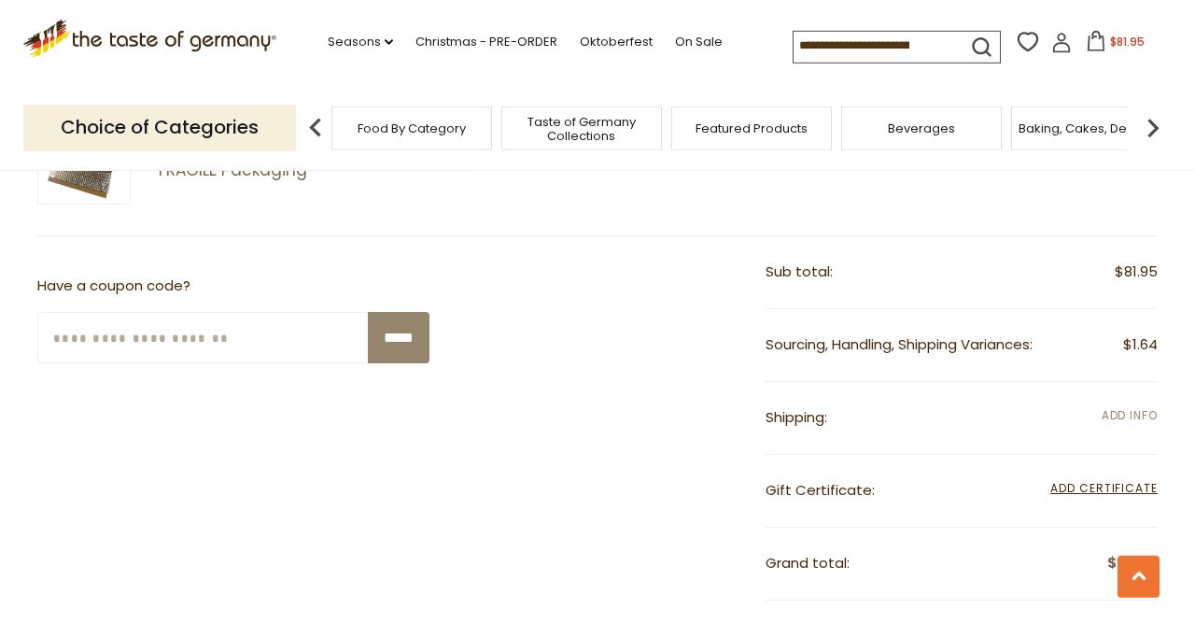
click at [1106, 407] on span "Add Info" at bounding box center [1130, 415] width 56 height 16
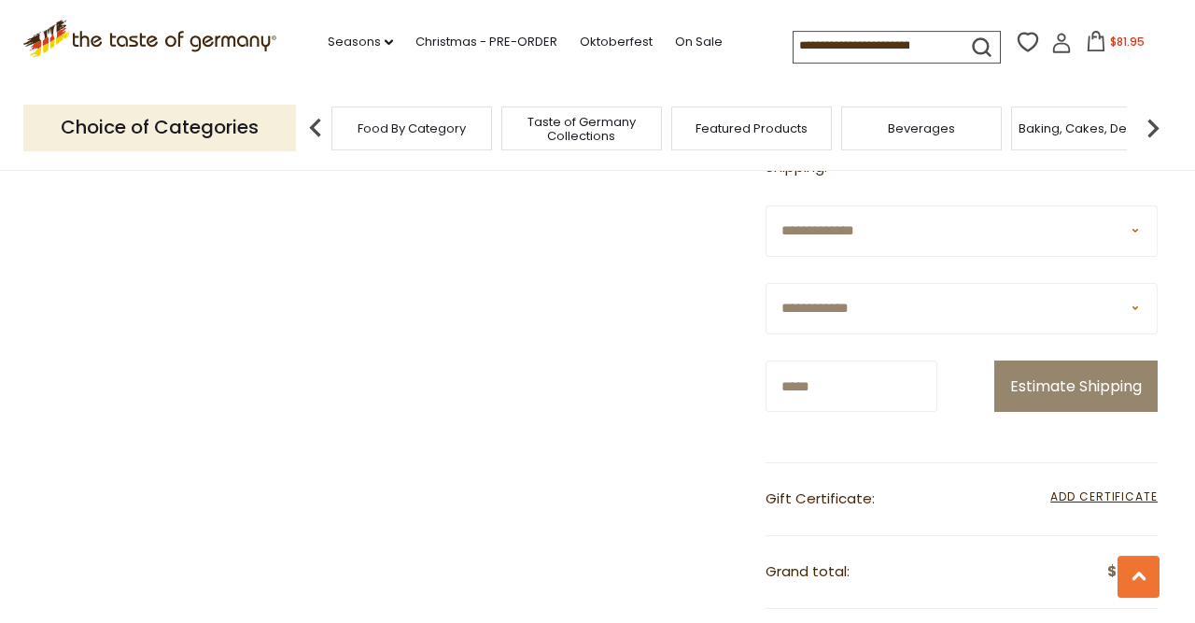
scroll to position [2347, 0]
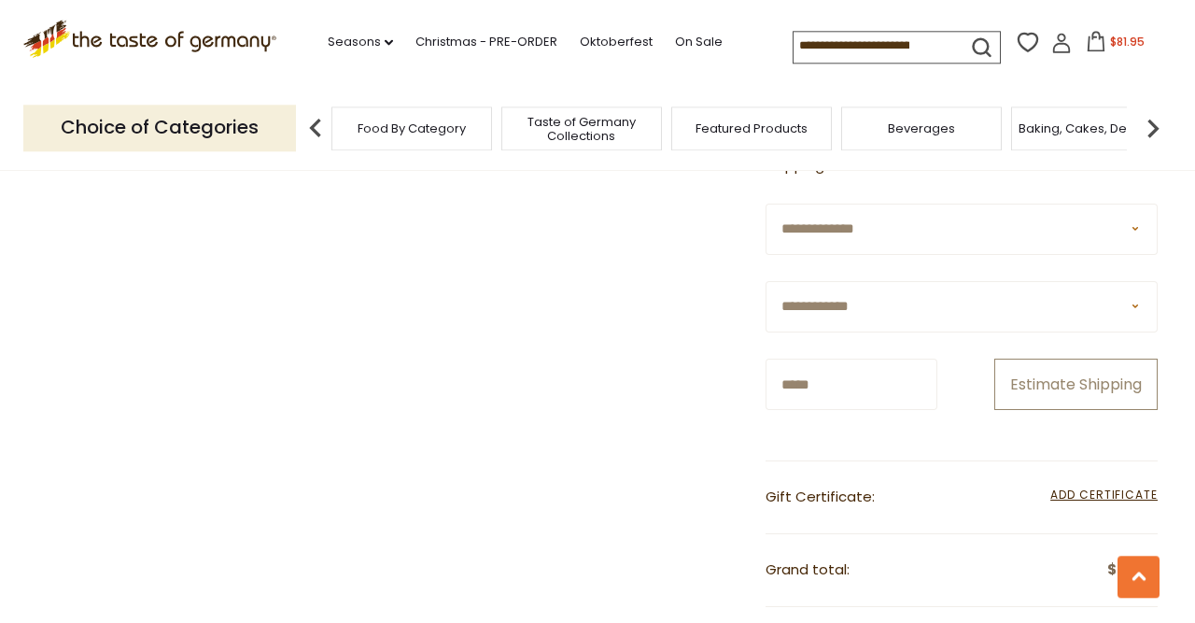
click at [1104, 410] on button "Estimate Shipping" at bounding box center [1075, 383] width 163 height 51
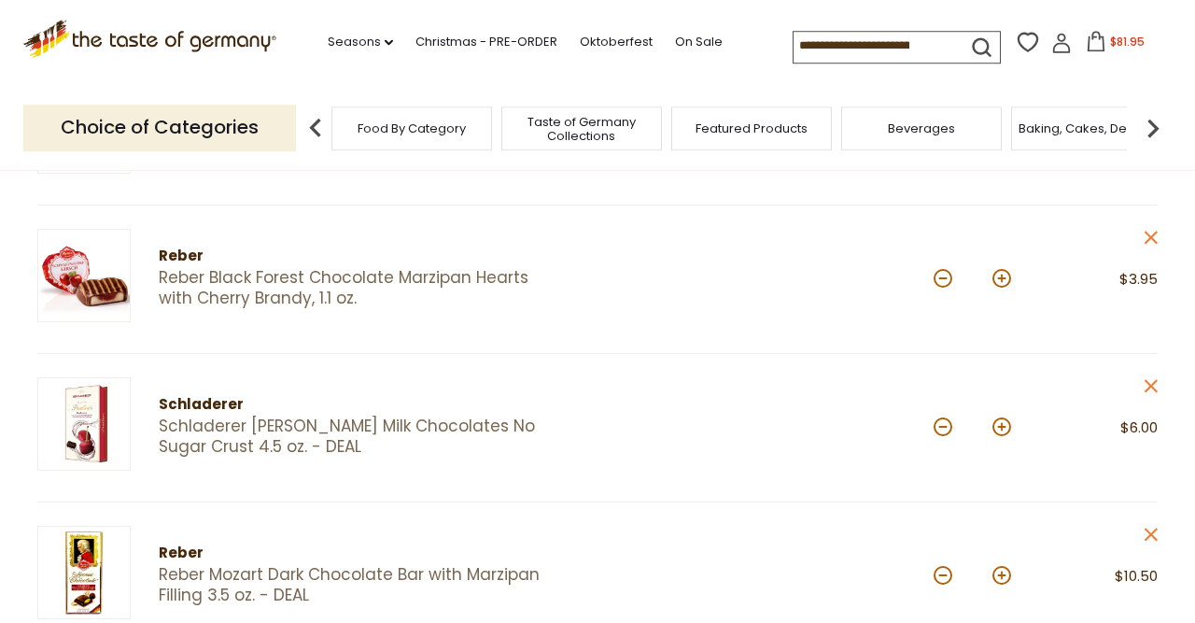
scroll to position [341, 0]
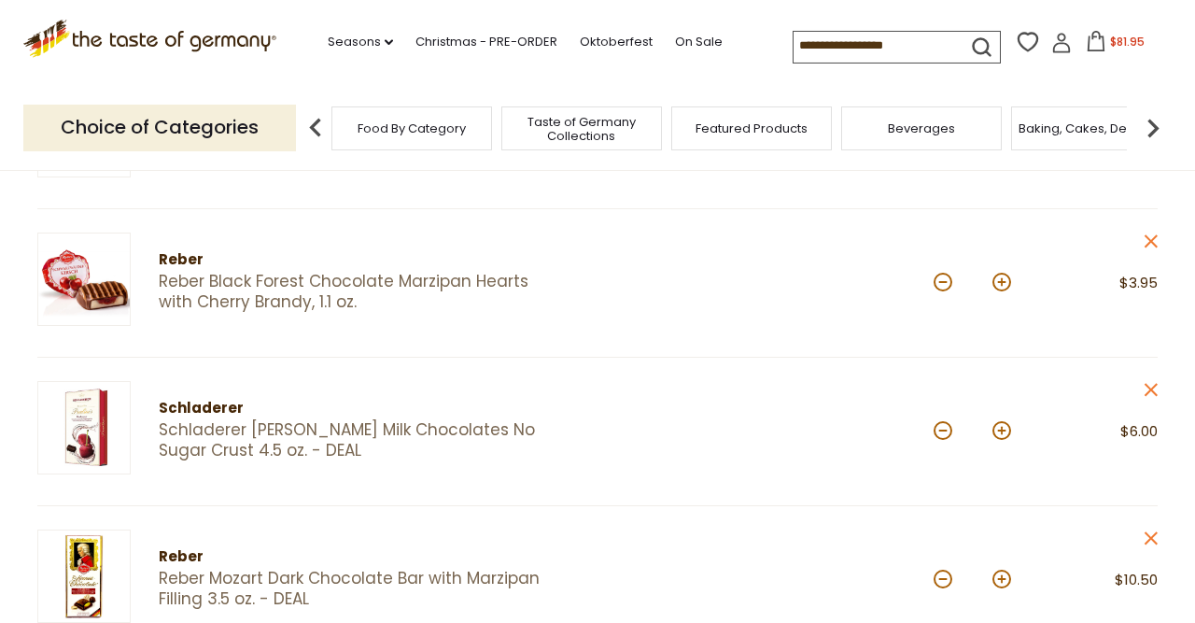
click at [839, 57] on input at bounding box center [873, 45] width 158 height 26
type input "*****"
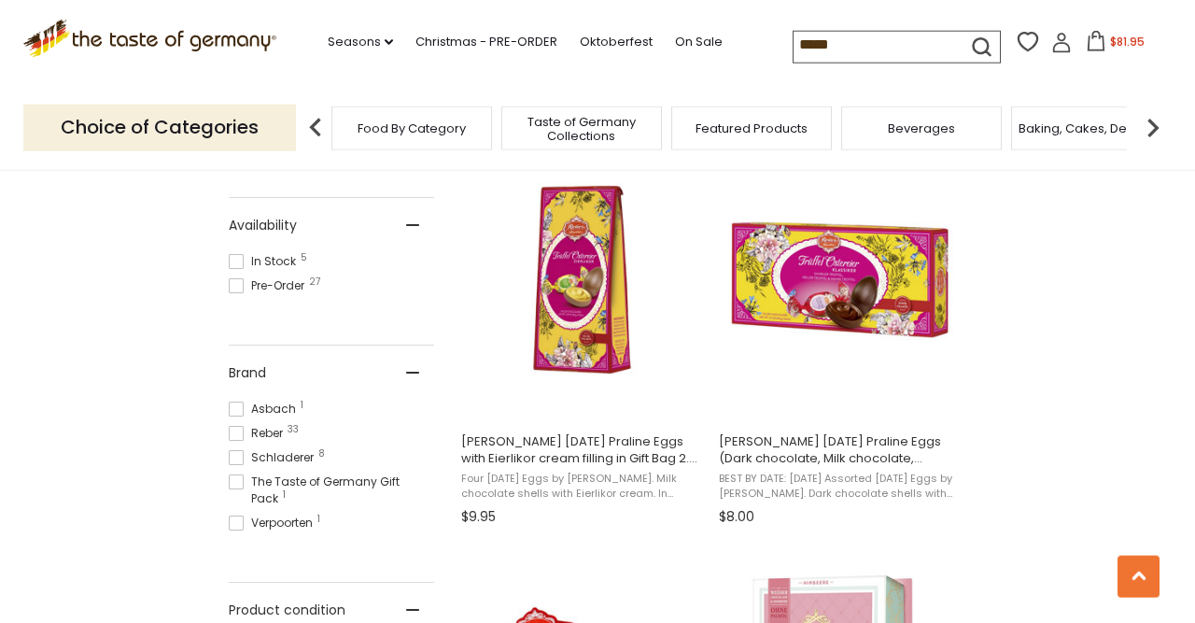
scroll to position [786, 0]
click at [236, 256] on span at bounding box center [236, 260] width 15 height 15
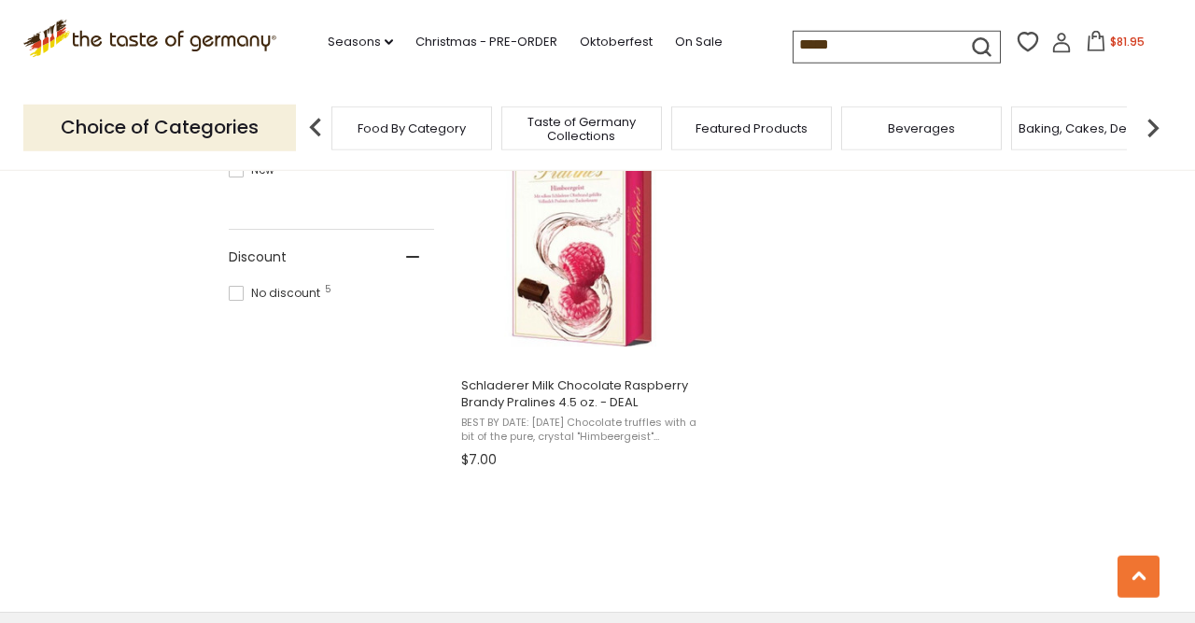
scroll to position [1256, 0]
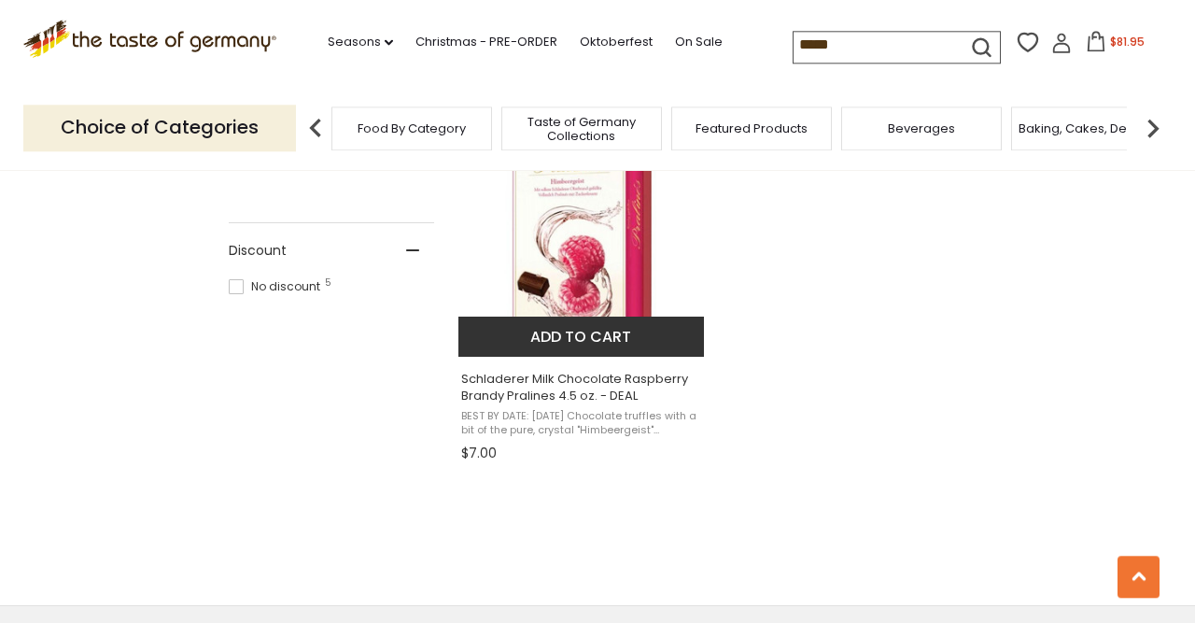
click at [664, 335] on button "Add to cart" at bounding box center [581, 336] width 246 height 40
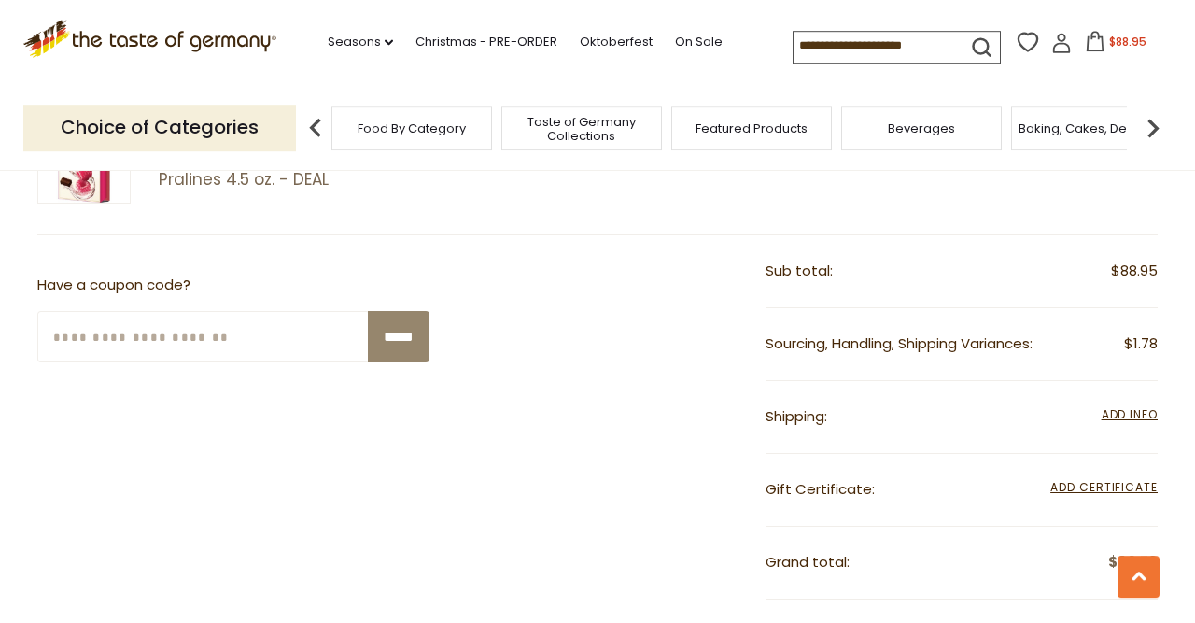
scroll to position [2083, 0]
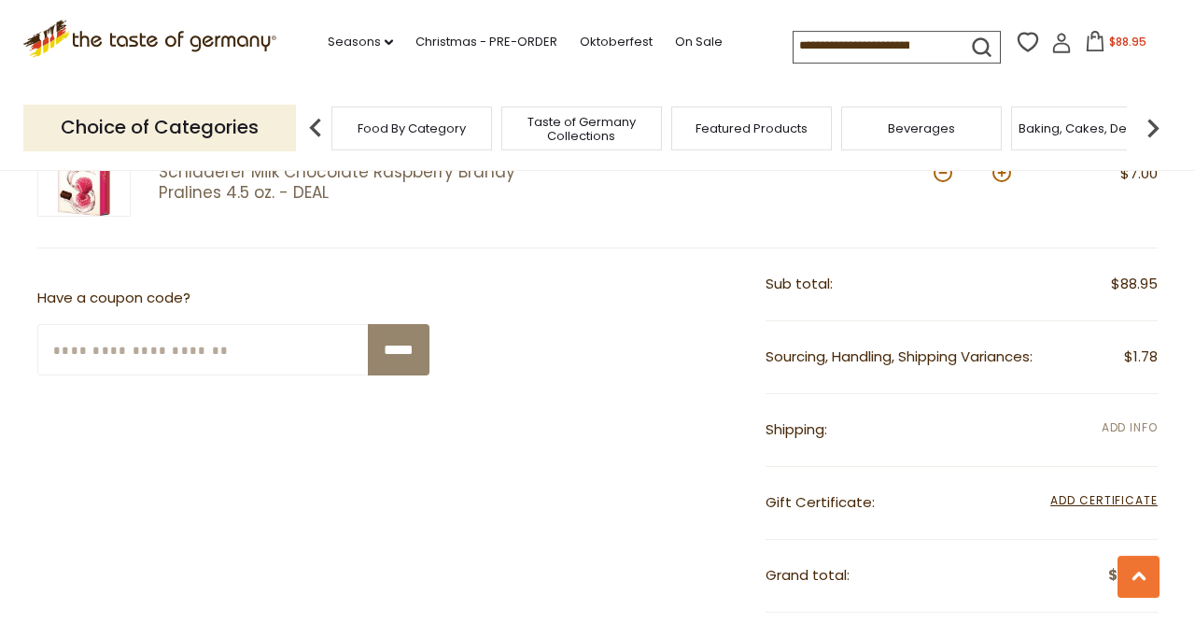
click at [1102, 419] on span "Add Info" at bounding box center [1130, 427] width 56 height 16
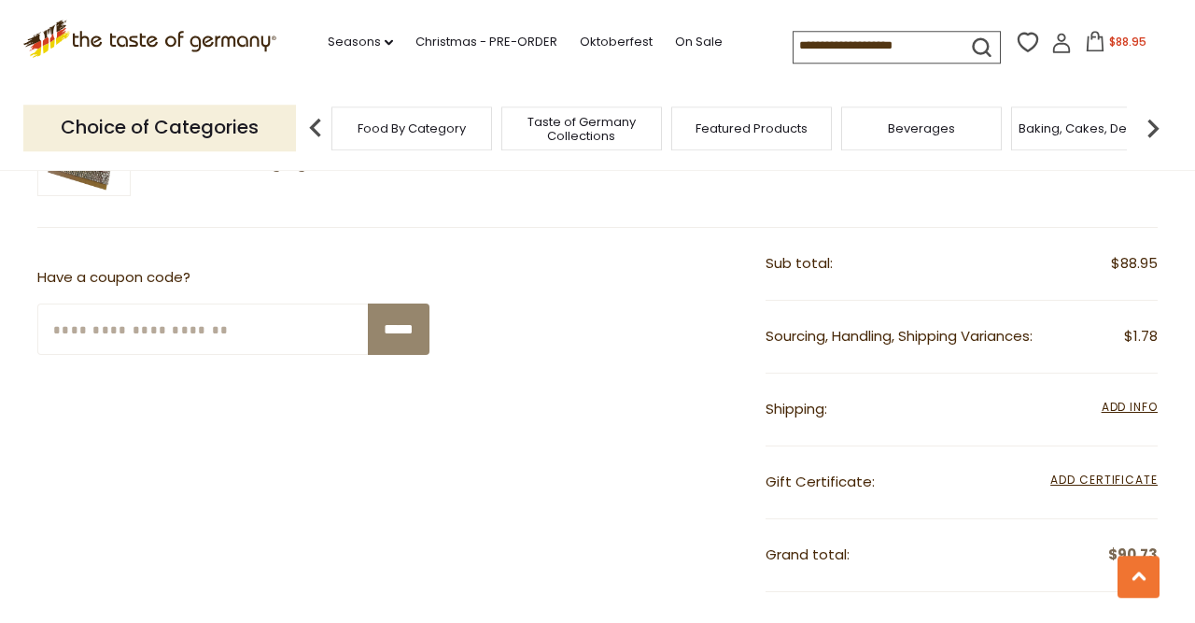
scroll to position [2270, 0]
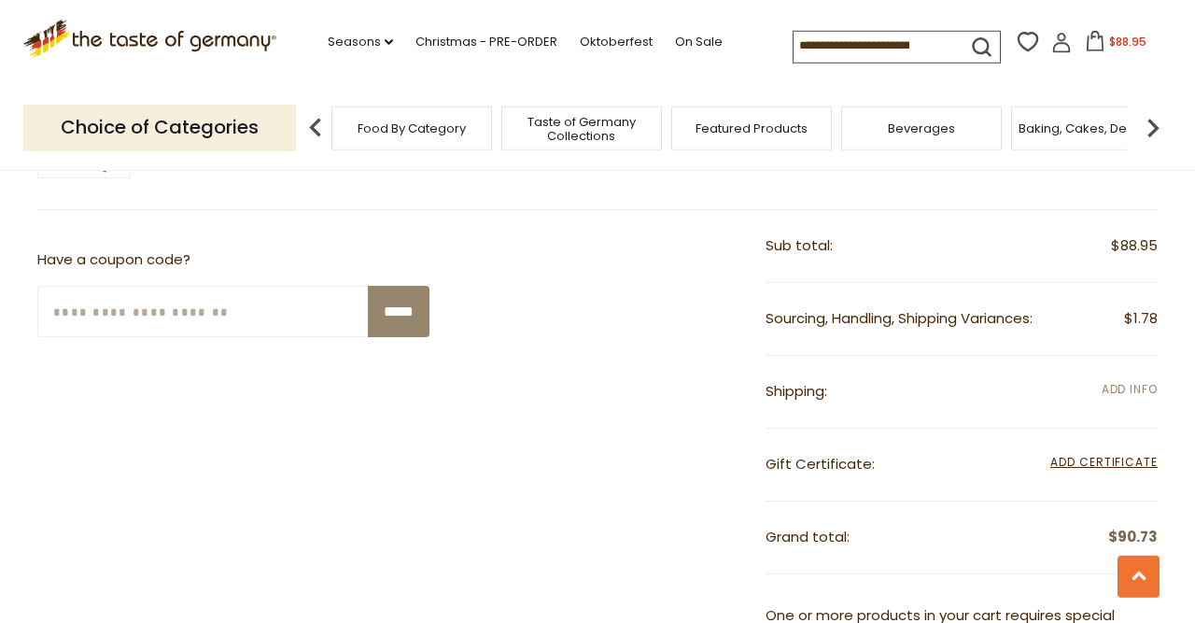
click at [1128, 381] on span "Add Info" at bounding box center [1130, 389] width 56 height 16
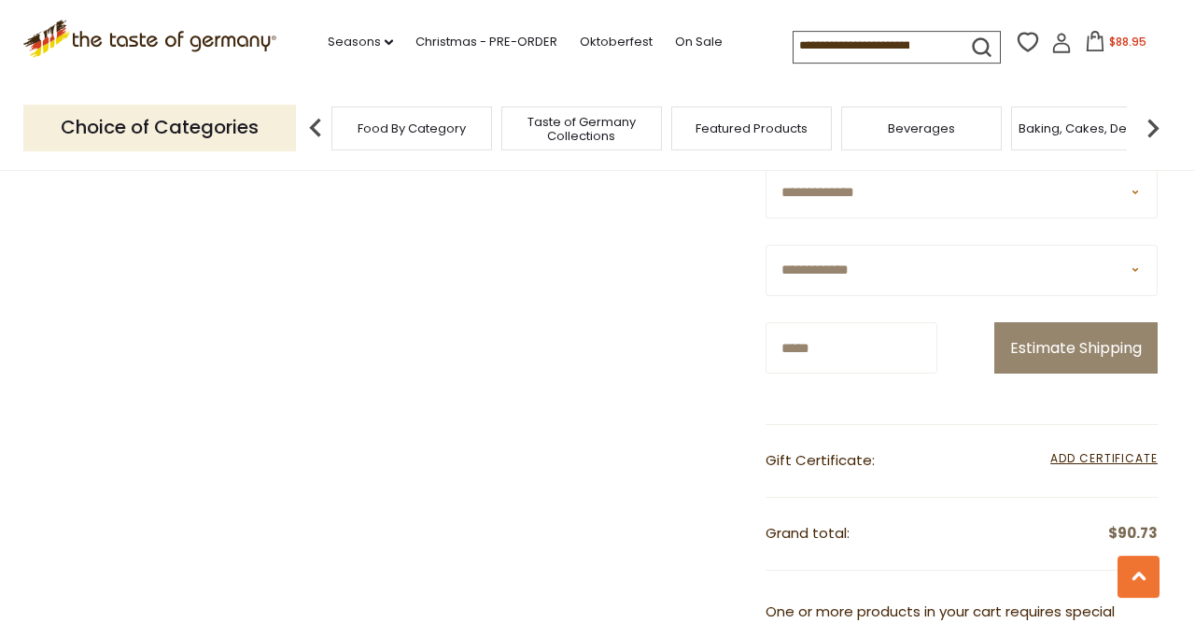
scroll to position [2540, 0]
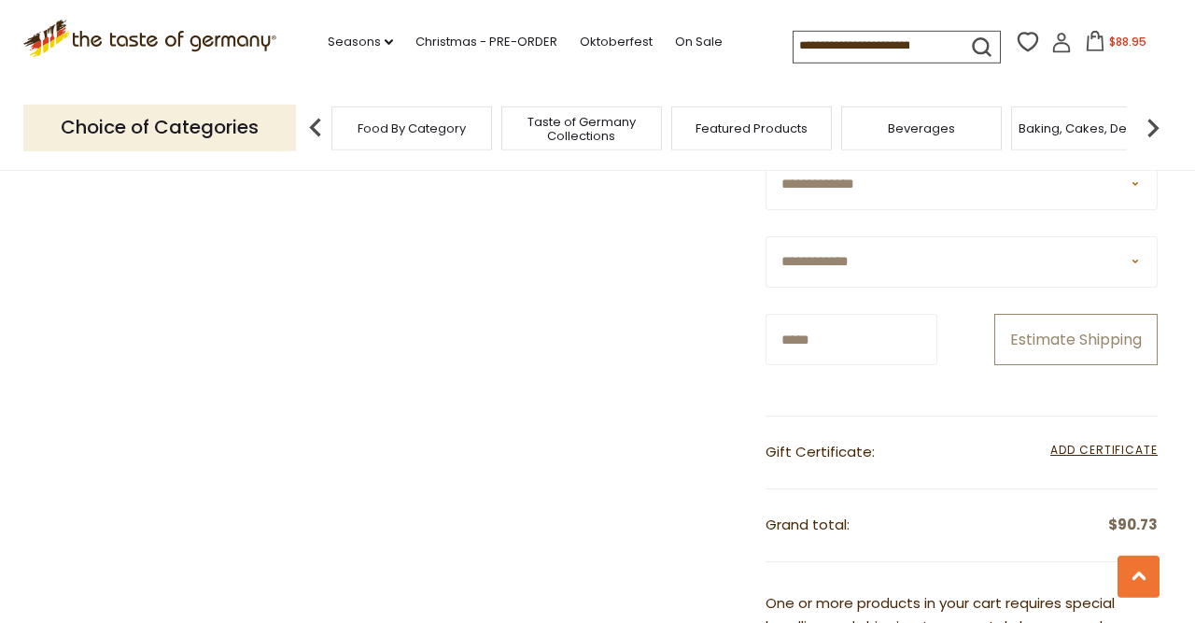
click at [1091, 365] on button "Estimate Shipping" at bounding box center [1075, 339] width 163 height 51
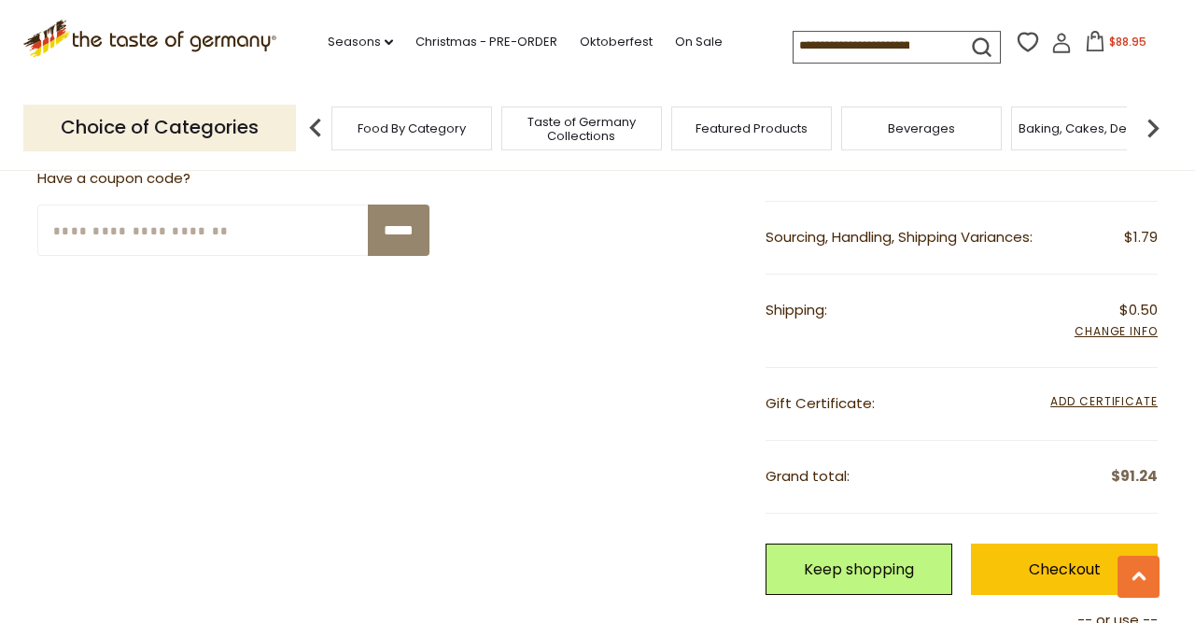
scroll to position [2348, 0]
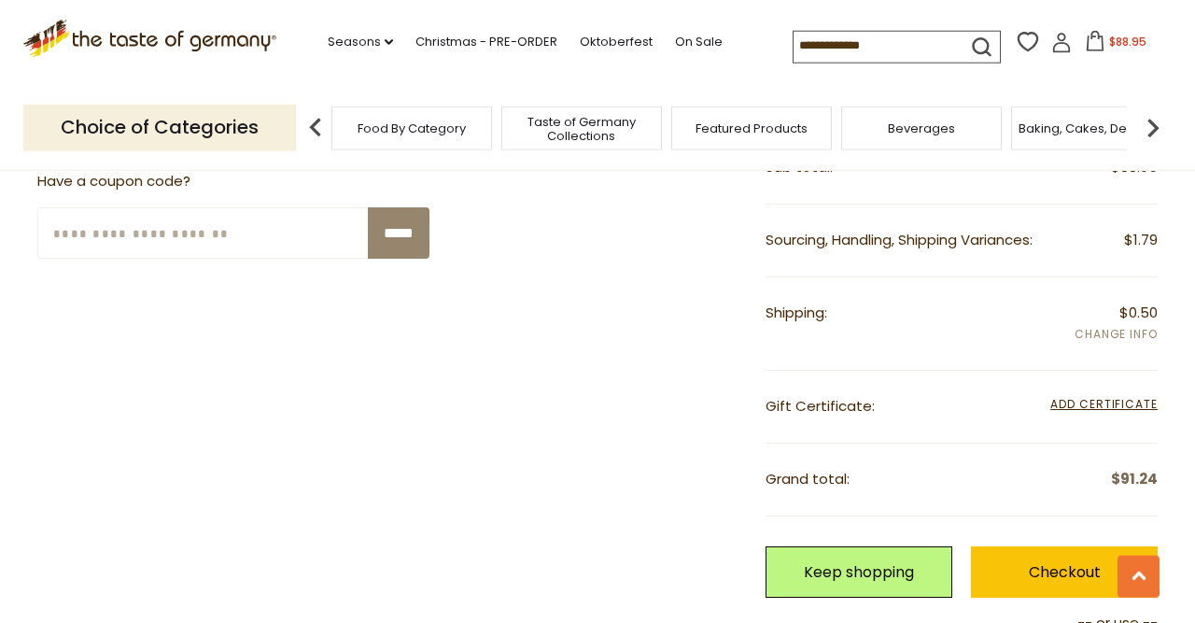
click at [1126, 325] on span "Add Info" at bounding box center [1116, 335] width 83 height 21
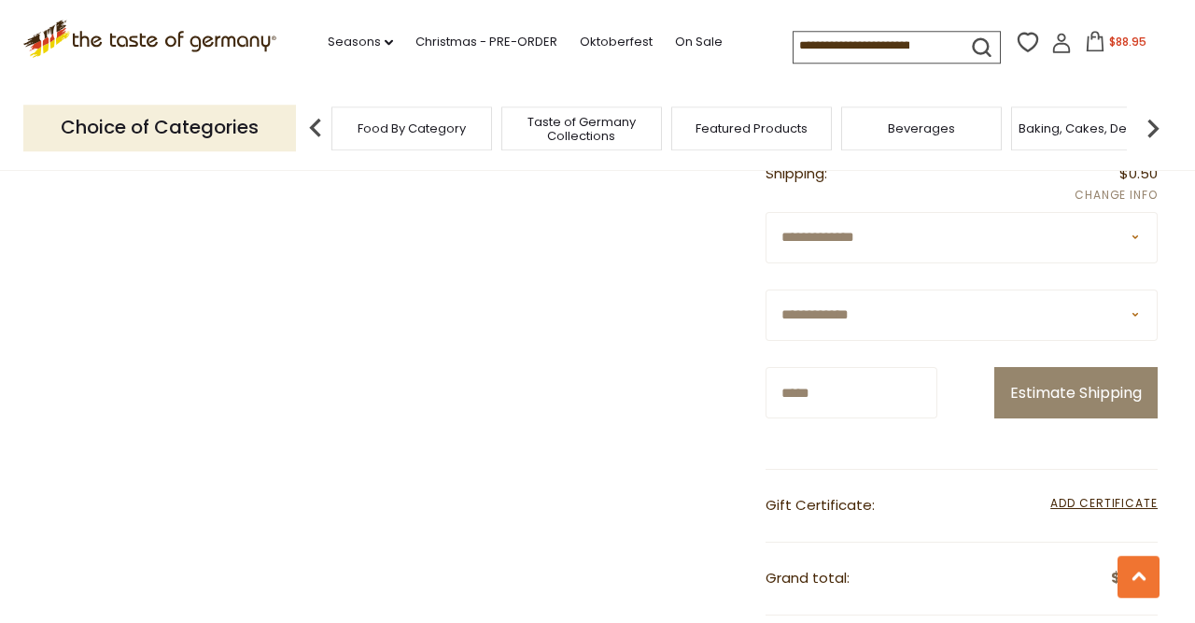
scroll to position [2492, 0]
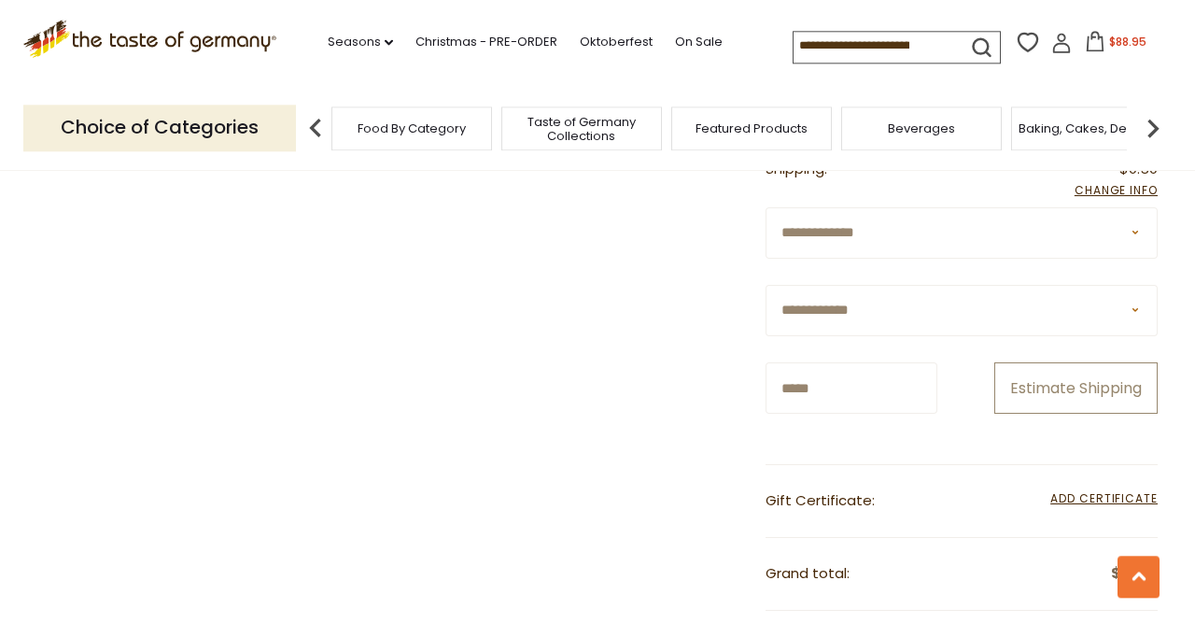
click at [1112, 414] on button "Estimate Shipping" at bounding box center [1075, 387] width 163 height 51
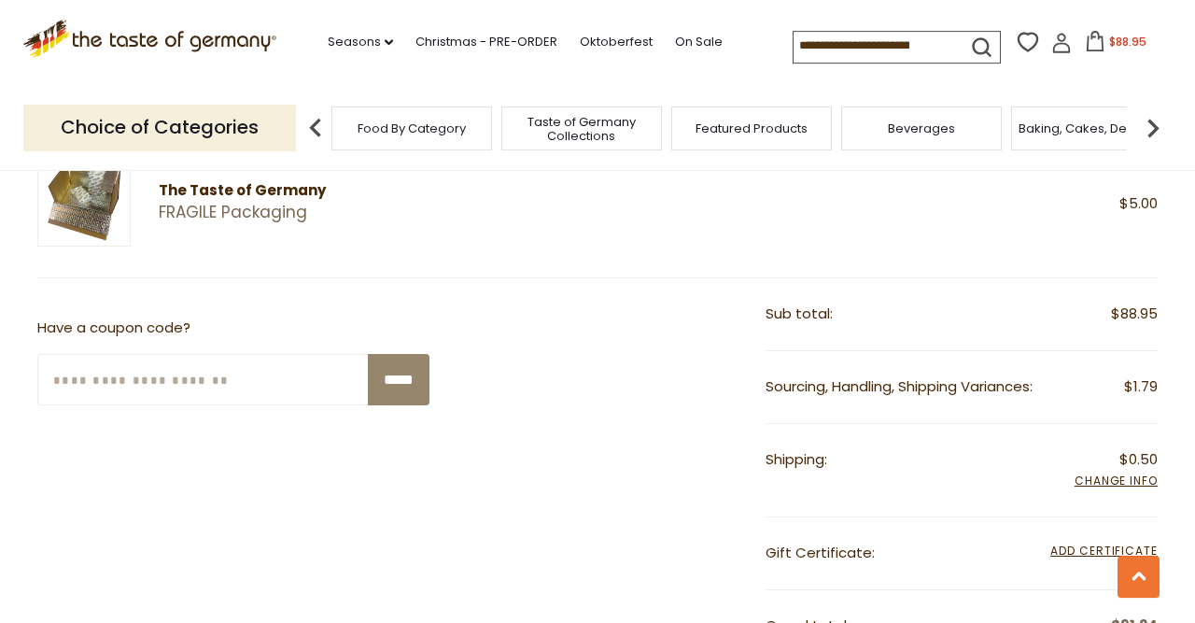
scroll to position [2200, 0]
click at [1147, 473] on span "Add Info" at bounding box center [1116, 483] width 83 height 21
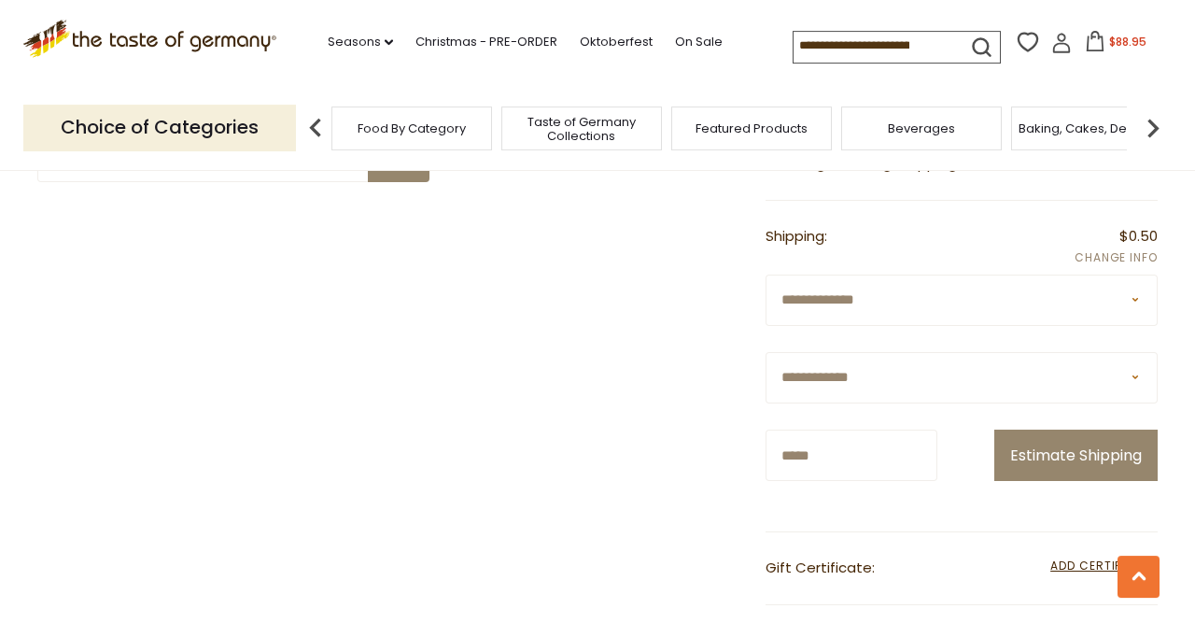
scroll to position [2425, 0]
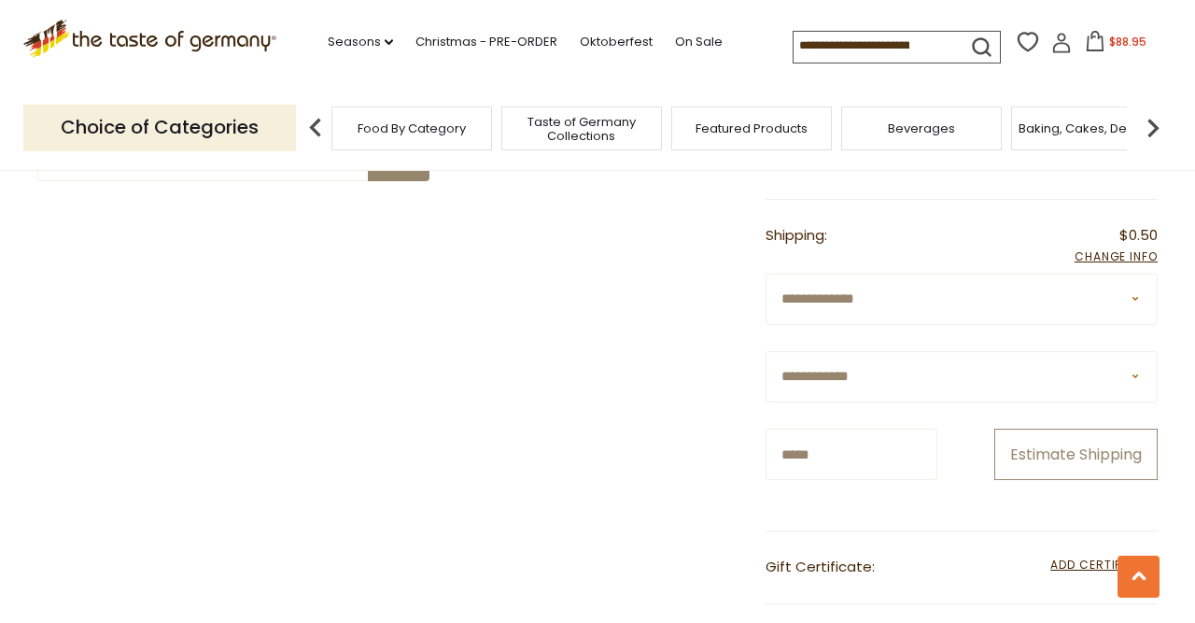
click at [1099, 480] on button "Estimate Shipping" at bounding box center [1075, 454] width 163 height 51
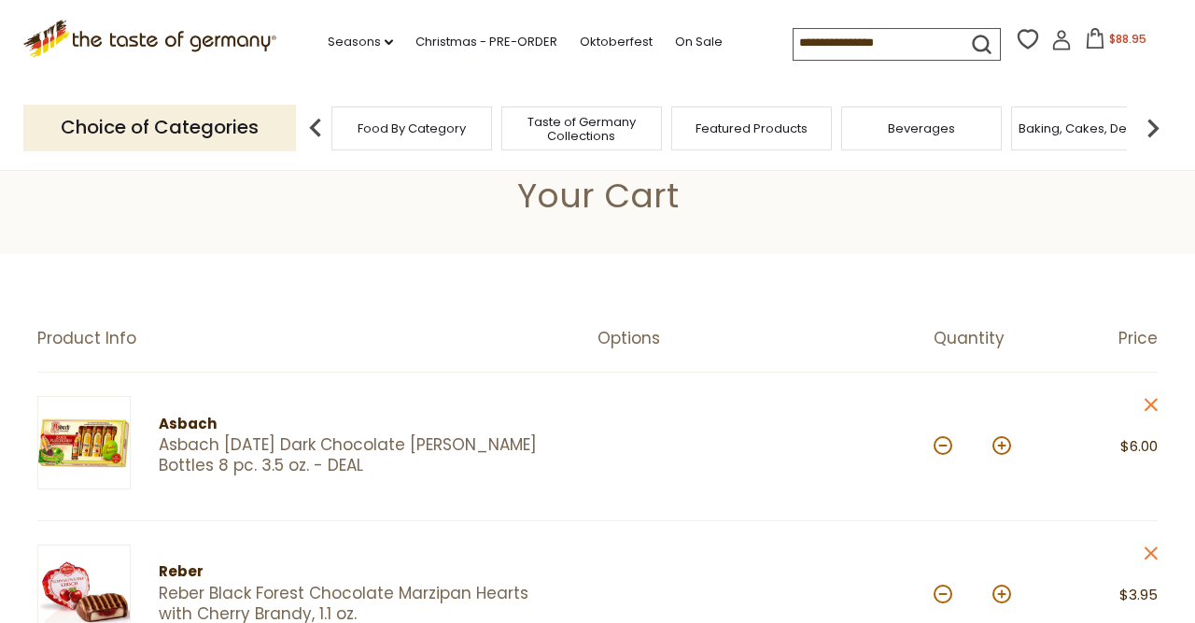
scroll to position [0, 0]
